Goal: Task Accomplishment & Management: Complete application form

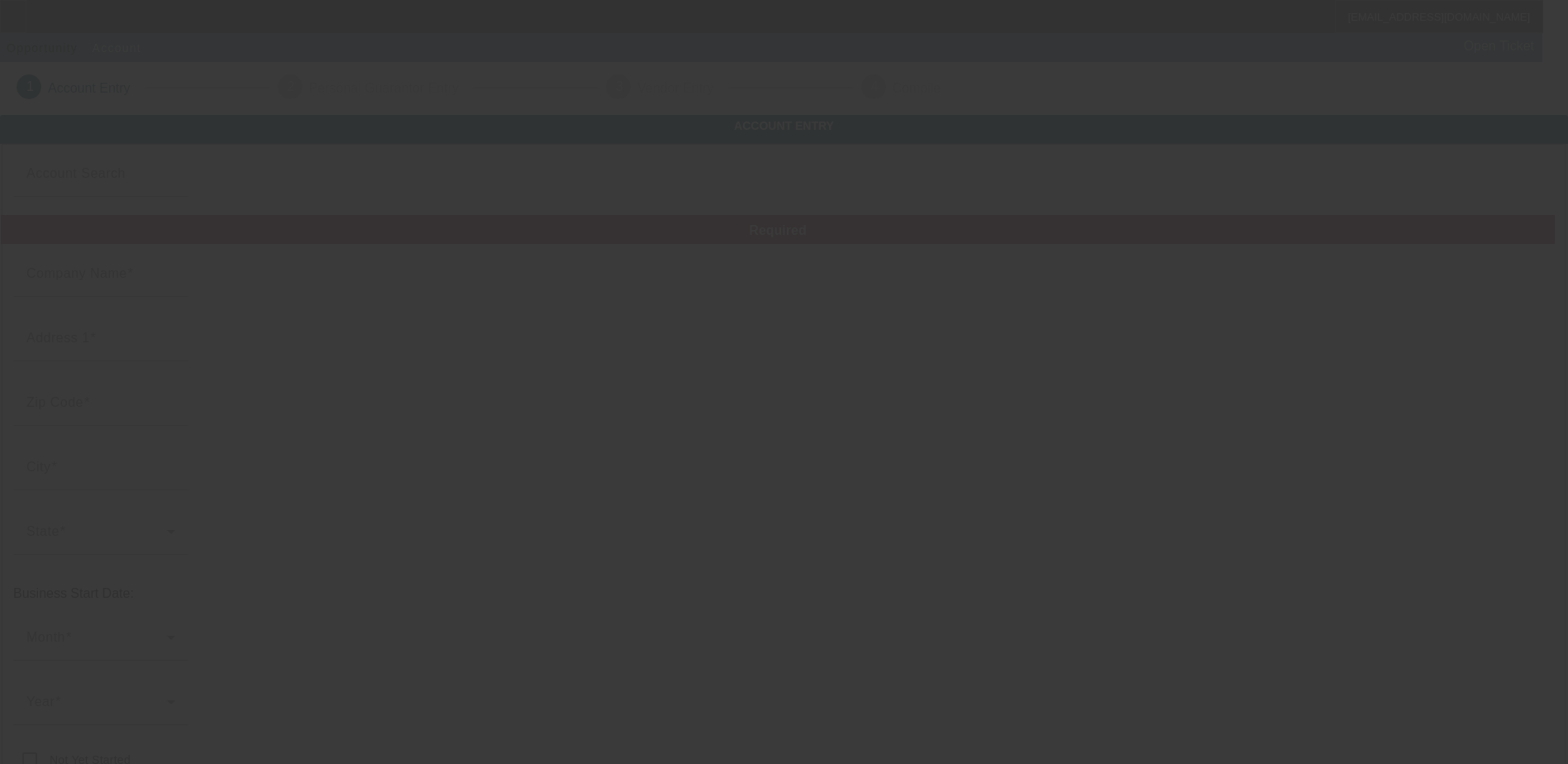
type input "TREE TAXI LLC"
type input "4206 US Highway 92 W"
type input "33563"
type input "Plant City"
type input "[PHONE_NUMBER]"
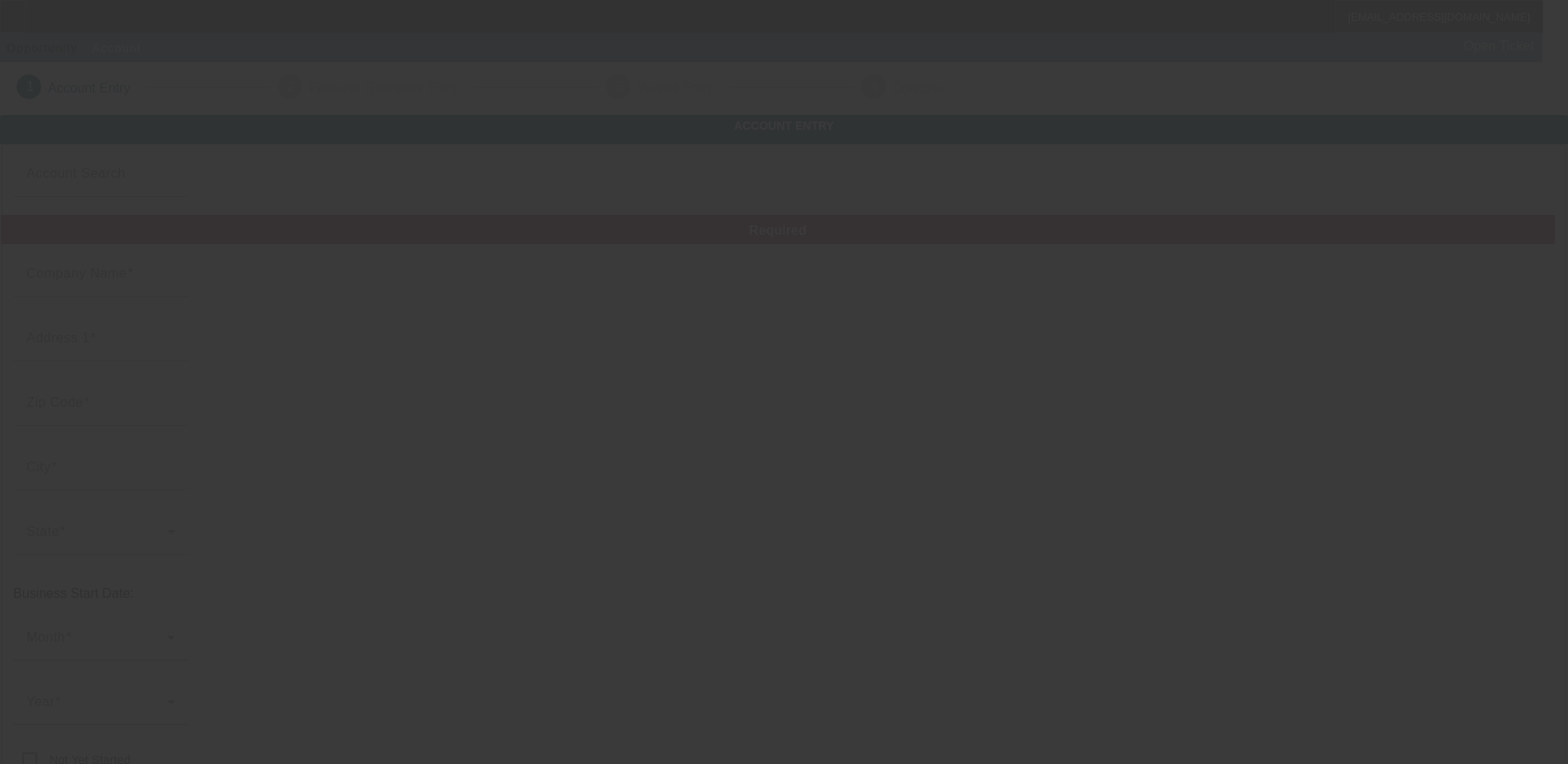
type input "[EMAIL_ADDRESS][DOMAIN_NAME]"
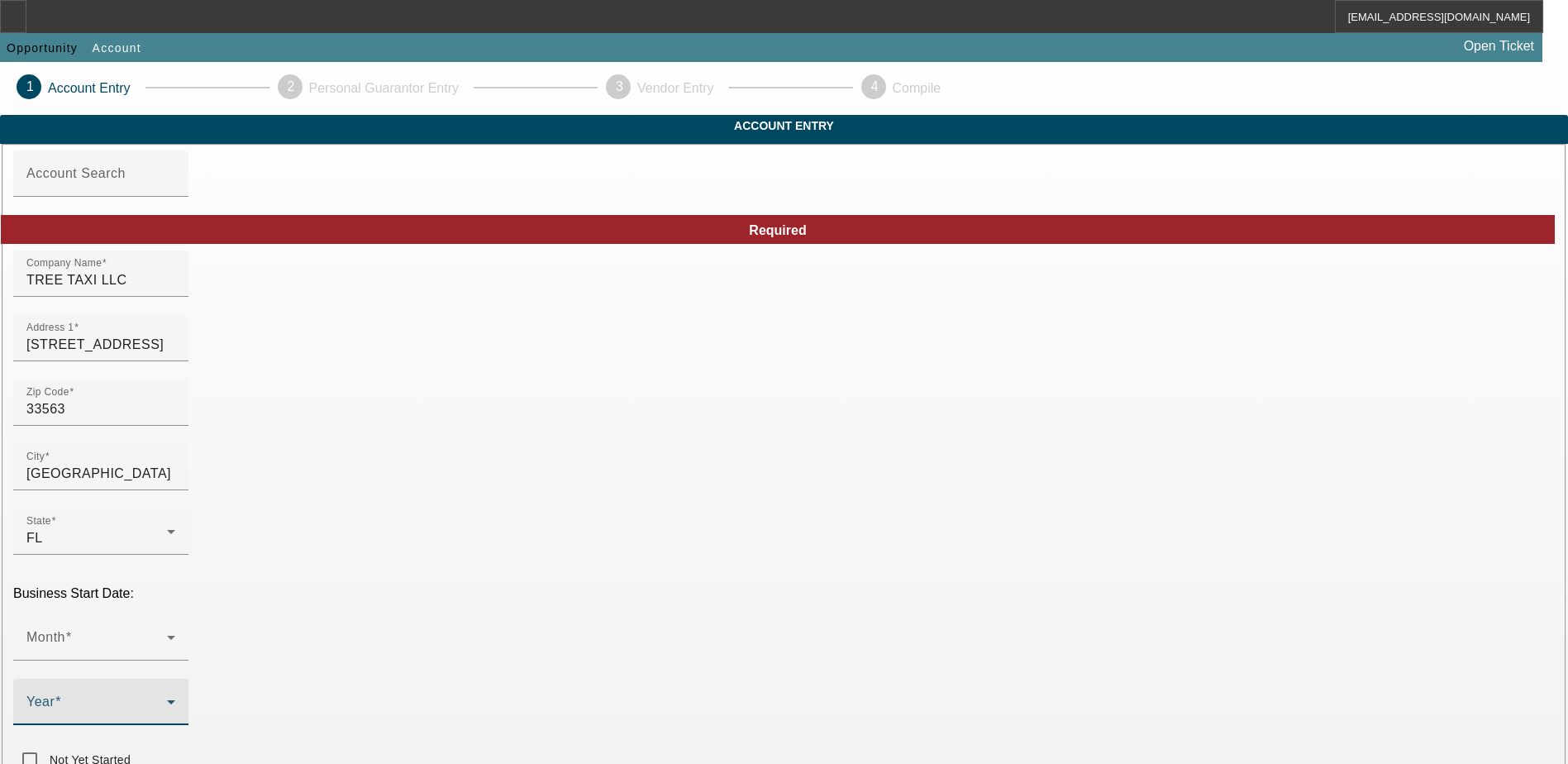
click at [167, 699] on span at bounding box center [97, 709] width 141 height 20
click at [598, 519] on mat-option "2016" at bounding box center [603, 503] width 96 height 40
click at [167, 634] on span at bounding box center [97, 643] width 141 height 20
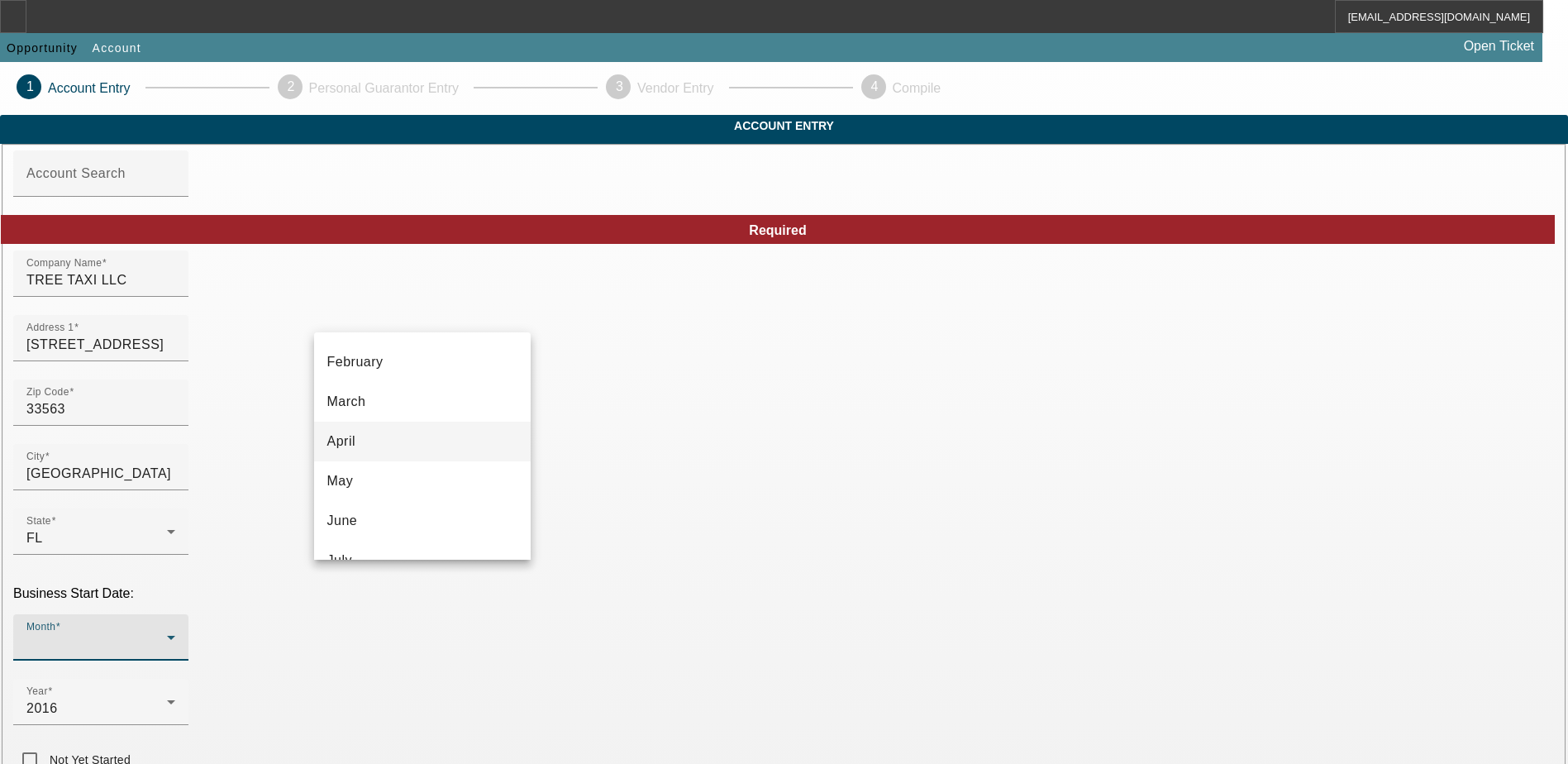
scroll to position [0, 0]
click at [412, 400] on mat-option "January" at bounding box center [423, 398] width 217 height 40
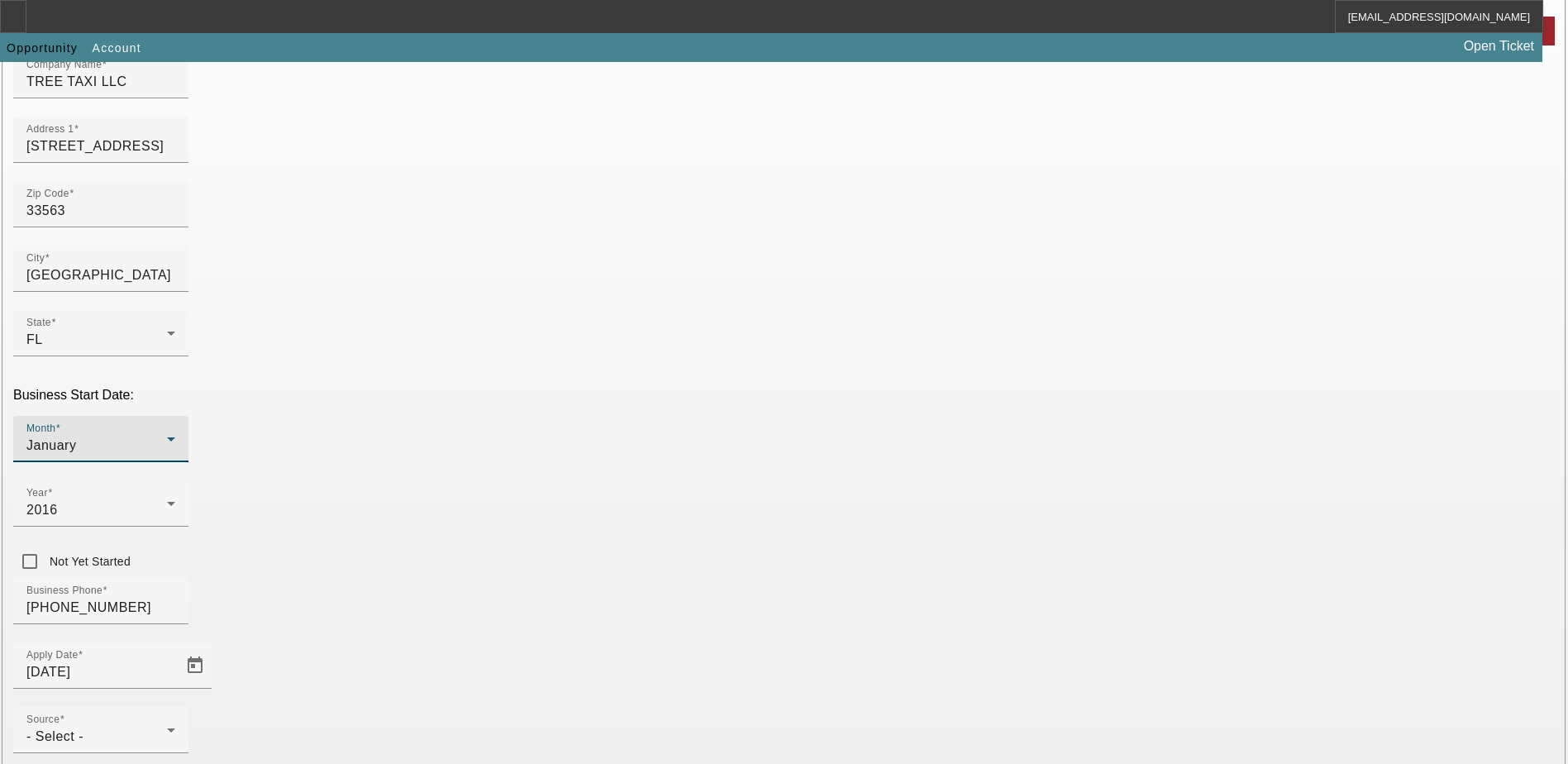
scroll to position [248, 0]
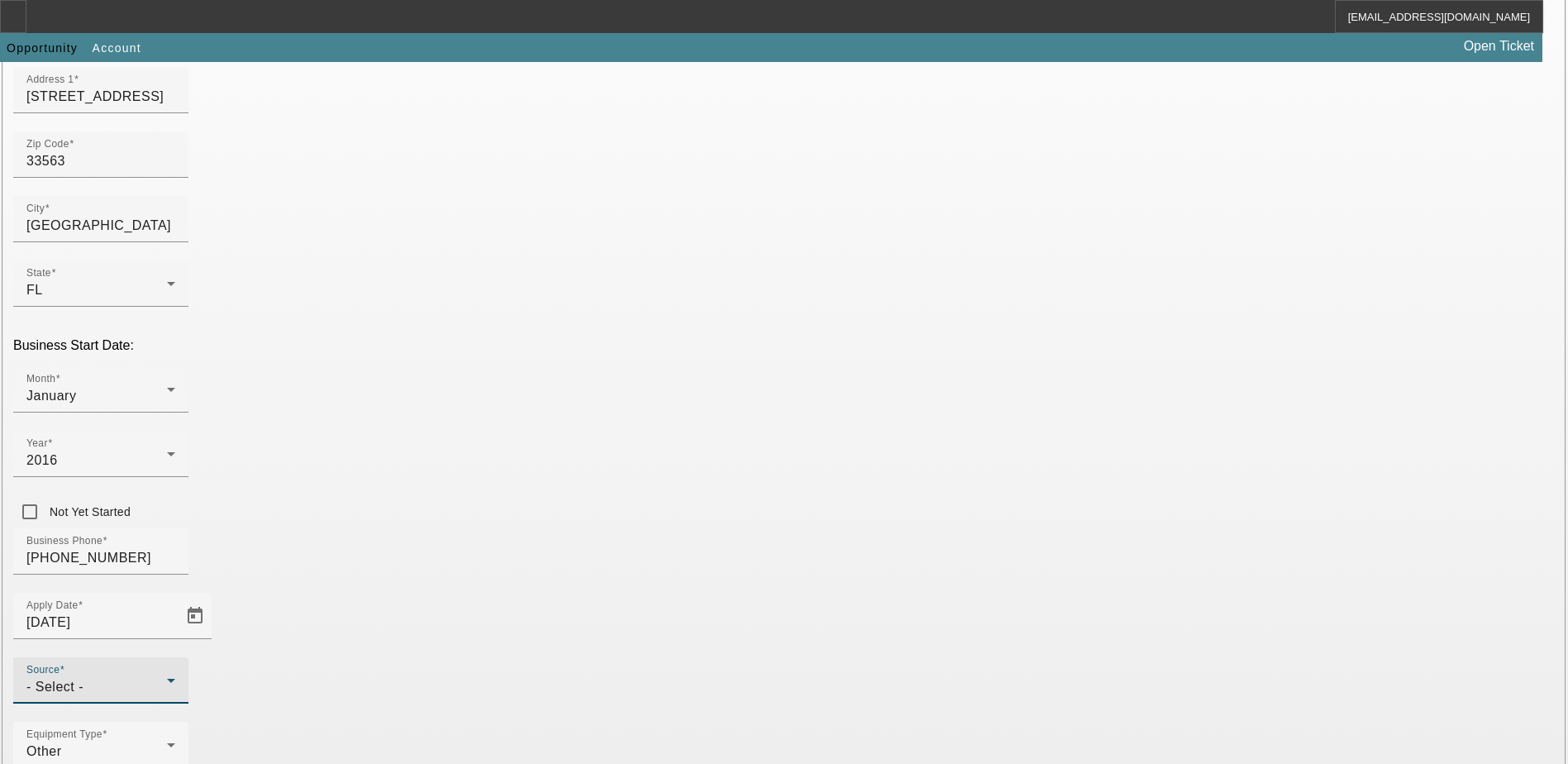
click at [84, 680] on span "- Select -" at bounding box center [55, 687] width 57 height 14
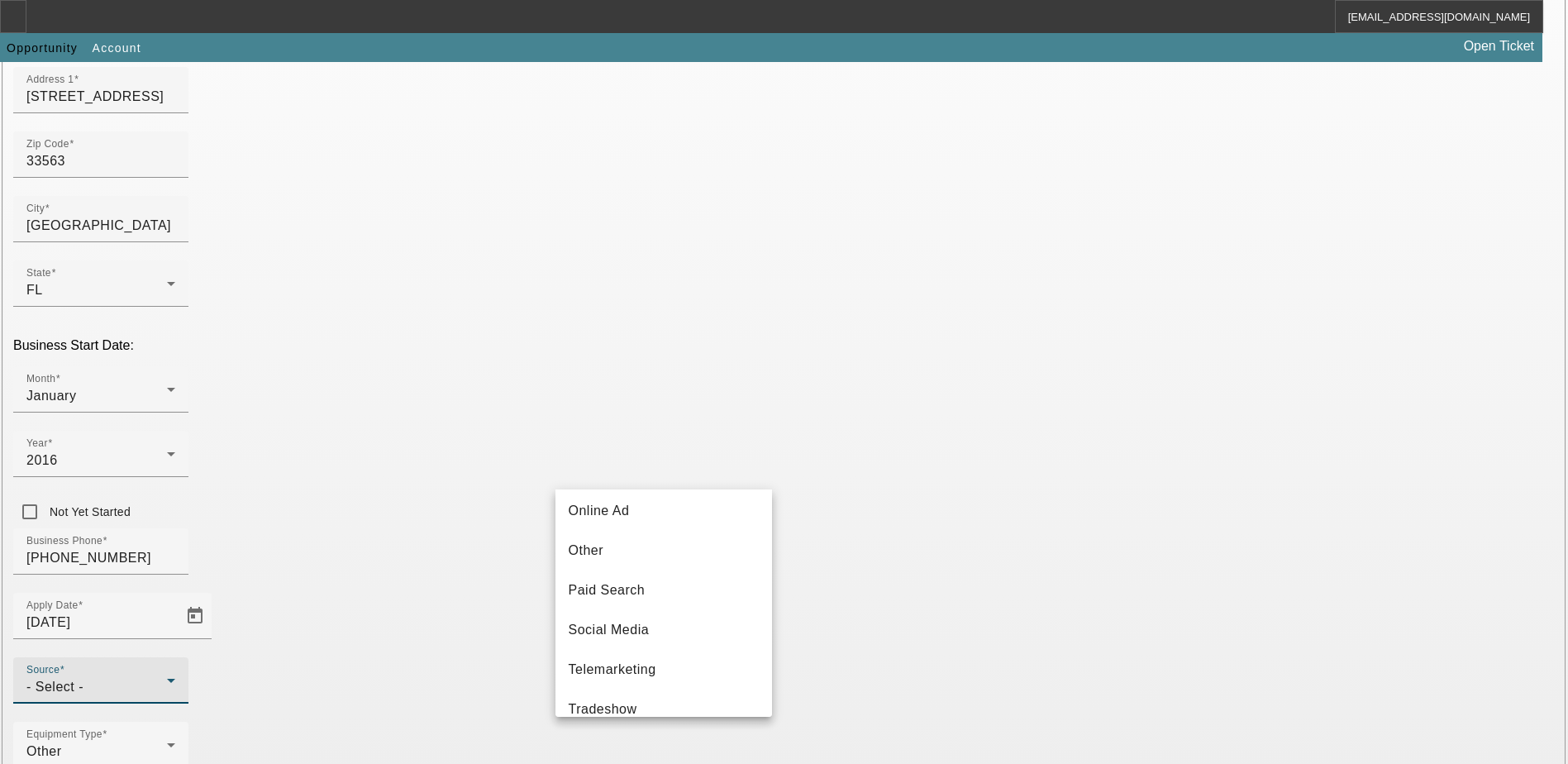
scroll to position [496, 0]
click at [654, 658] on span "Telemarketing" at bounding box center [613, 655] width 88 height 20
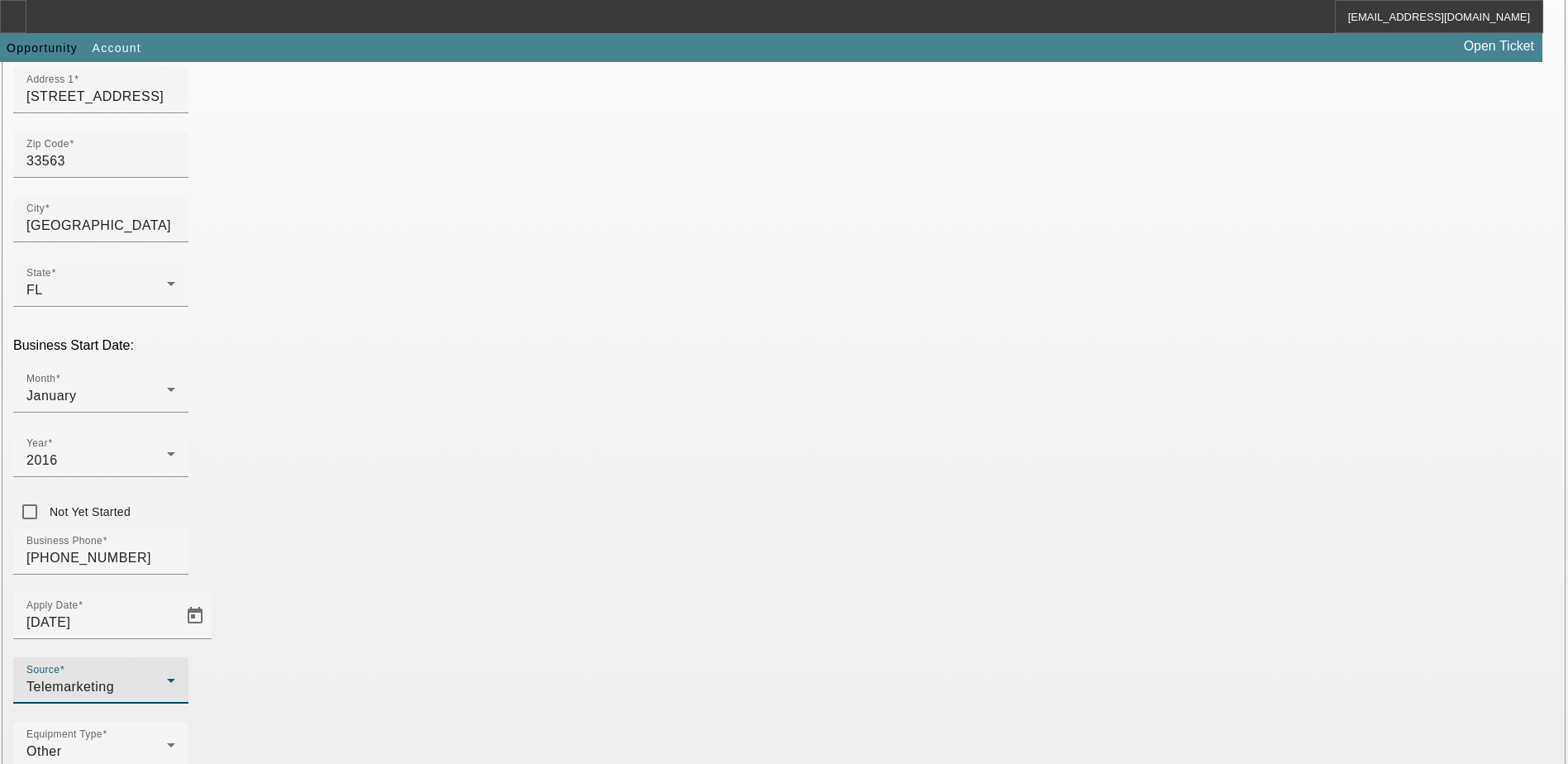
click at [604, 722] on div "Equipment Type Other" at bounding box center [784, 753] width 1542 height 64
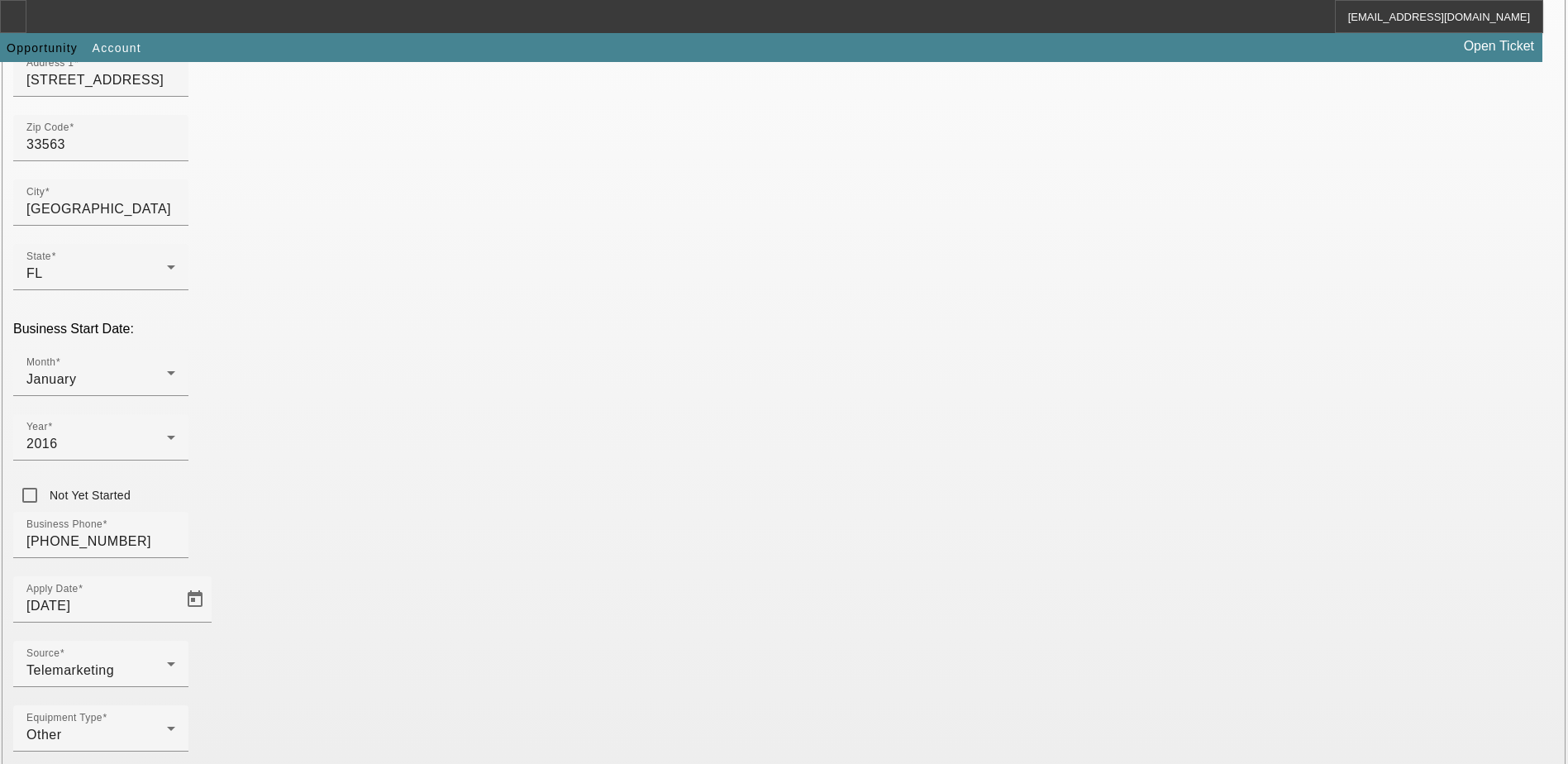
scroll to position [279, 0]
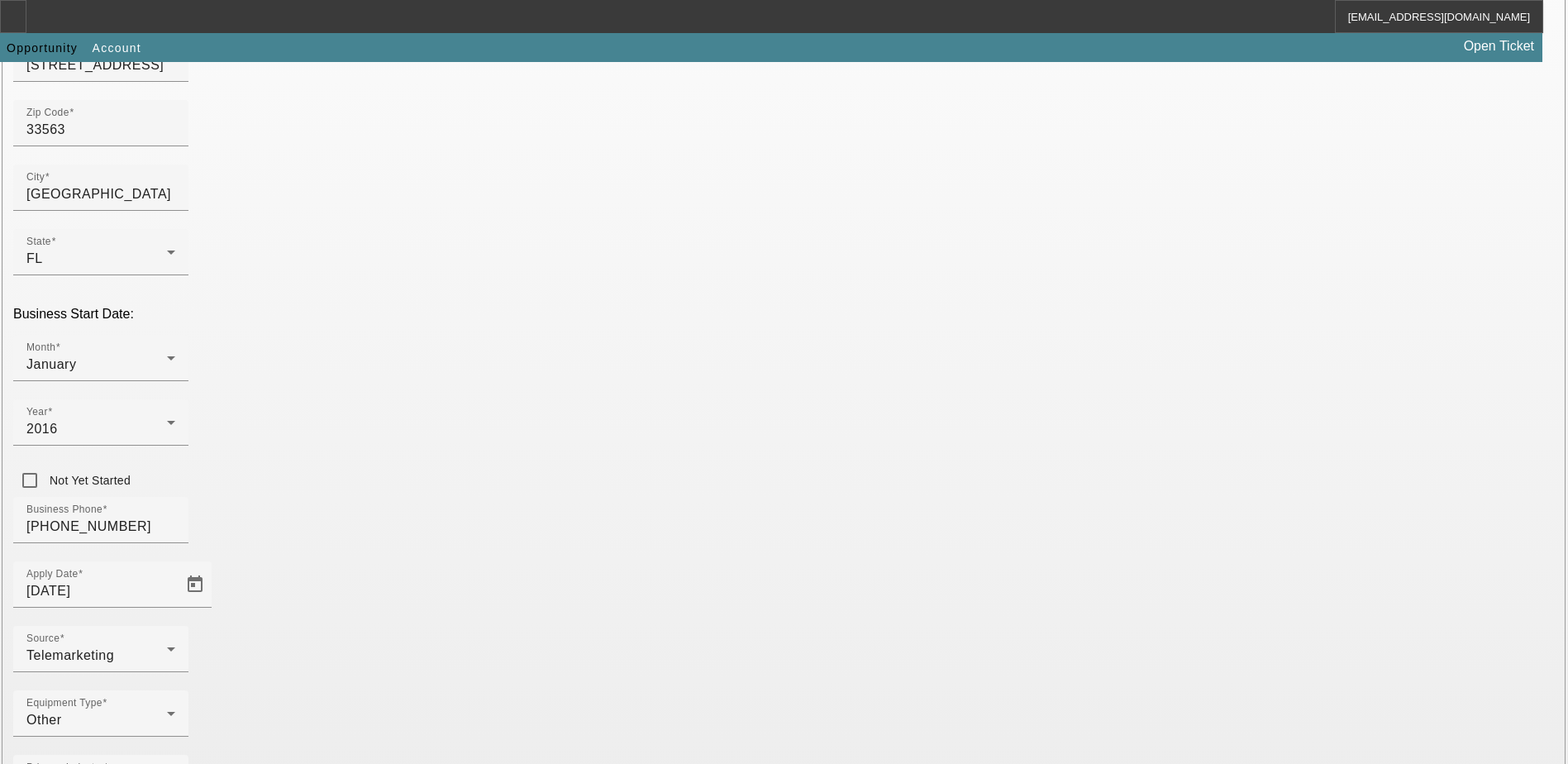
type input "861720383"
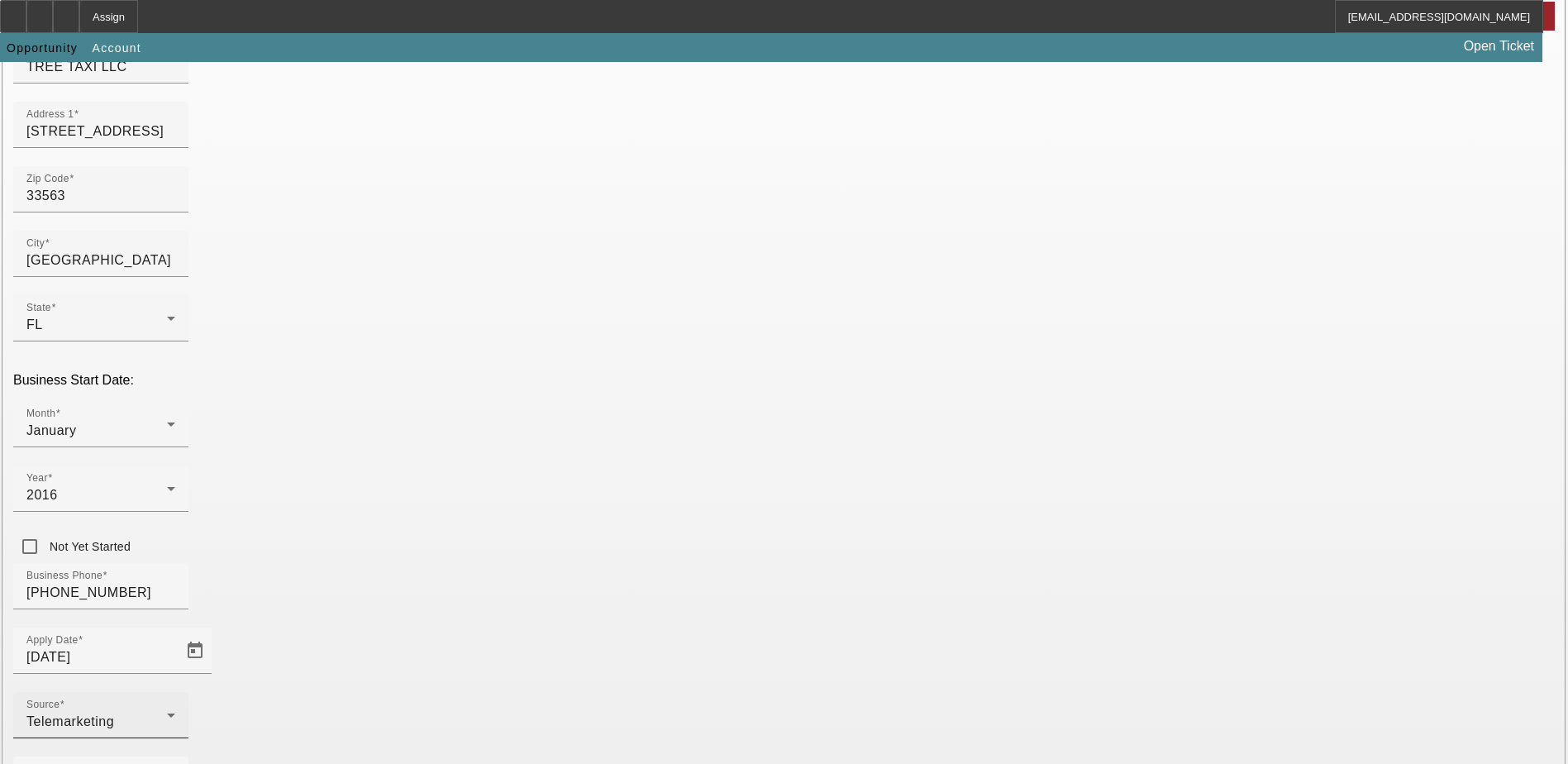
scroll to position [0, 0]
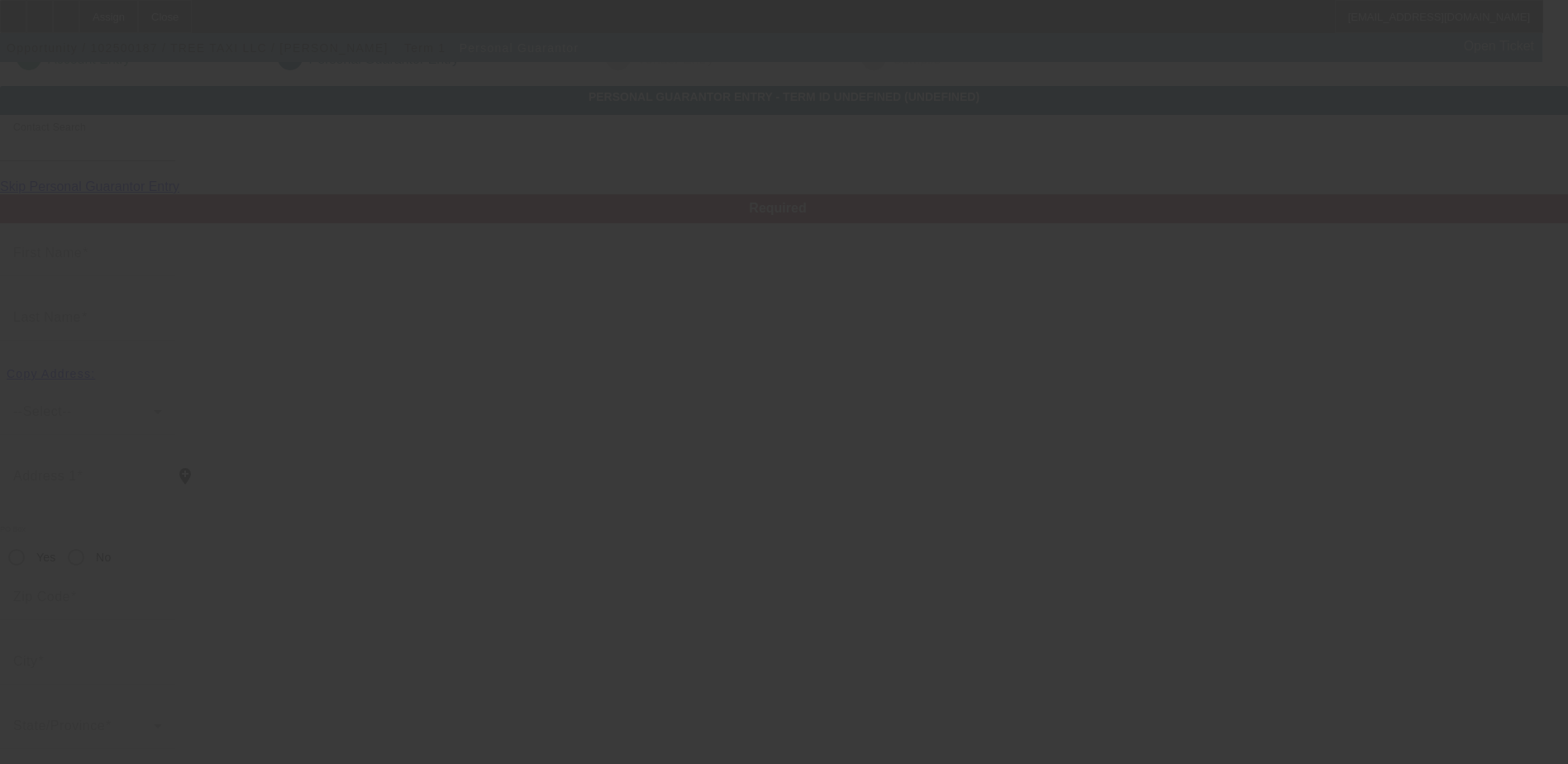
scroll to position [45, 0]
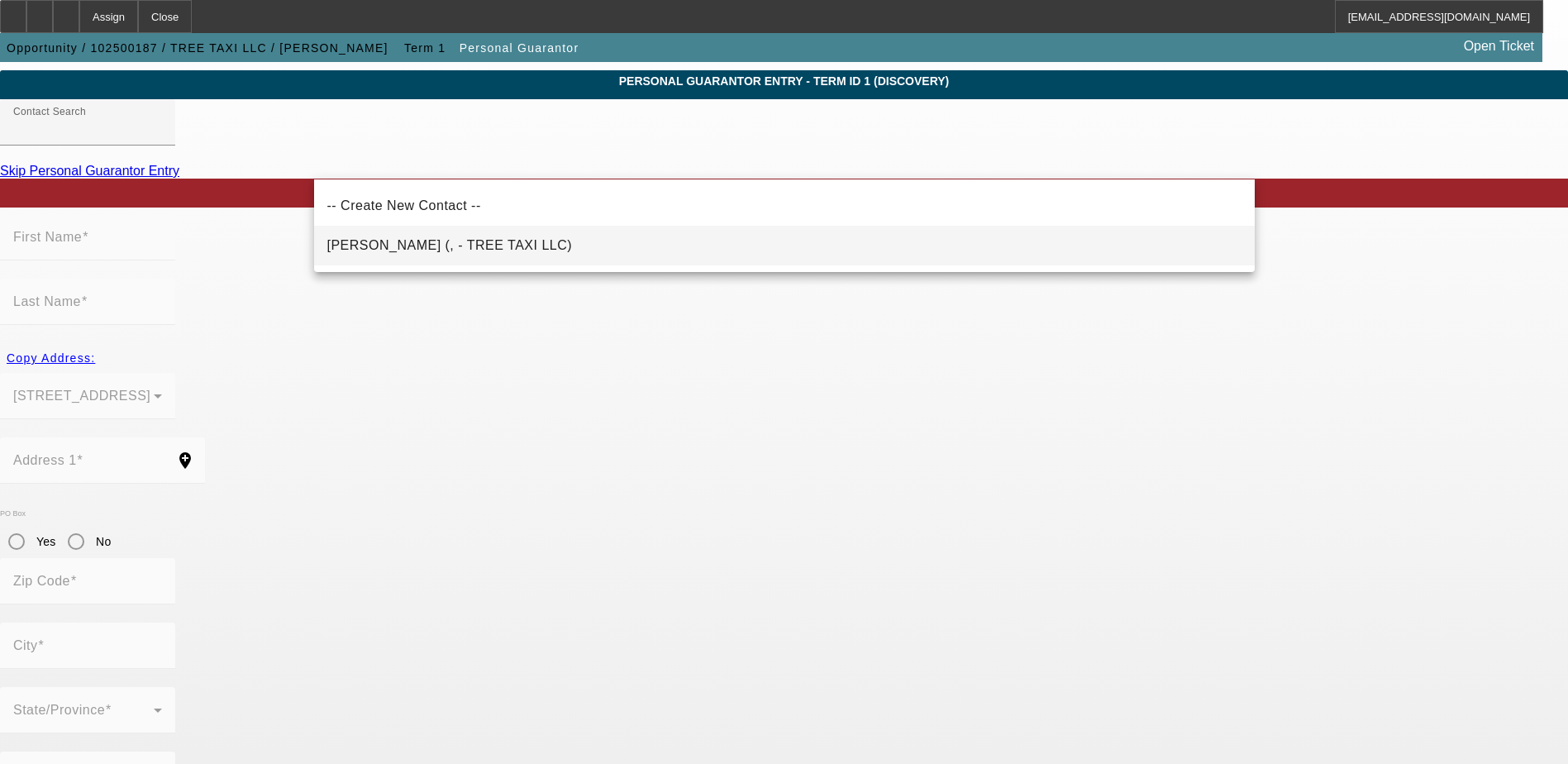
click at [504, 256] on mat-option "Vanderbent, William (, - TREE TAXI LLC)" at bounding box center [784, 245] width 941 height 40
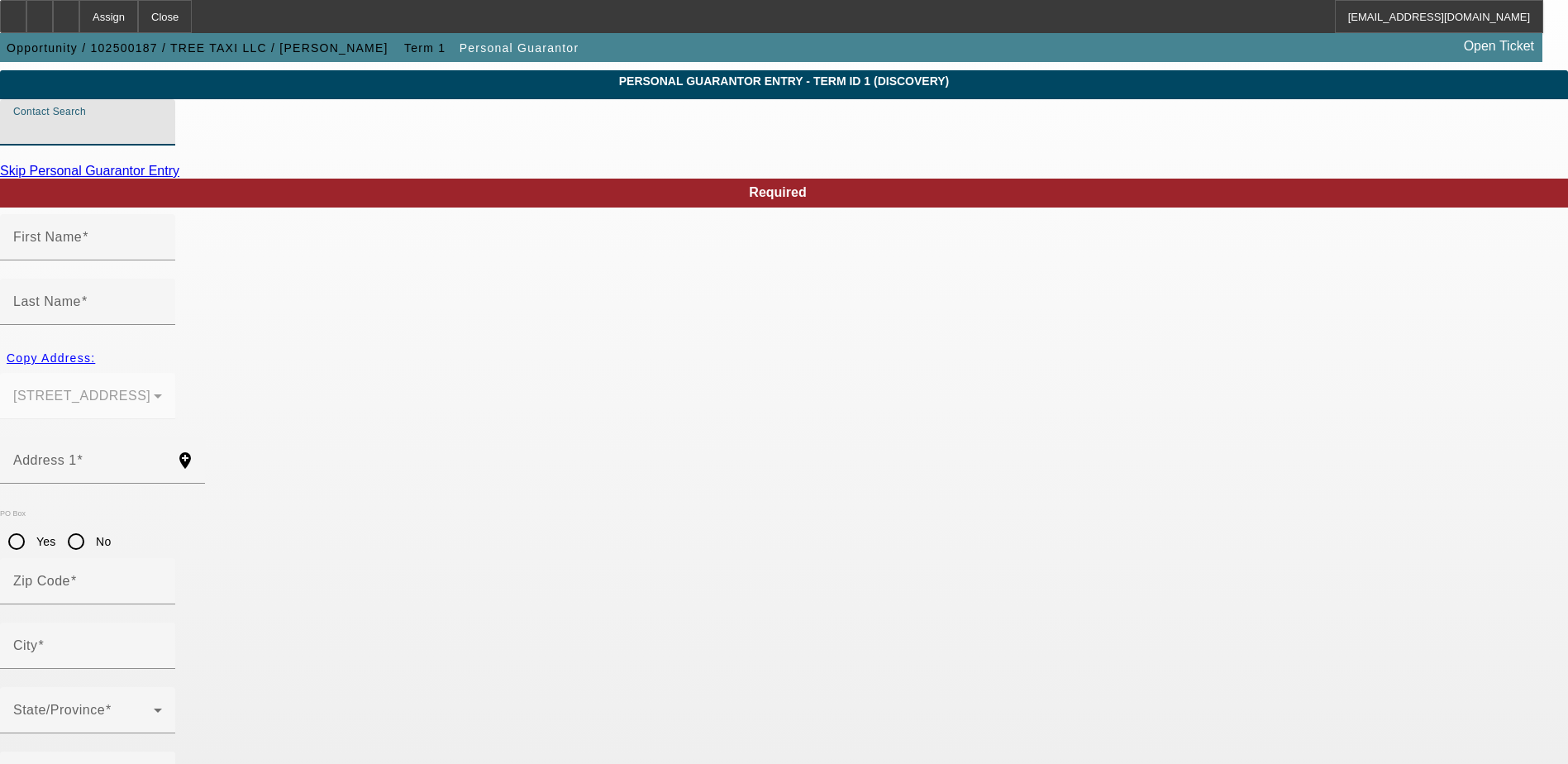
type input "Vanderbent, William (, - TREE TAXI LLC)"
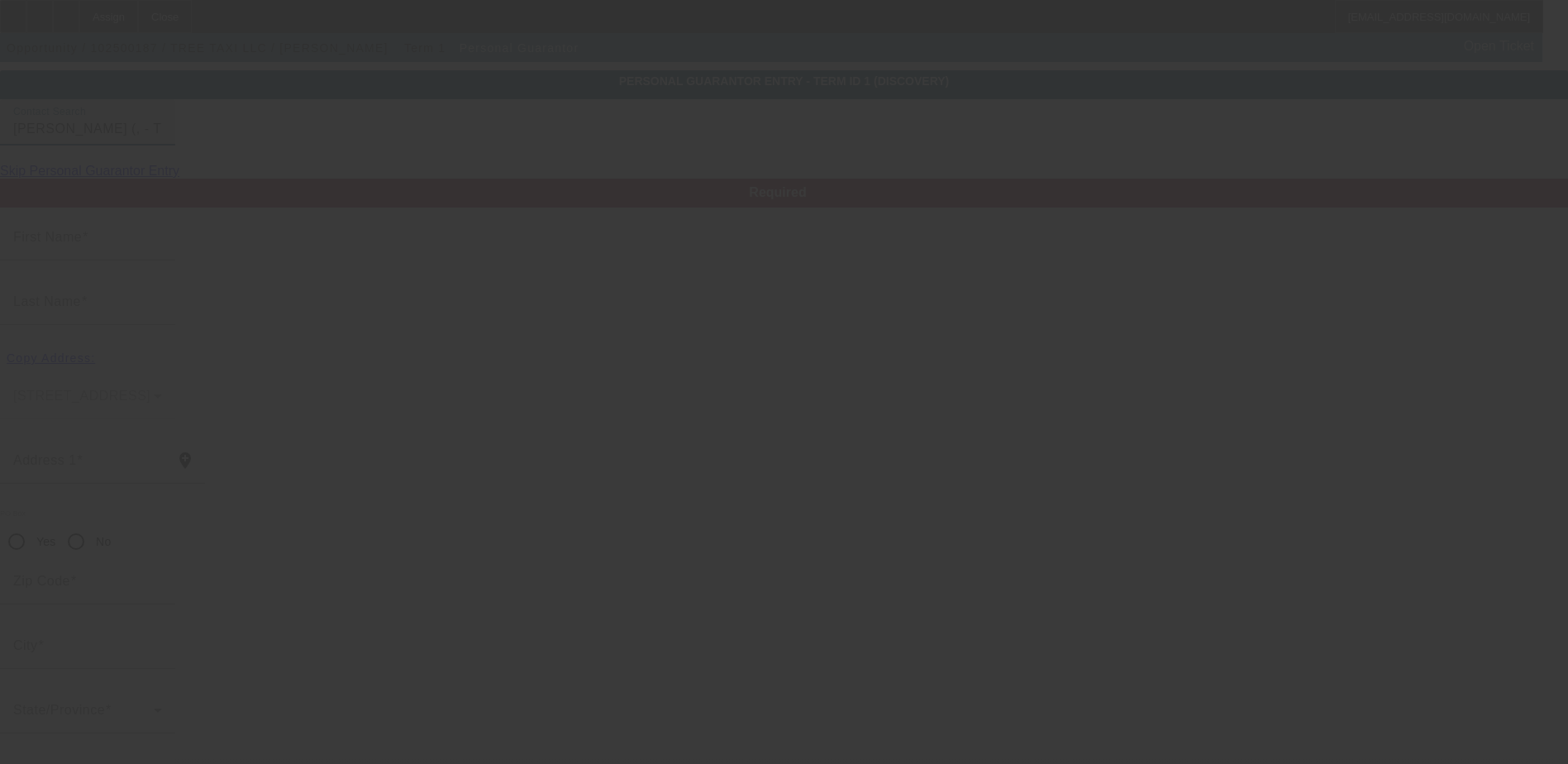
type input "William"
type input "Vanderbent"
radio input "true"
type input "[PHONE_NUMBER]"
type input "bill@horticulturehaulers.com"
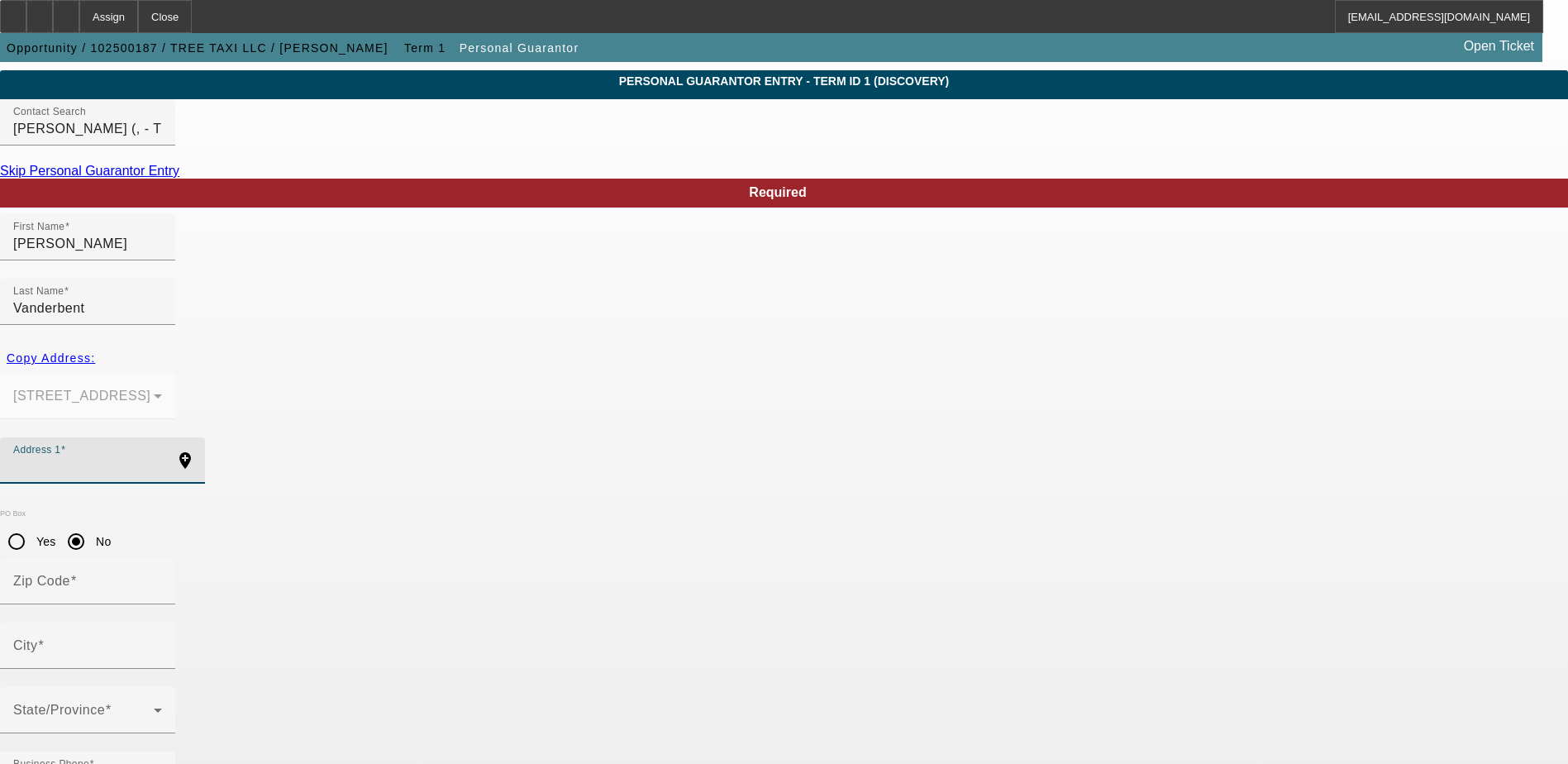
click at [162, 457] on input "Address 1" at bounding box center [87, 466] width 149 height 20
type input "100"
click at [162, 643] on input "City" at bounding box center [87, 652] width 149 height 20
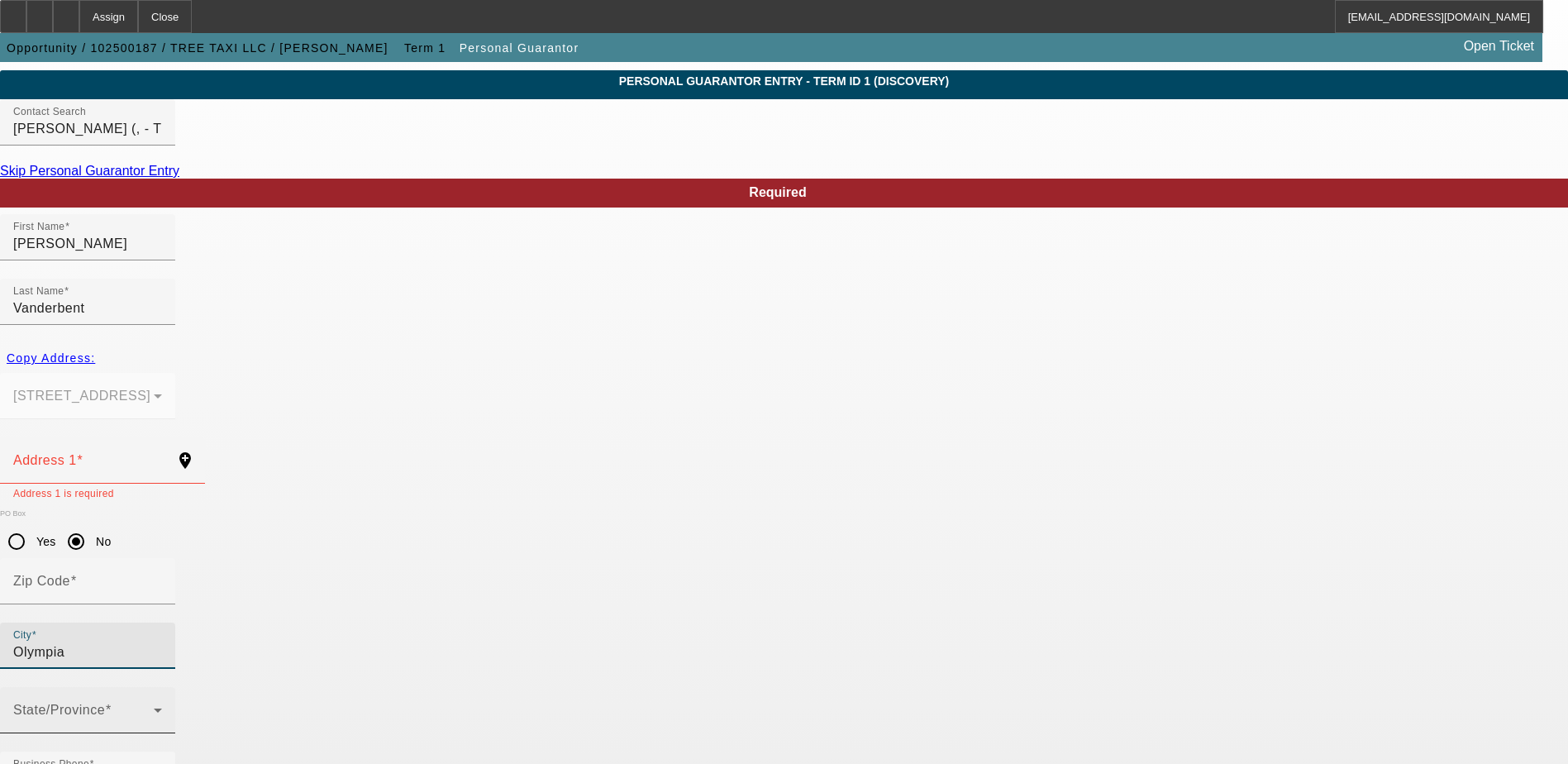
type input "Olympia"
click at [154, 707] on span at bounding box center [84, 716] width 141 height 20
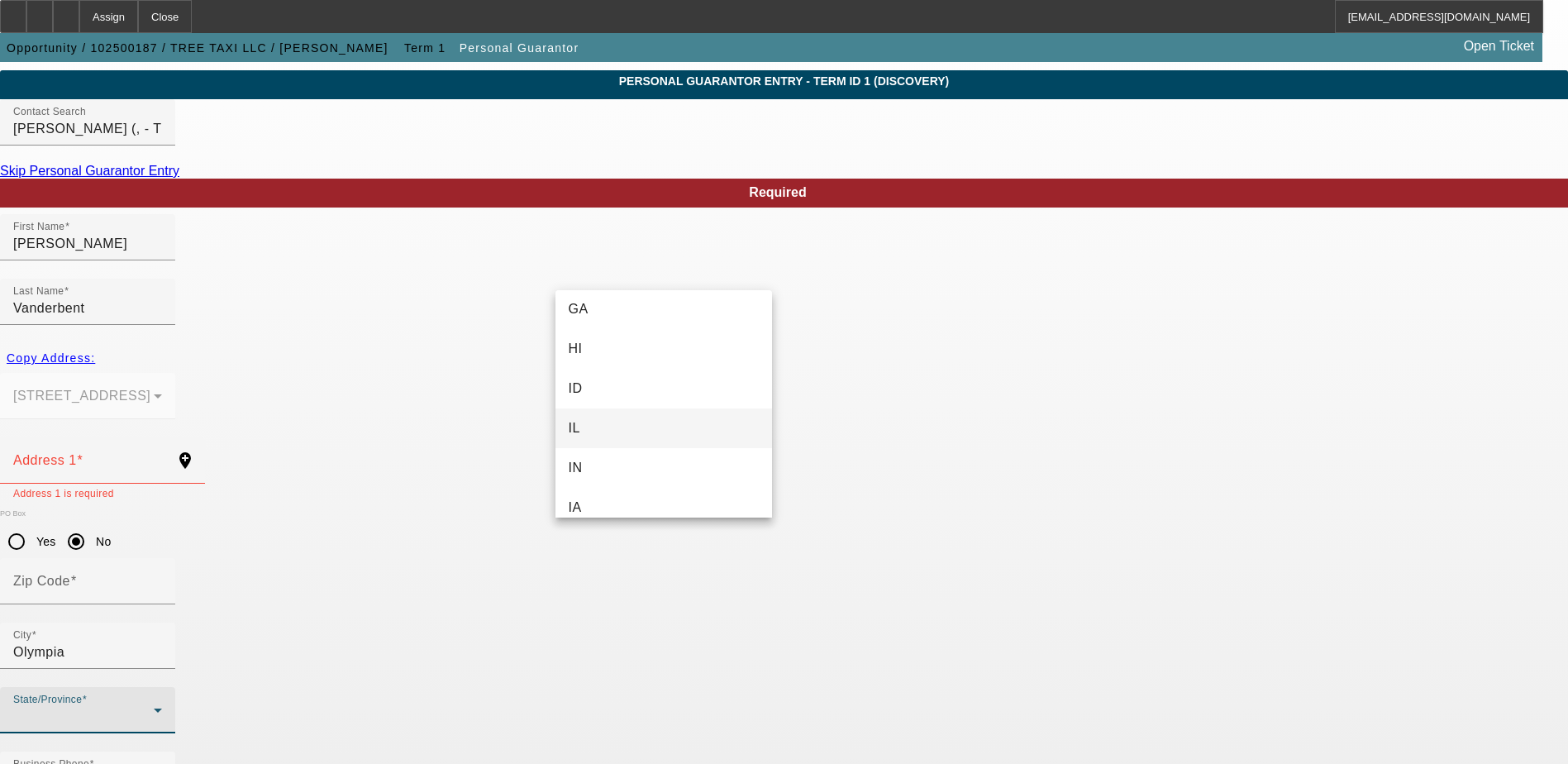
scroll to position [403, 0]
click at [598, 312] on mat-option "FL" at bounding box center [664, 310] width 217 height 40
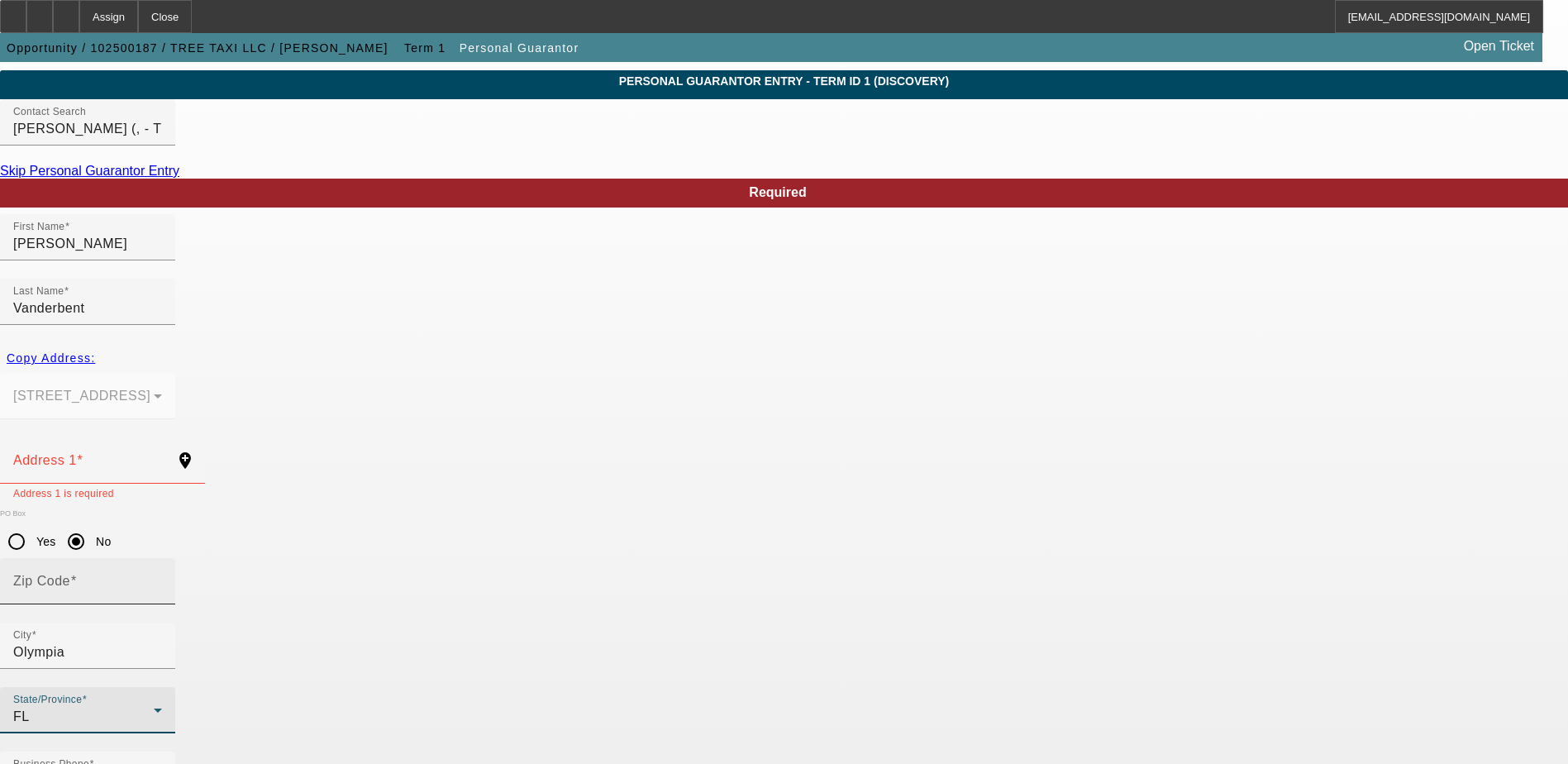
click at [162, 577] on input "Zip Code" at bounding box center [87, 587] width 149 height 20
type input "3"
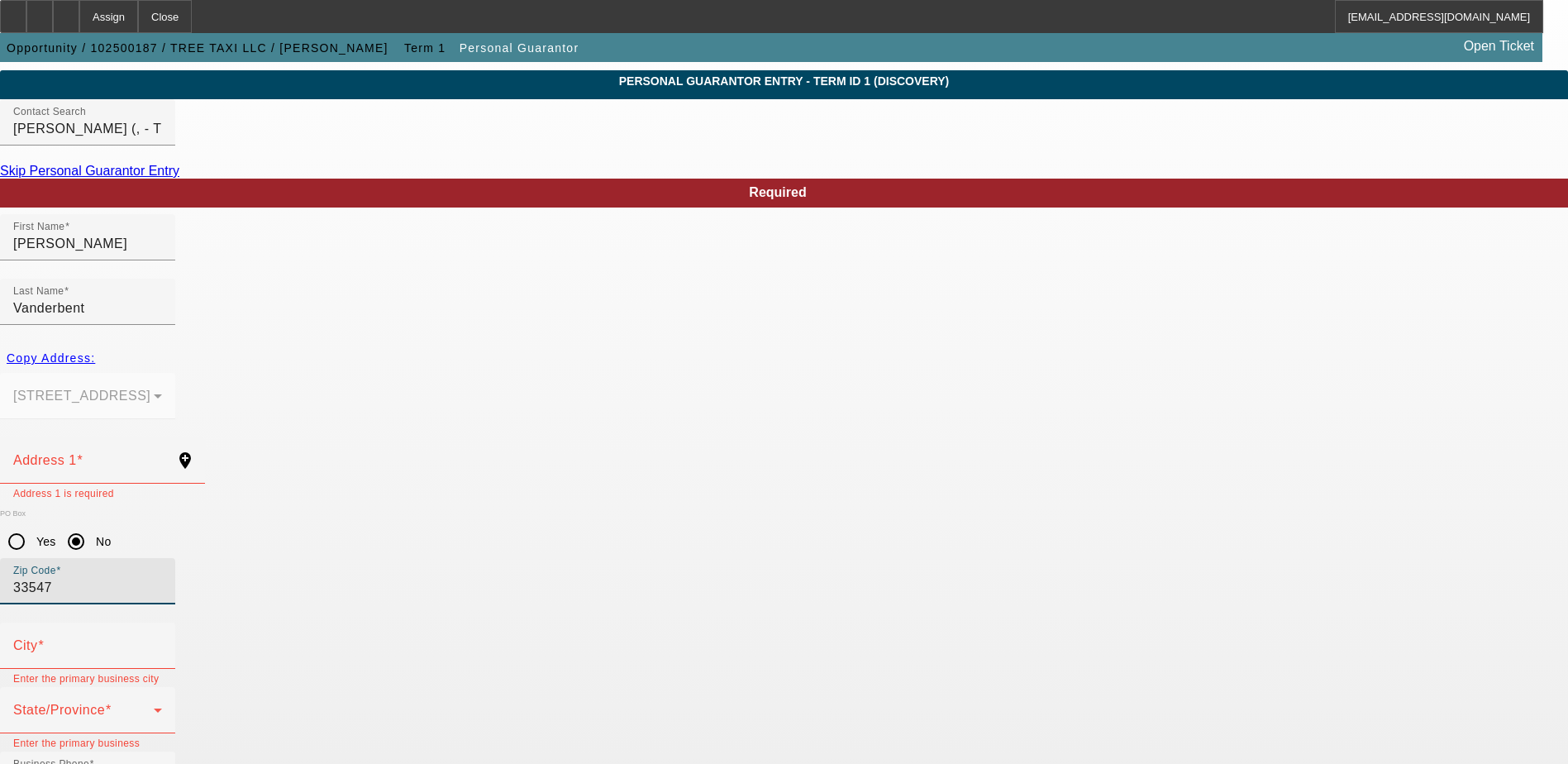
type input "33547"
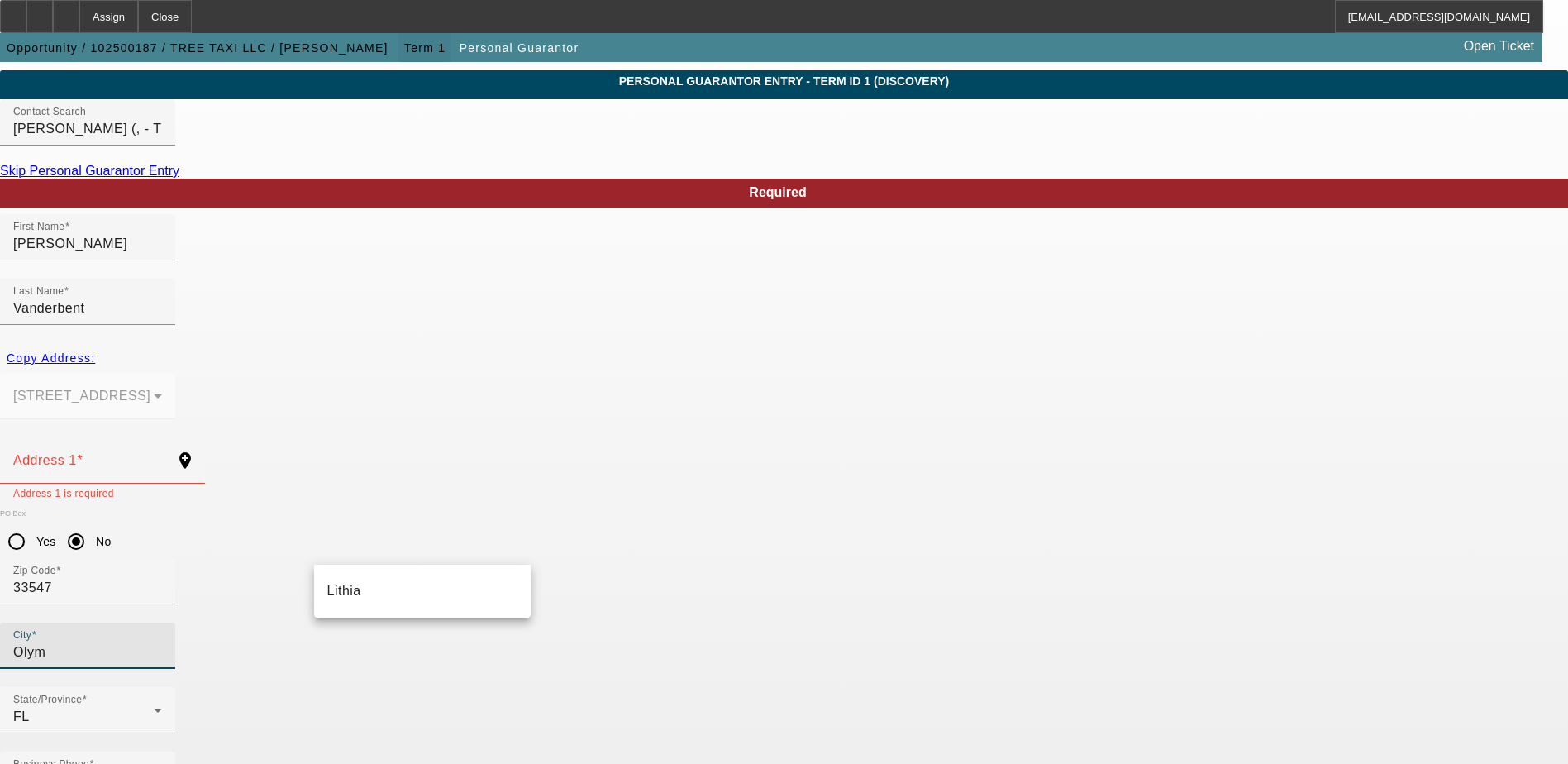
type input "Olym"
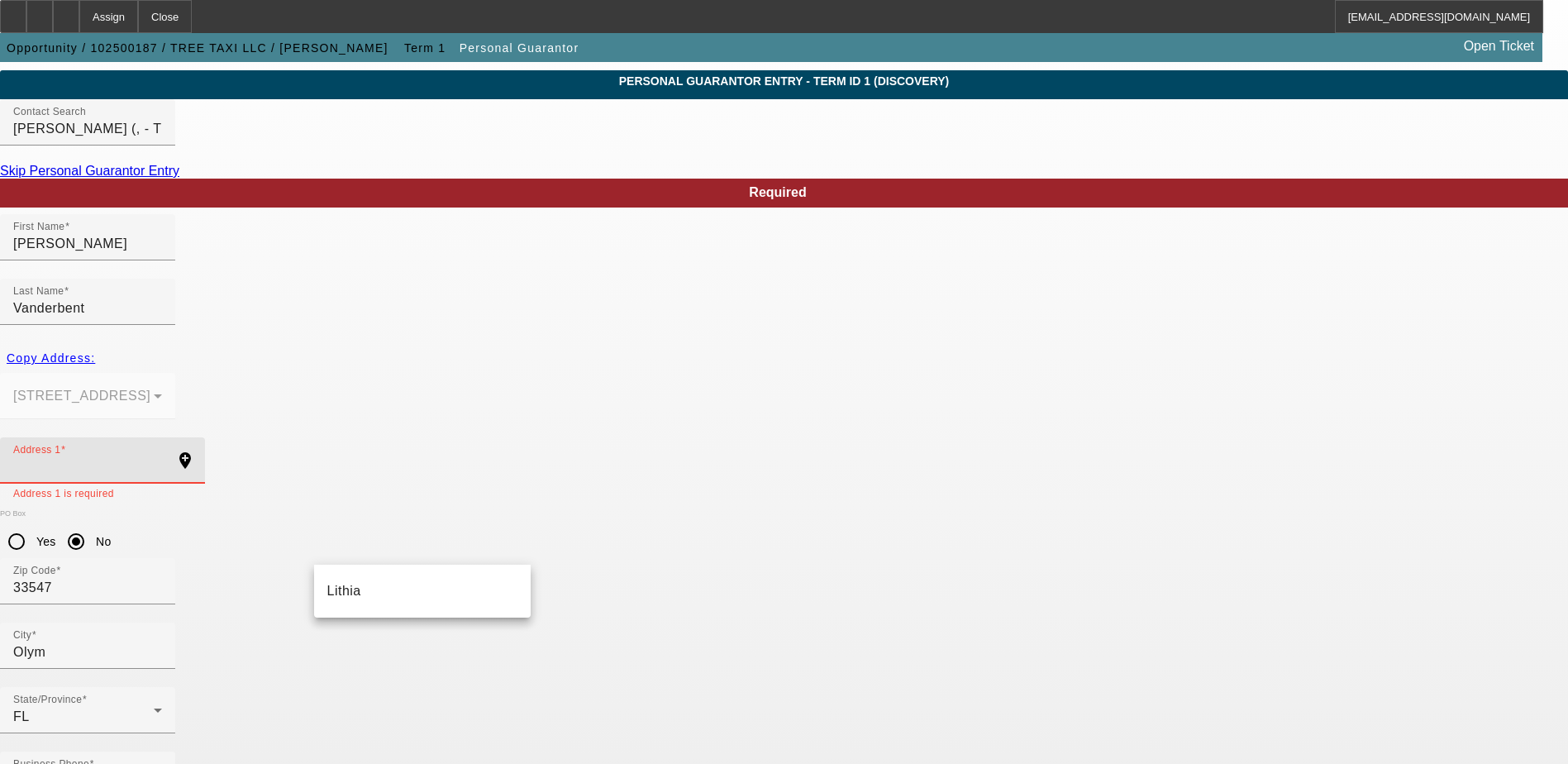
click at [162, 457] on input "Address 1" at bounding box center [87, 466] width 149 height 20
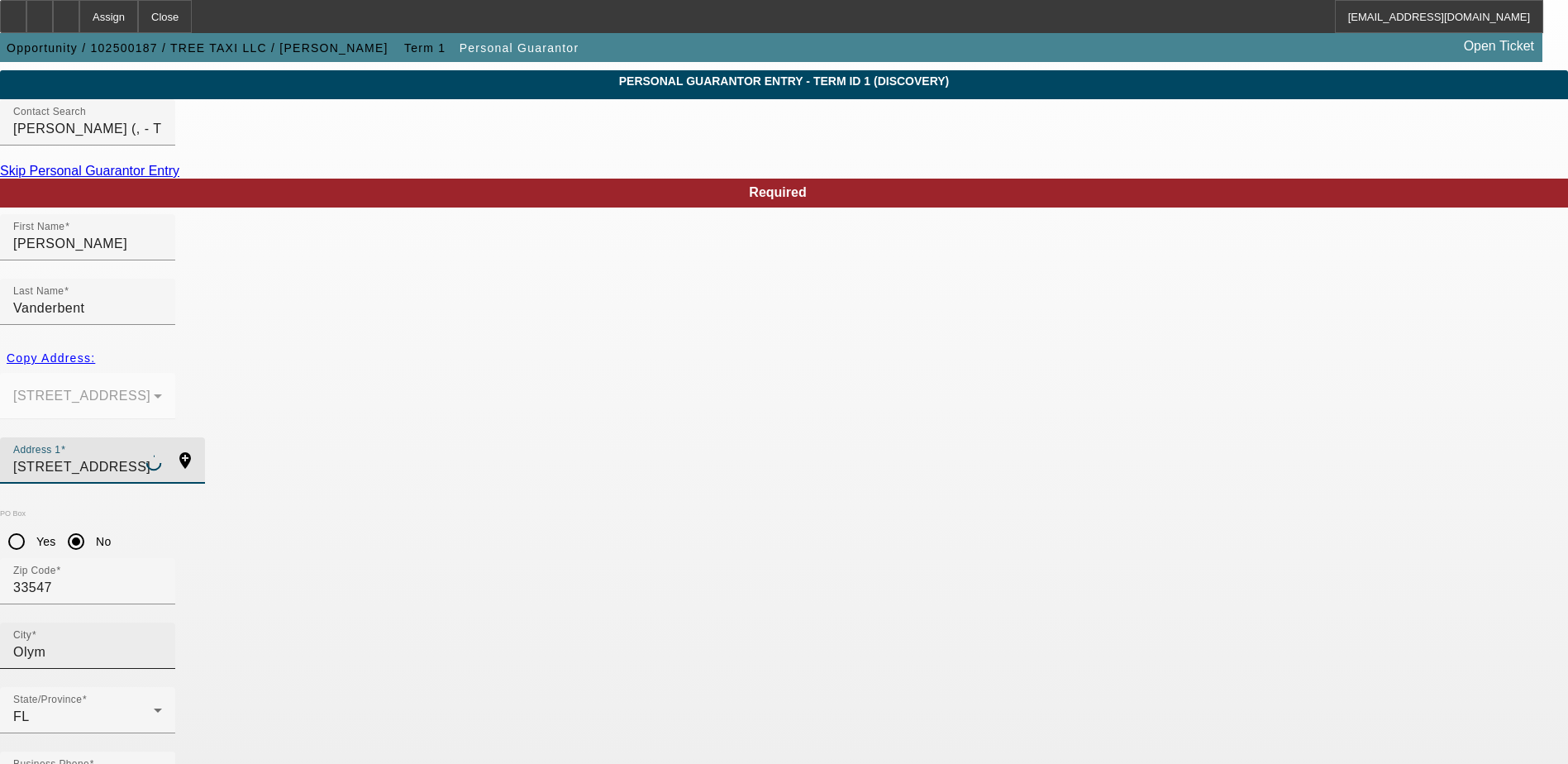
type input "433 Old Welcome Road"
click at [162, 643] on input "Olym" at bounding box center [87, 652] width 149 height 20
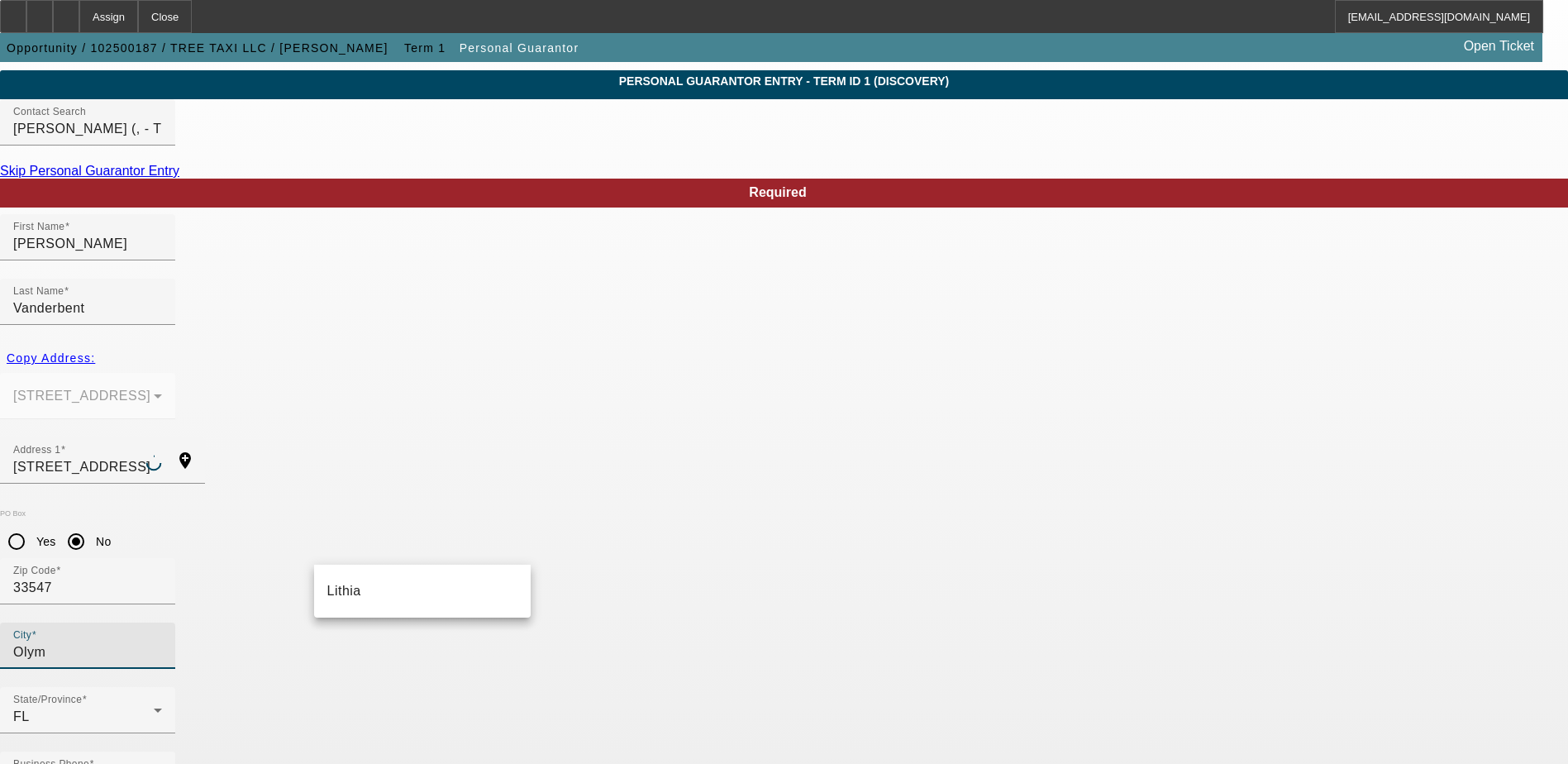
click at [162, 643] on input "Olym" at bounding box center [87, 652] width 149 height 20
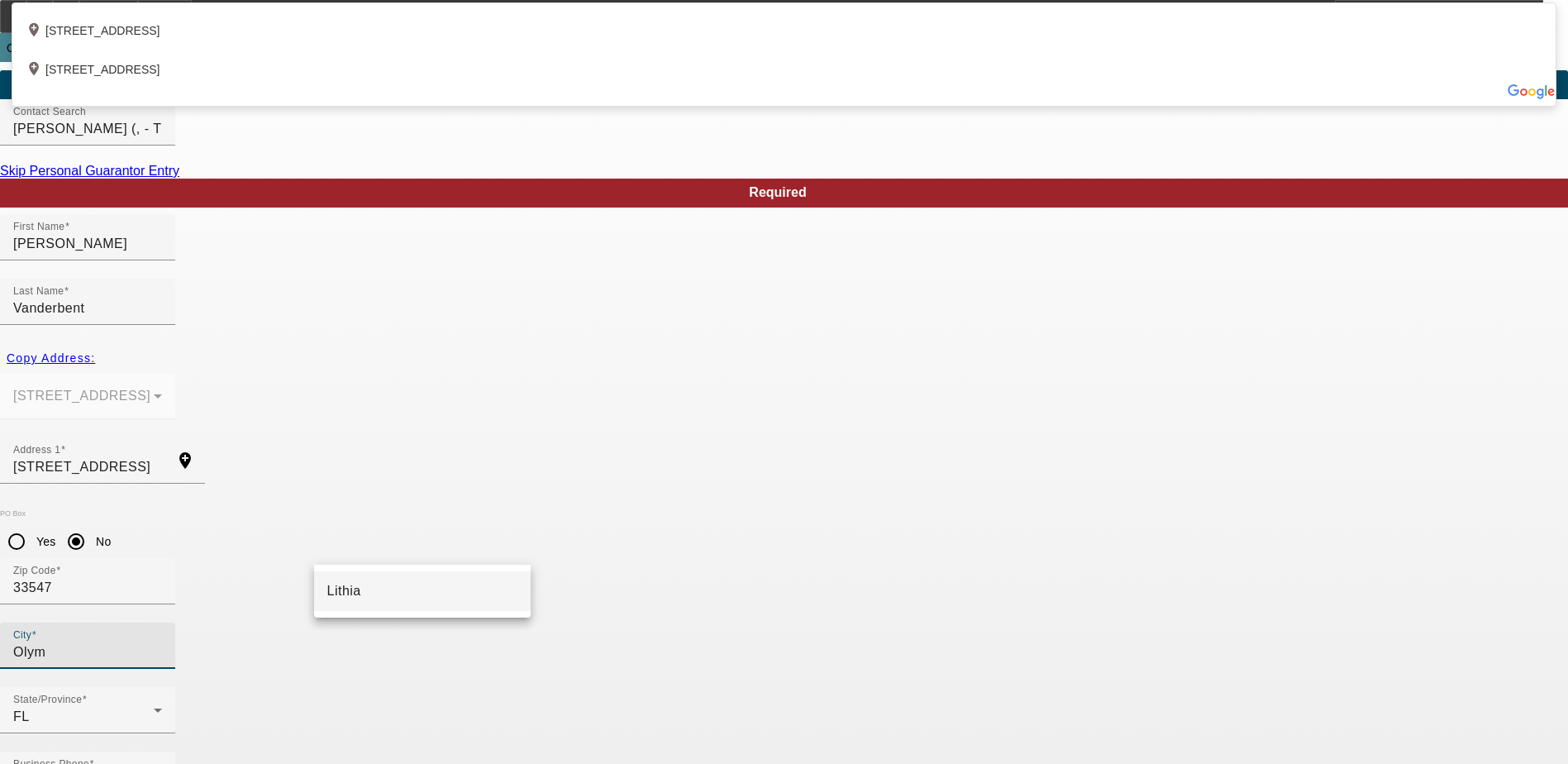
click at [372, 590] on mat-option "Lithia" at bounding box center [423, 591] width 217 height 40
type input "Lithia"
click at [162, 643] on input "Lithia" at bounding box center [87, 652] width 149 height 20
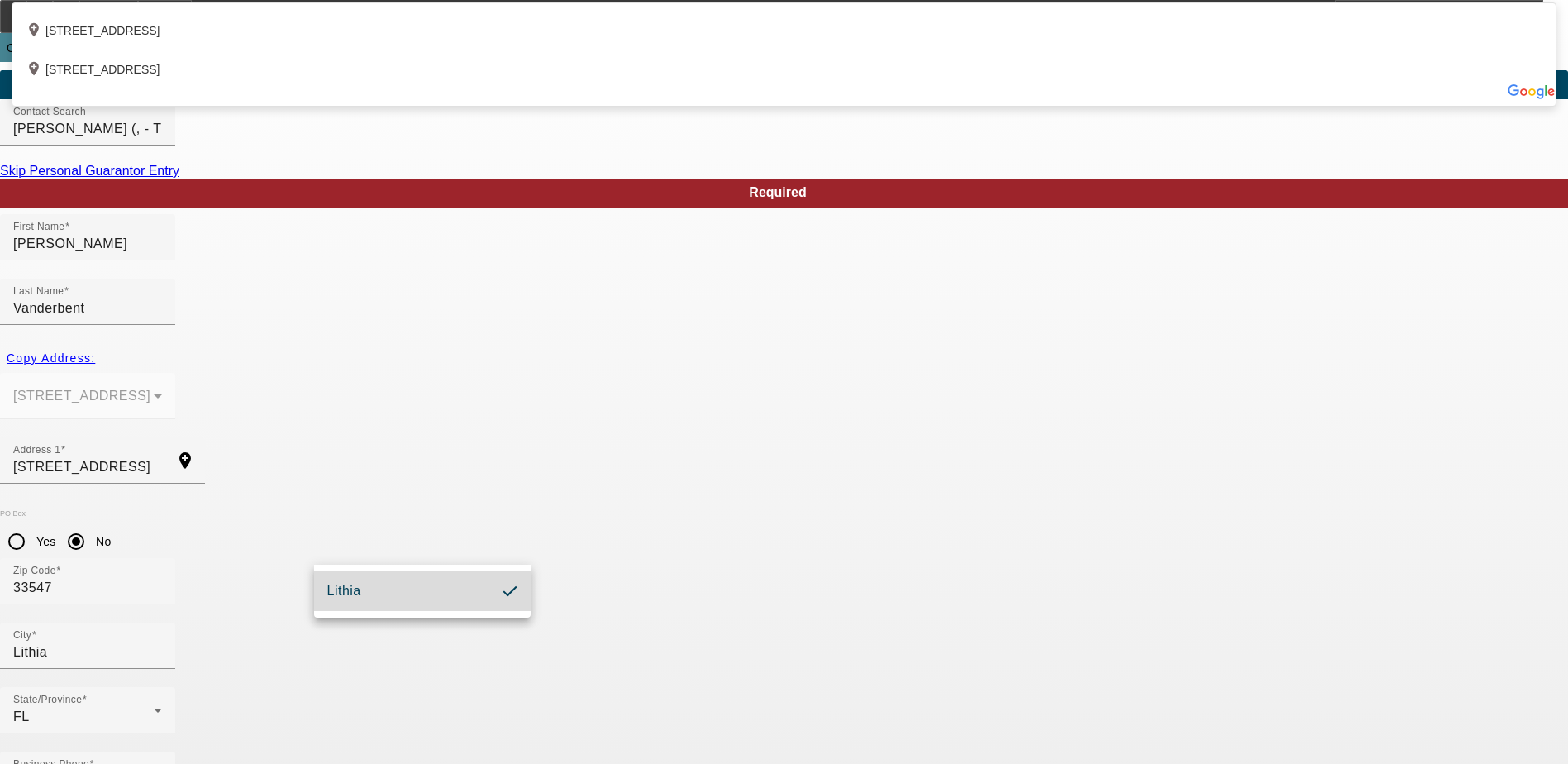
click at [449, 606] on mat-option "Lithia" at bounding box center [423, 591] width 217 height 40
click at [536, 622] on div "City Lithia" at bounding box center [784, 654] width 1568 height 64
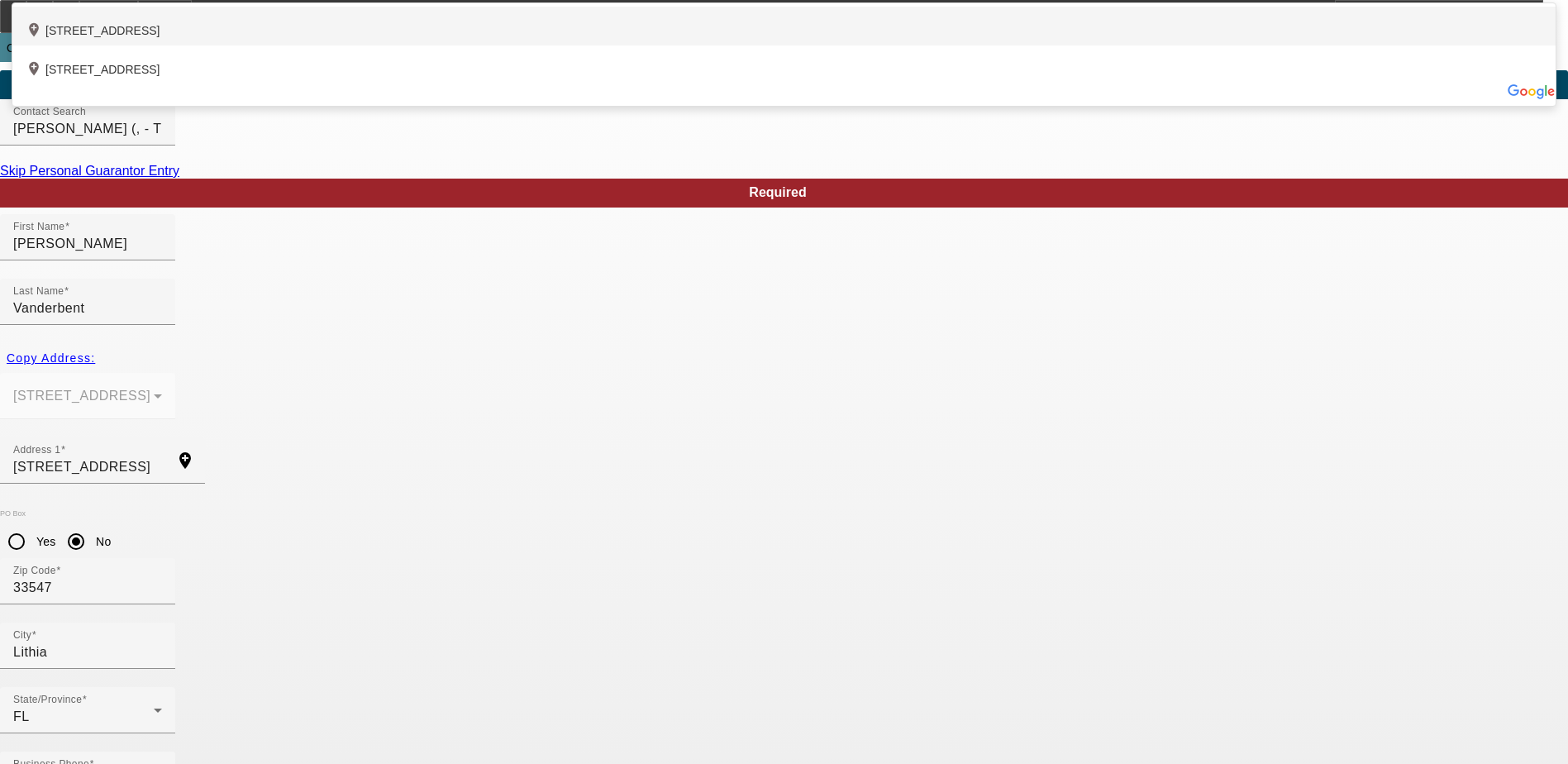
click at [495, 46] on div "add_location 433 Old Welcome Road, , FL 33547, US" at bounding box center [784, 26] width 1543 height 39
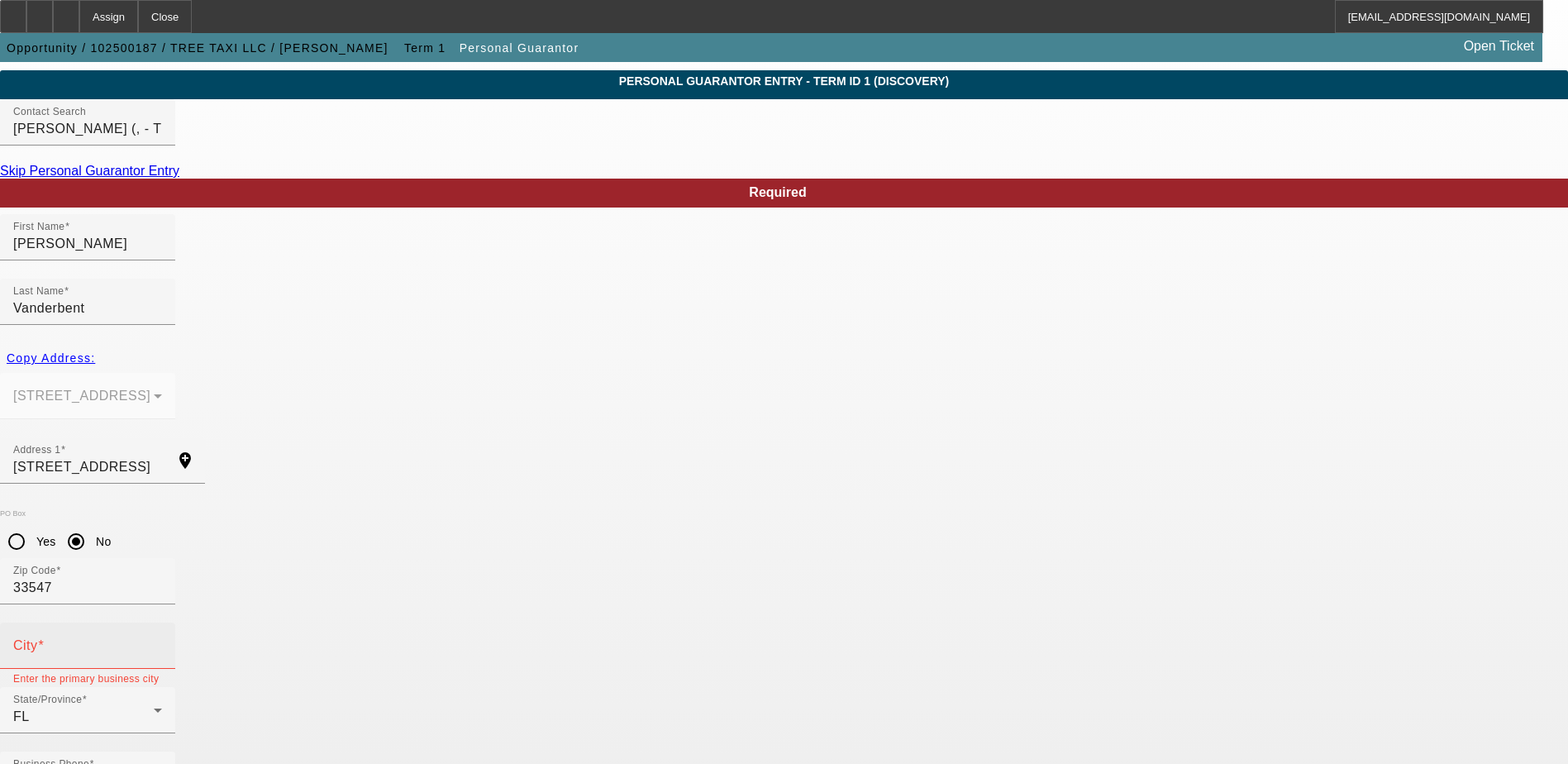
click at [162, 643] on input "City" at bounding box center [87, 652] width 149 height 20
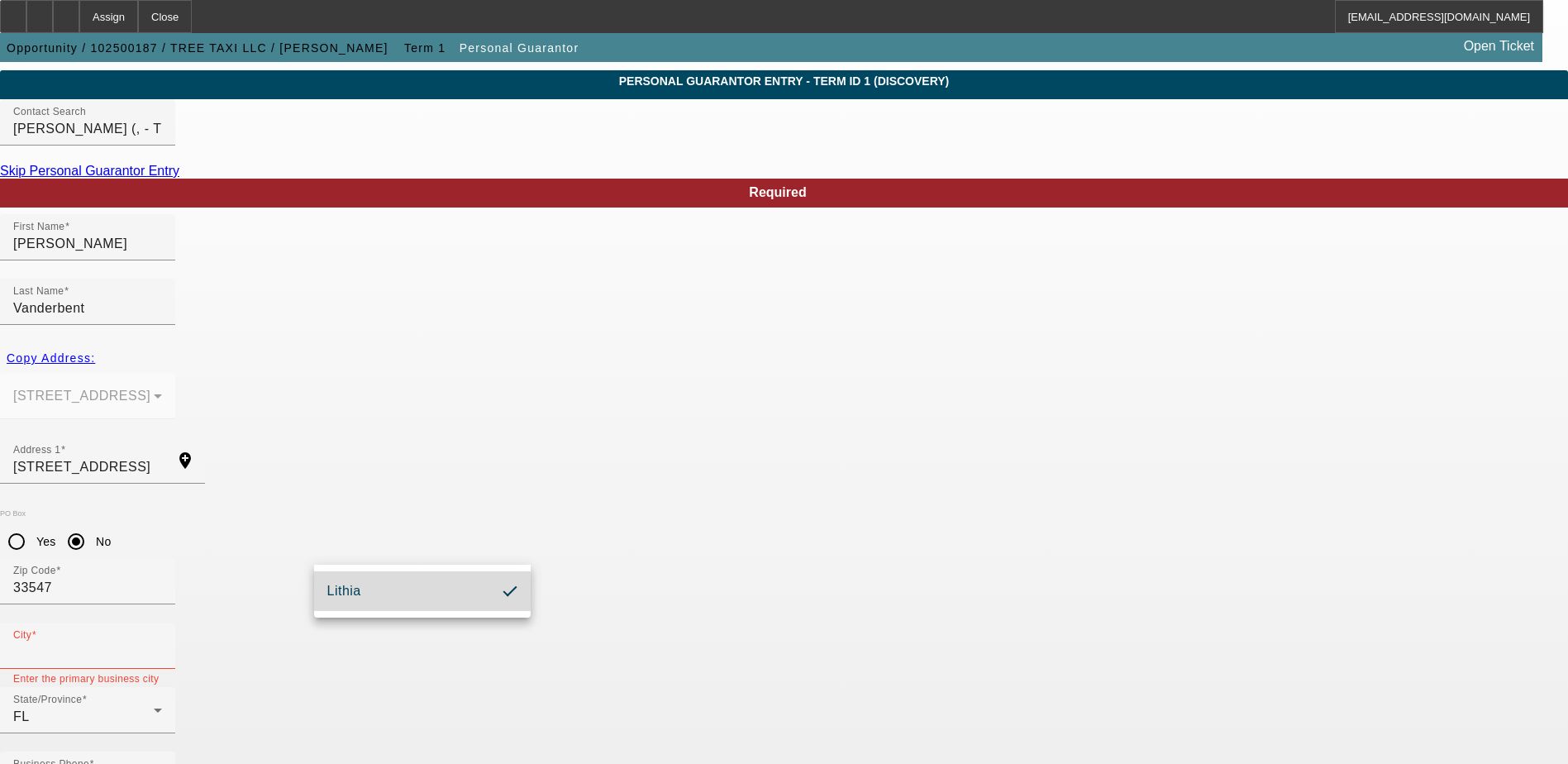
click at [414, 604] on mat-option "Lithia" at bounding box center [423, 591] width 217 height 40
type input "Lithia"
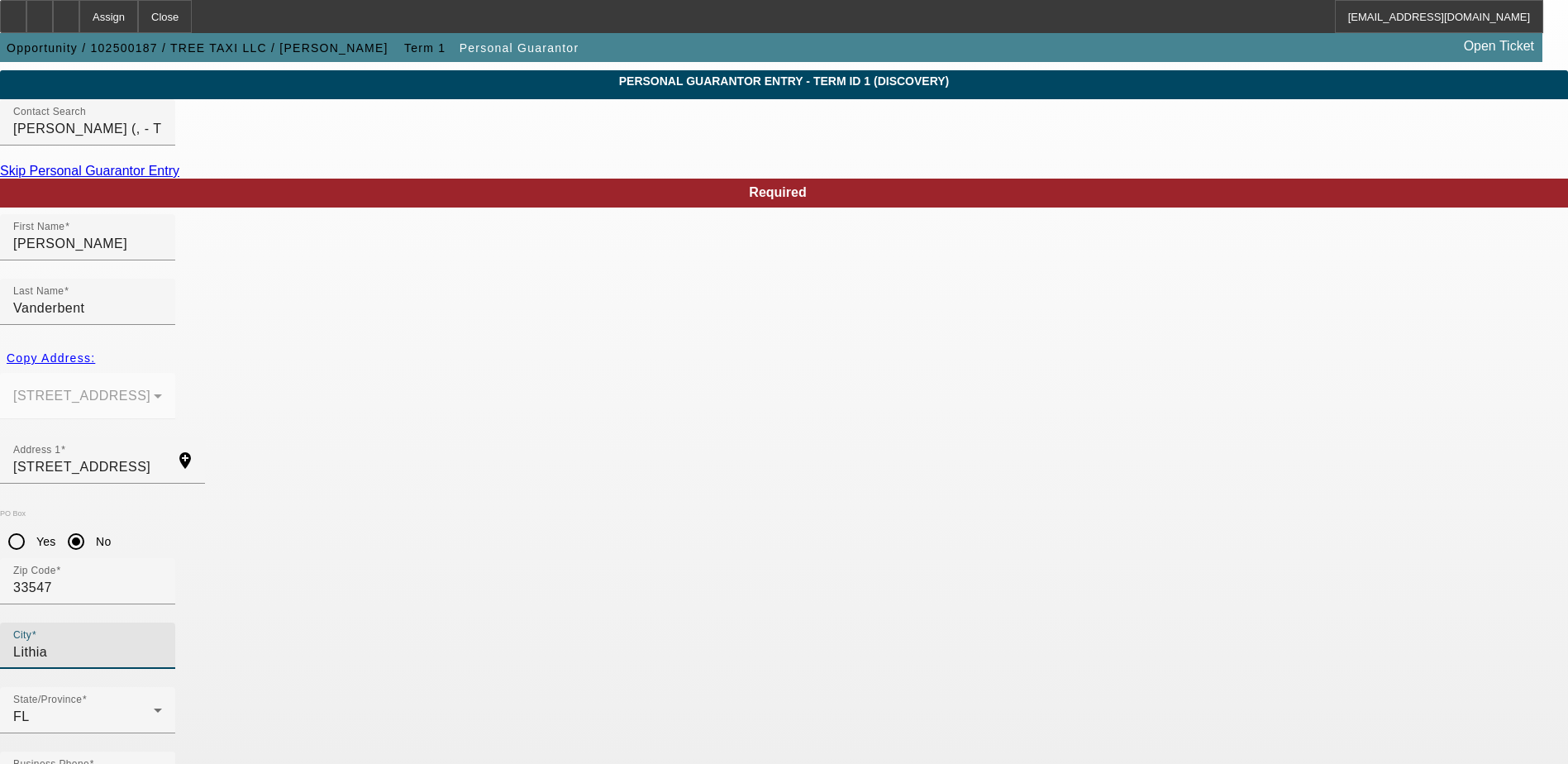
click at [534, 622] on div "City Lithia" at bounding box center [784, 654] width 1568 height 64
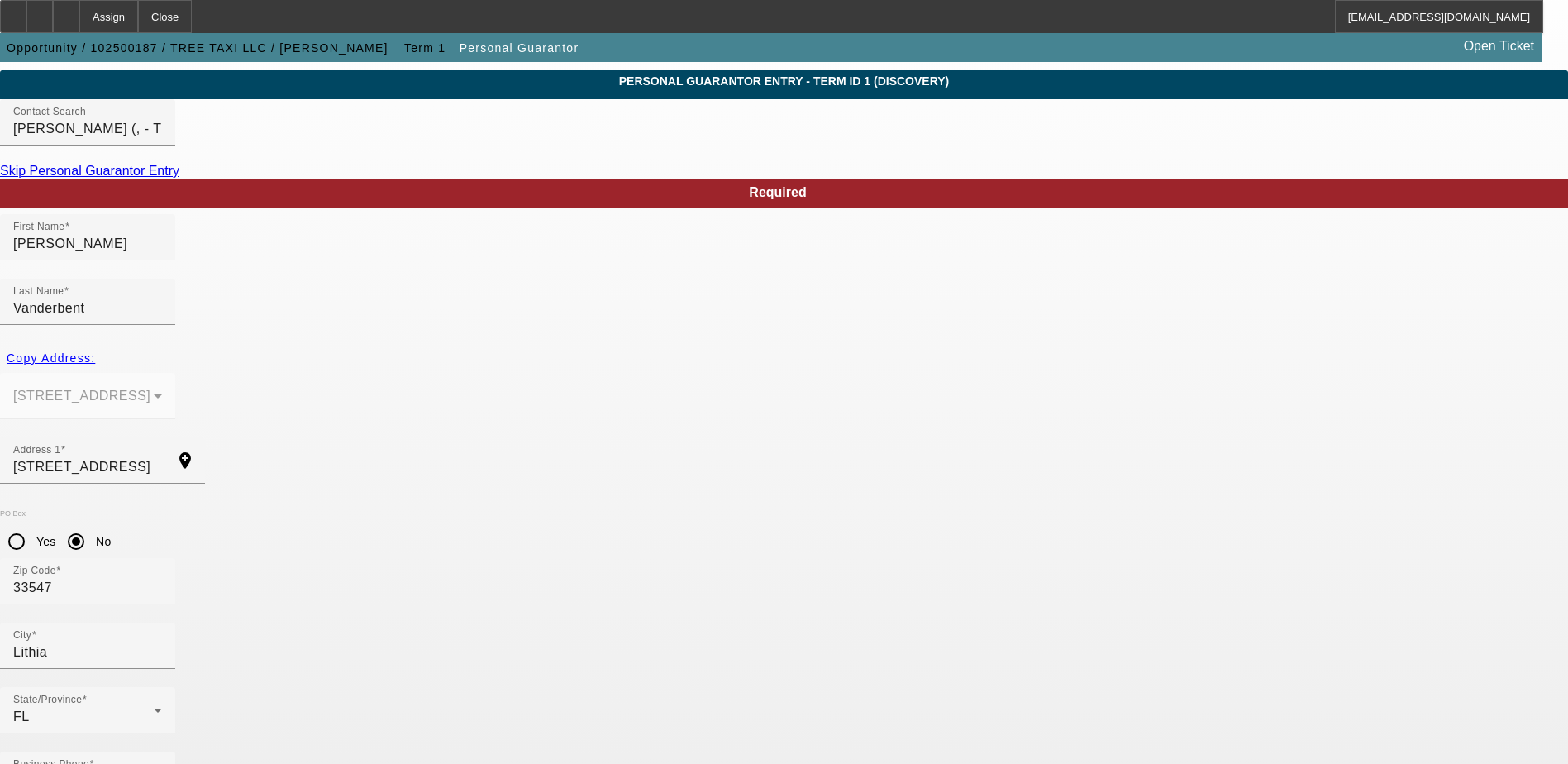
paste input "124-72-4660"
type input "124-72-4660"
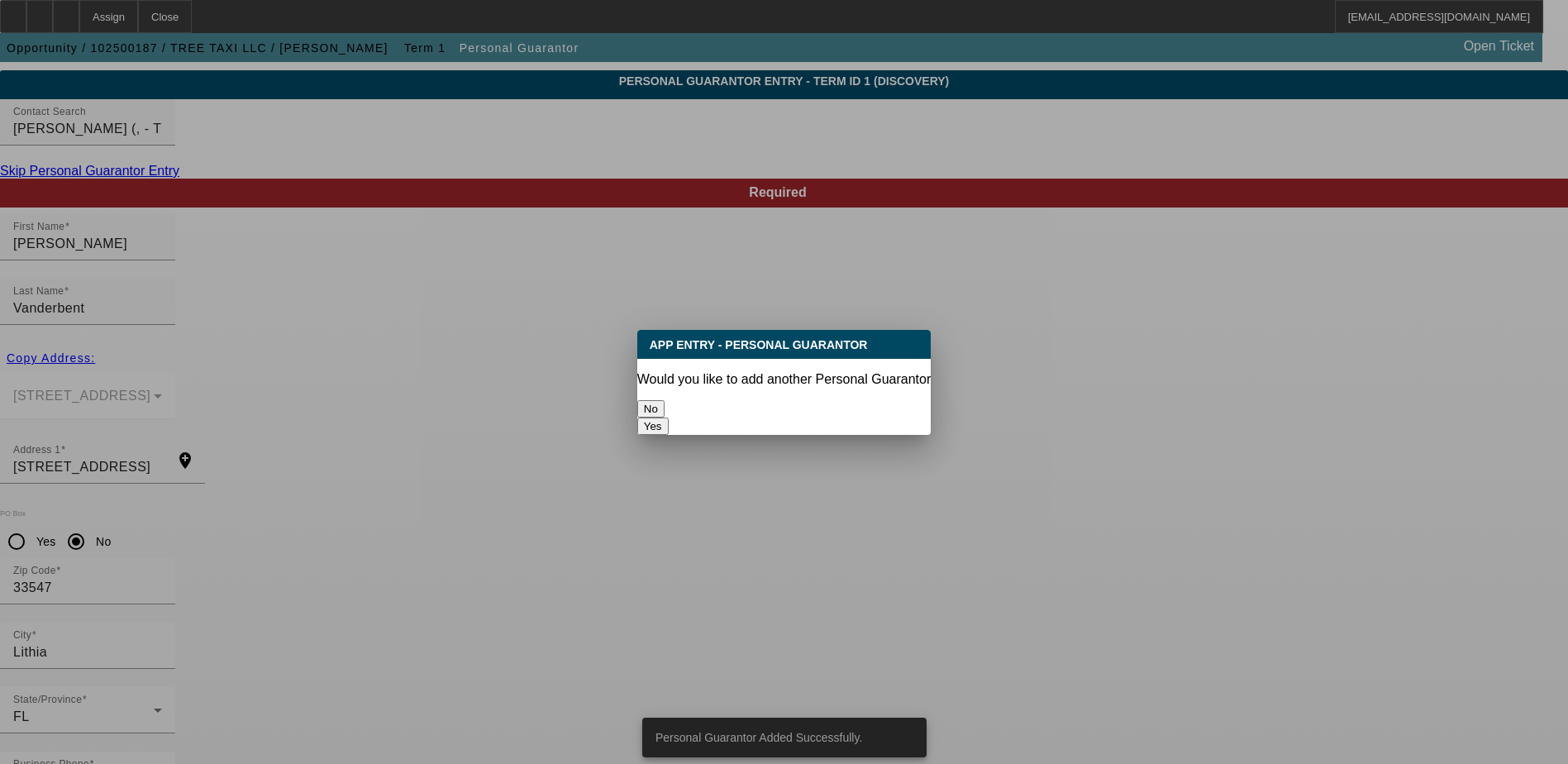
scroll to position [0, 0]
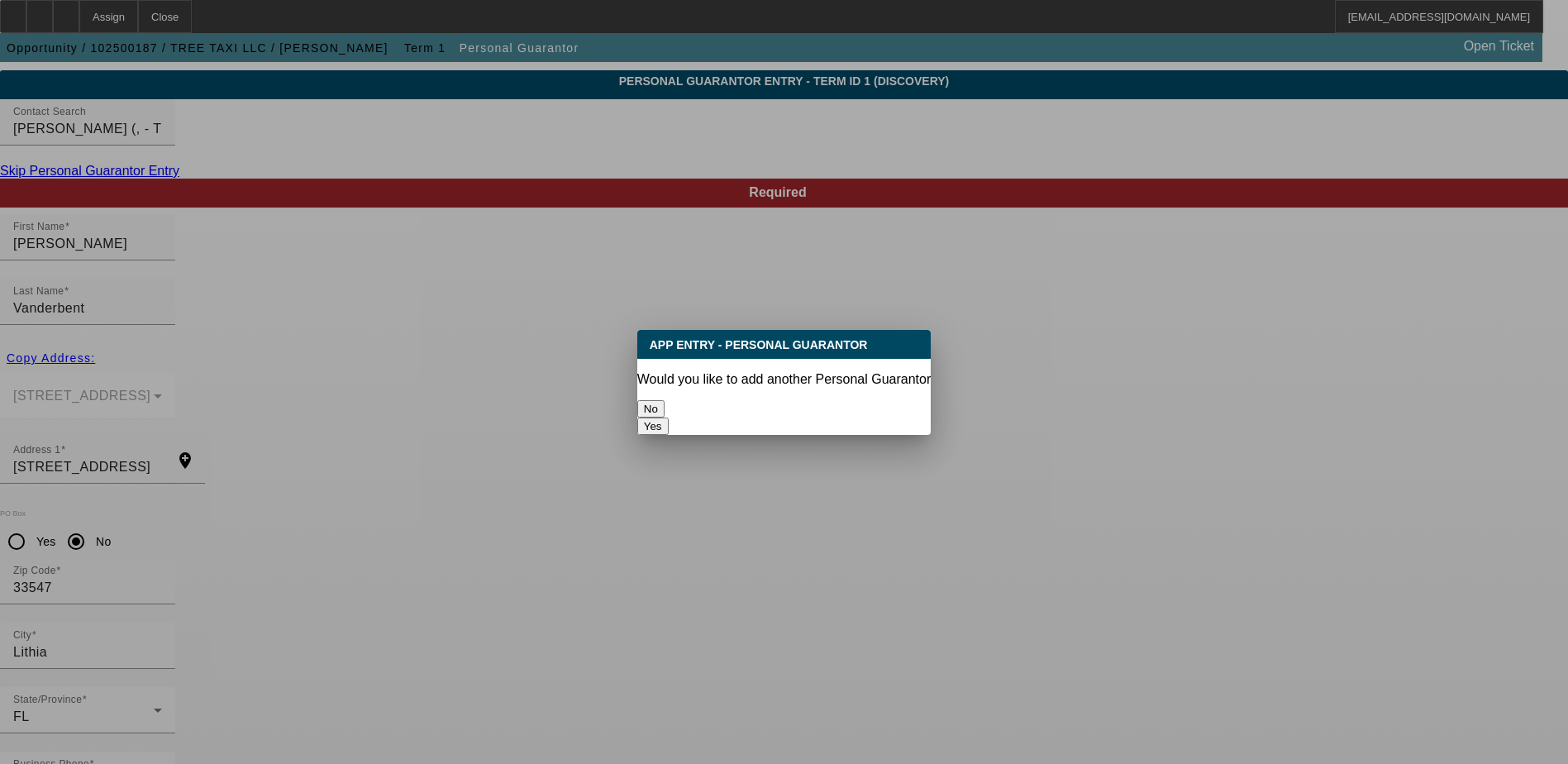
click at [665, 406] on button "No" at bounding box center [651, 409] width 27 height 18
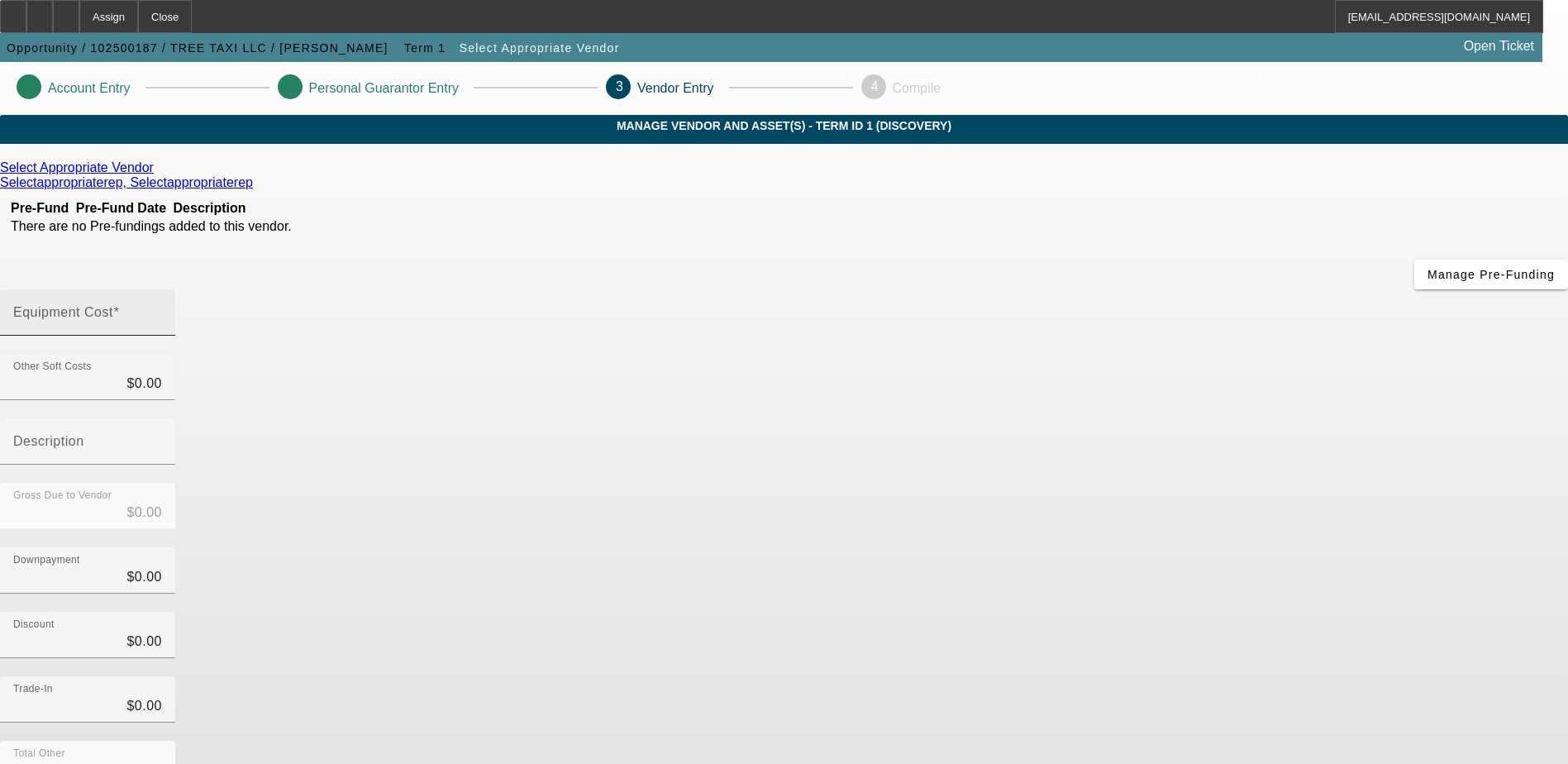
click at [162, 290] on div "Equipment Cost" at bounding box center [87, 312] width 149 height 47
type input "1"
type input "$1.00"
type input "16"
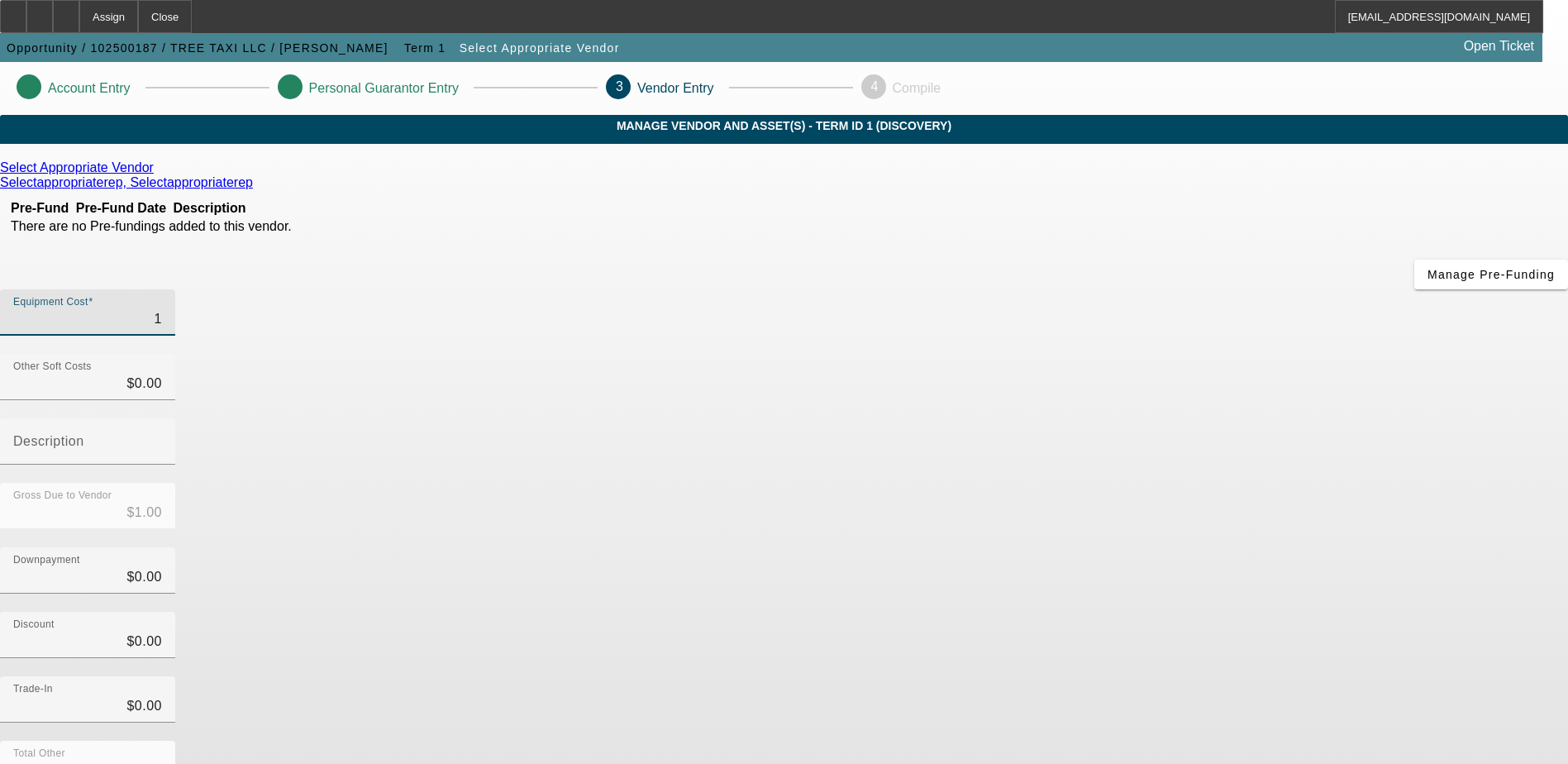
type input "$16.00"
type input "160"
type input "$160.00"
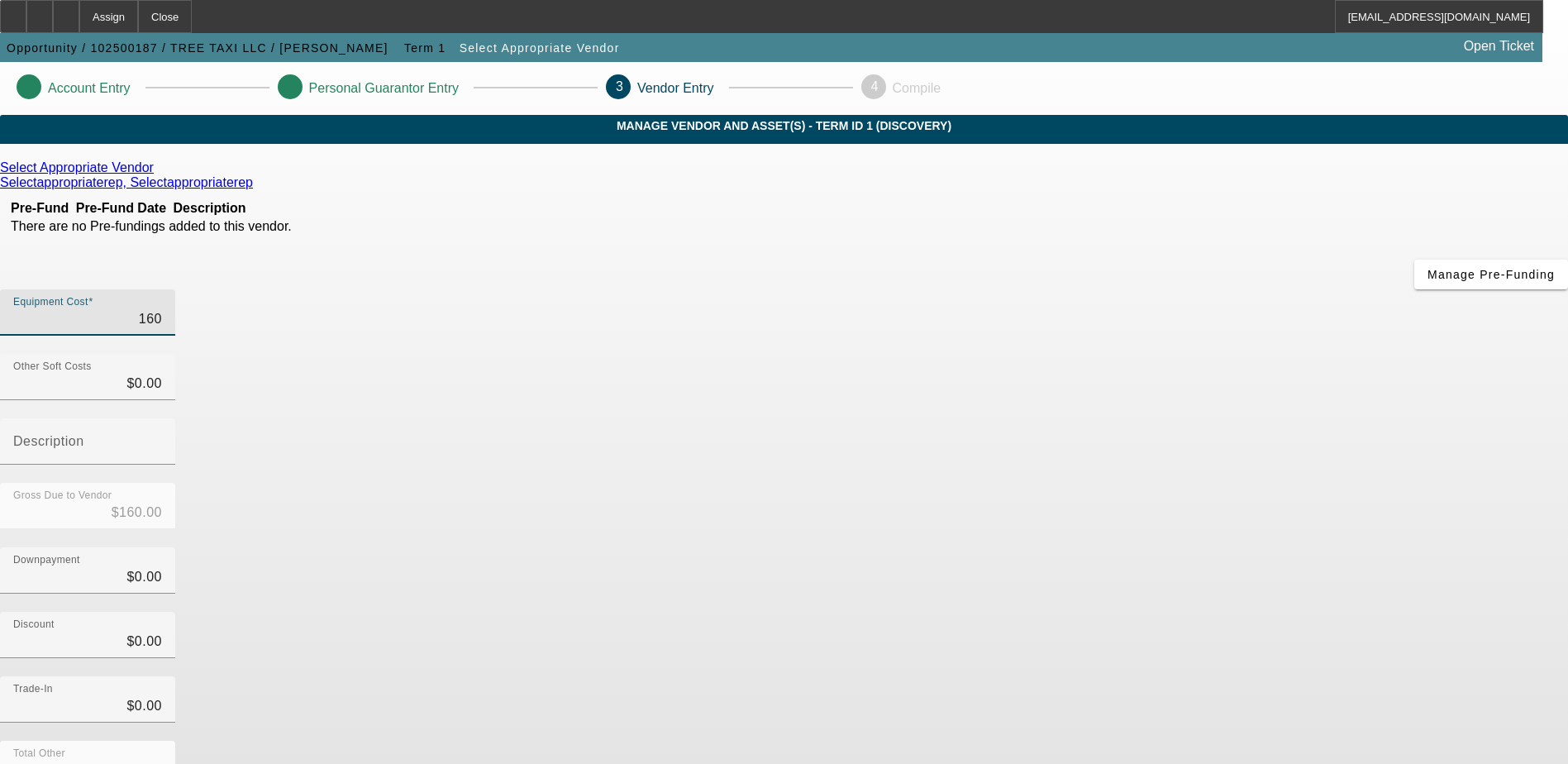
type input "1600"
type input "$1,600.00"
type input "16000"
type input "$16,000.00"
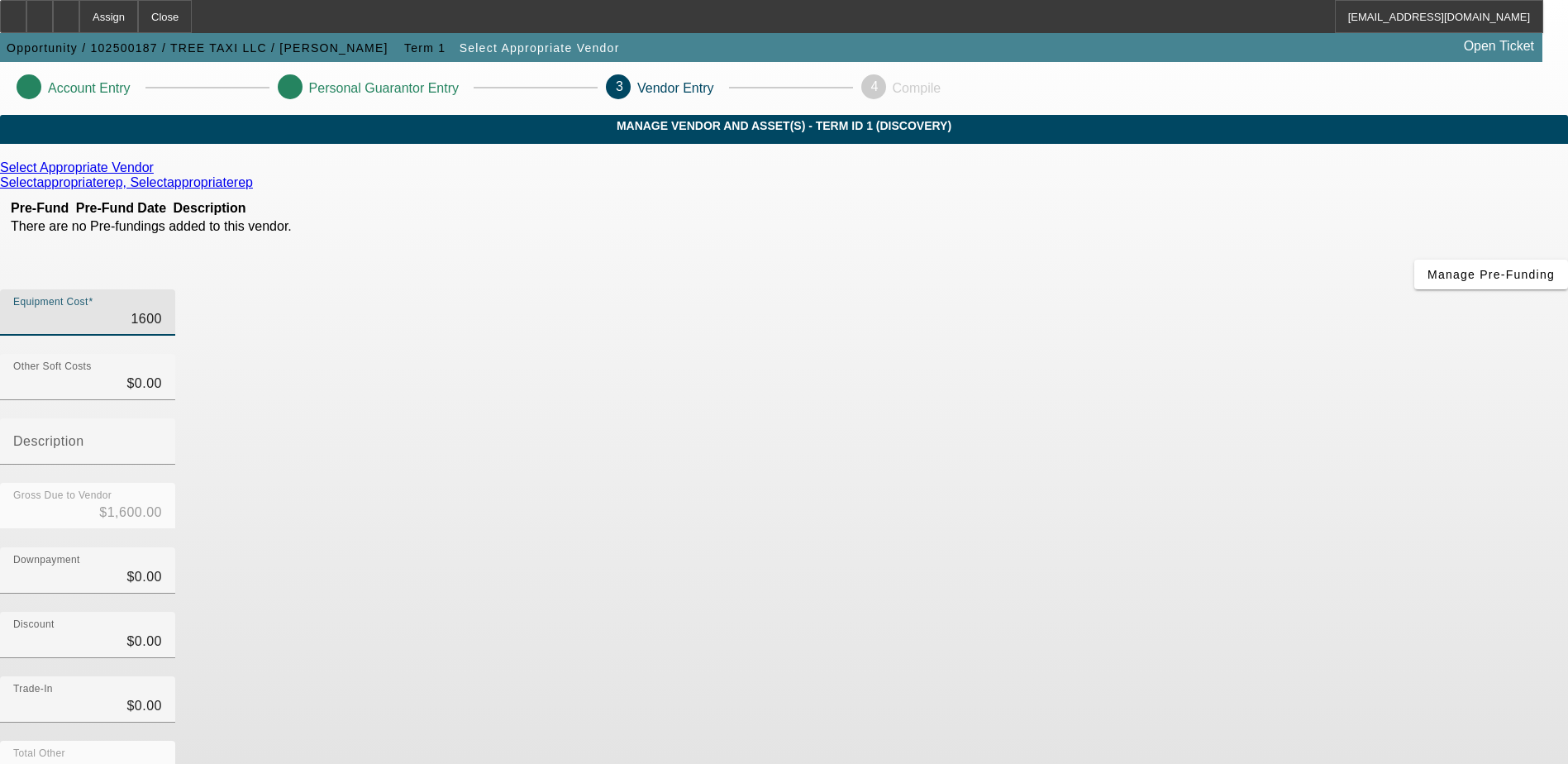
type input "$16,000.00"
type input "160000"
type input "$160,000.00"
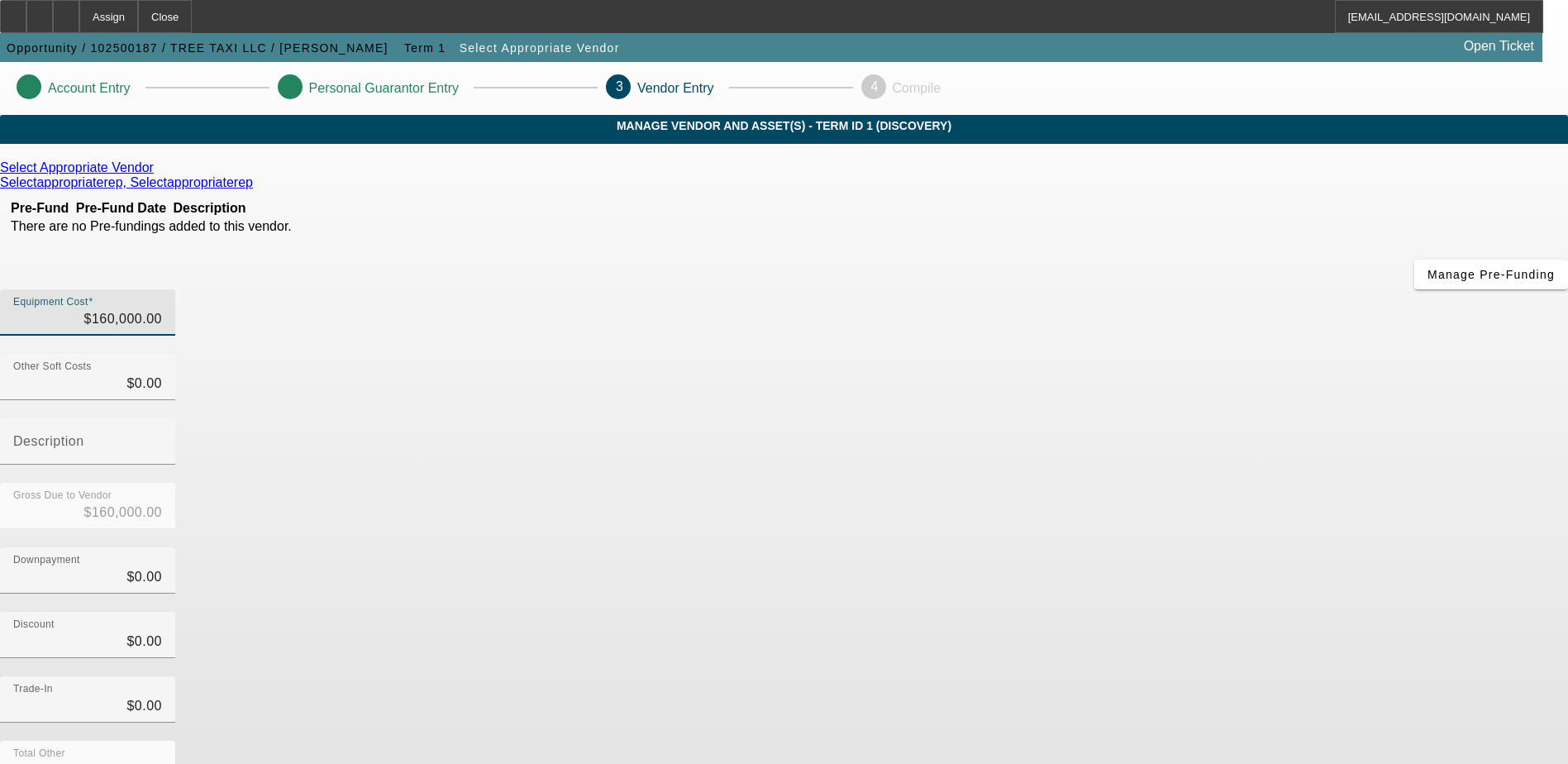
click at [666, 512] on div "Select Appropriate Vendor Selectappropriaterep, Selectappropriaterep Pre-Fund P…" at bounding box center [784, 523] width 1568 height 726
click at [162, 438] on input "Description" at bounding box center [87, 448] width 149 height 20
type input "Grappler for remove debris"
click at [1176, 547] on div "Downpayment $0.00" at bounding box center [784, 579] width 1568 height 64
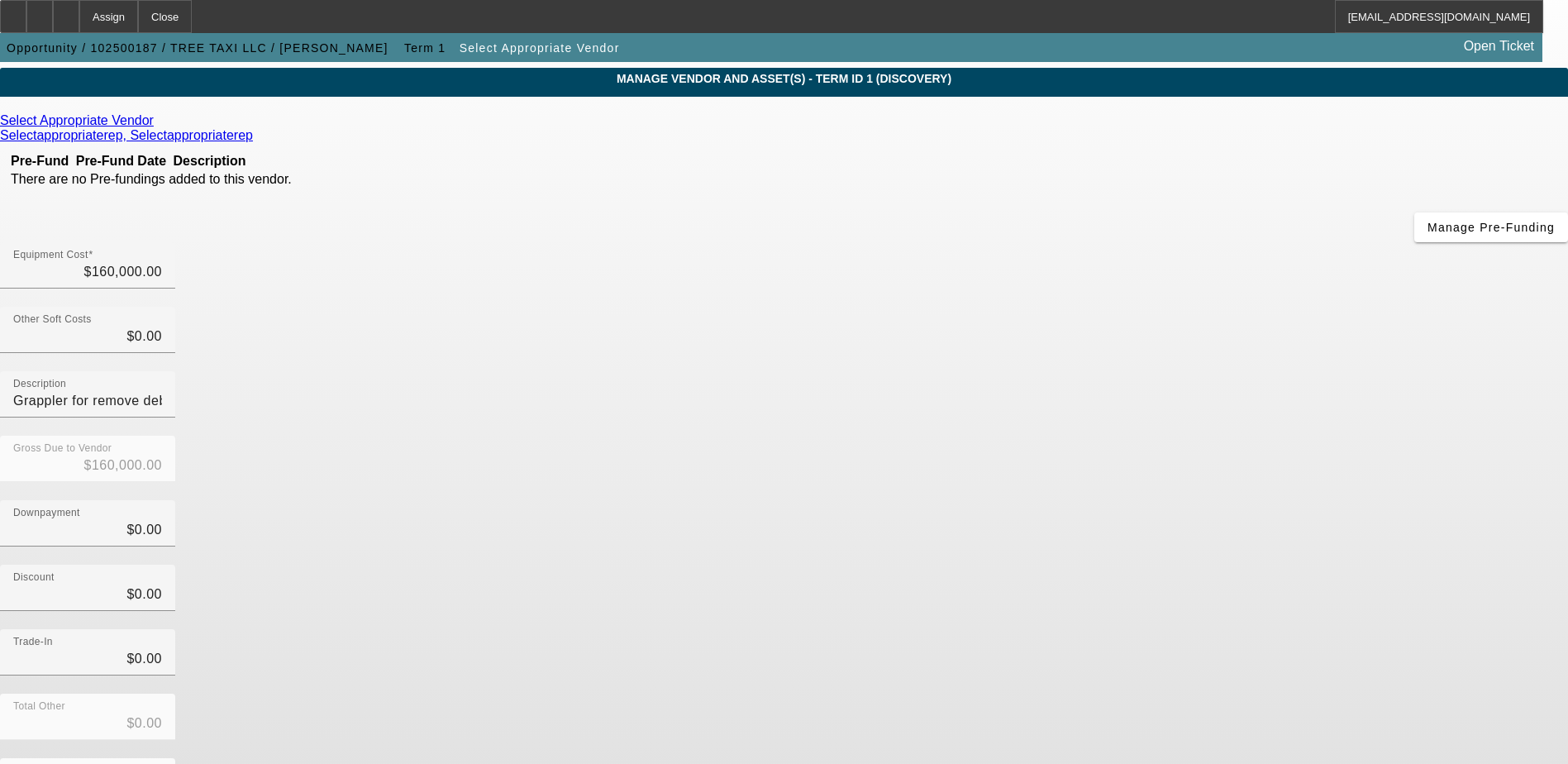
scroll to position [74, 0]
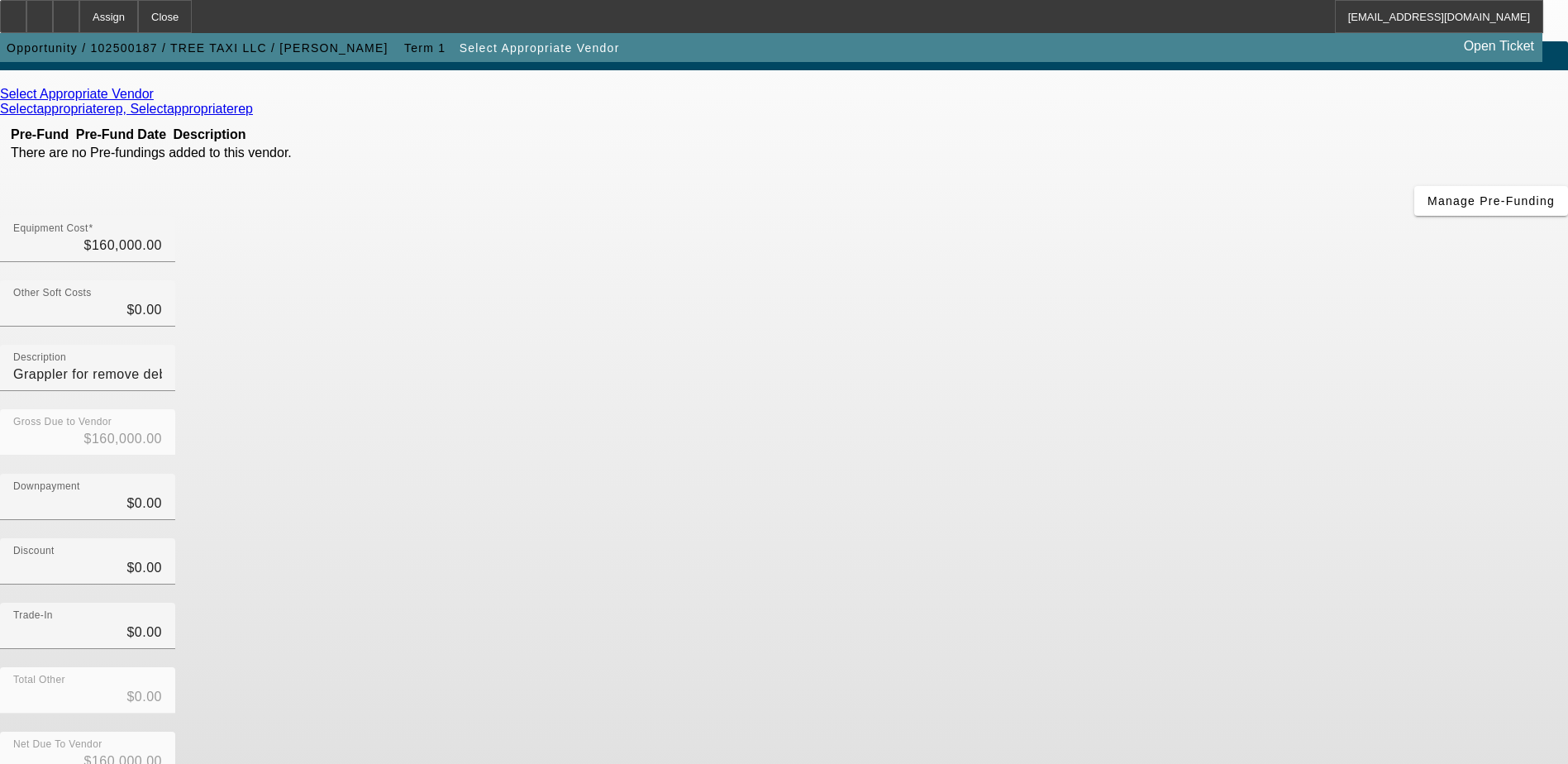
click at [158, 101] on icon at bounding box center [158, 94] width 0 height 14
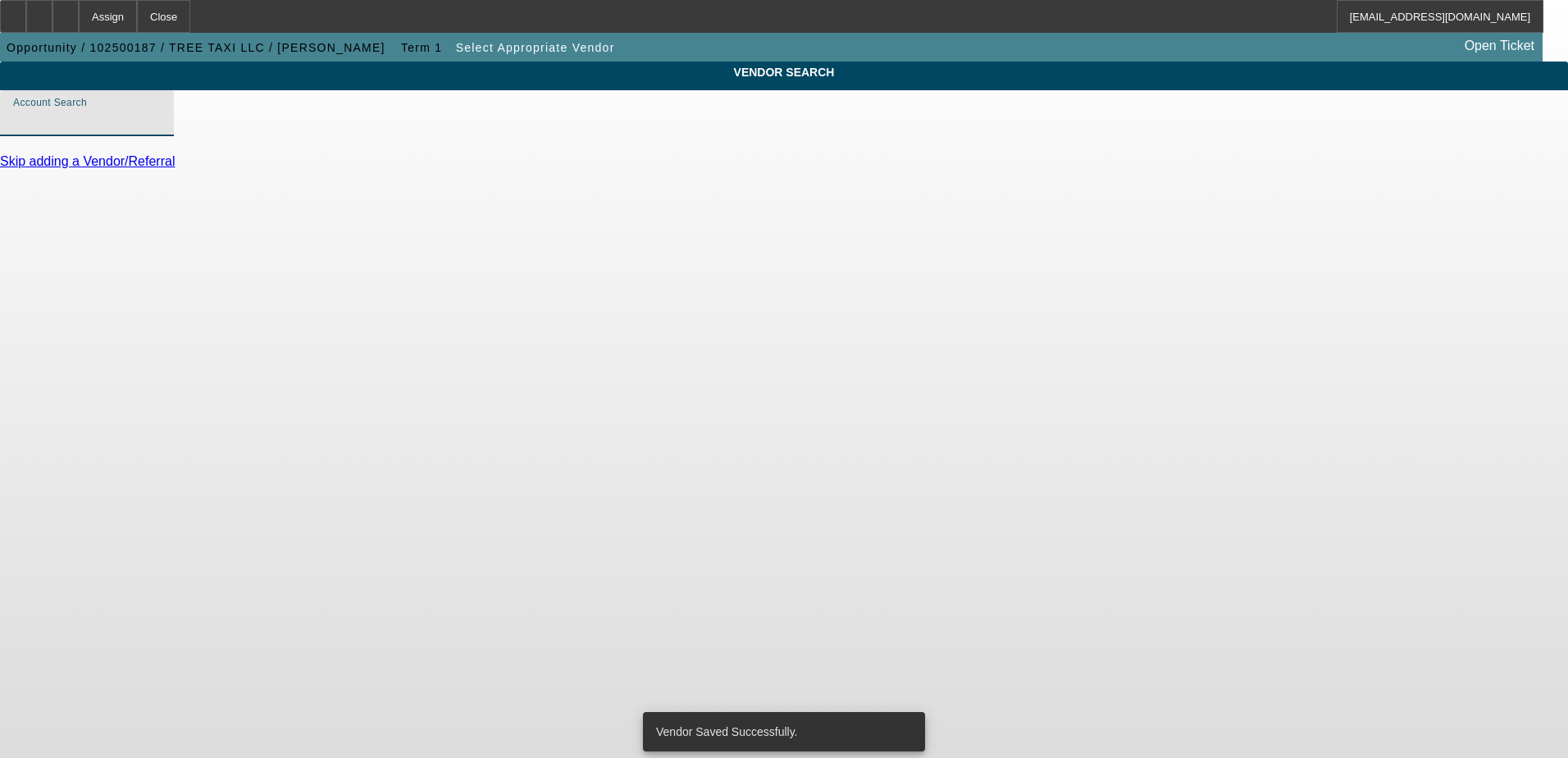
click at [161, 129] on input "Account Search" at bounding box center [86, 120] width 148 height 20
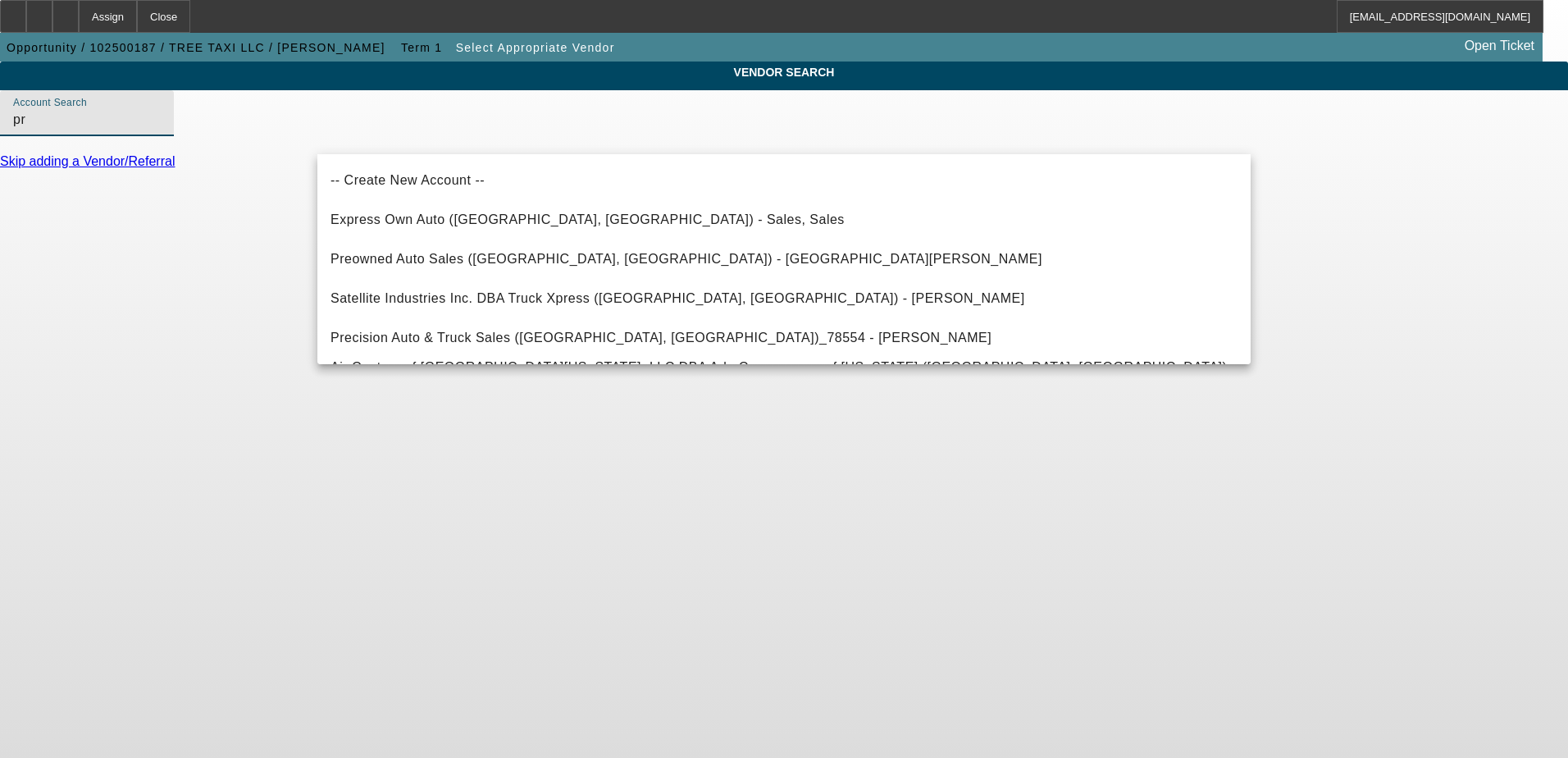
type input "p"
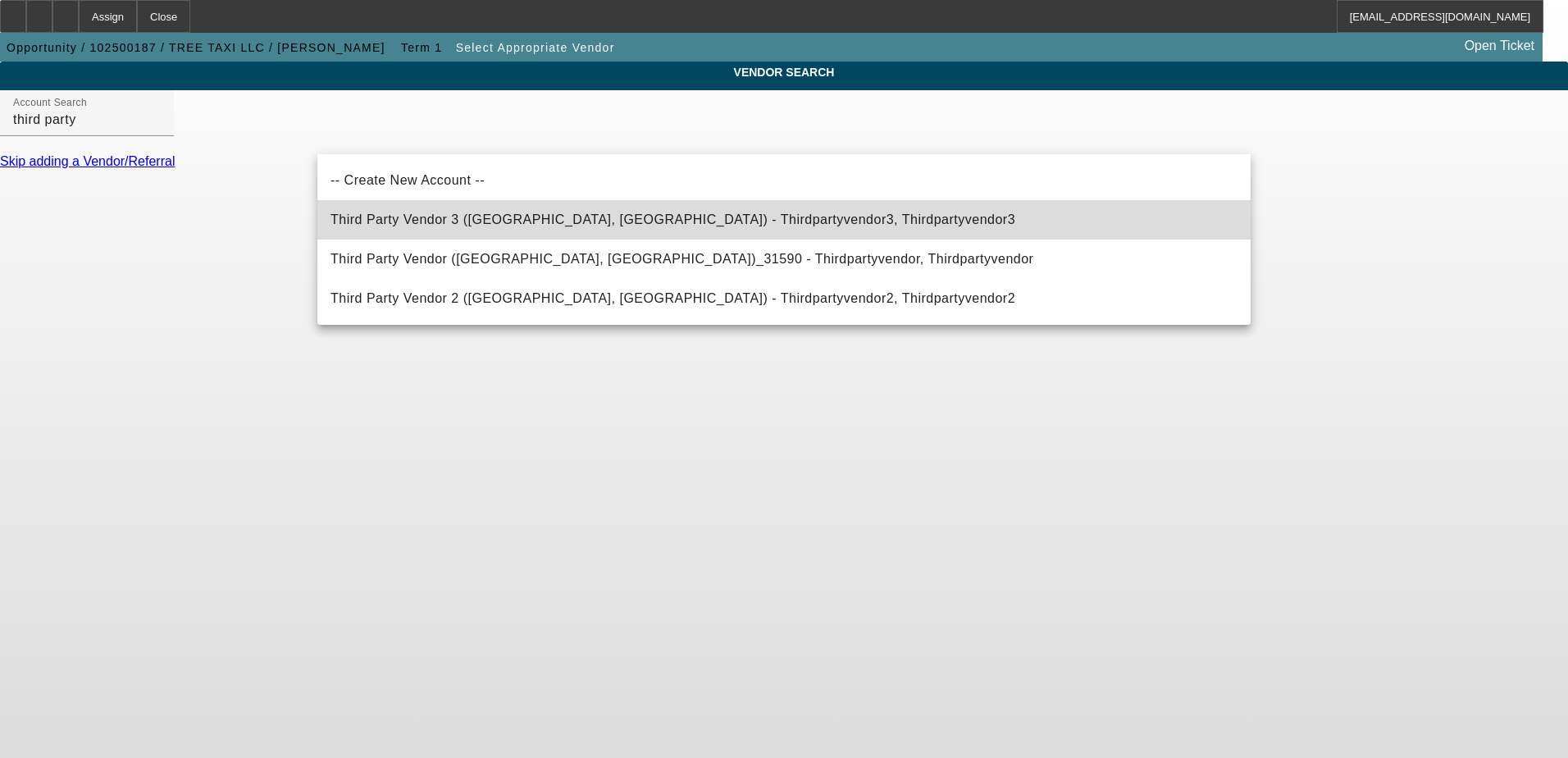
click at [607, 214] on span "Third Party Vendor 3 (Northbrook, IL) - Thirdpartyvendor3, Thirdpartyvendor3" at bounding box center [672, 219] width 684 height 14
type input "Third Party Vendor 3 (Northbrook, IL) - Thirdpartyvendor3, Thirdpartyvendor3"
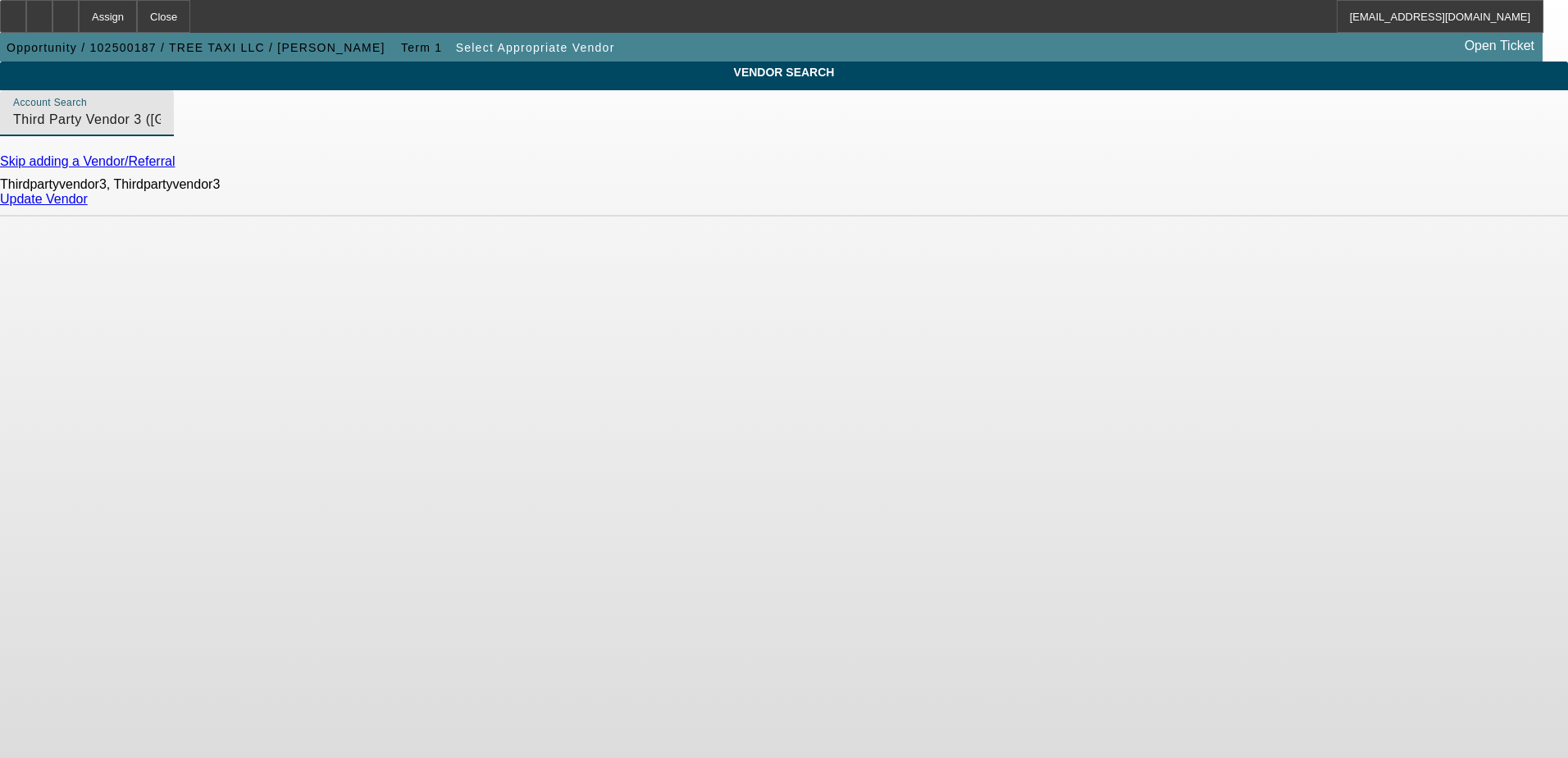
click at [87, 206] on link "Update Vendor" at bounding box center [44, 199] width 87 height 14
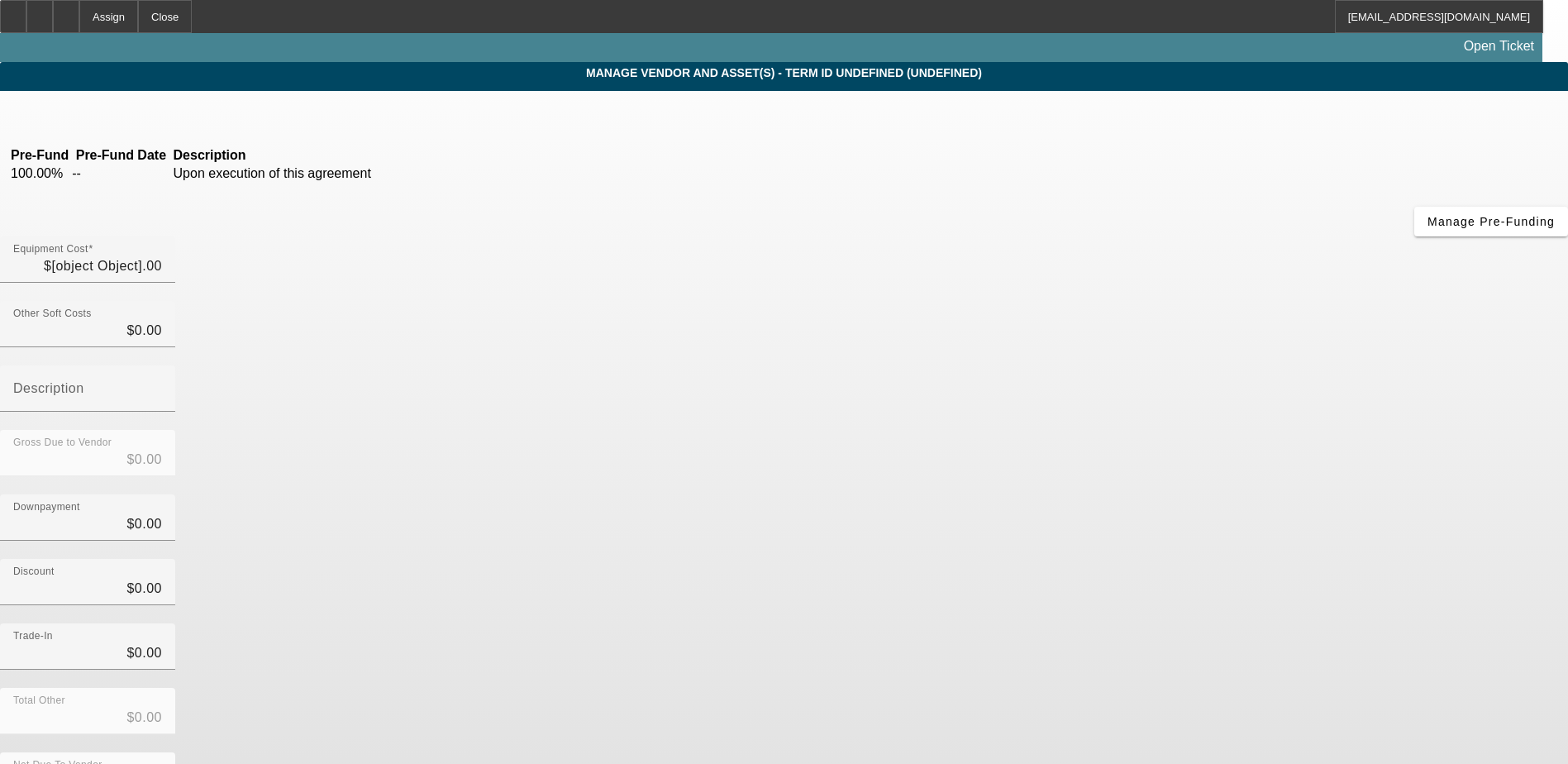
type input "$160,000.00"
type input "Grappler for remove debris"
type input "$160,000.00"
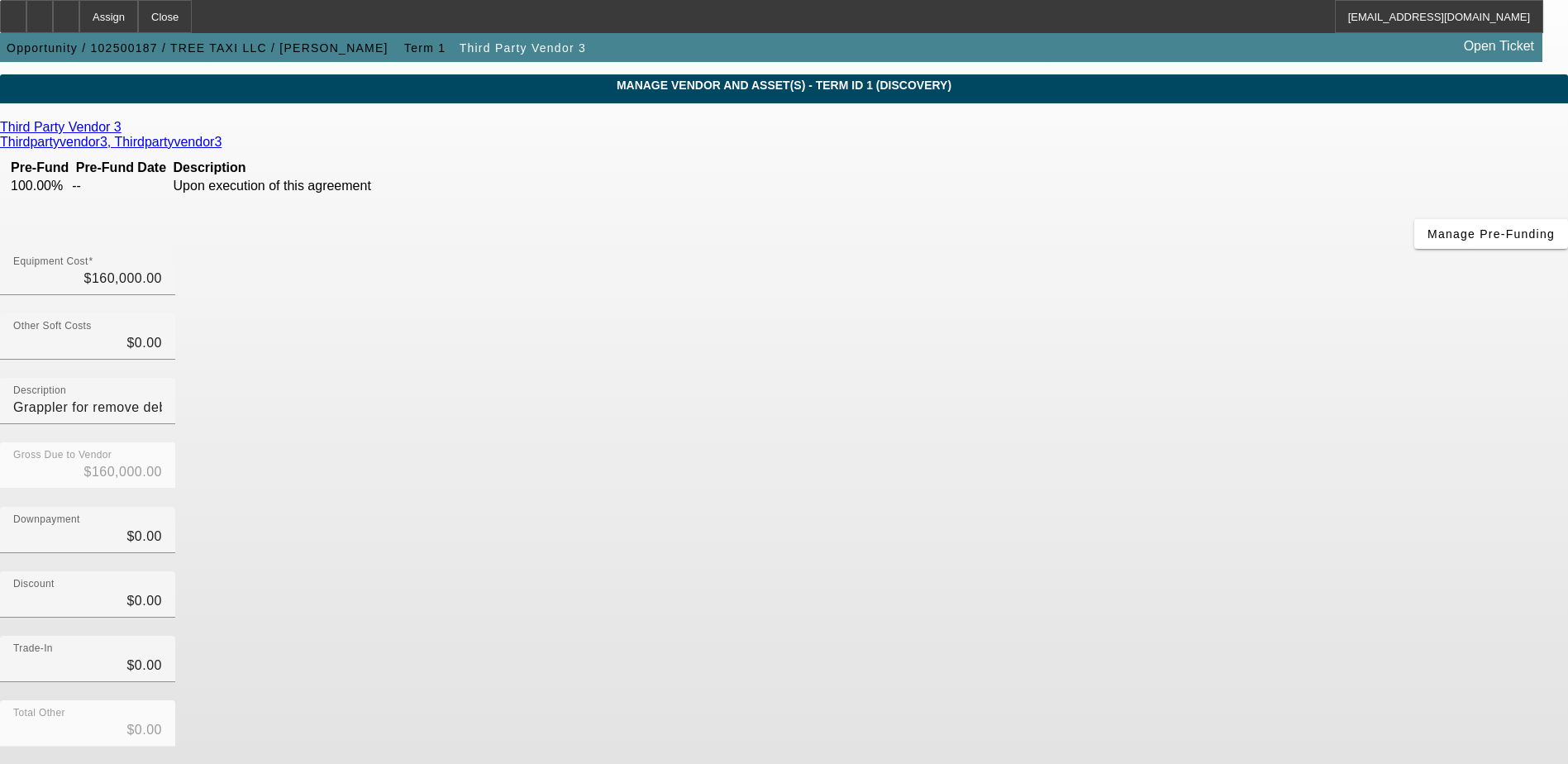
scroll to position [74, 0]
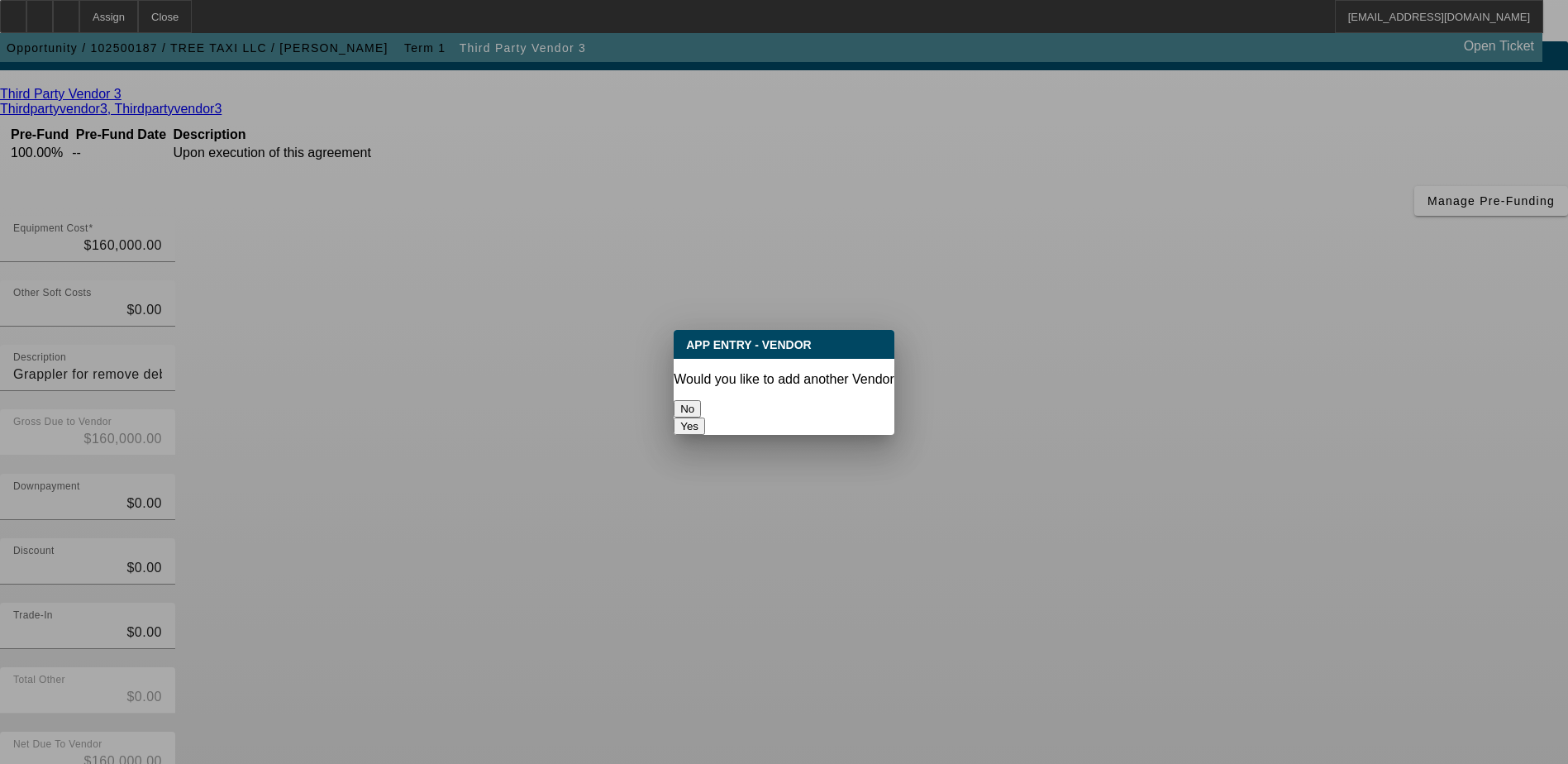
scroll to position [0, 0]
click at [701, 400] on button "No" at bounding box center [687, 409] width 27 height 18
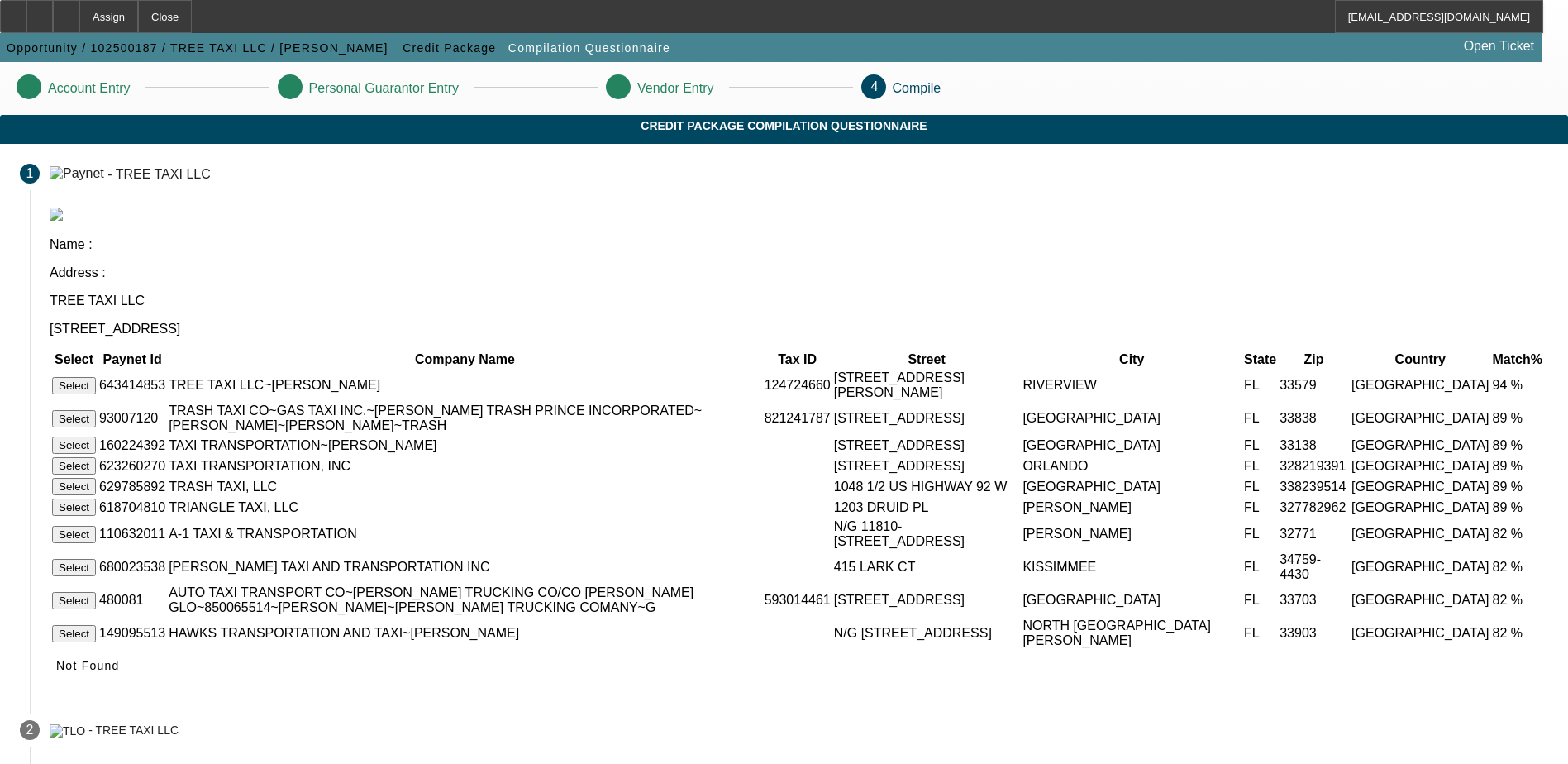
click at [96, 377] on button "Select" at bounding box center [74, 386] width 44 height 18
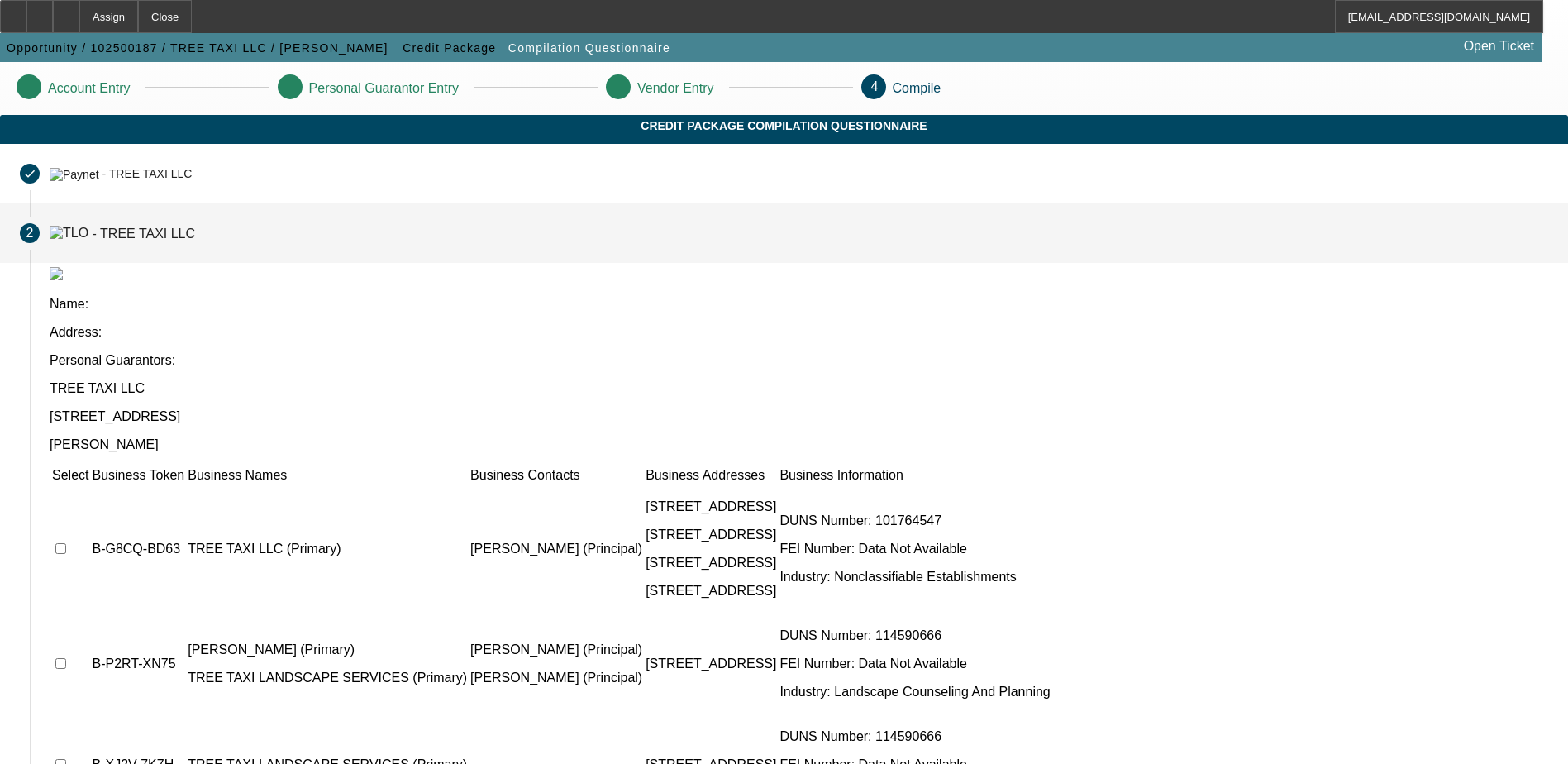
scroll to position [34, 0]
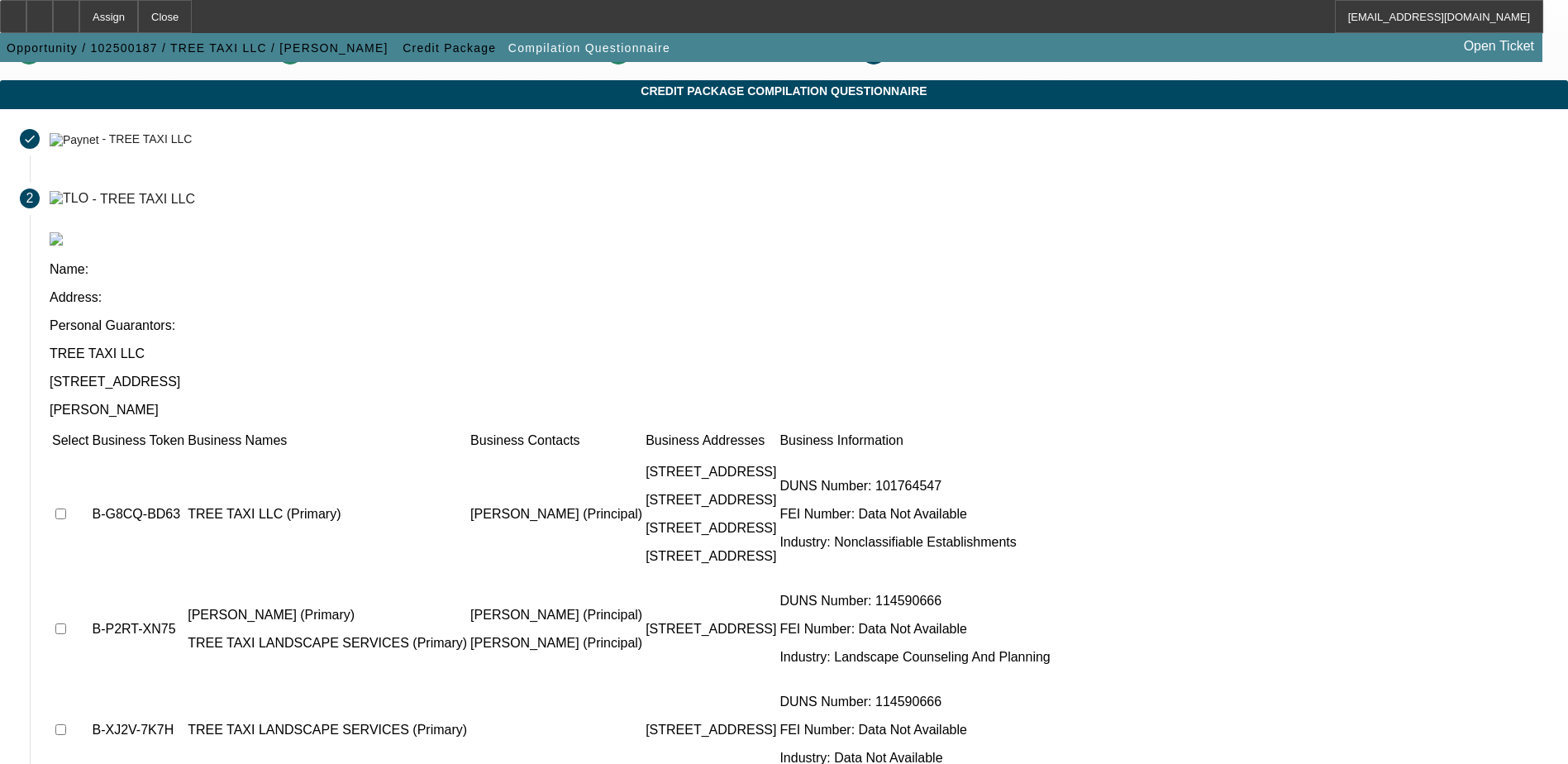
click at [468, 451] on td "TREE TAXI LLC (Primary)" at bounding box center [327, 514] width 281 height 128
click at [66, 509] on input "checkbox" at bounding box center [61, 514] width 11 height 11
checkbox input "true"
click at [66, 623] on input "checkbox" at bounding box center [61, 628] width 11 height 11
checkbox input "true"
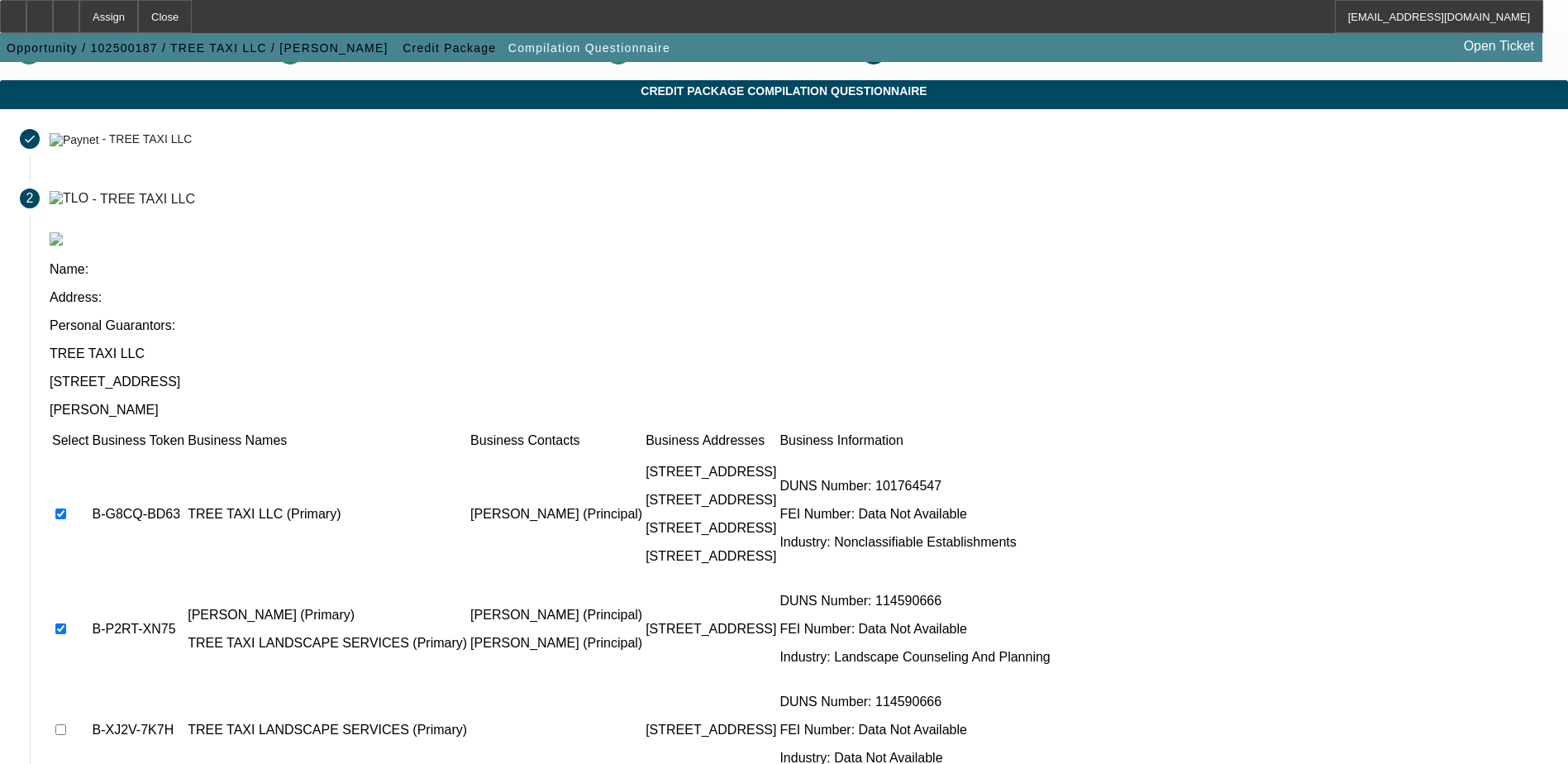
click at [66, 724] on input "checkbox" at bounding box center [61, 730] width 11 height 11
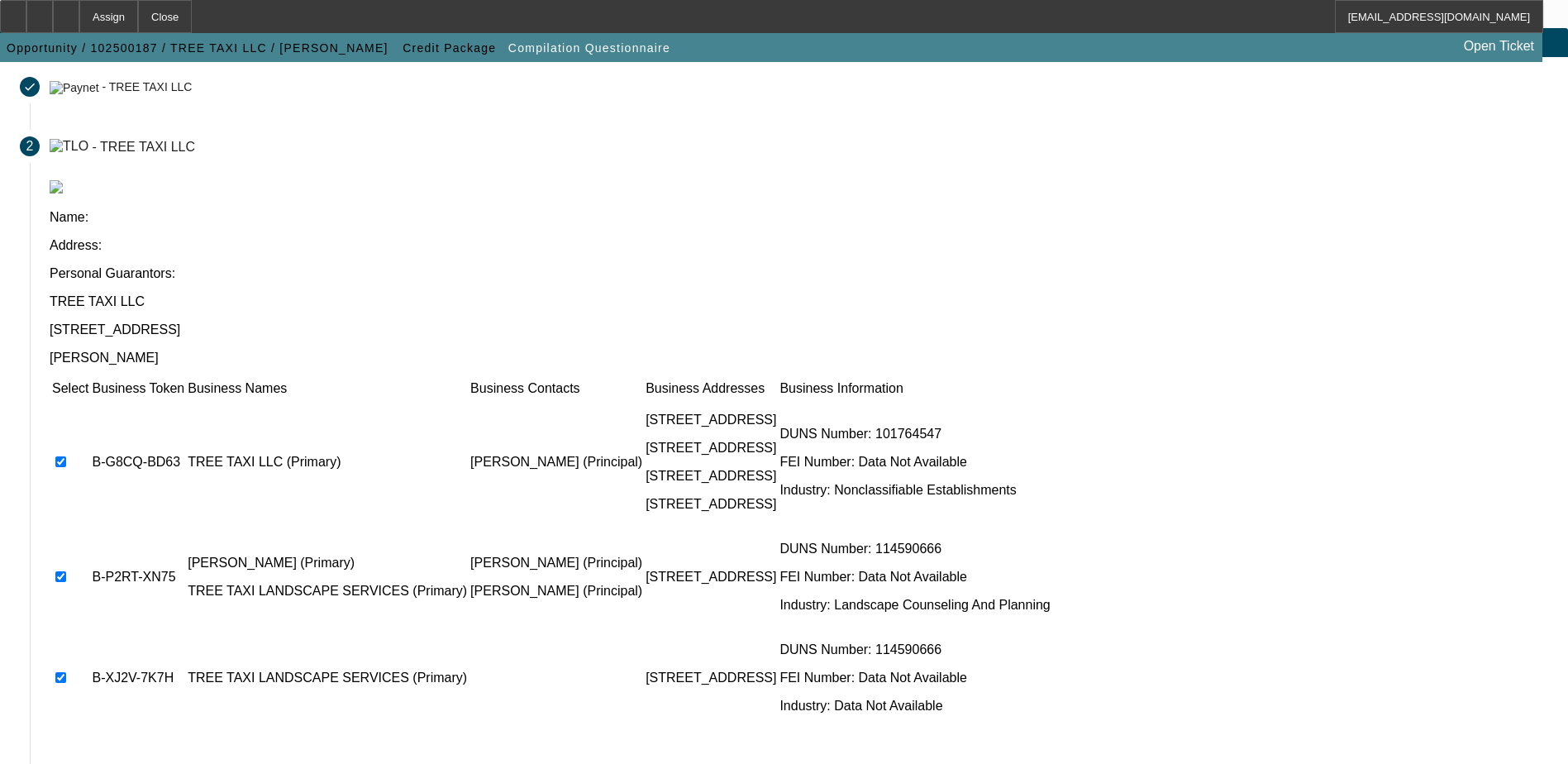
scroll to position [117, 0]
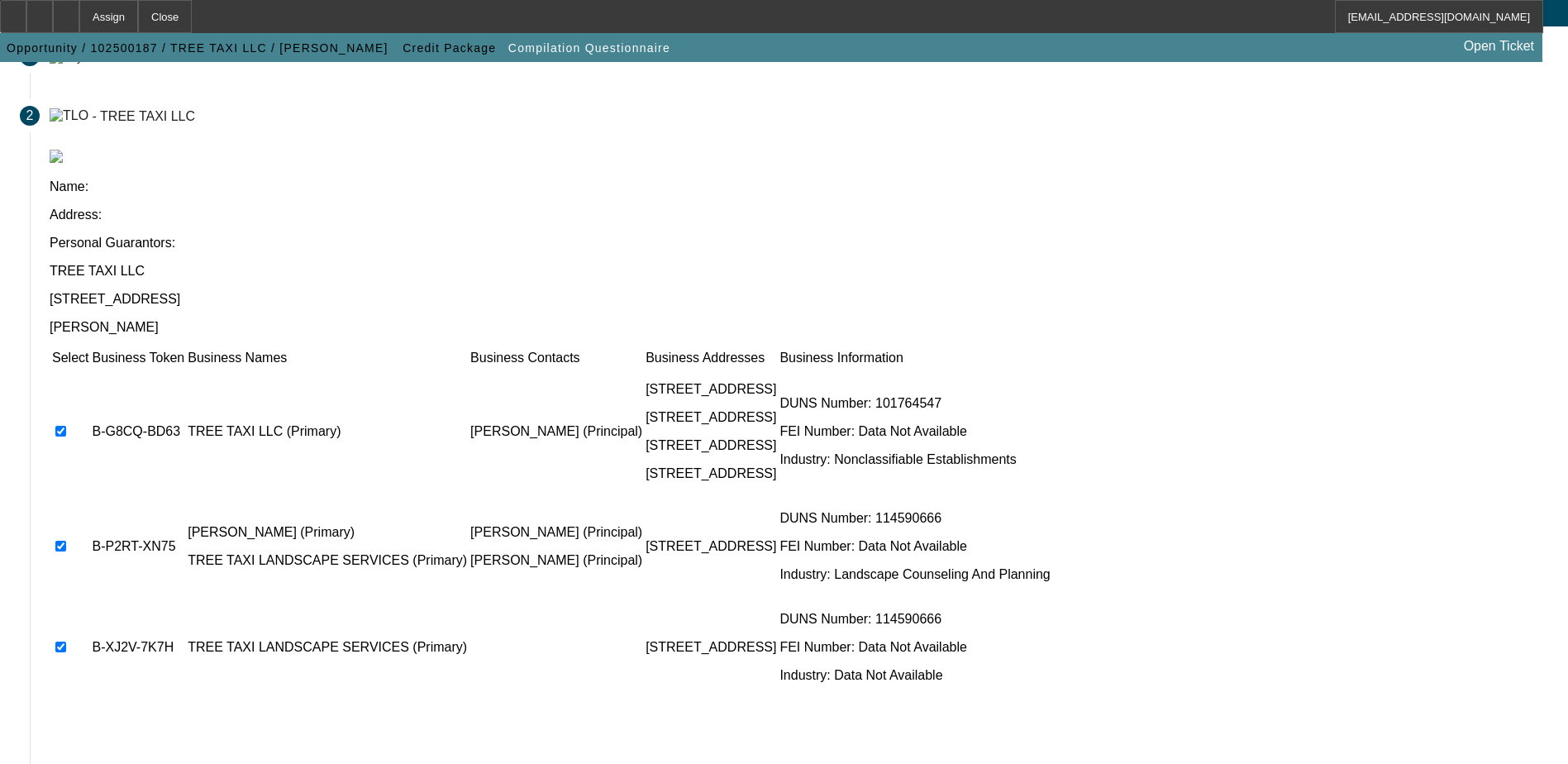
click at [644, 598] on td at bounding box center [556, 647] width 173 height 99
click at [66, 642] on input "checkbox" at bounding box center [61, 647] width 11 height 11
checkbox input "false"
click at [89, 496] on td at bounding box center [70, 546] width 38 height 99
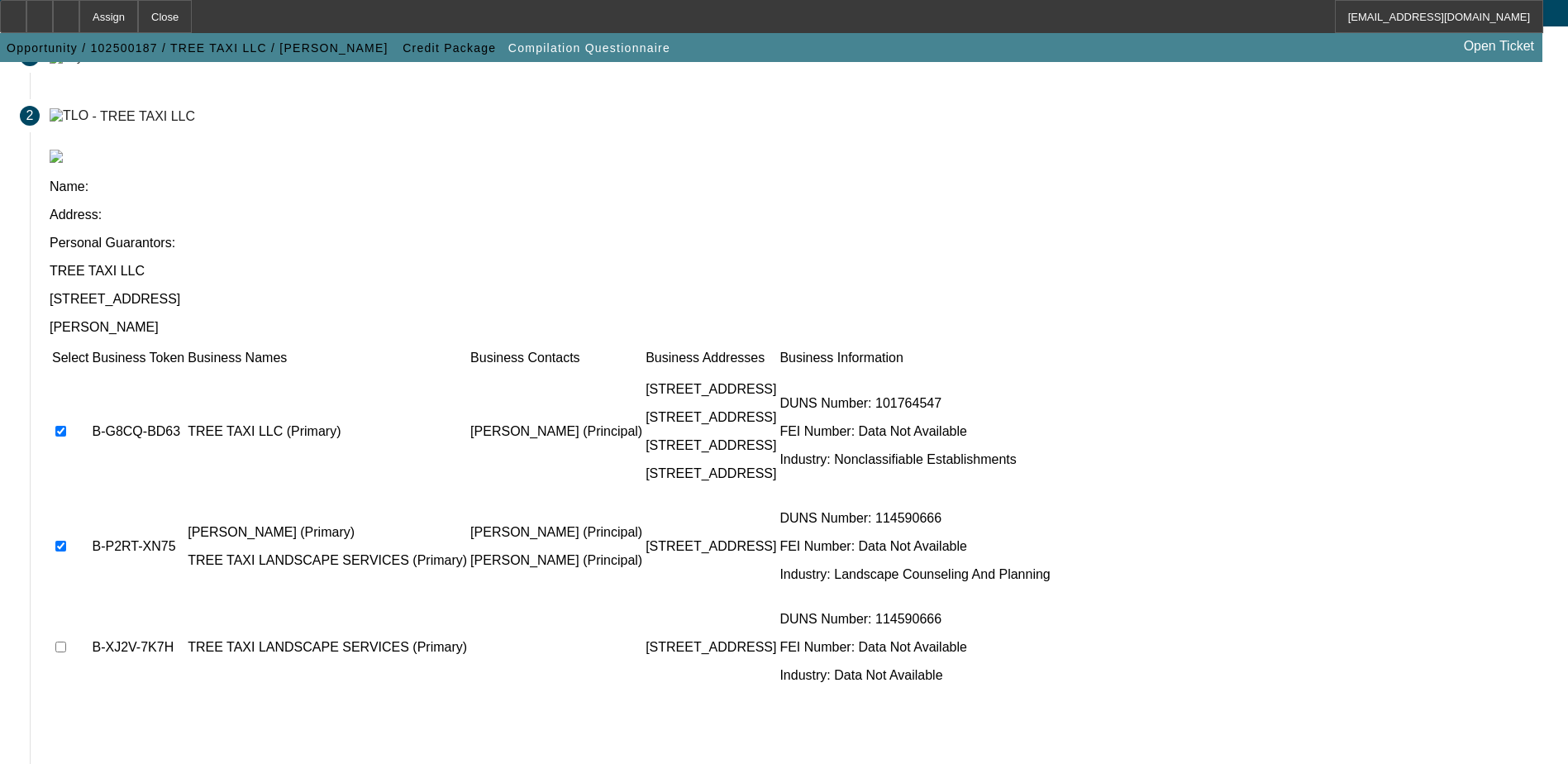
click at [66, 540] on input "checkbox" at bounding box center [61, 546] width 11 height 11
checkbox input "false"
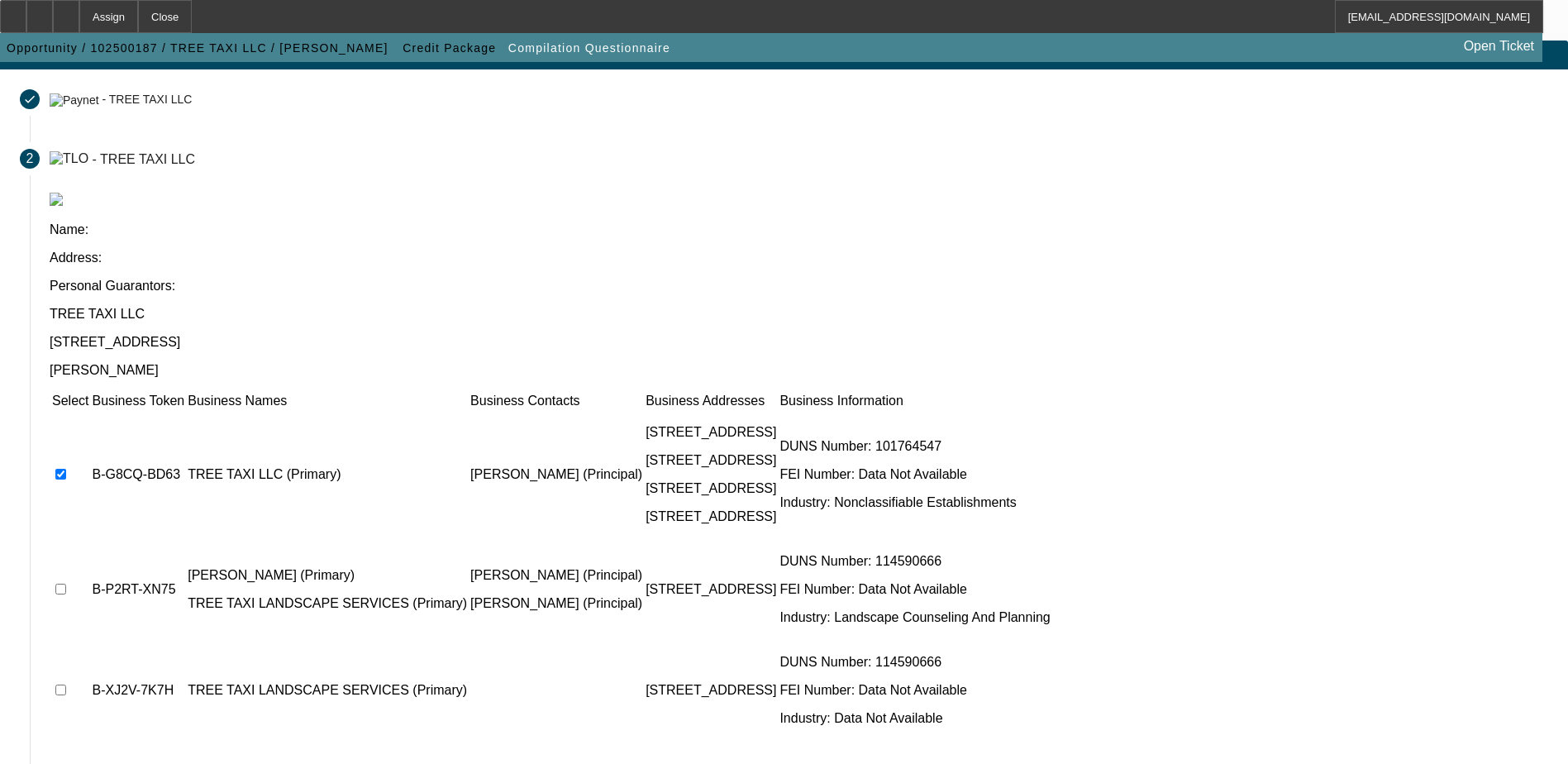
scroll to position [0, 0]
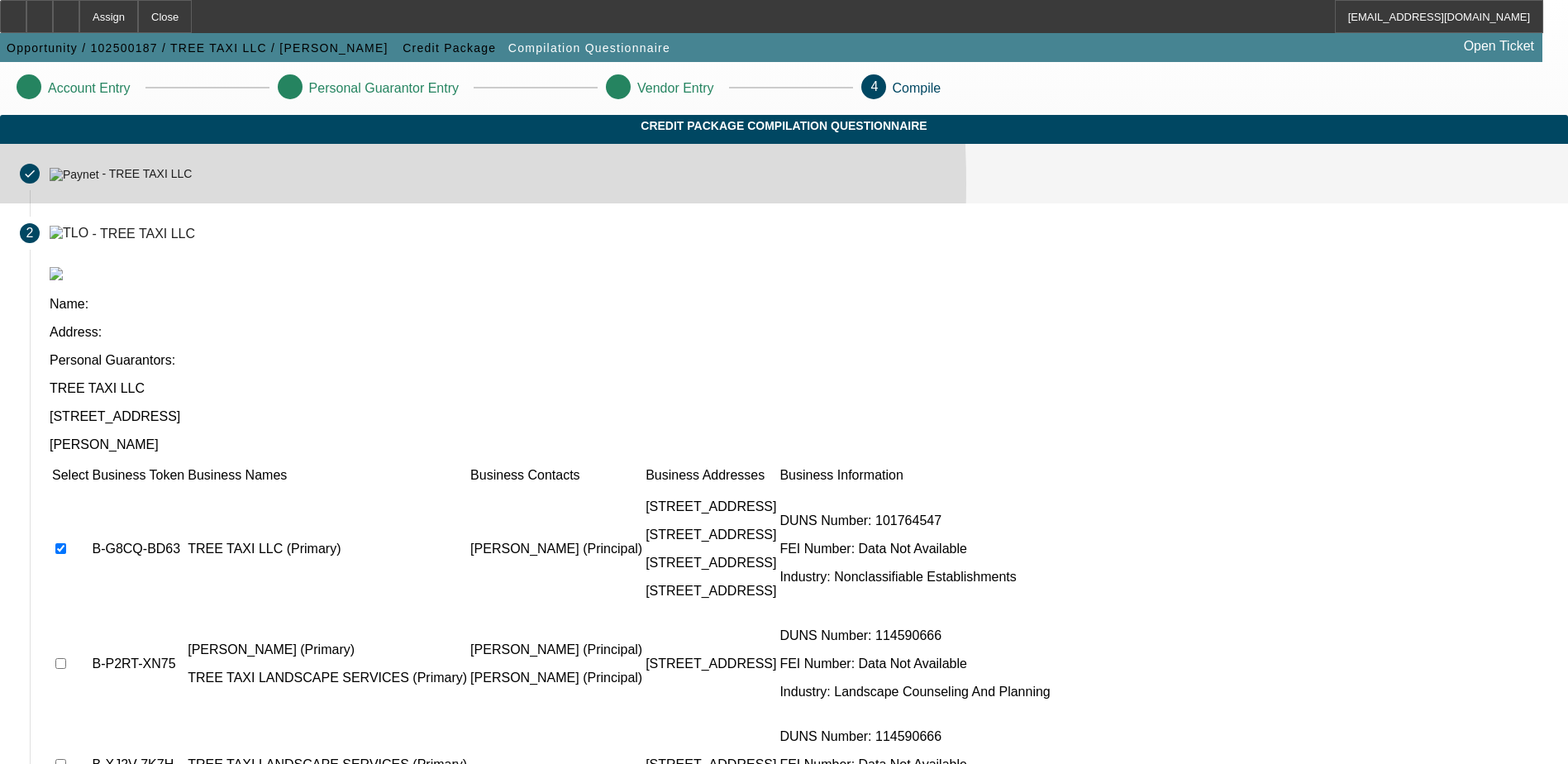
click at [192, 180] on div "- TREE TAXI LLC" at bounding box center [121, 173] width 143 height 14
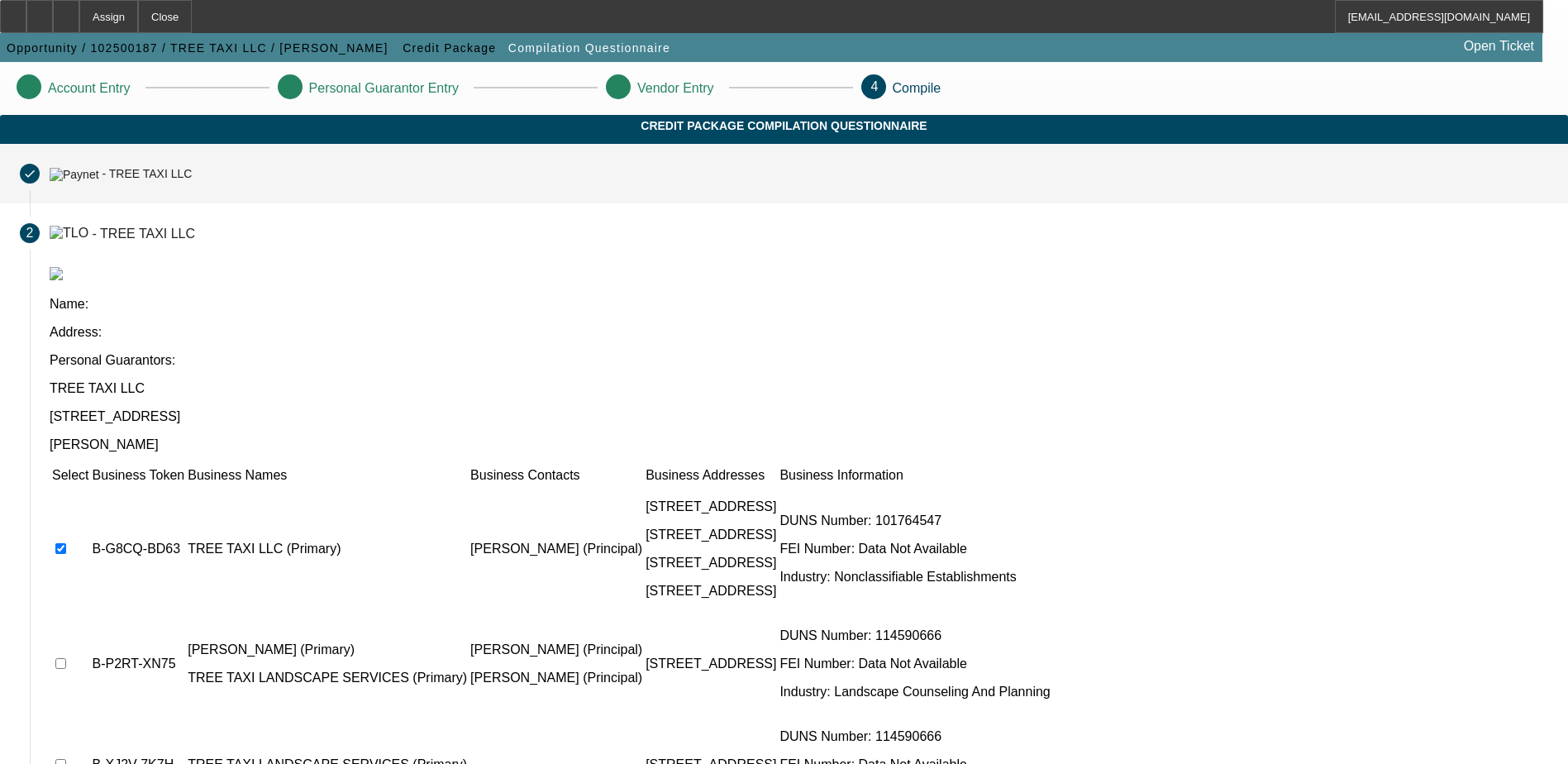
click at [192, 181] on div "- TREE TAXI LLC" at bounding box center [147, 174] width 90 height 13
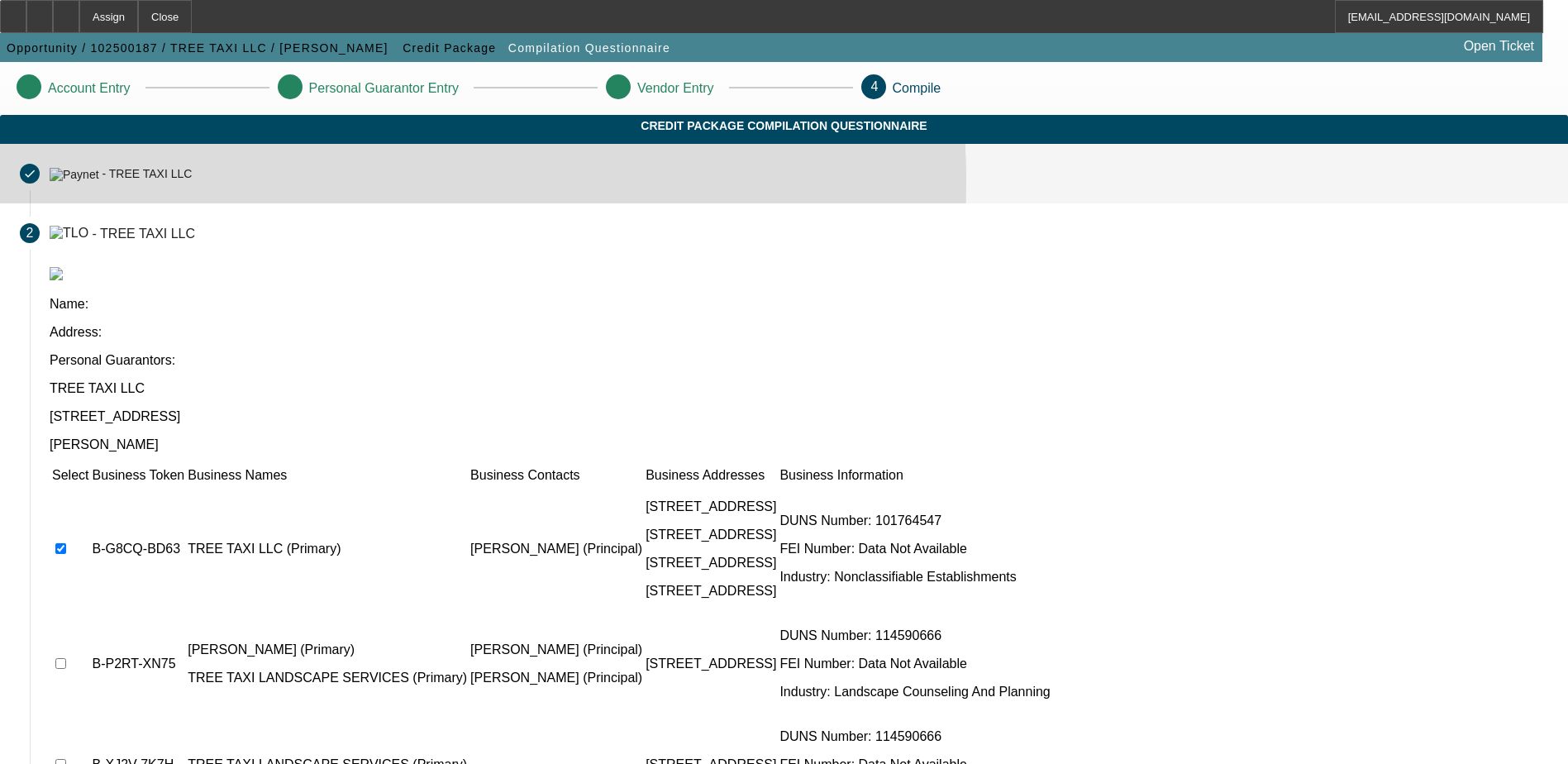
click at [192, 180] on div "- TREE TAXI LLC" at bounding box center [121, 173] width 143 height 14
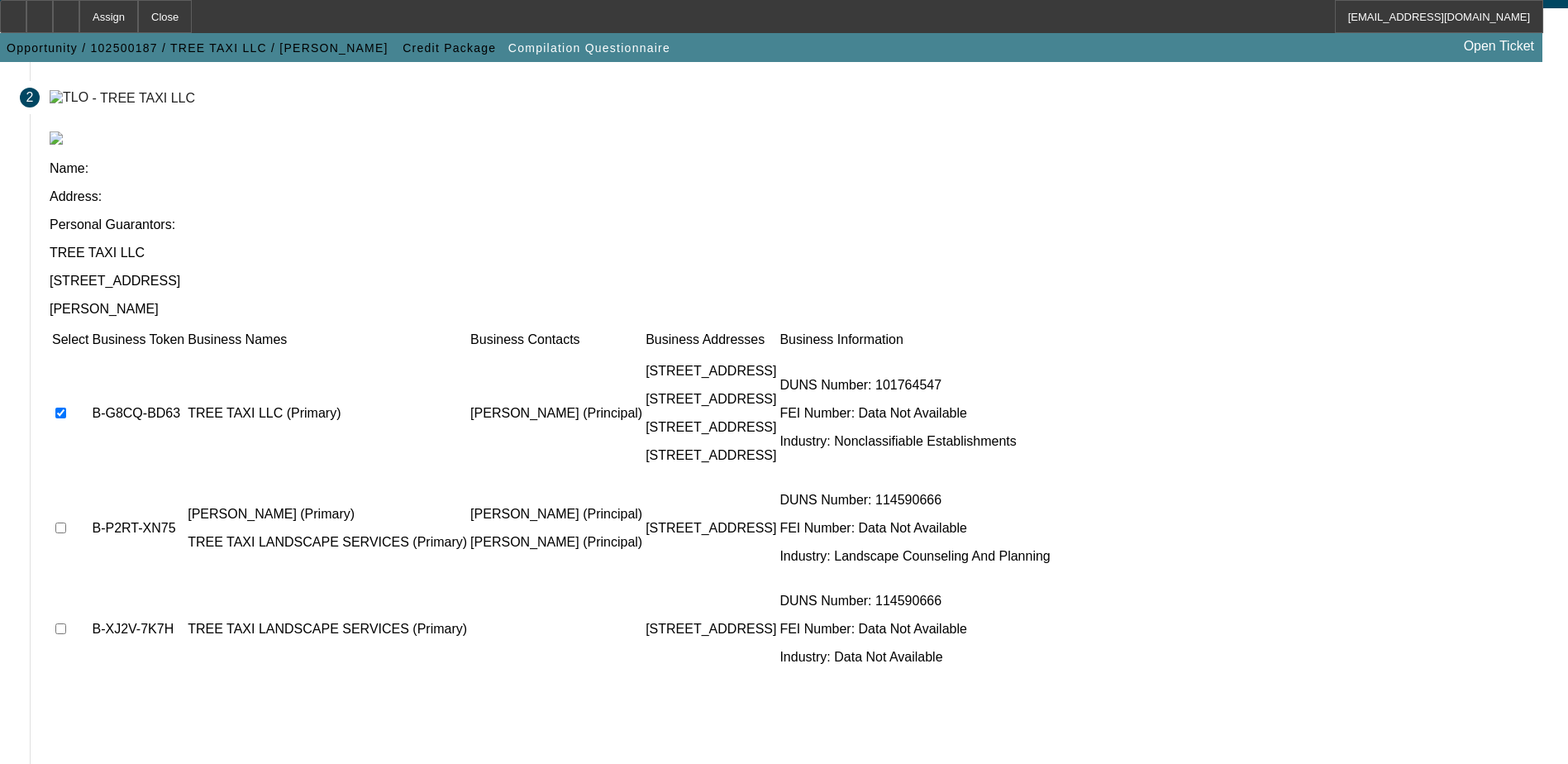
scroll to position [151, 0]
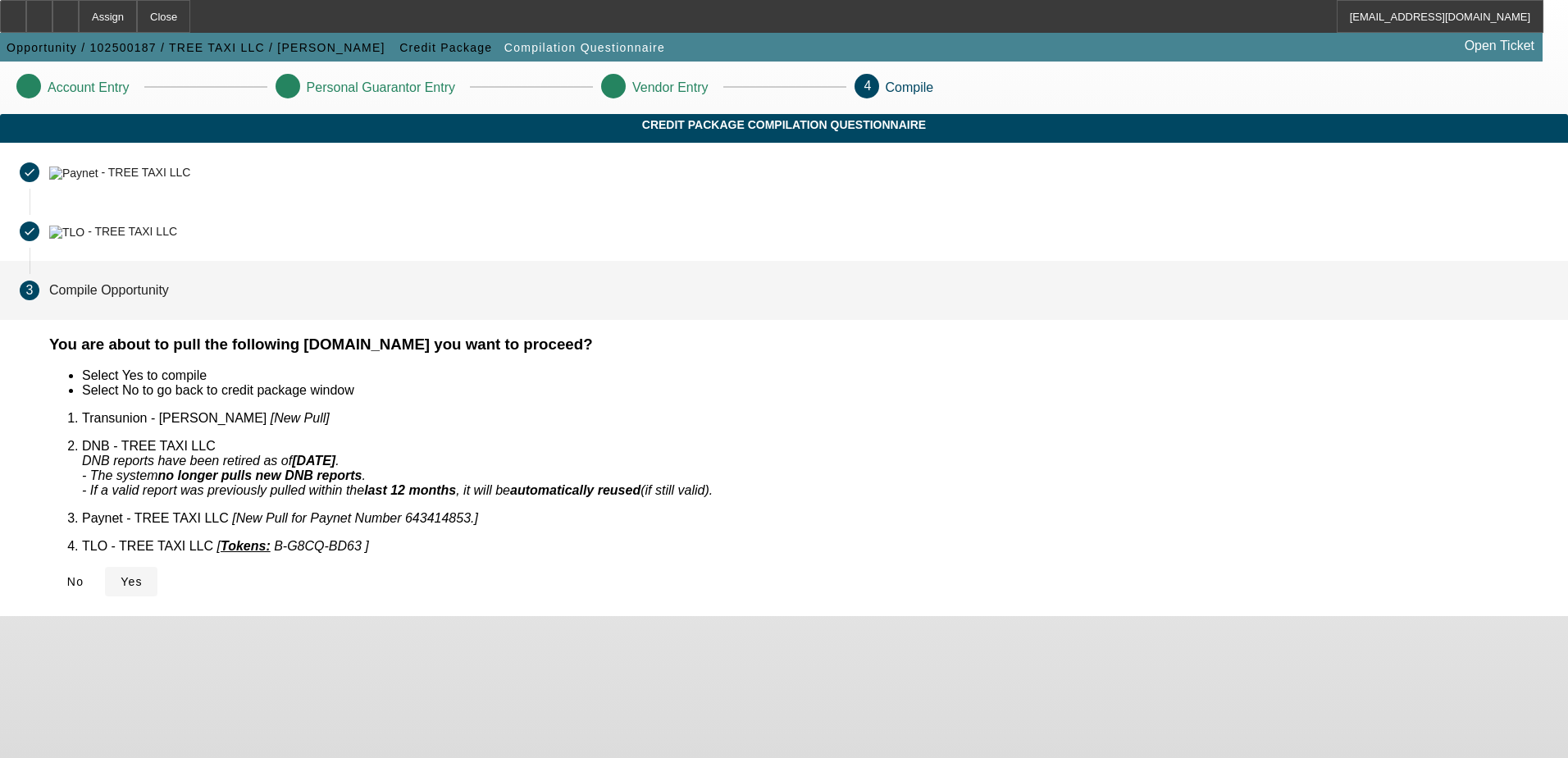
click at [142, 575] on span "Yes" at bounding box center [131, 581] width 22 height 13
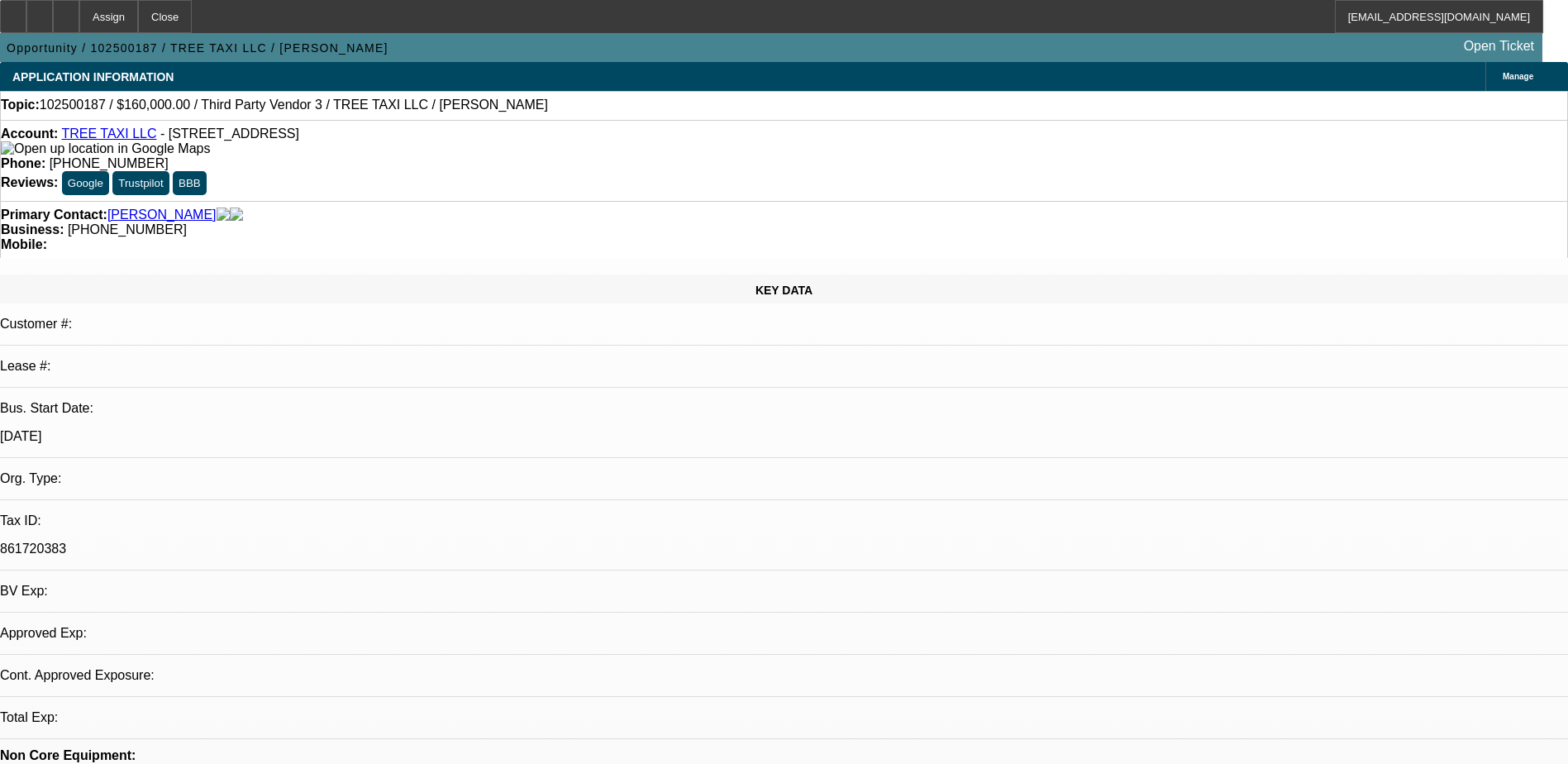
select select "0"
select select "2"
select select "0.1"
select select "4"
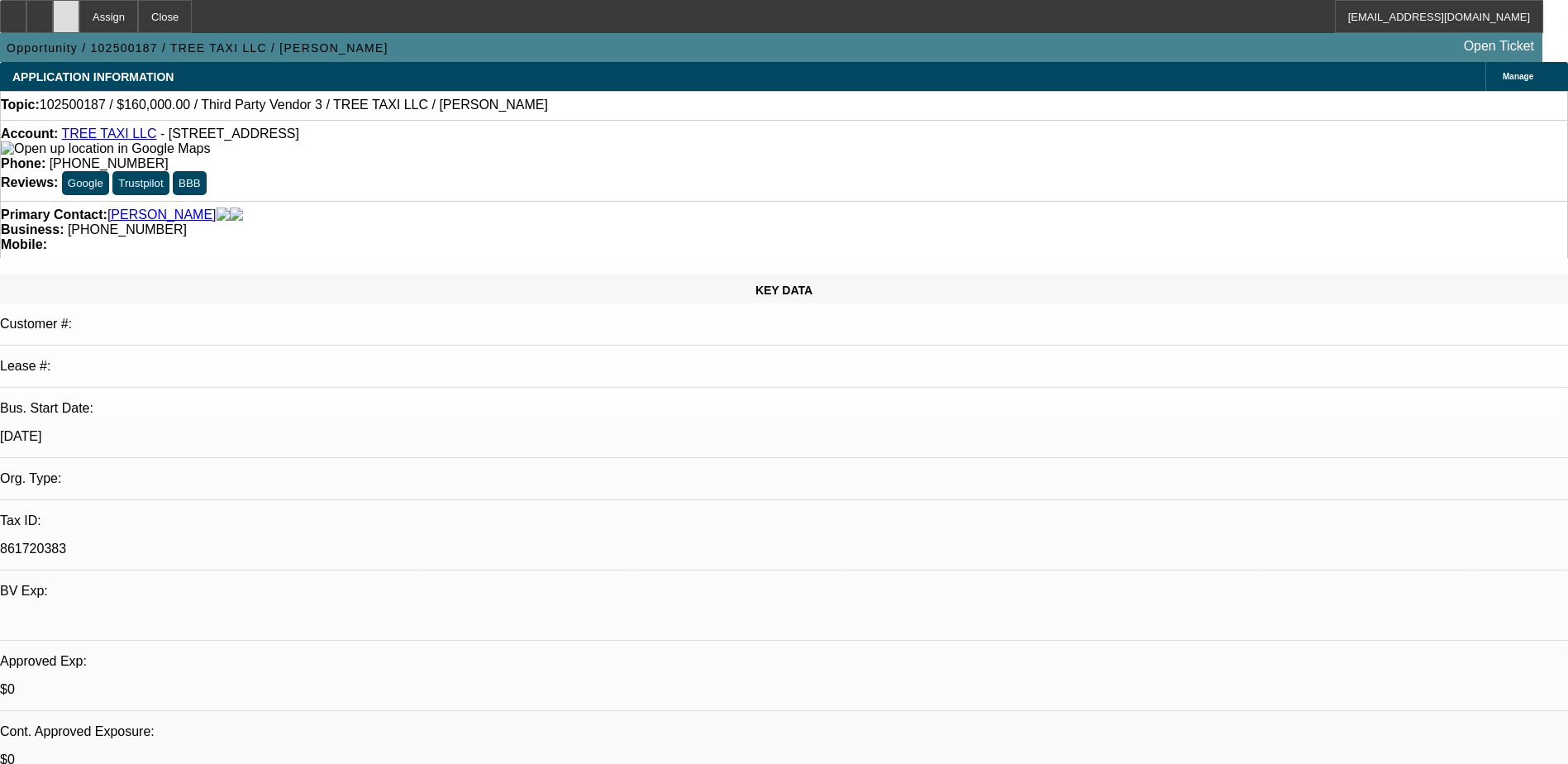
click at [79, 20] on div at bounding box center [66, 17] width 26 height 33
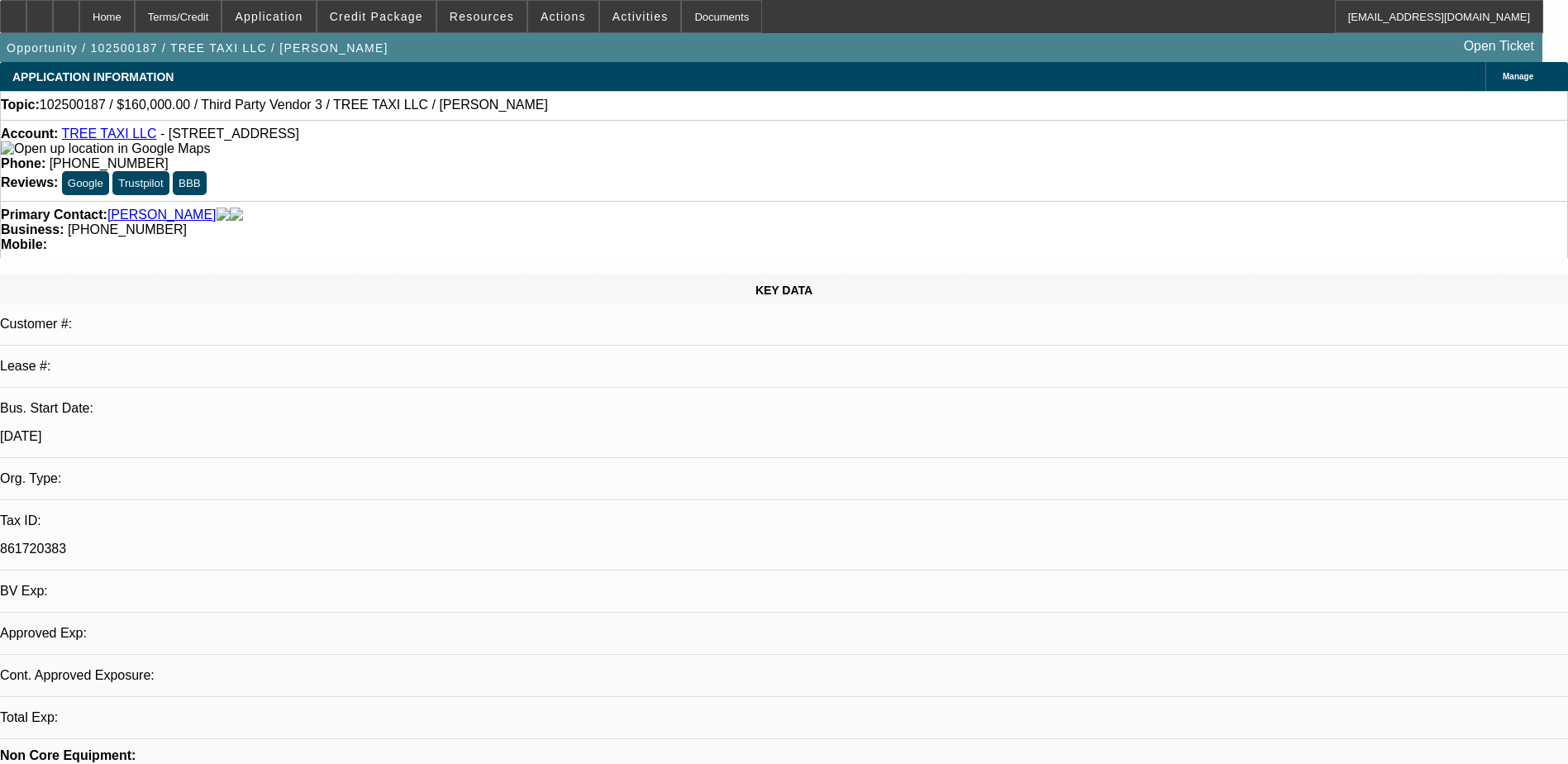
select select "0"
select select "2"
select select "0.1"
select select "1"
select select "2"
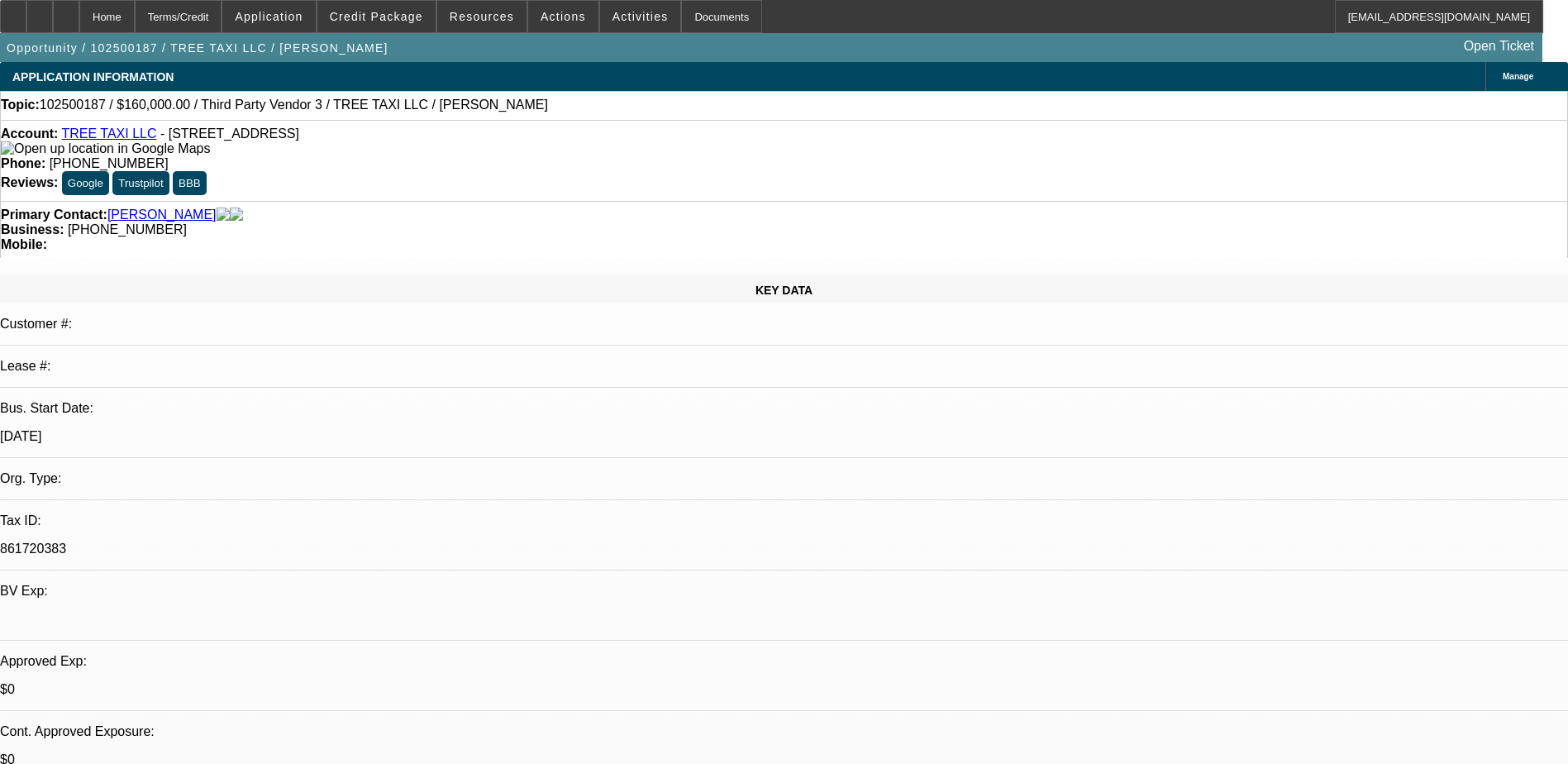
select select "4"
click at [66, 11] on icon at bounding box center [66, 11] width 0 height 0
select select "0"
select select "2"
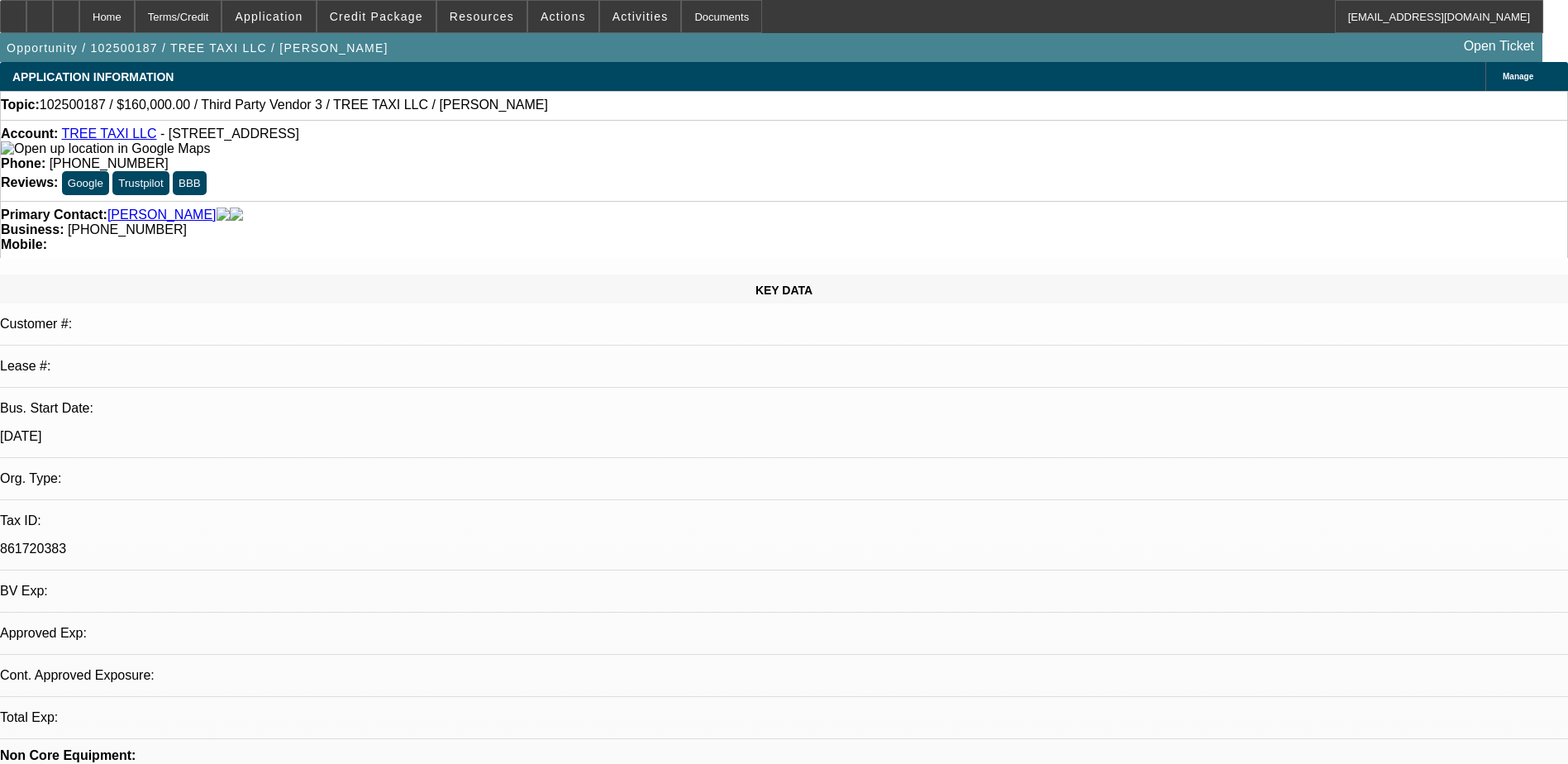
select select "0.1"
select select "4"
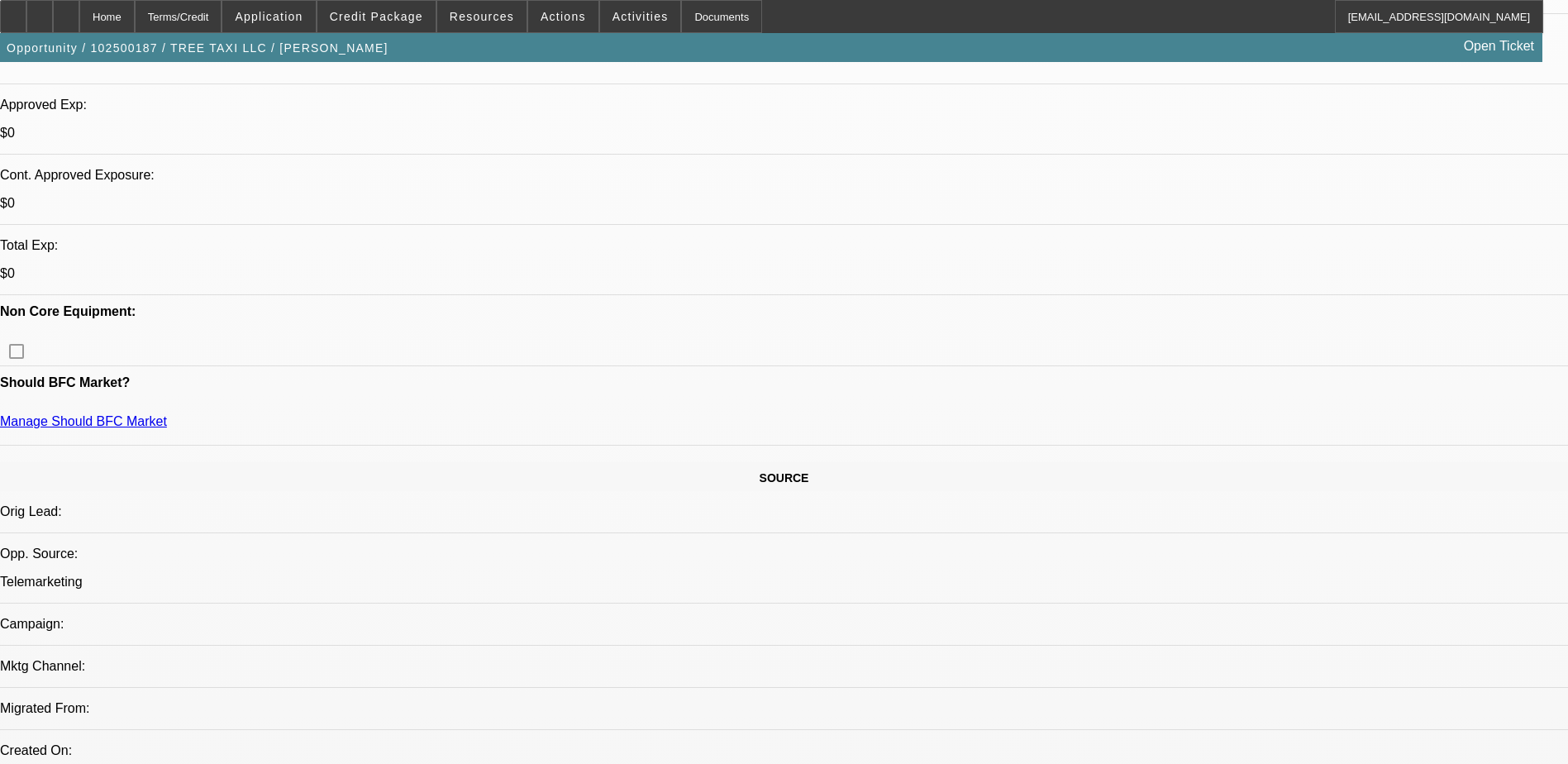
scroll to position [578, 0]
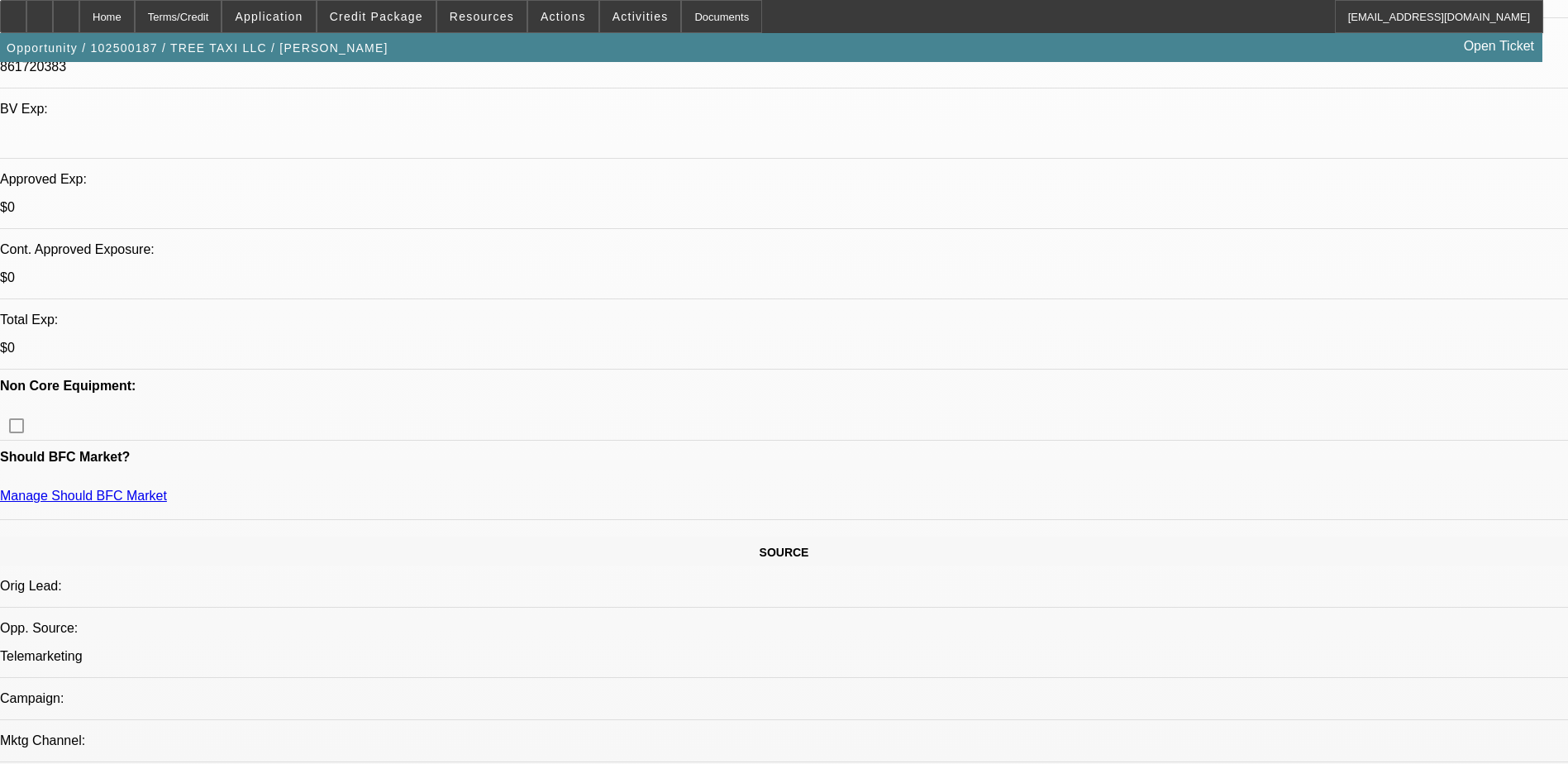
scroll to position [496, 0]
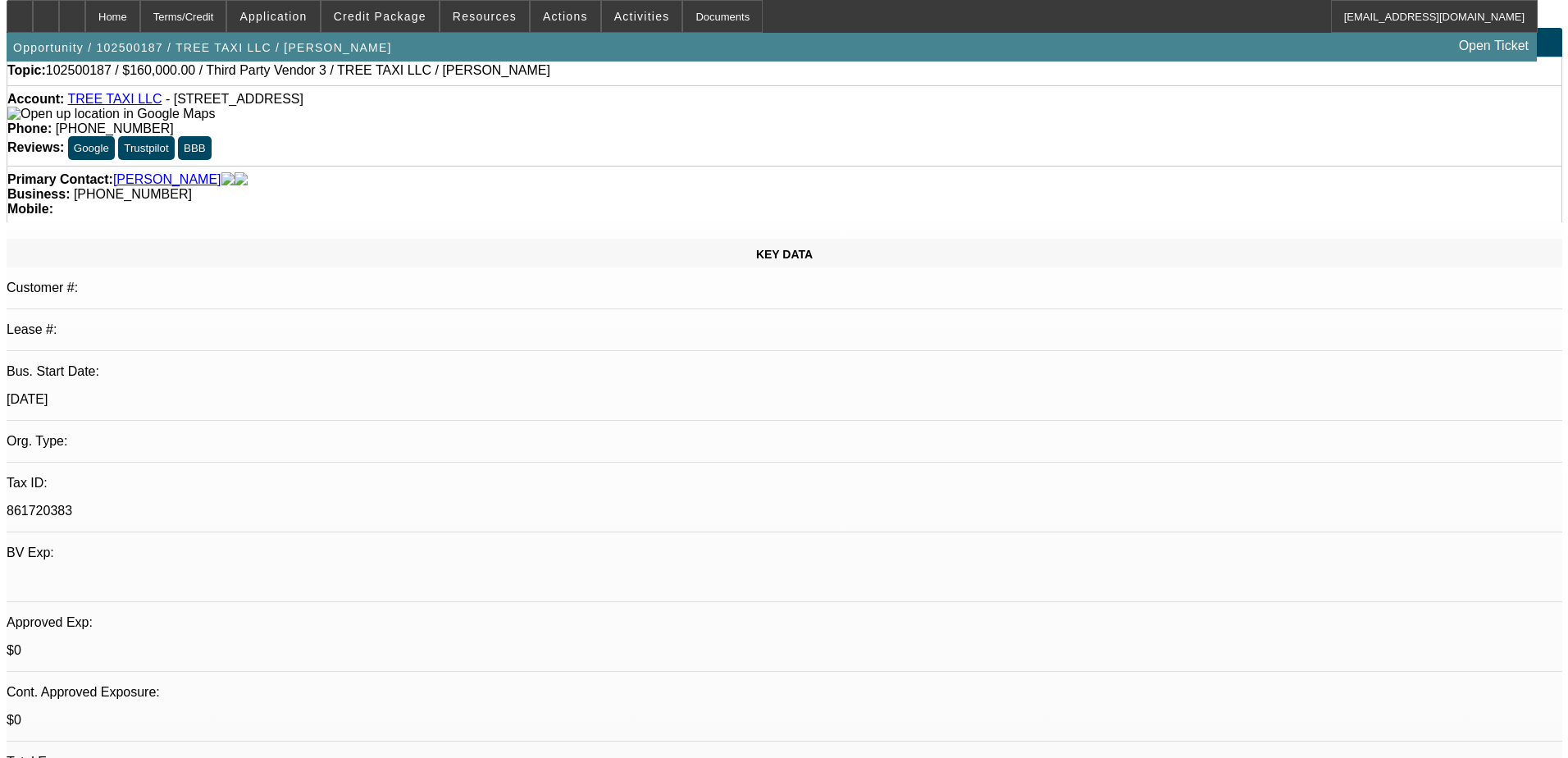
scroll to position [0, 0]
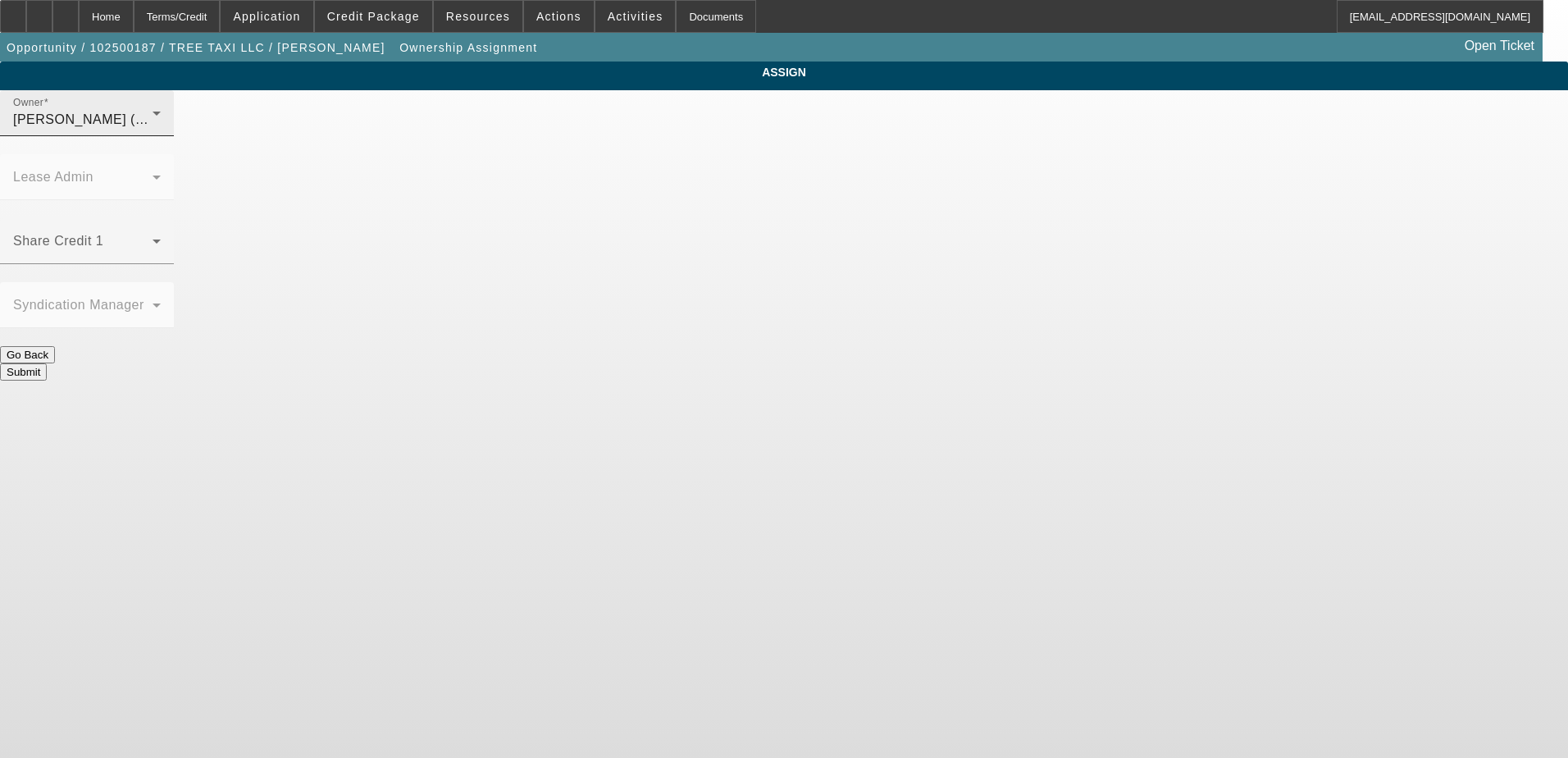
click at [161, 136] on div "Owner Hammond, Tommy (Lvl 1)" at bounding box center [86, 113] width 148 height 46
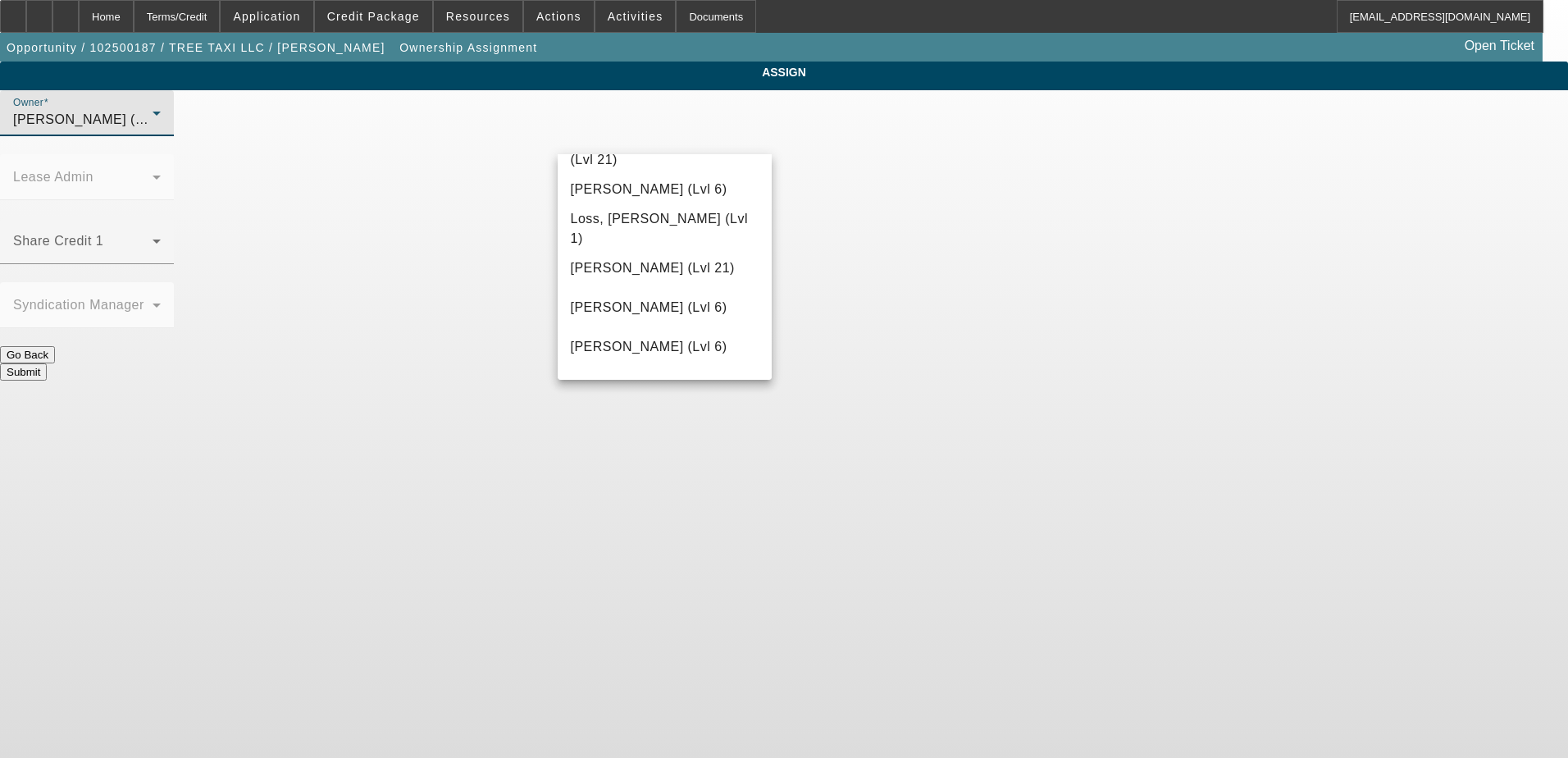
scroll to position [1221, 0]
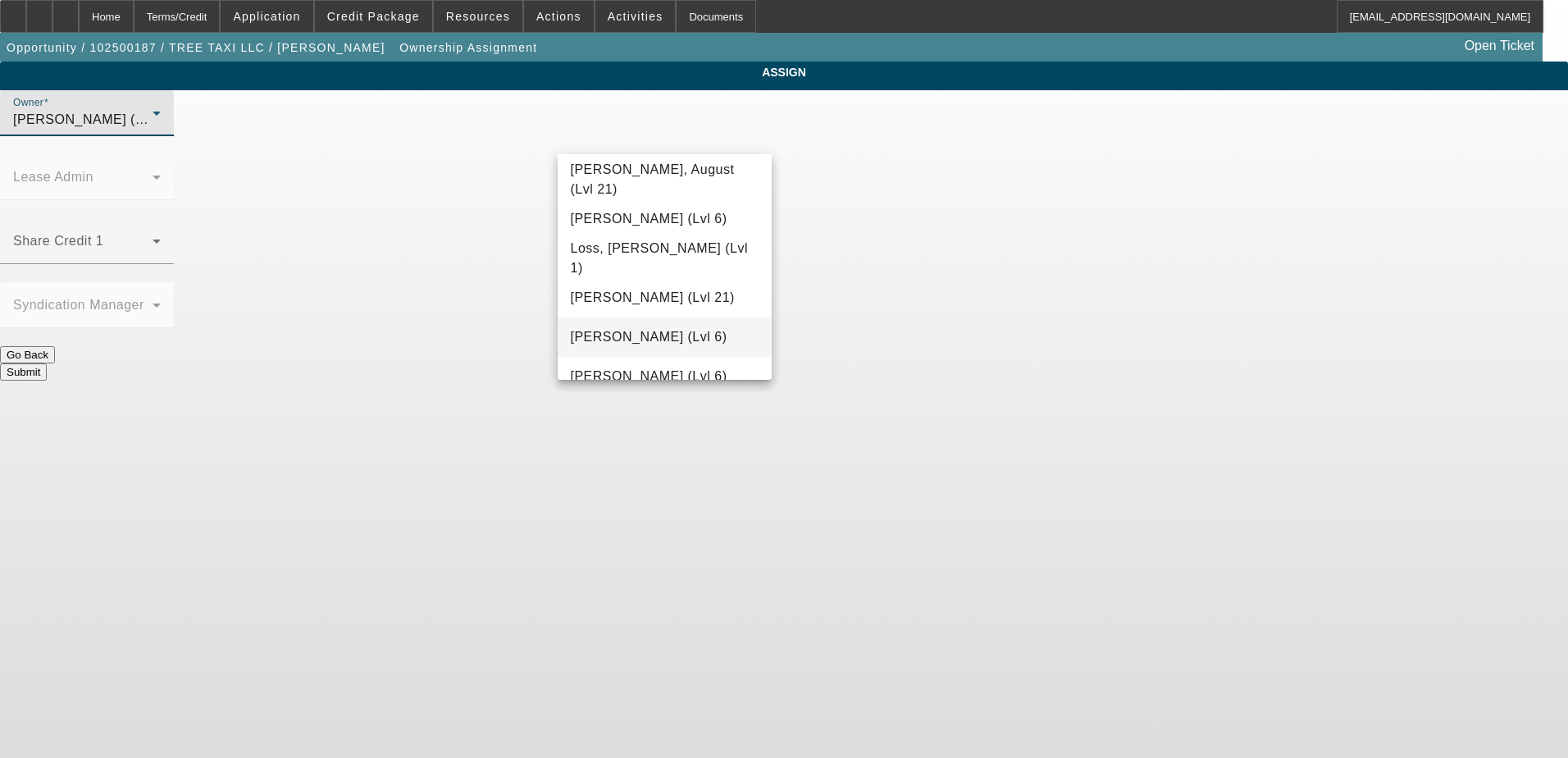
click at [647, 345] on span "Mansfield, Jeff (Lvl 6)" at bounding box center [649, 337] width 156 height 20
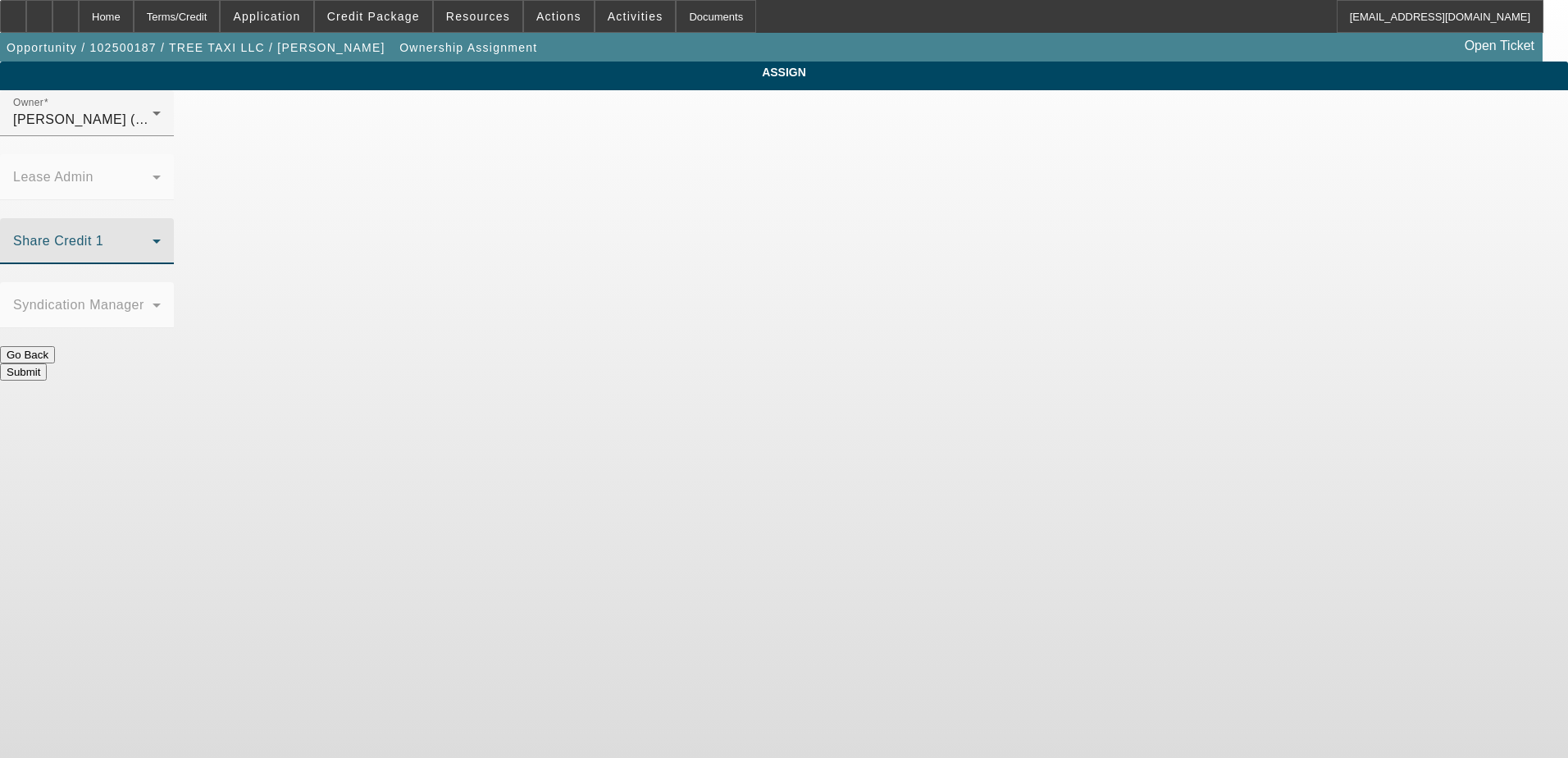
click at [153, 238] on span at bounding box center [83, 247] width 140 height 20
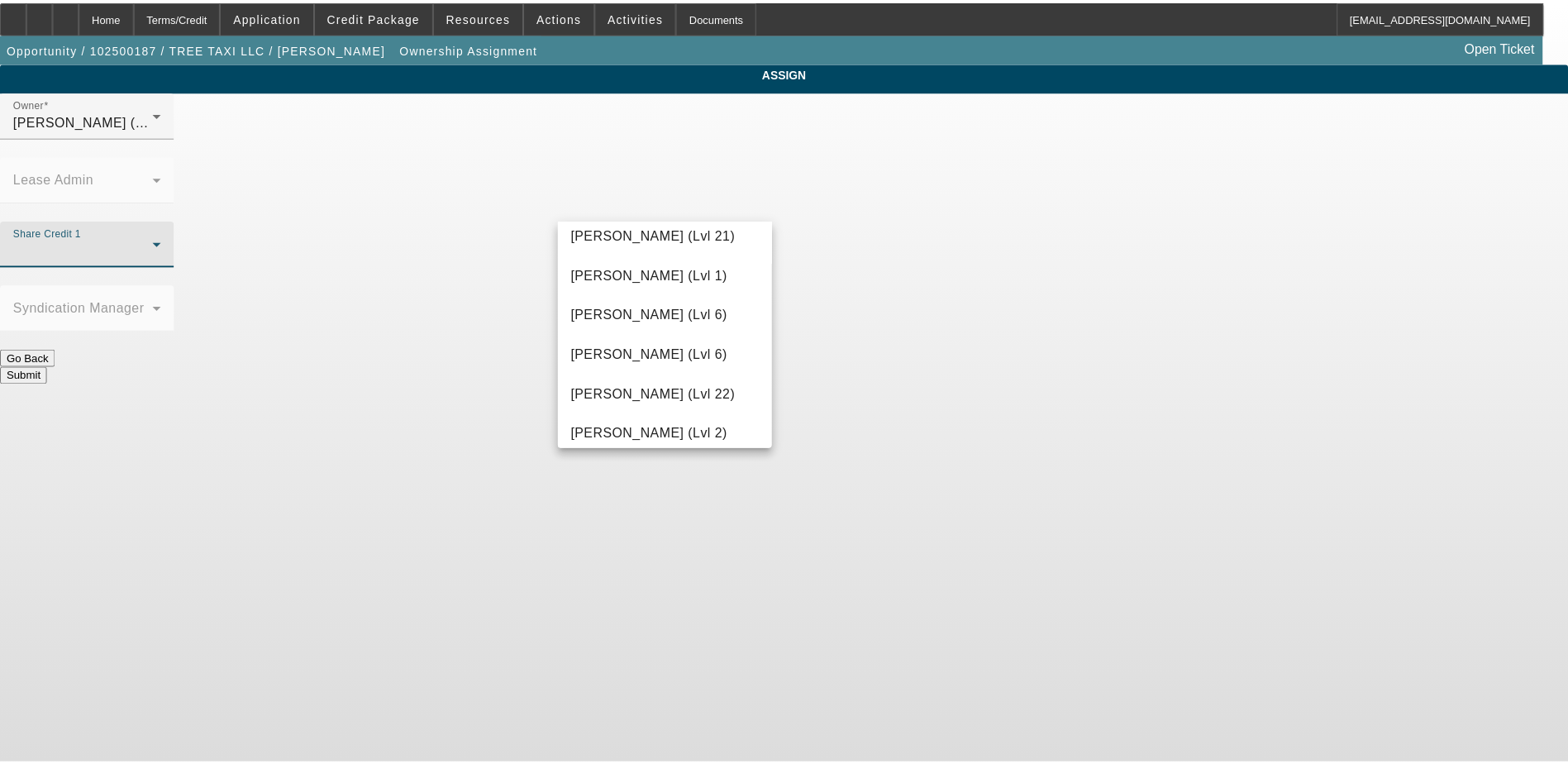
scroll to position [804, 0]
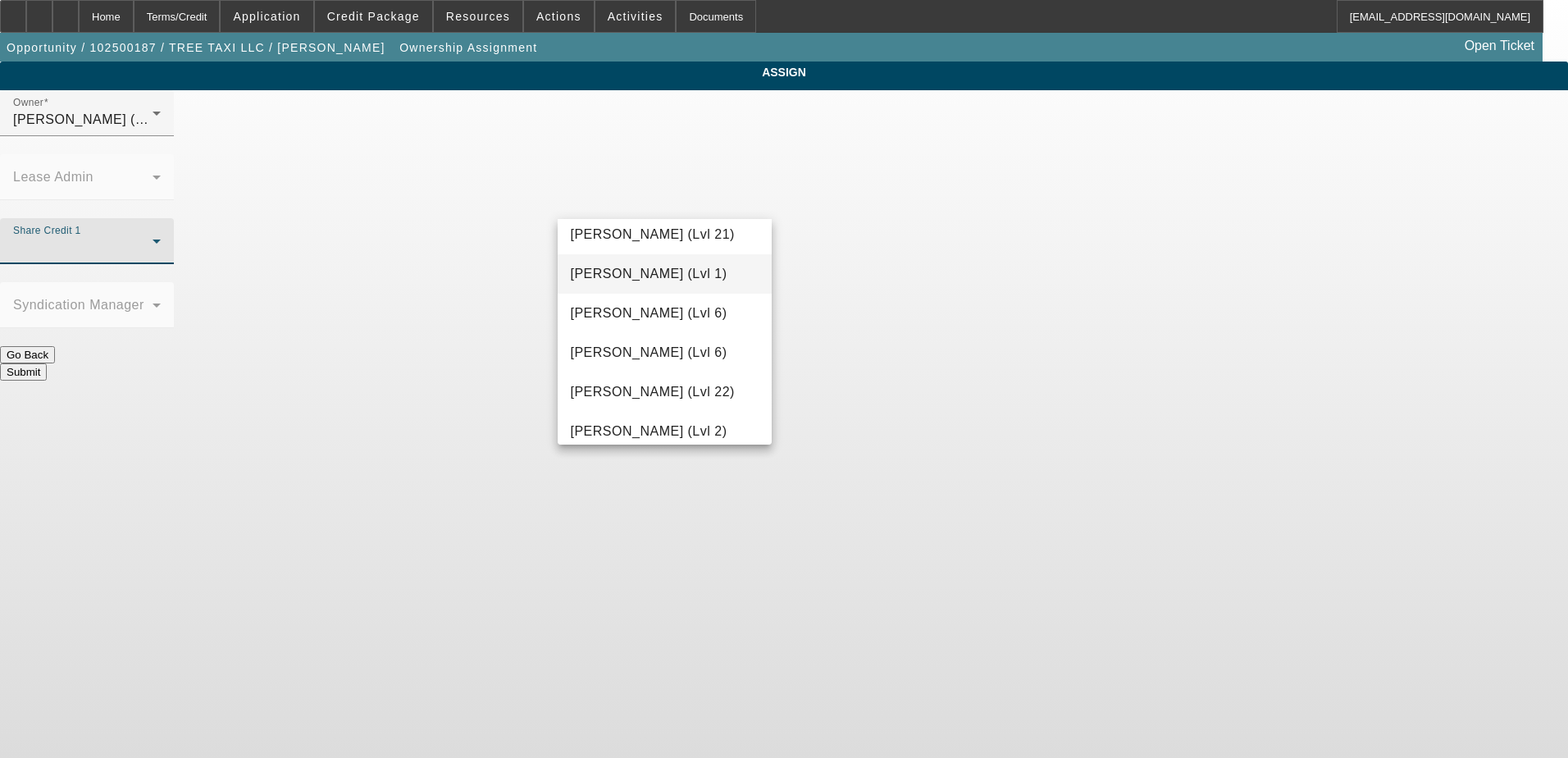
click at [641, 279] on span "Hammond, Tommy (Lvl 1)" at bounding box center [649, 273] width 156 height 20
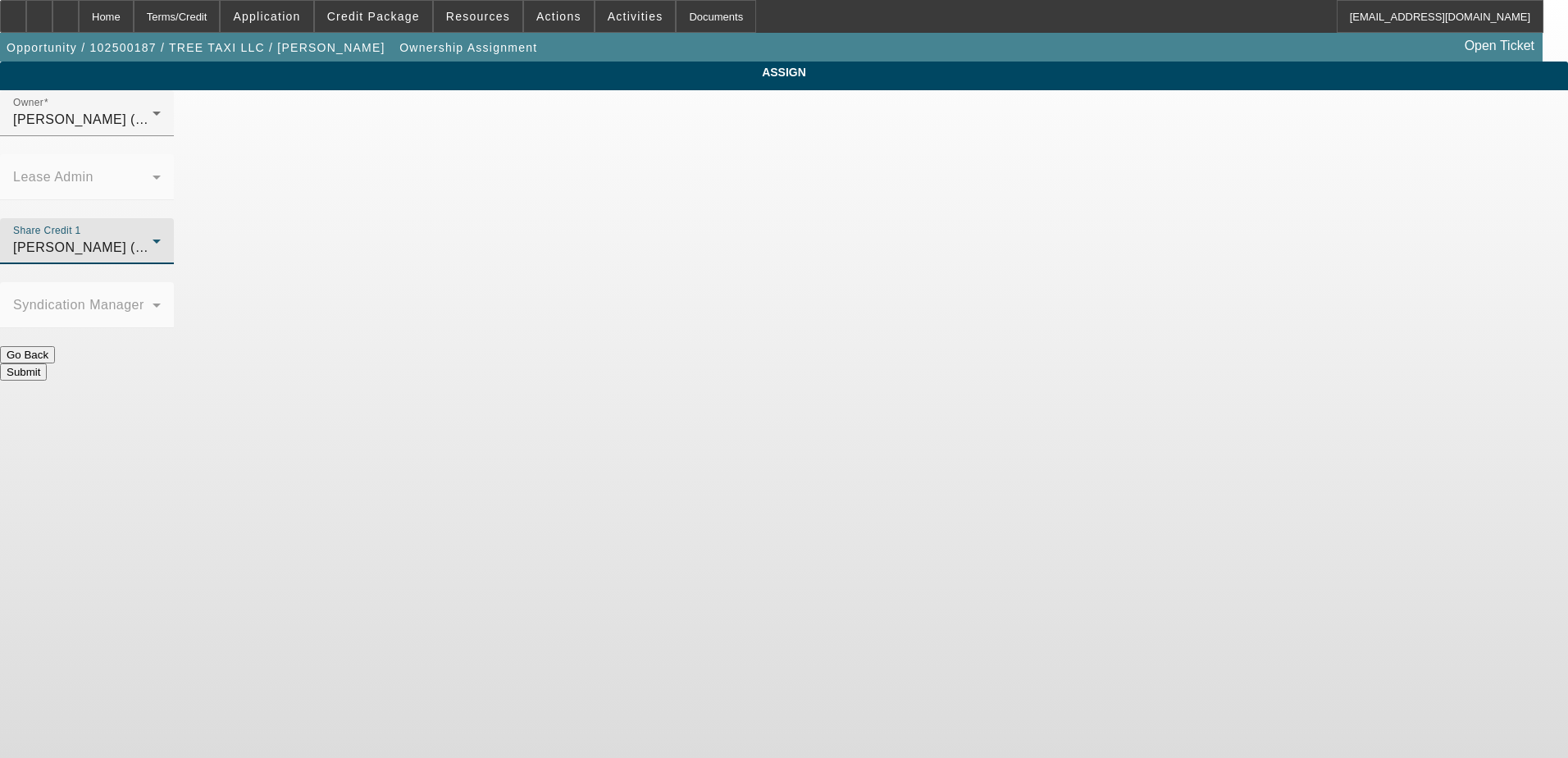
click at [47, 363] on button "Submit" at bounding box center [24, 372] width 47 height 17
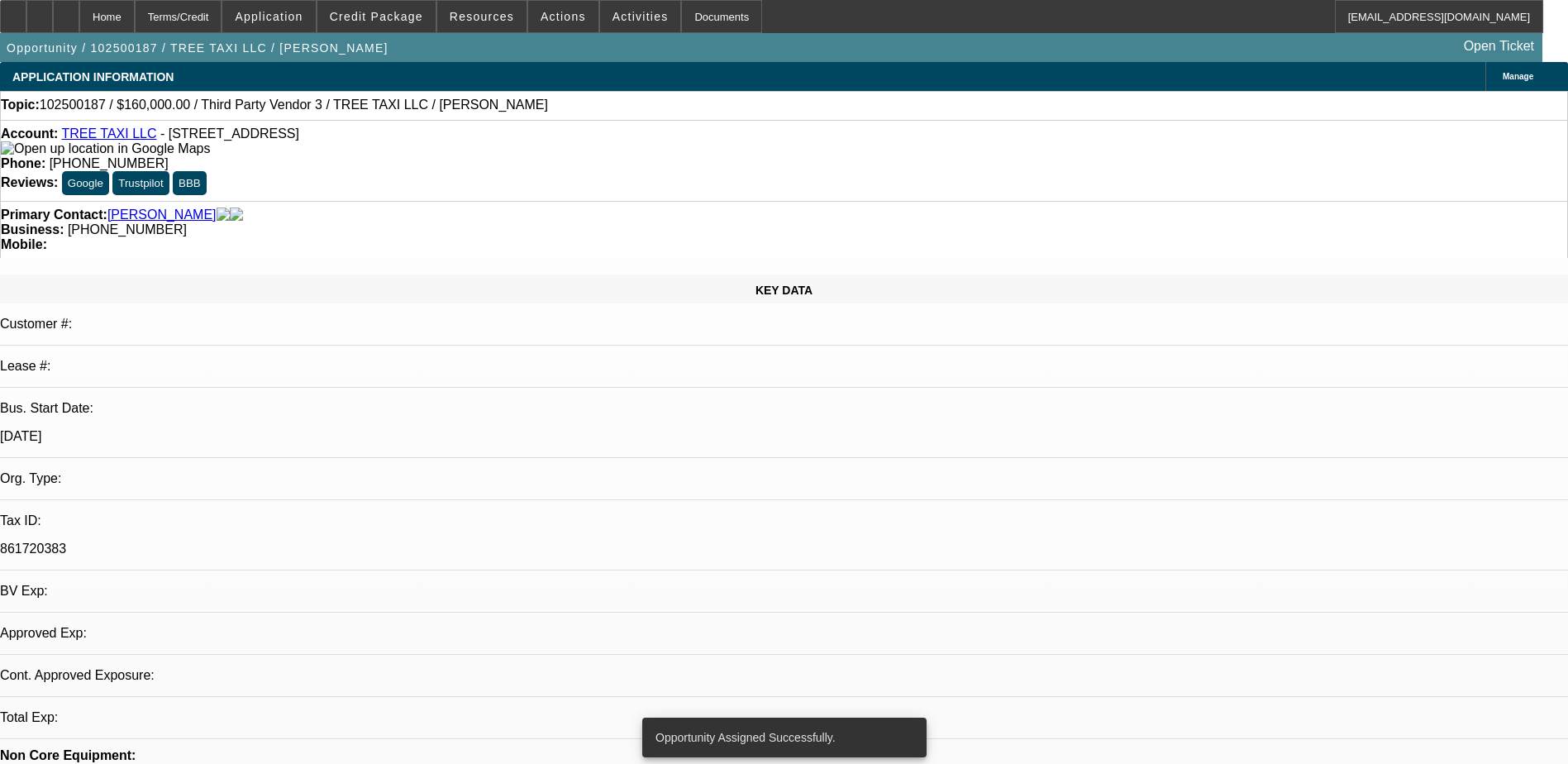
select select "0"
select select "2"
select select "0.1"
select select "4"
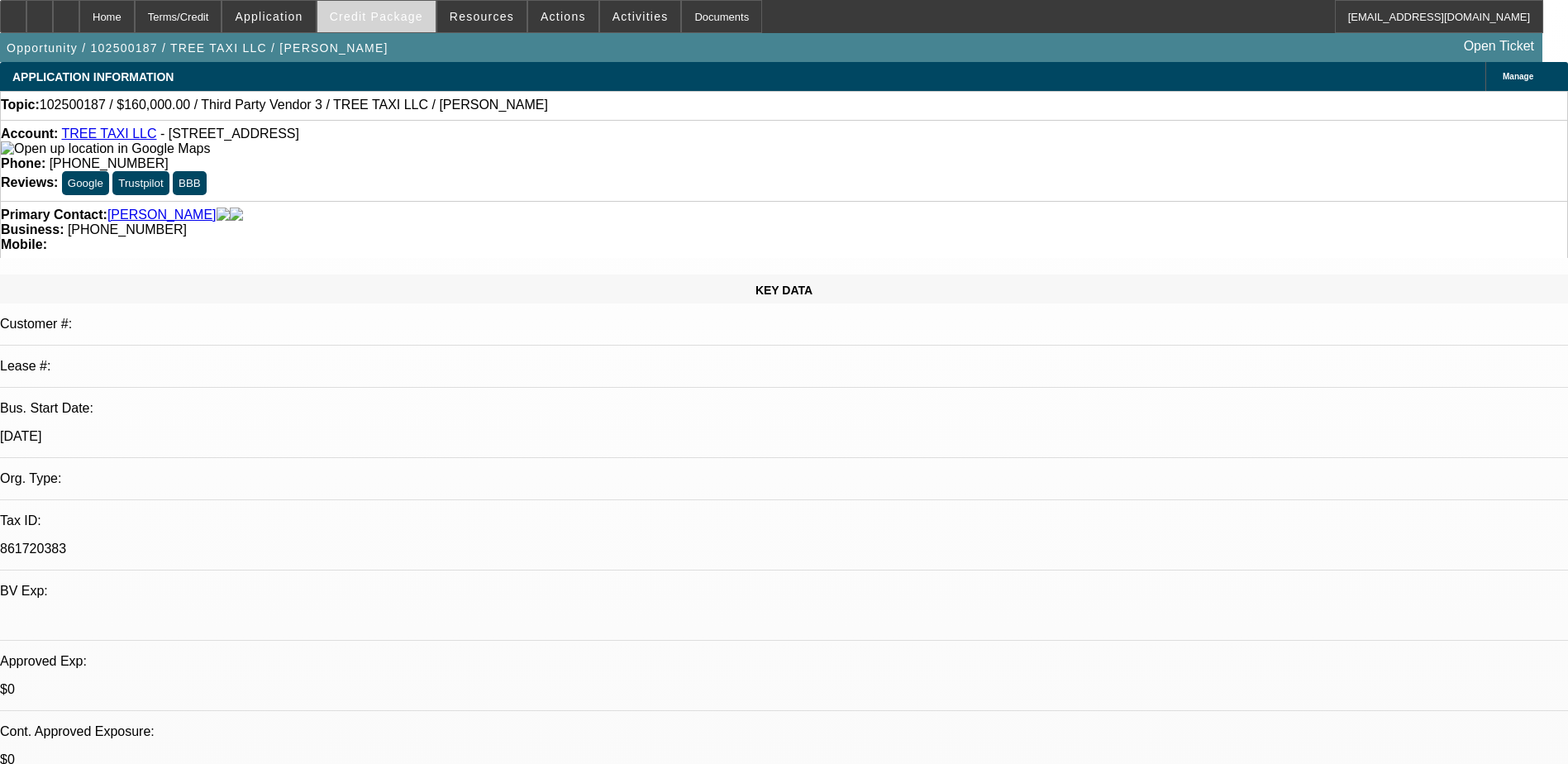
click at [388, 11] on span "Credit Package" at bounding box center [377, 16] width 93 height 13
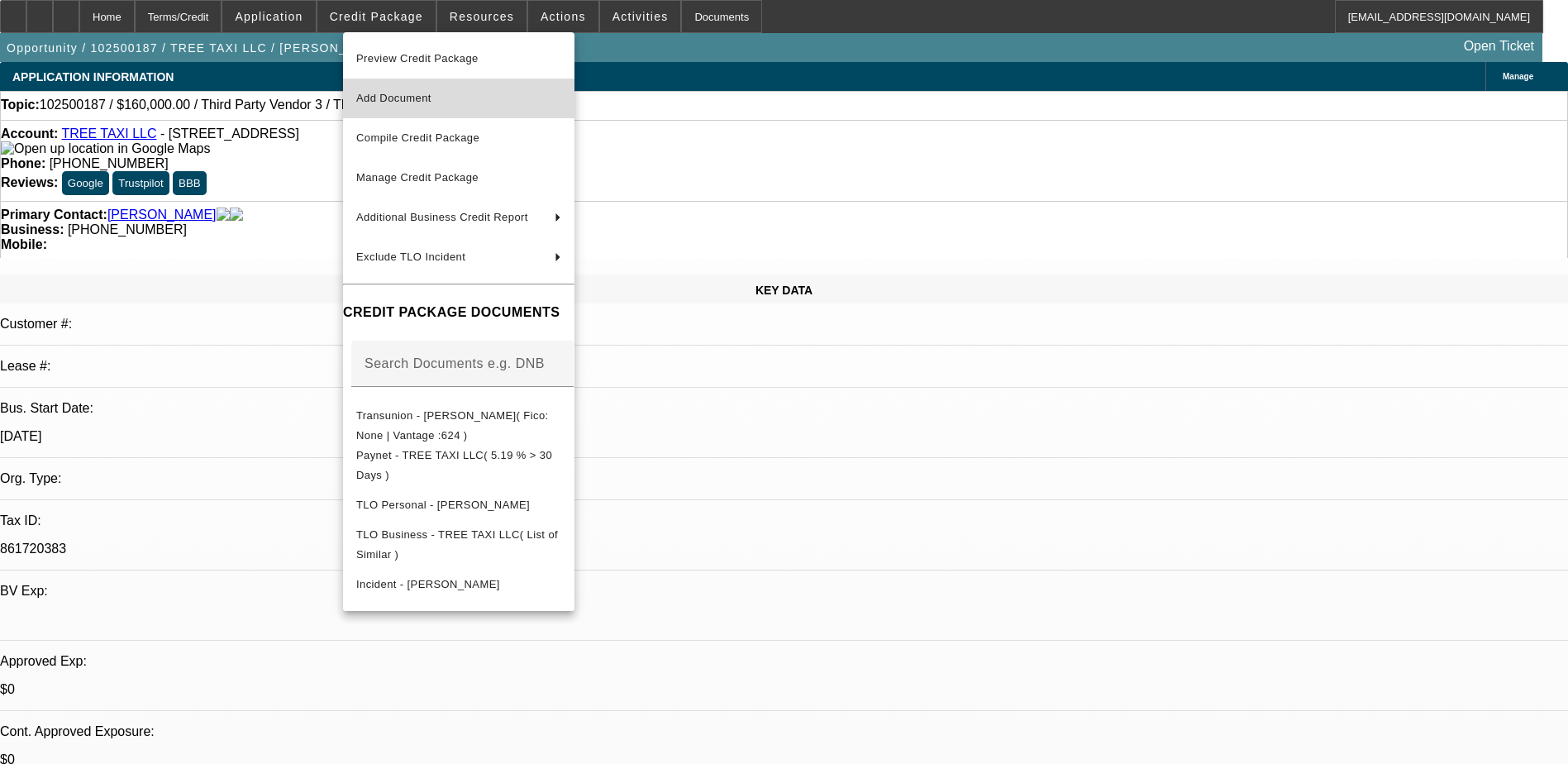
click at [471, 110] on button "Add Document" at bounding box center [459, 98] width 232 height 40
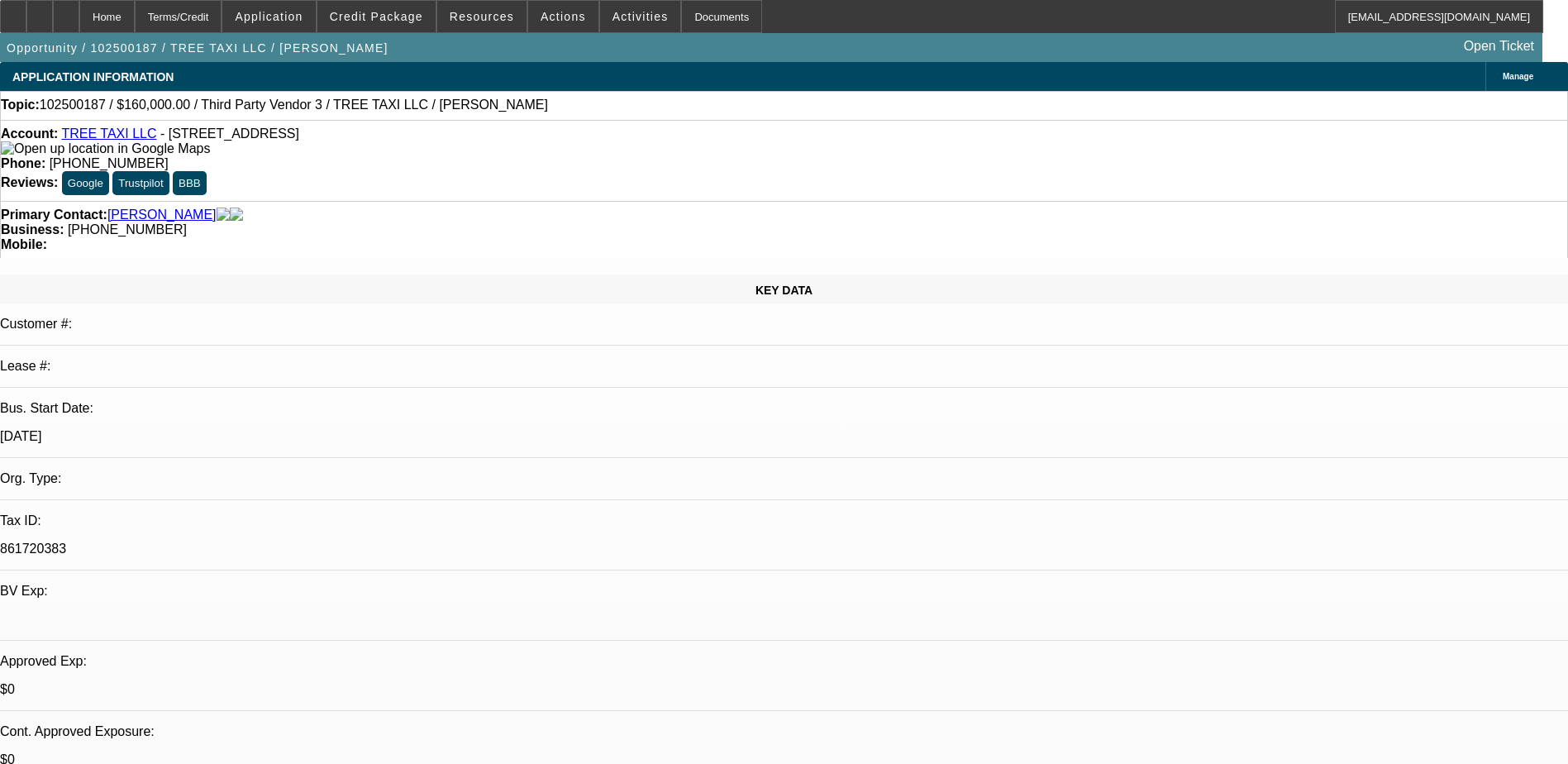
click at [372, 21] on span "Credit Package" at bounding box center [377, 16] width 93 height 13
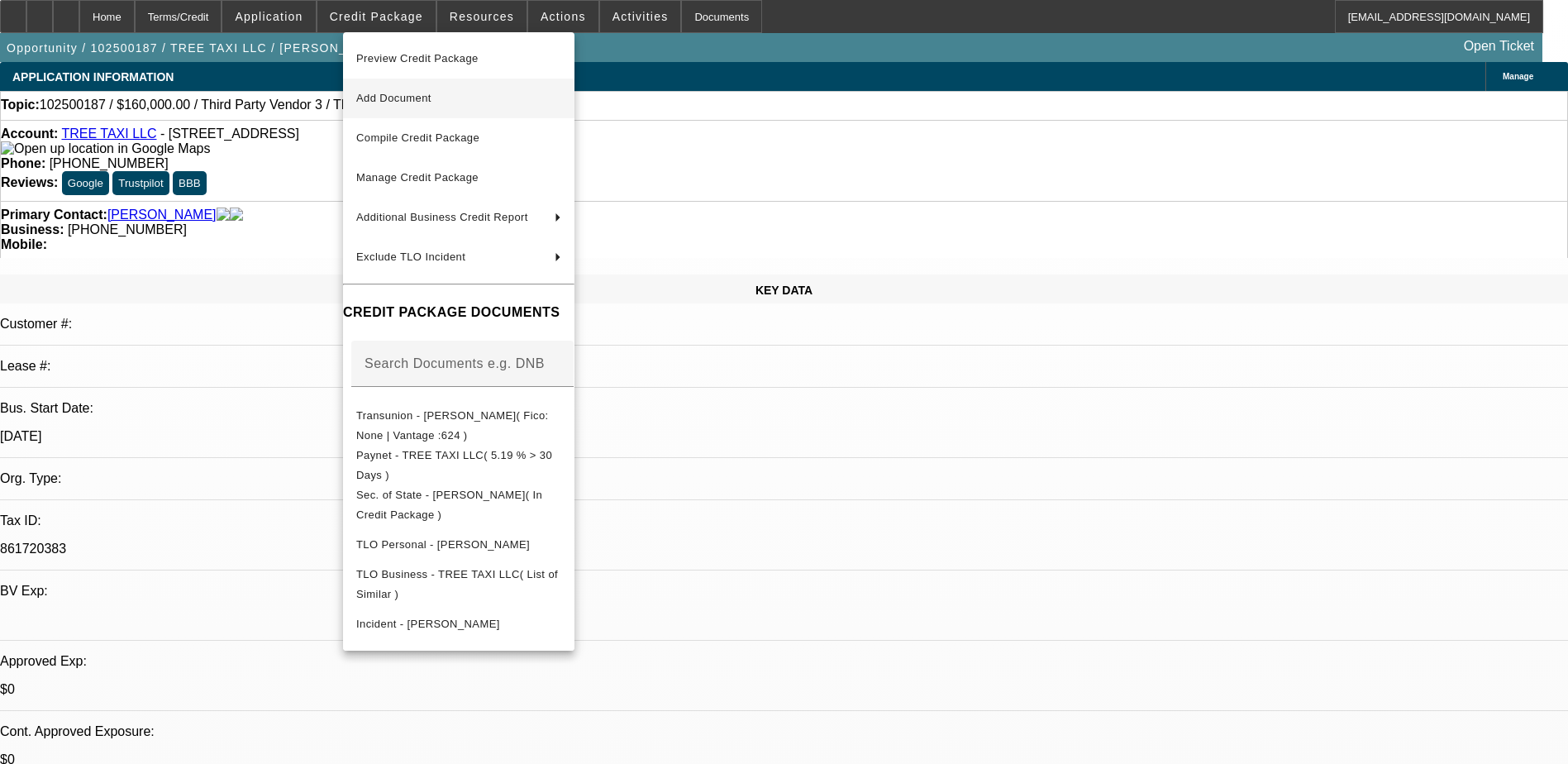
click at [458, 99] on span "Add Document" at bounding box center [459, 98] width 205 height 20
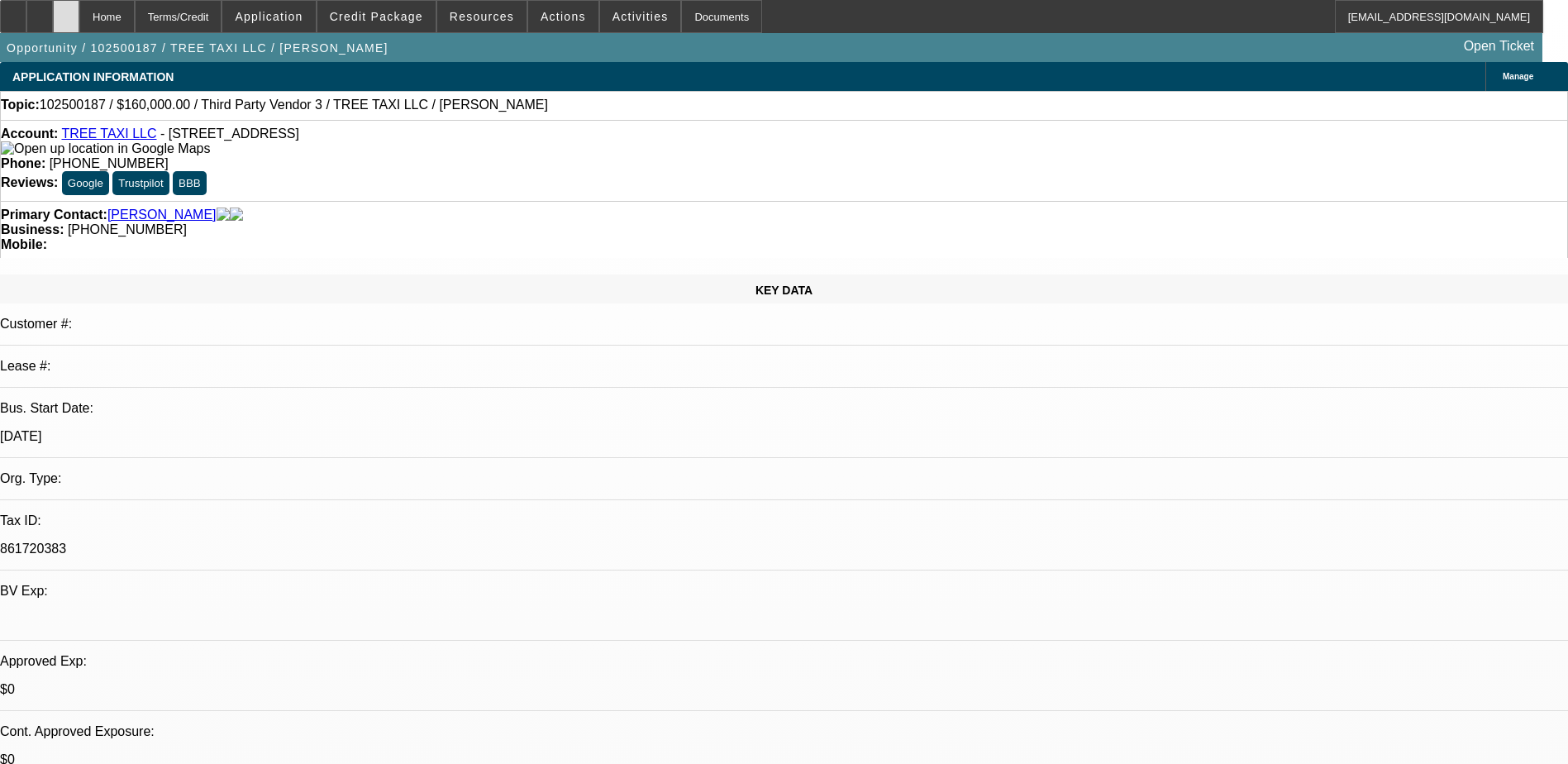
click at [66, 11] on icon at bounding box center [66, 11] width 0 height 0
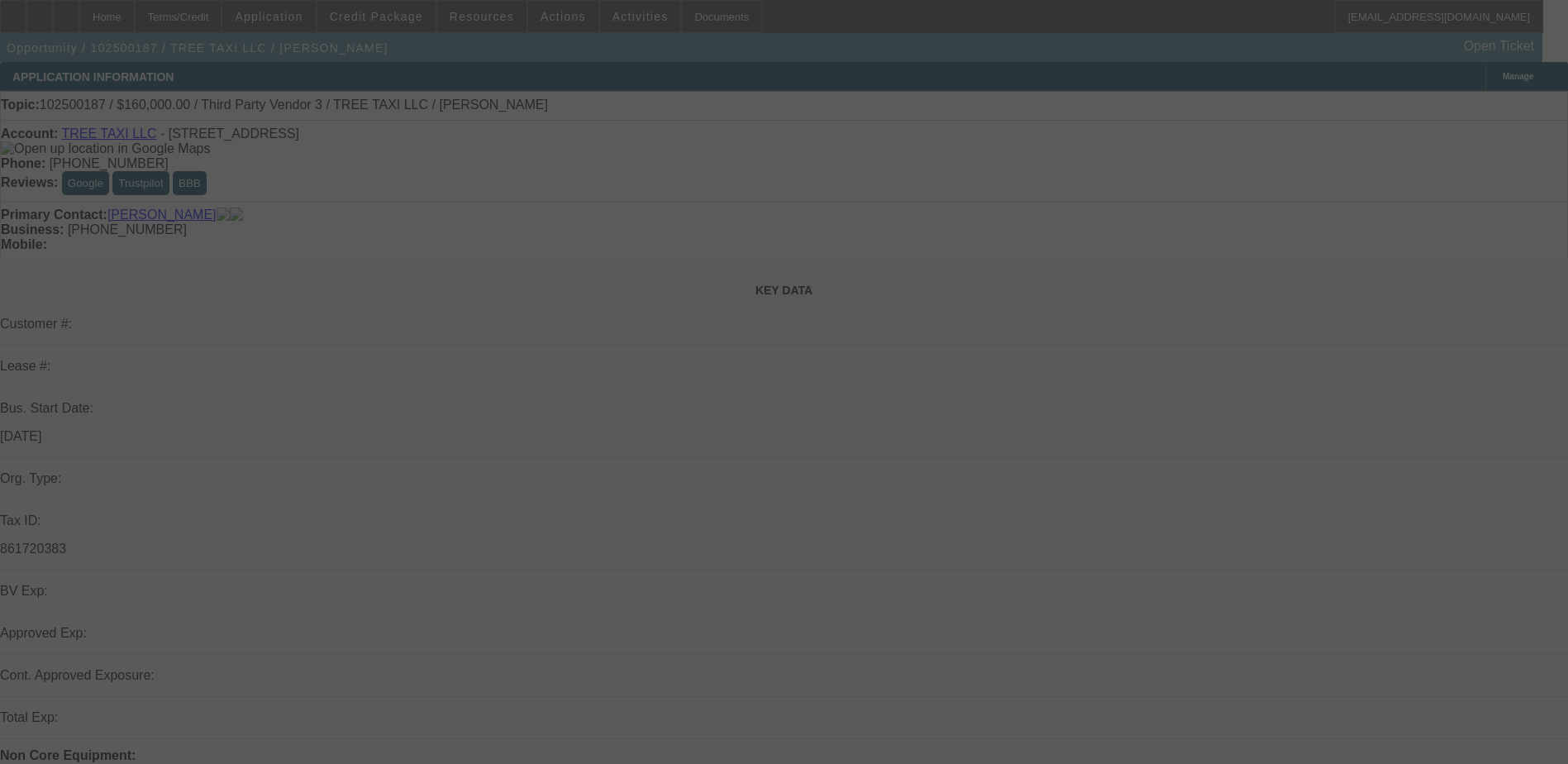
select select "0"
select select "2"
select select "0.1"
select select "4"
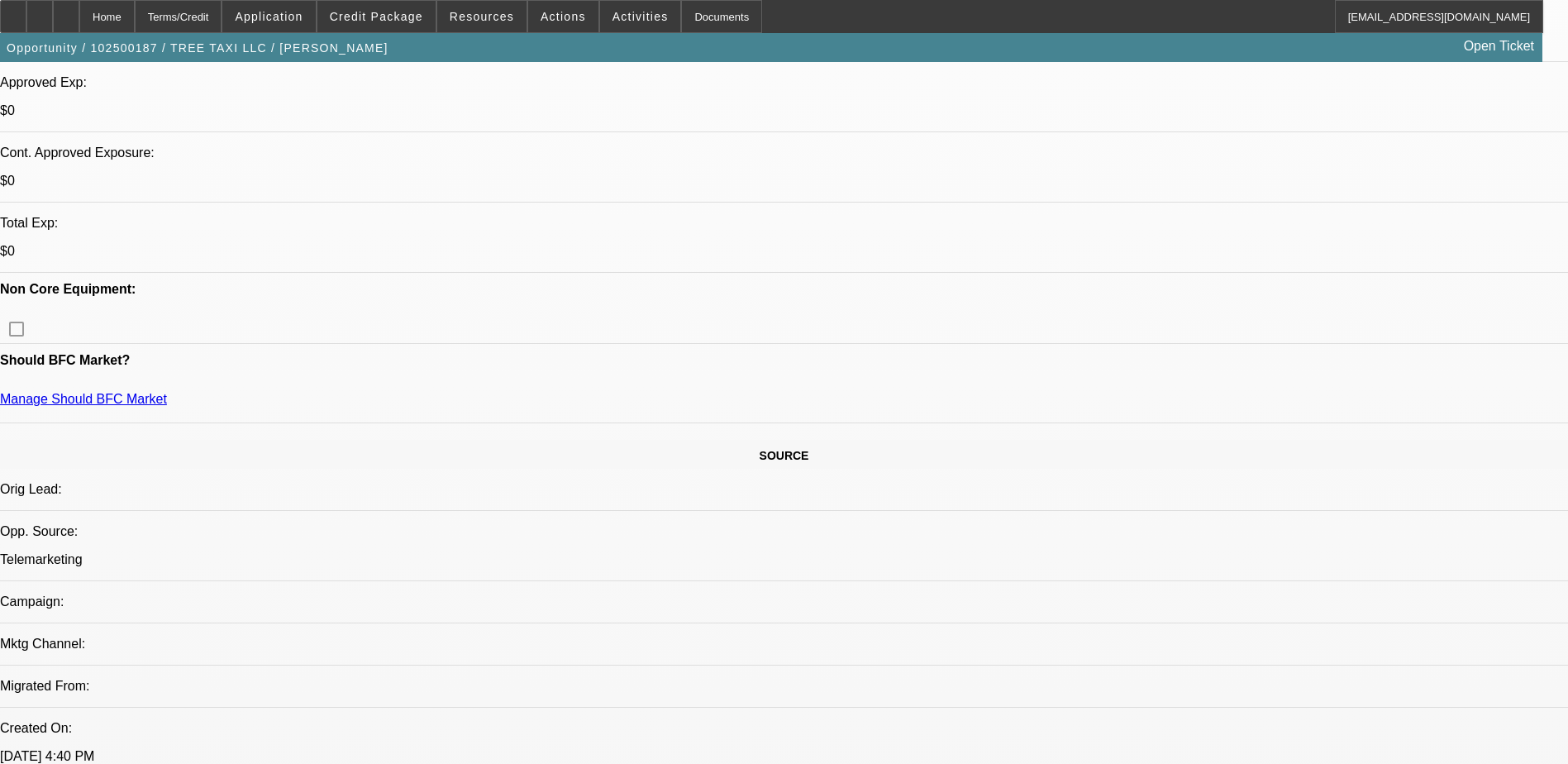
scroll to position [661, 0]
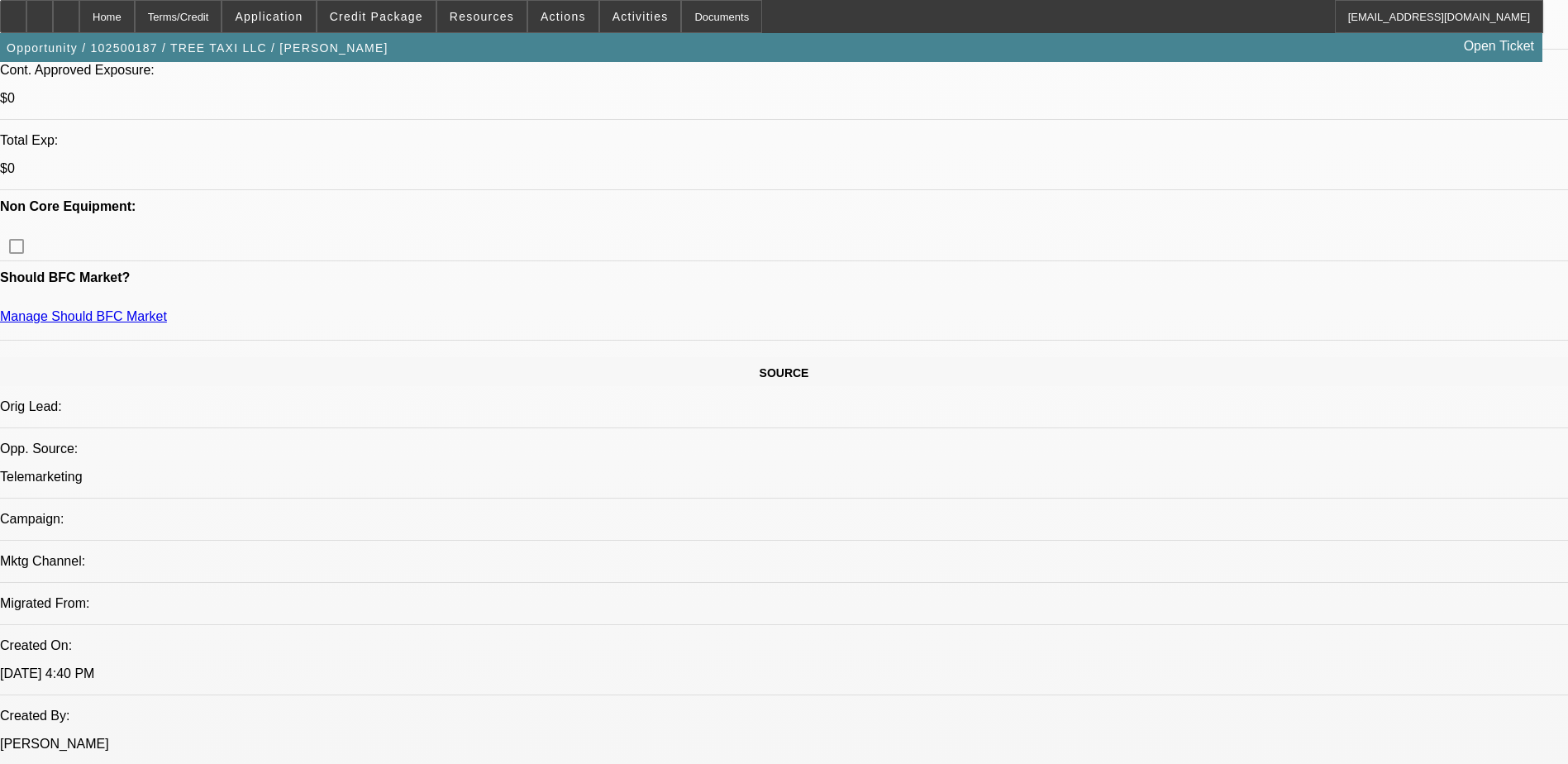
click at [375, 13] on span "Credit Package" at bounding box center [377, 16] width 93 height 13
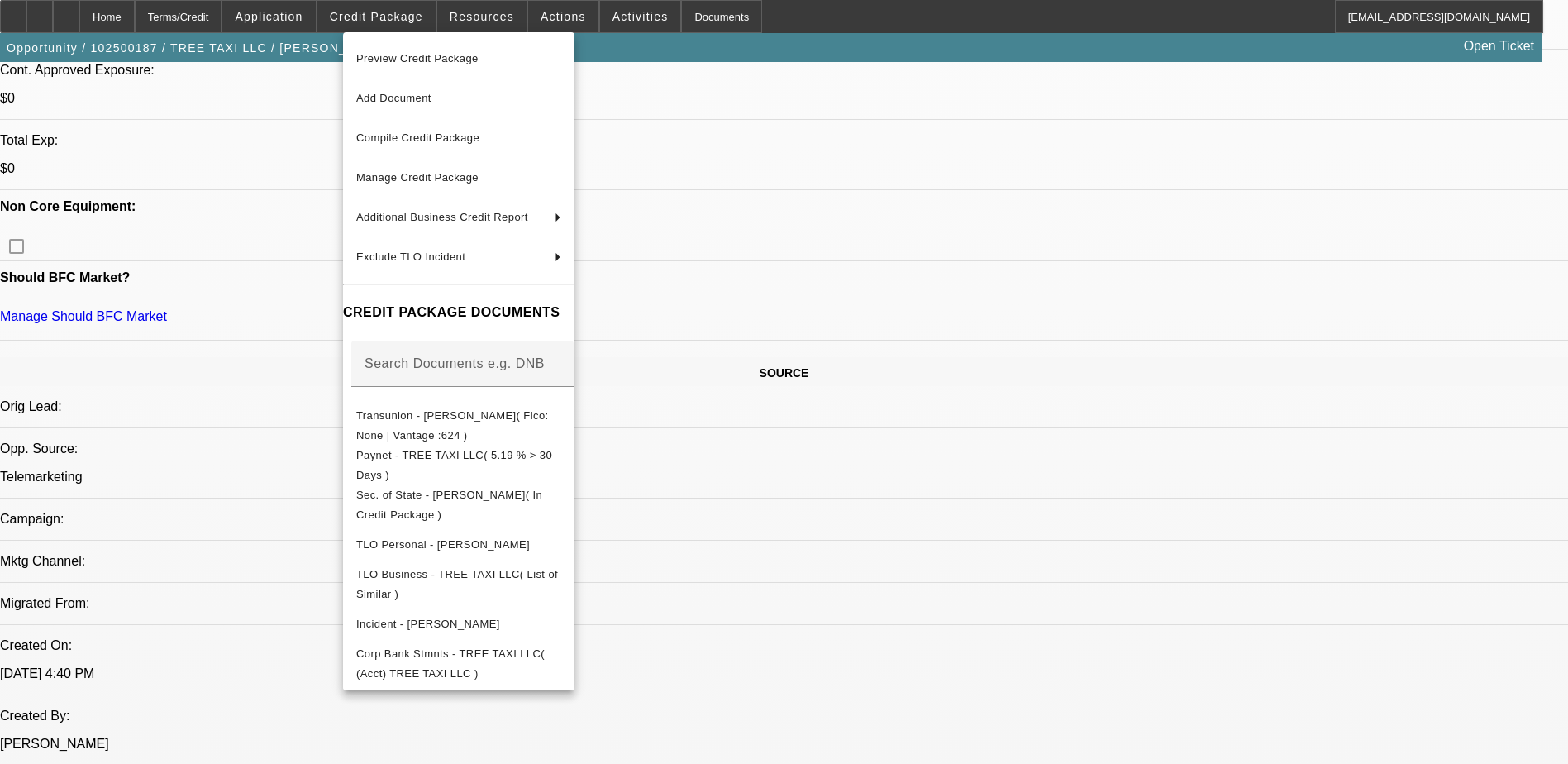
click at [873, 279] on div at bounding box center [784, 382] width 1568 height 764
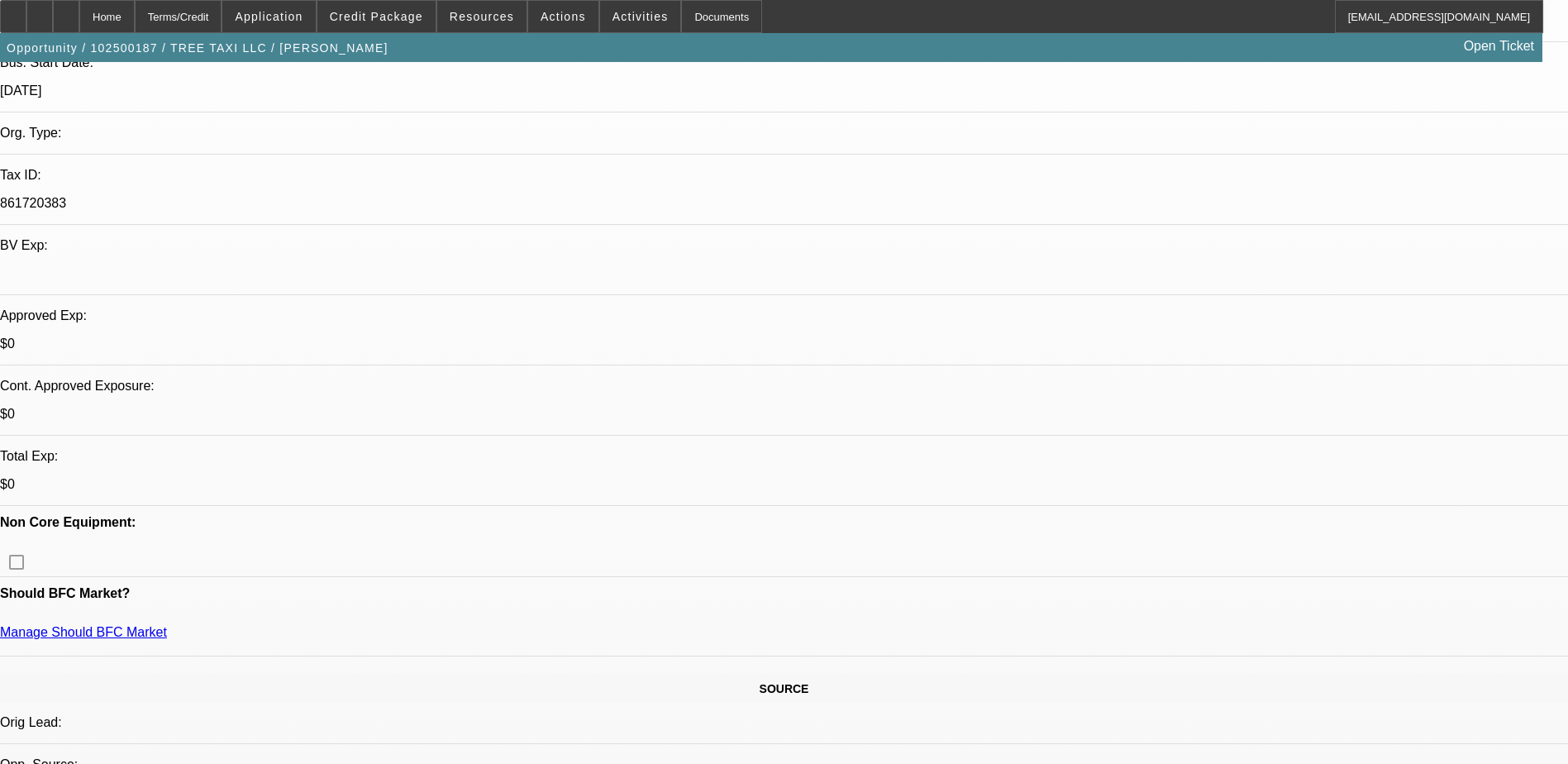
scroll to position [496, 0]
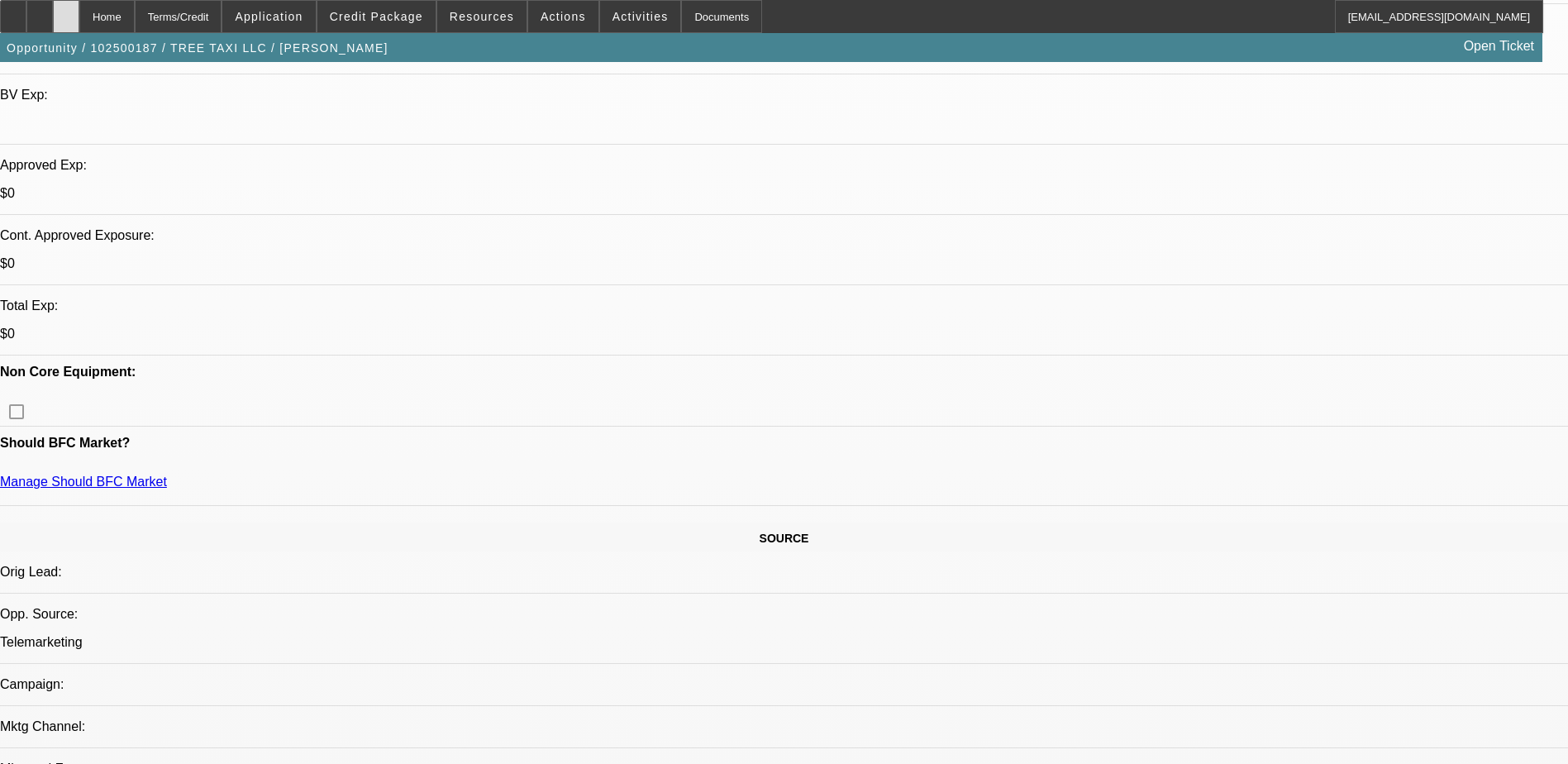
click at [66, 11] on icon at bounding box center [66, 11] width 0 height 0
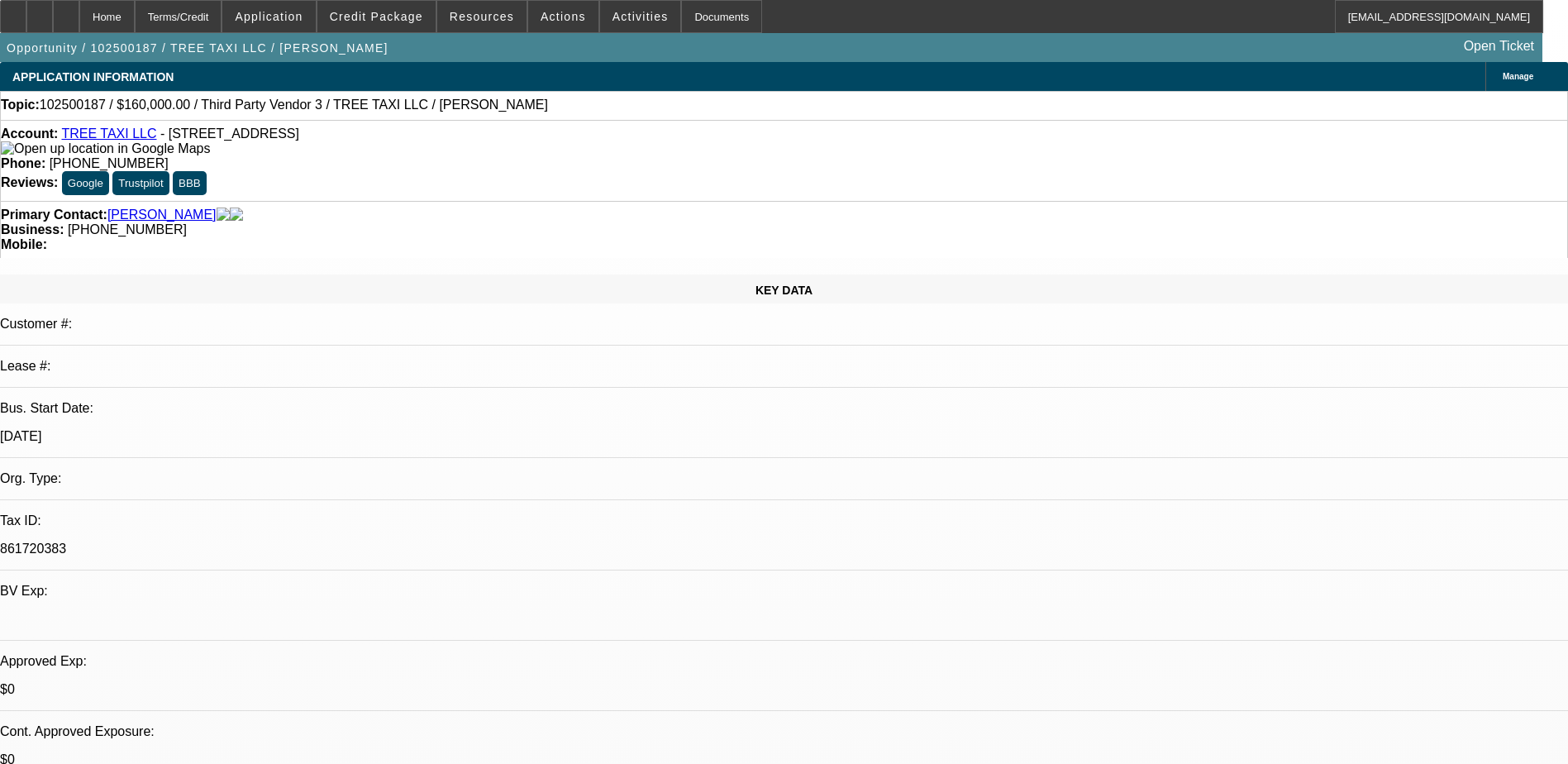
select select "0"
select select "2"
select select "0.1"
select select "4"
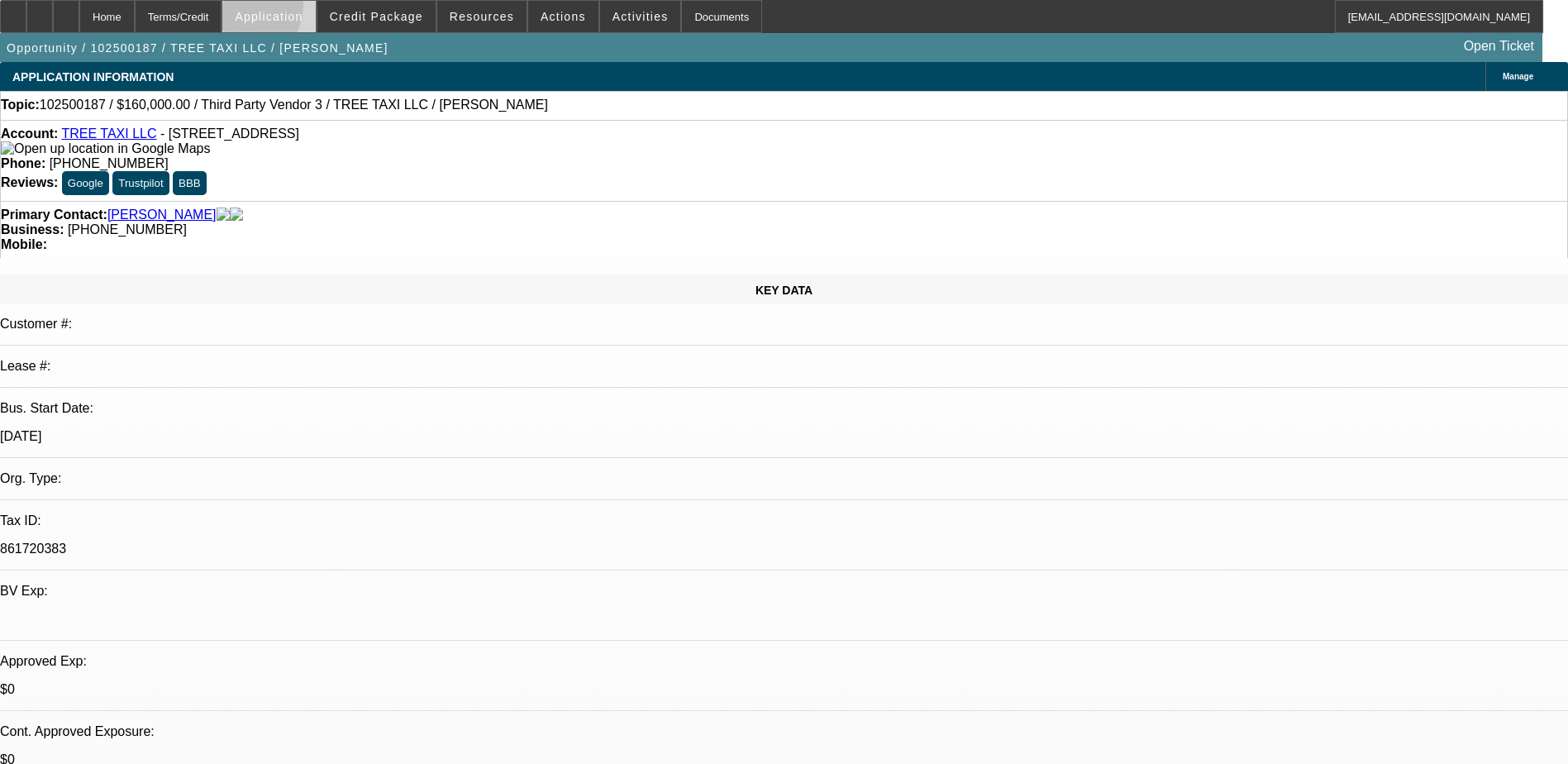
click at [278, 8] on span at bounding box center [269, 16] width 92 height 40
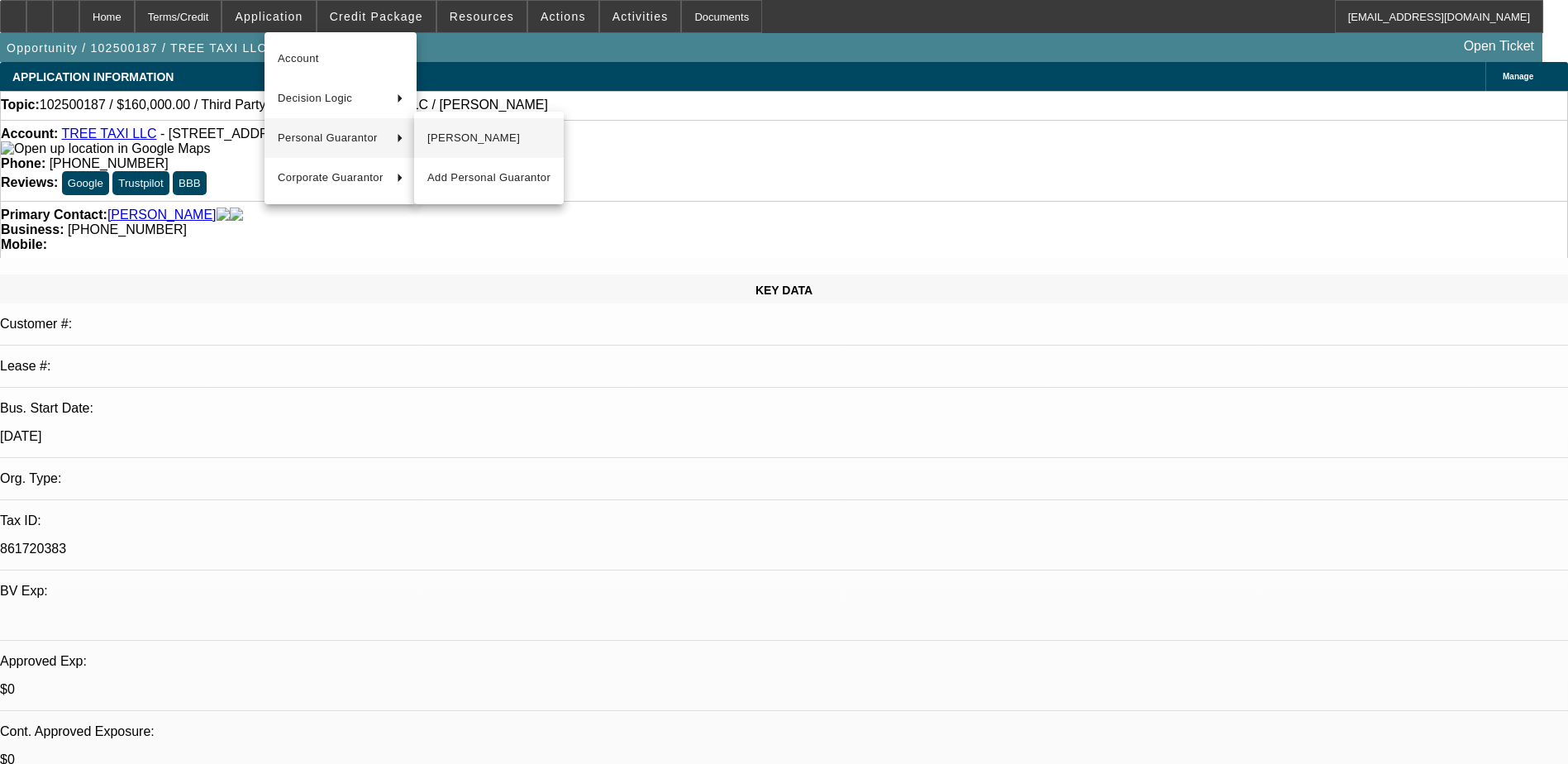
click at [477, 141] on span "[PERSON_NAME]" at bounding box center [490, 138] width 123 height 20
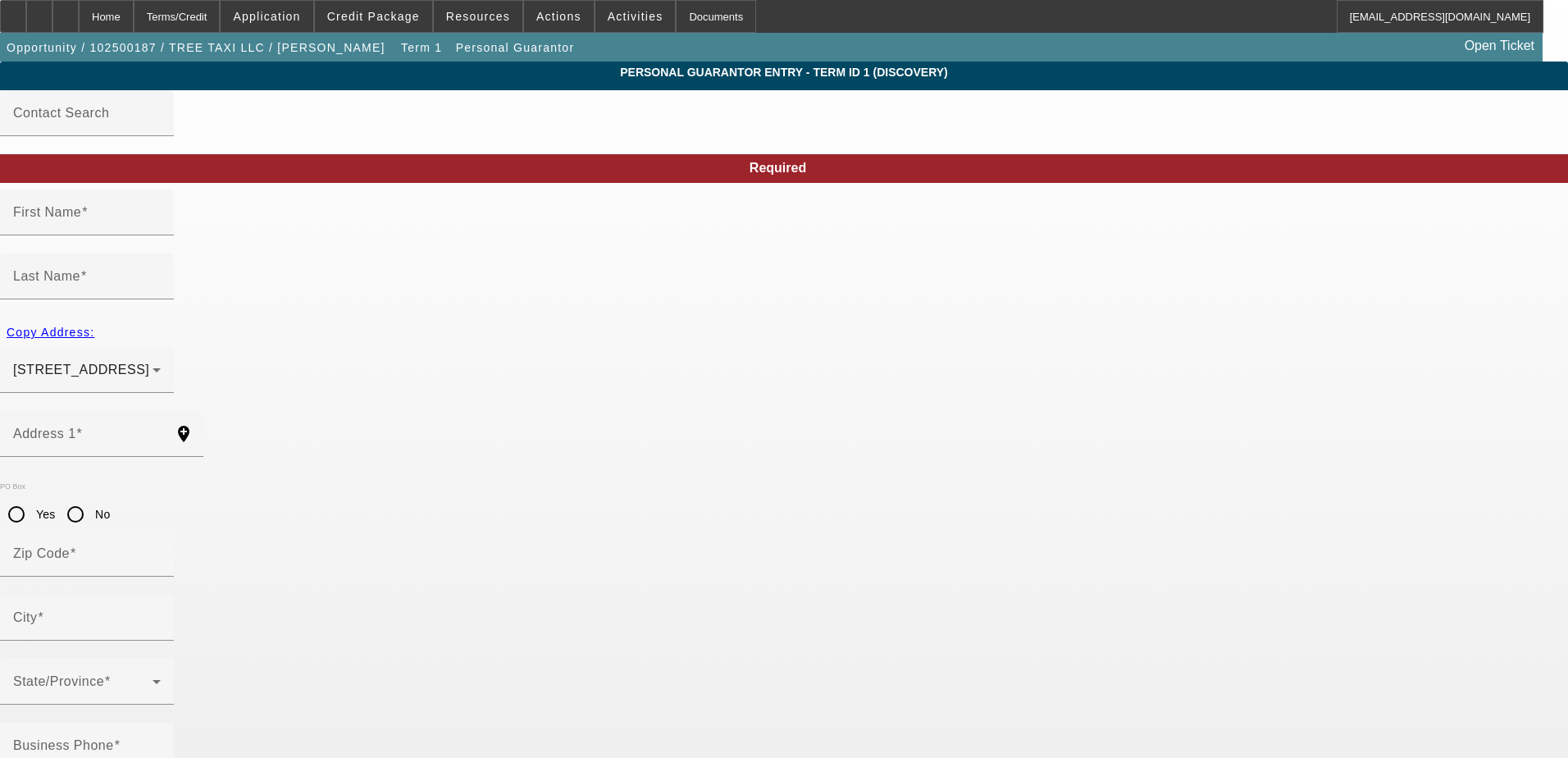
type input "[PERSON_NAME]"
type input "Vanderbent"
type input "[STREET_ADDRESS]"
radio input "true"
type input "33547"
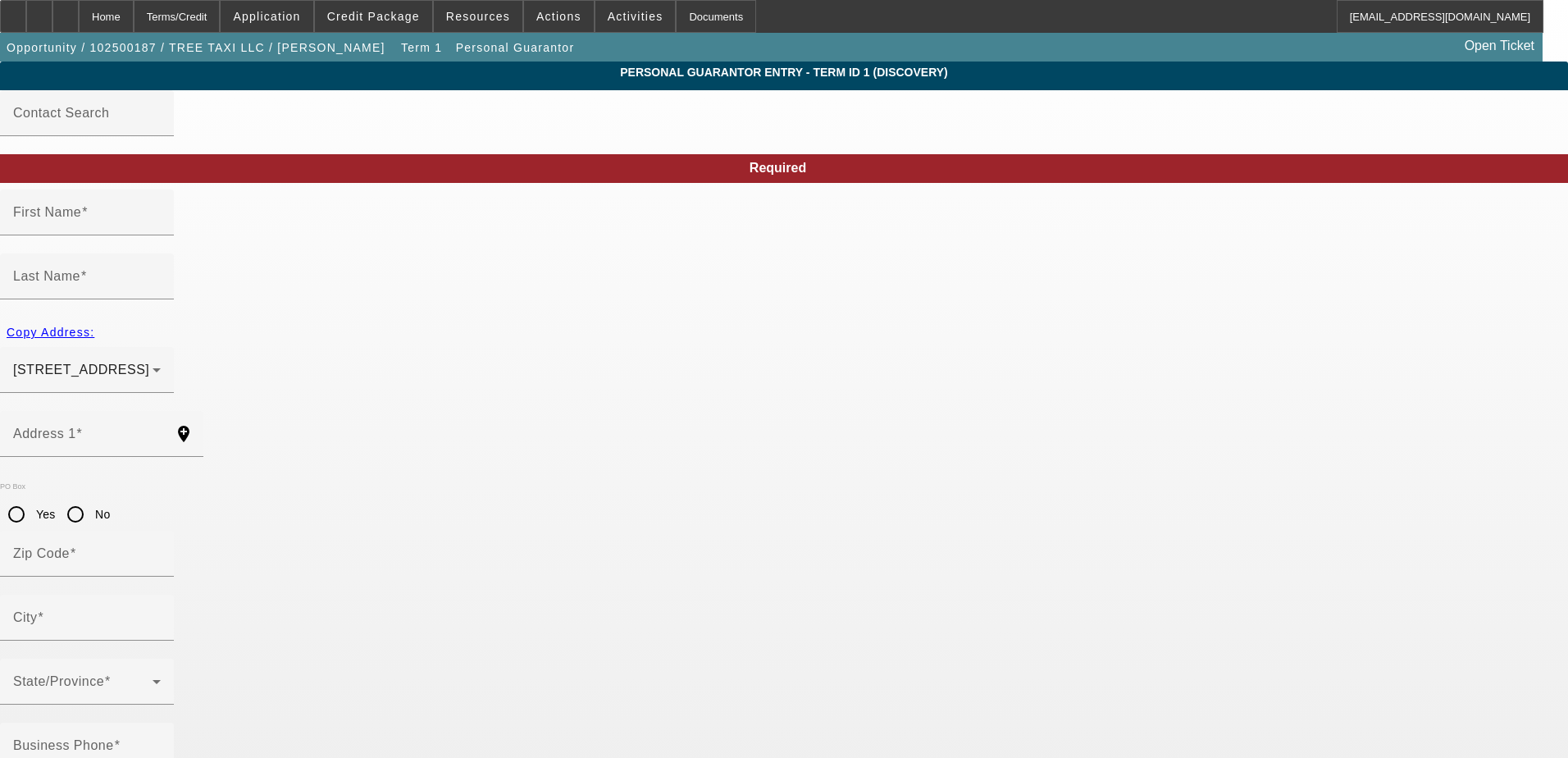
type input "Lithia"
type input "[PHONE_NUMBER]"
type input "100"
type input "124-72-4660"
type input "[EMAIL_ADDRESS][DOMAIN_NAME]"
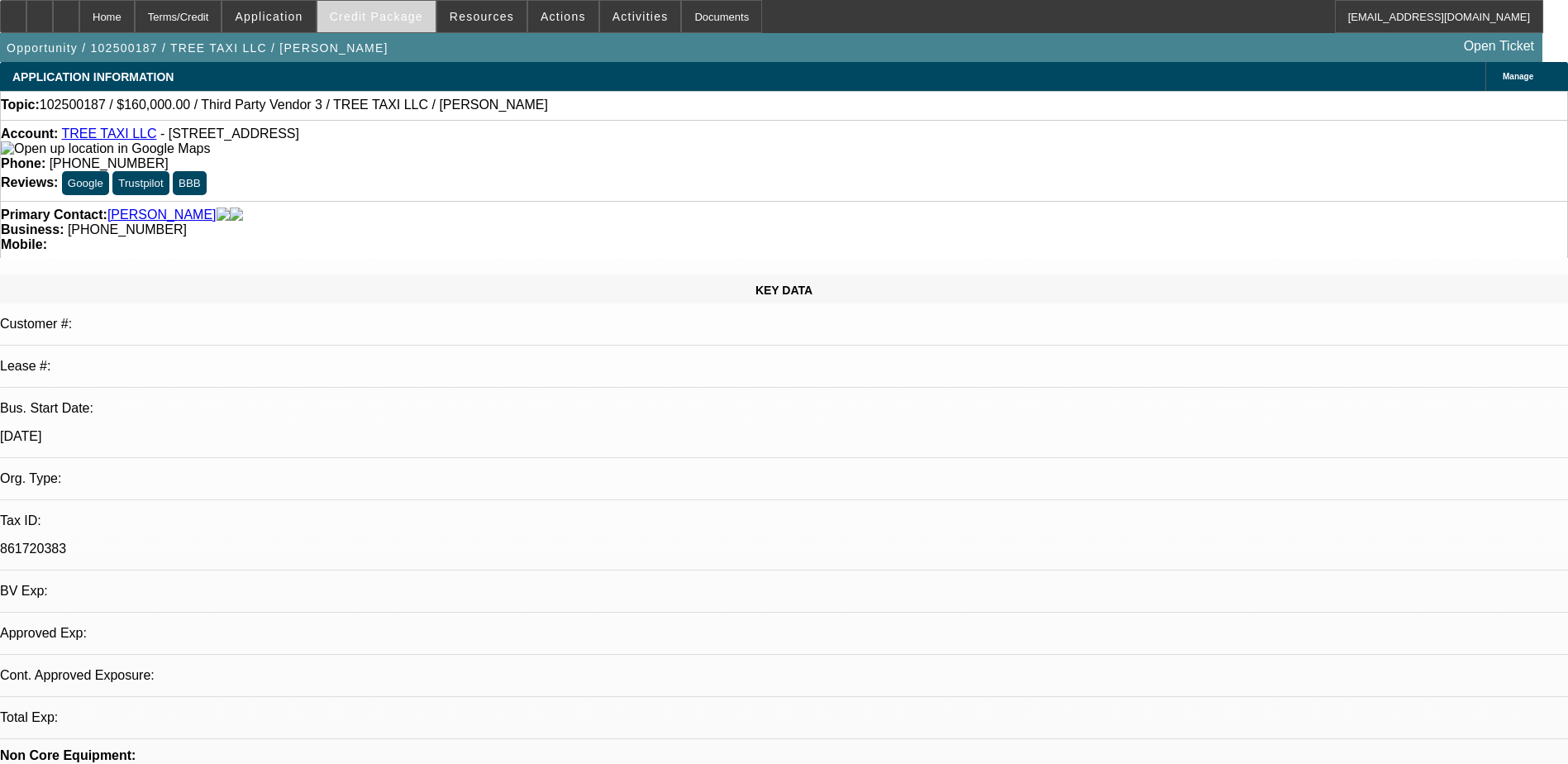
select select "0"
select select "2"
select select "0.1"
select select "4"
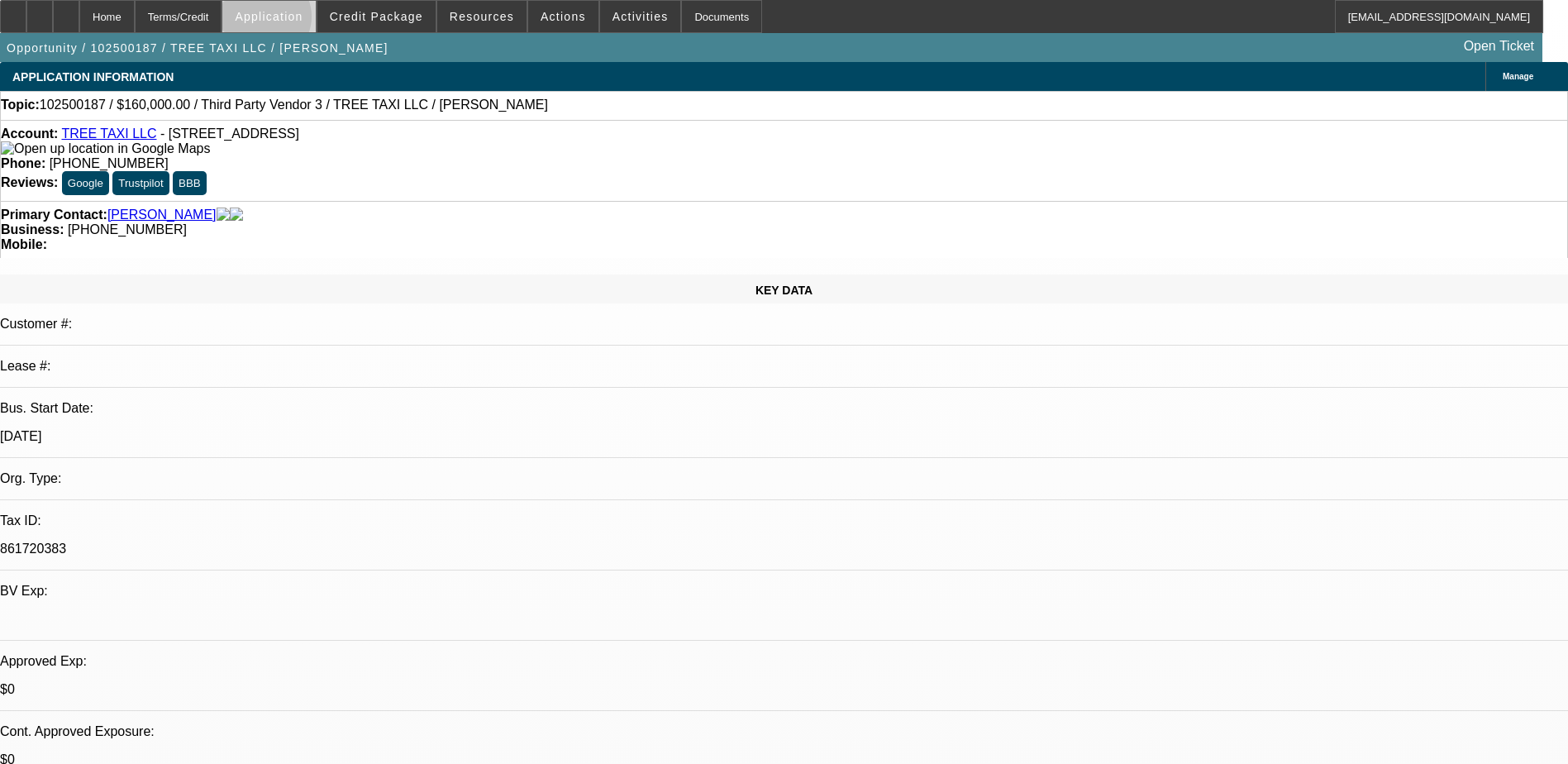
click at [303, 20] on span "Application" at bounding box center [269, 16] width 68 height 13
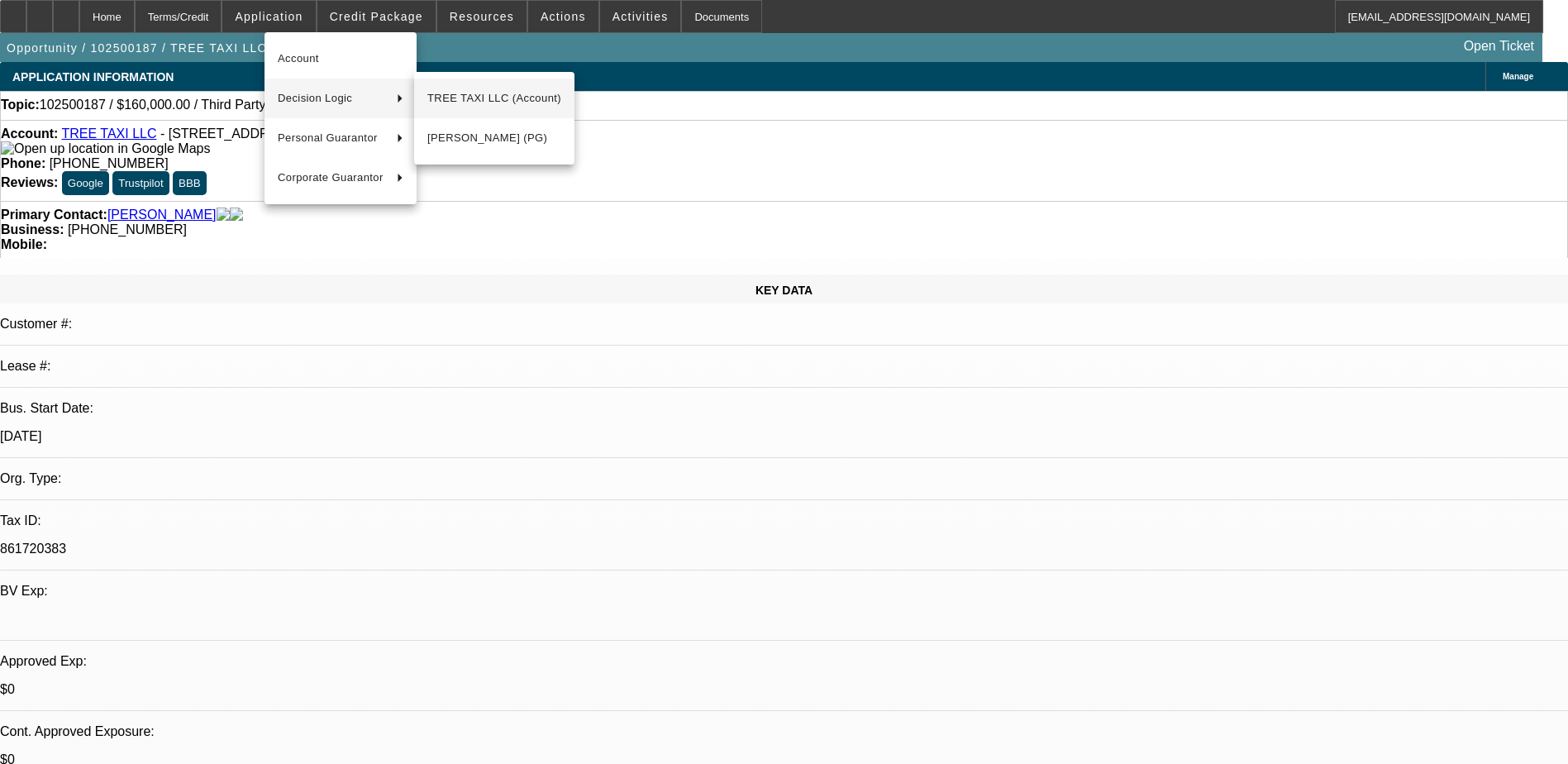
click at [432, 93] on span "TREE TAXI LLC (Account)" at bounding box center [495, 98] width 134 height 20
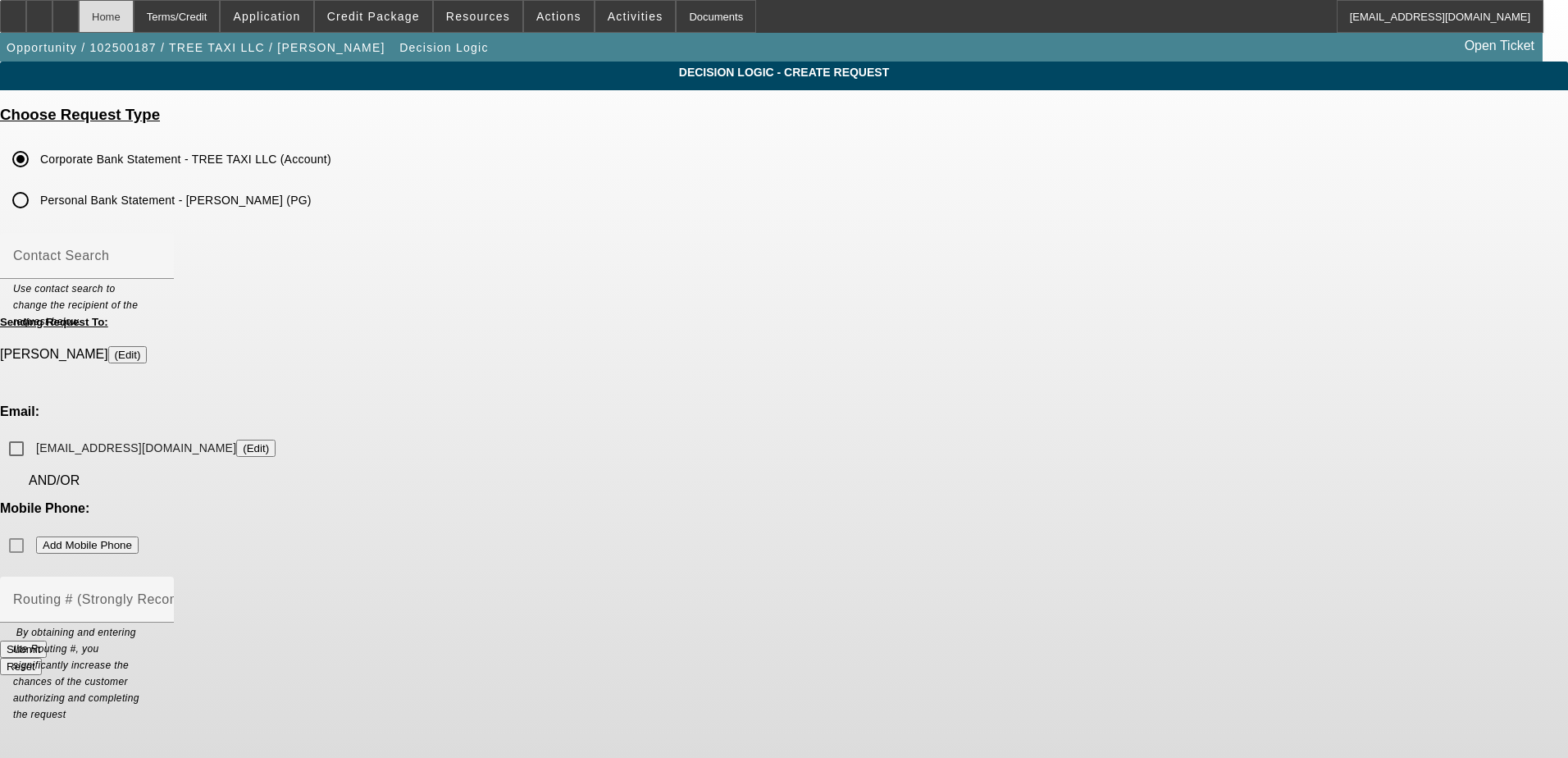
click at [134, 23] on div "Home" at bounding box center [106, 17] width 55 height 33
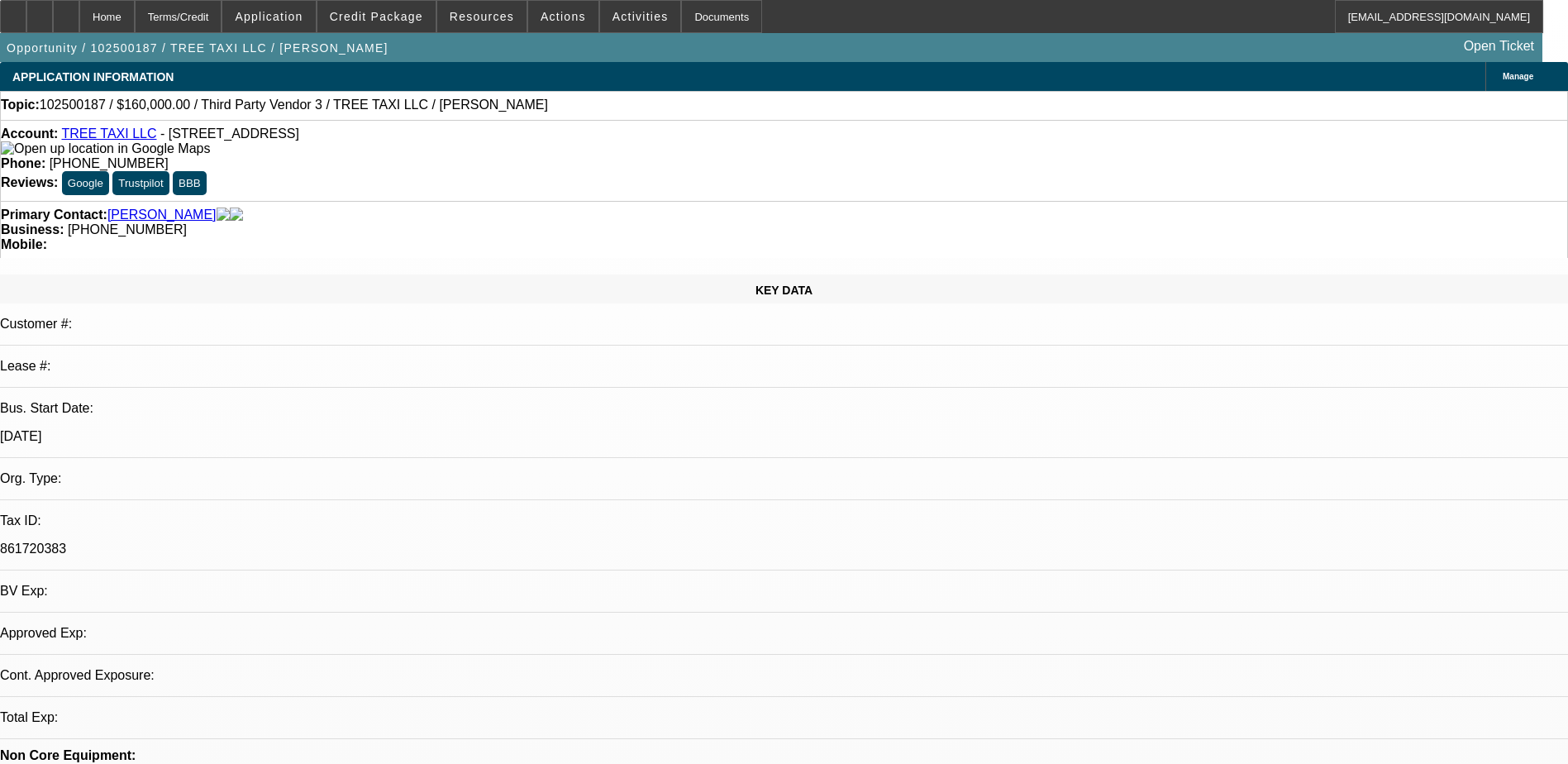
select select "0"
select select "2"
select select "0.1"
select select "4"
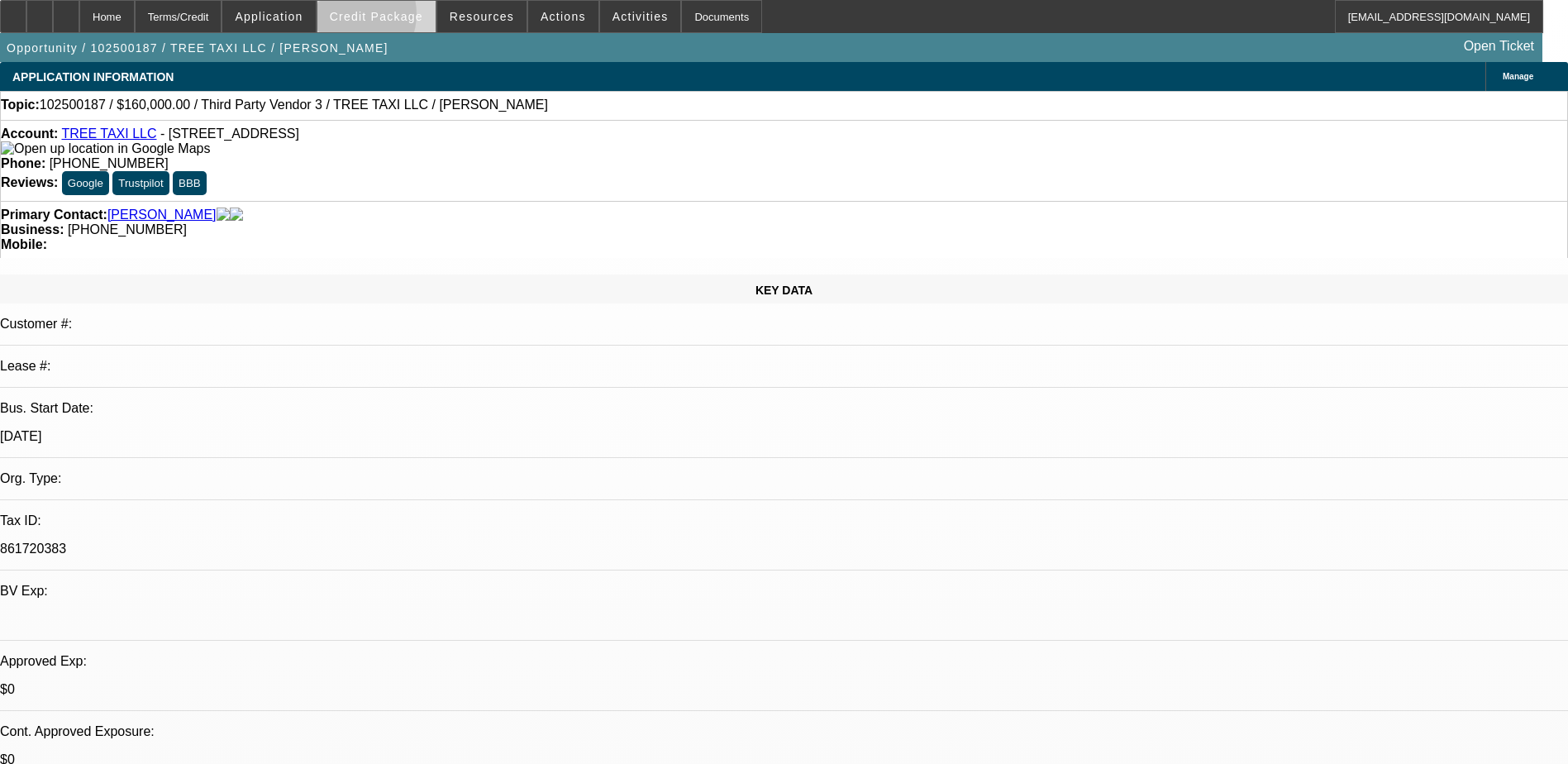
click at [377, 18] on span "Credit Package" at bounding box center [377, 16] width 93 height 13
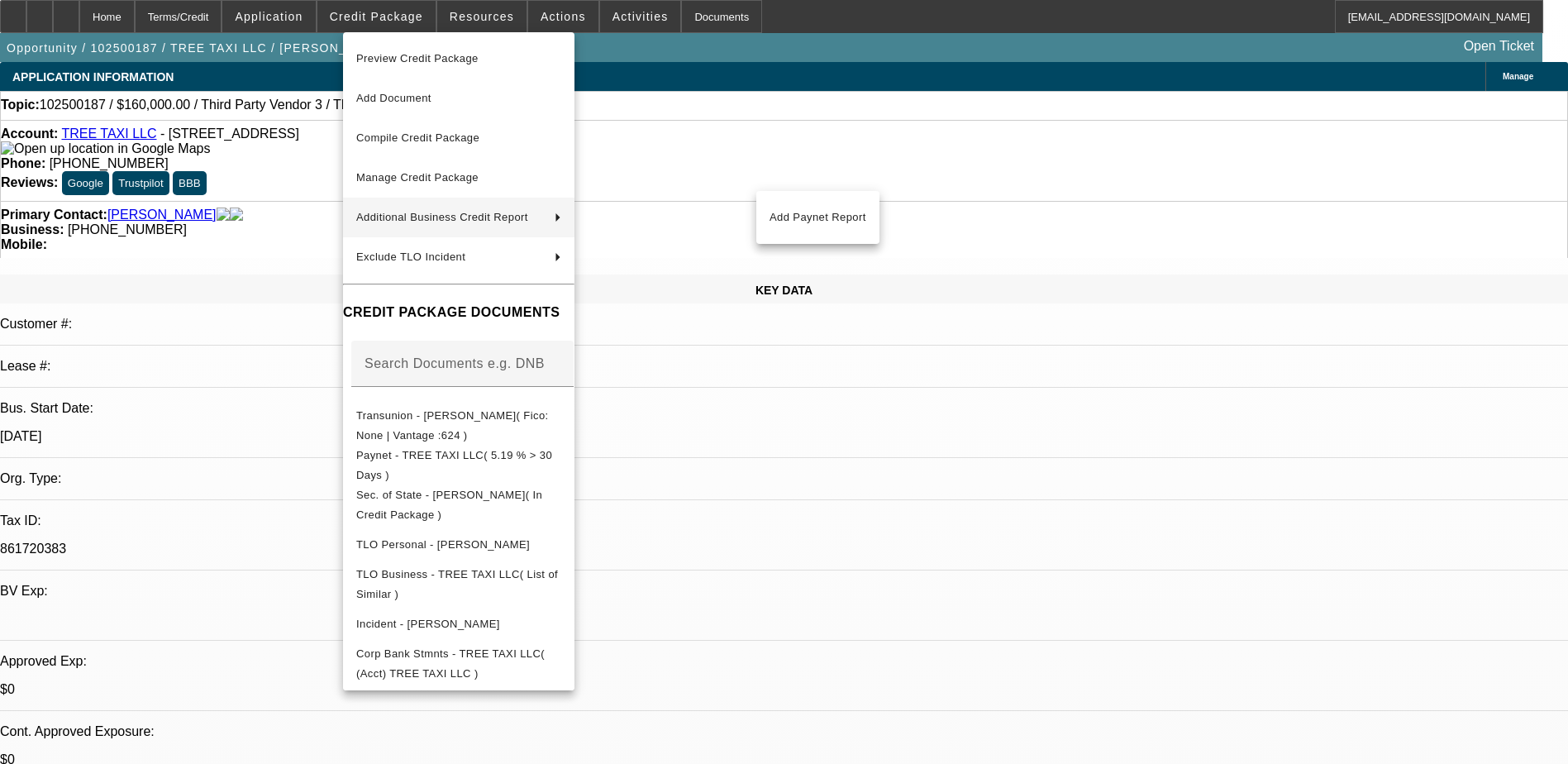
click at [289, 198] on div at bounding box center [784, 382] width 1568 height 764
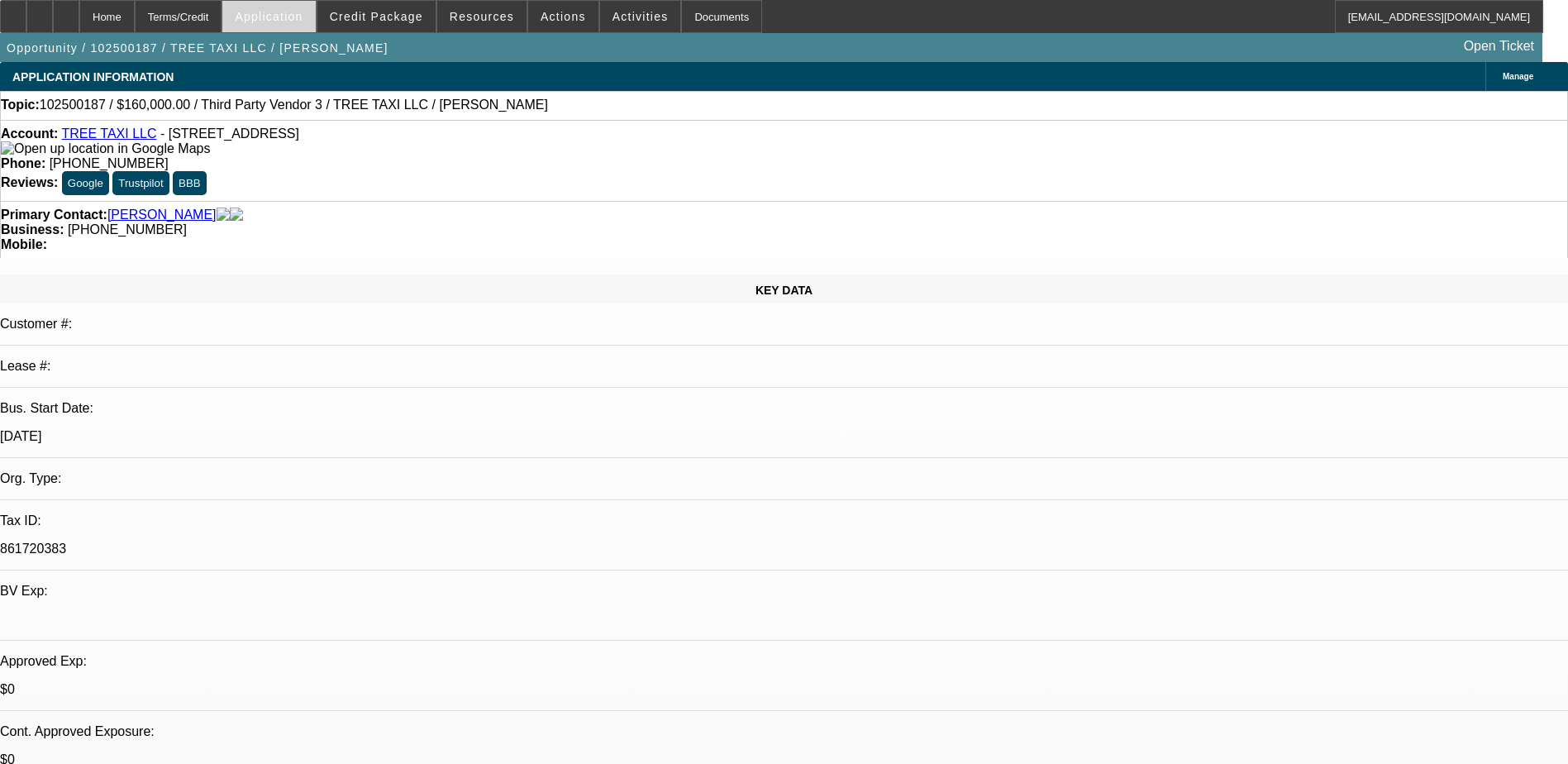
click at [296, 11] on span "Application" at bounding box center [269, 16] width 68 height 13
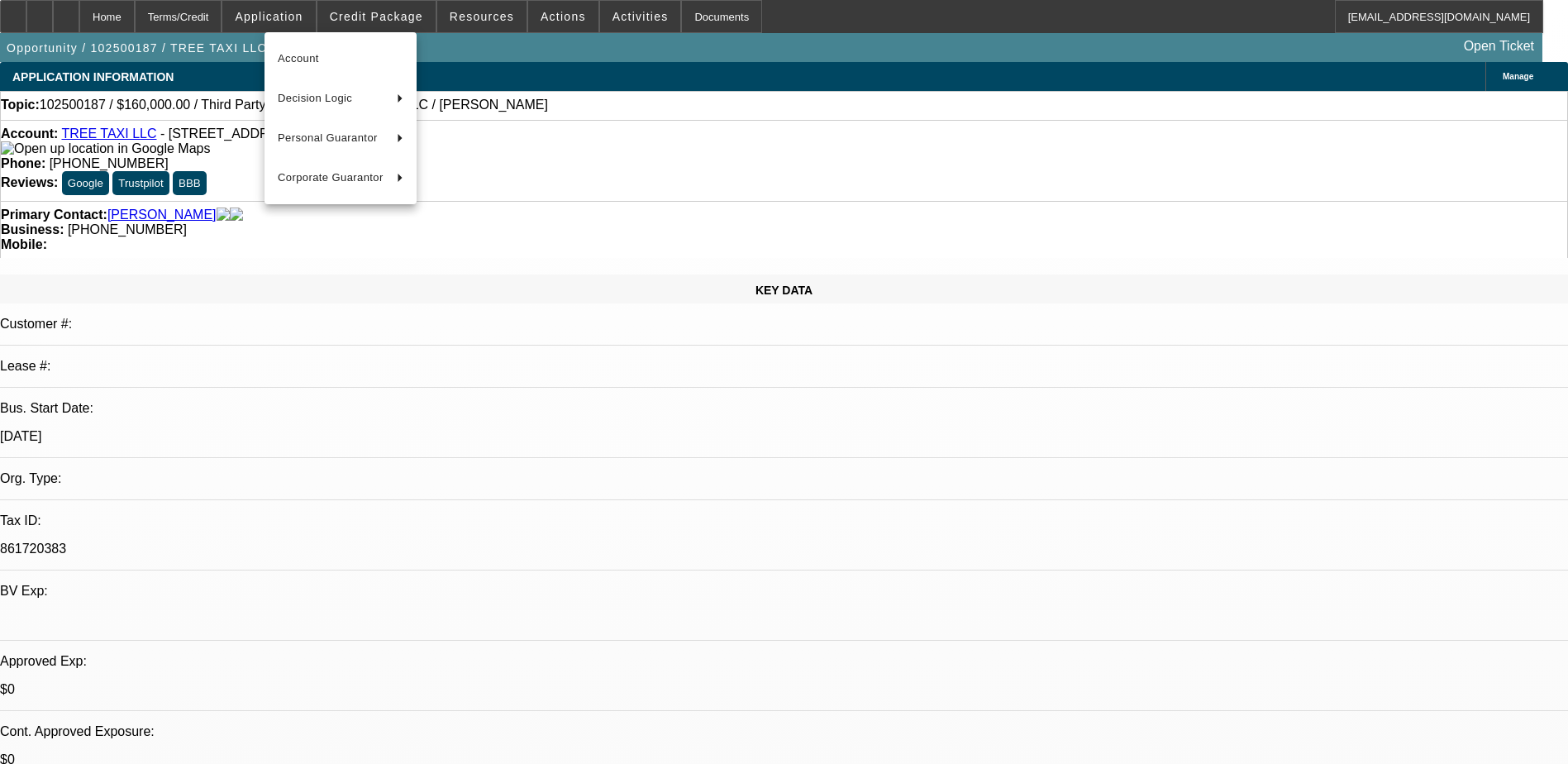
click at [234, 18] on div at bounding box center [784, 382] width 1568 height 764
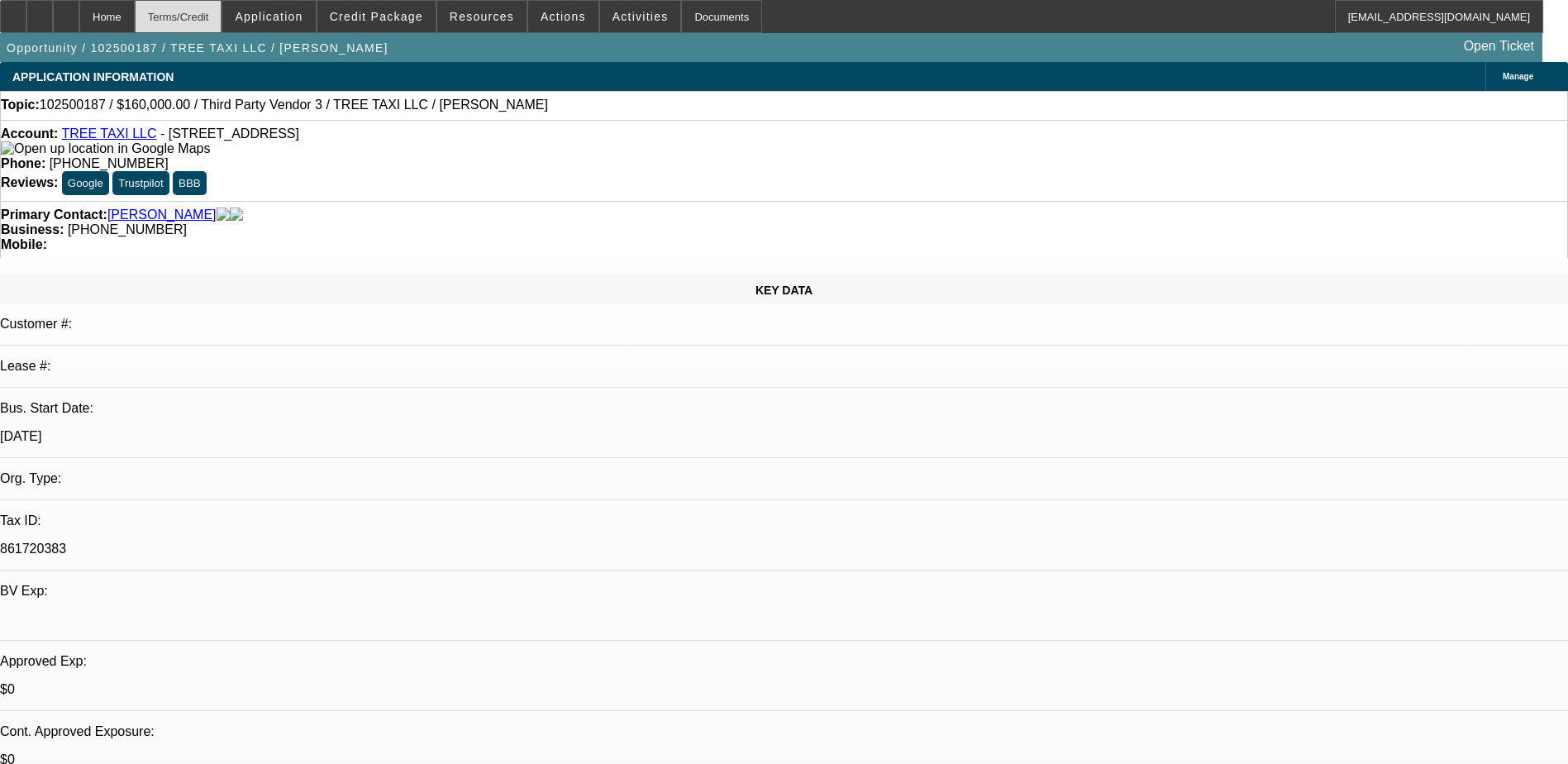
click at [223, 15] on div "Terms/Credit" at bounding box center [179, 17] width 88 height 33
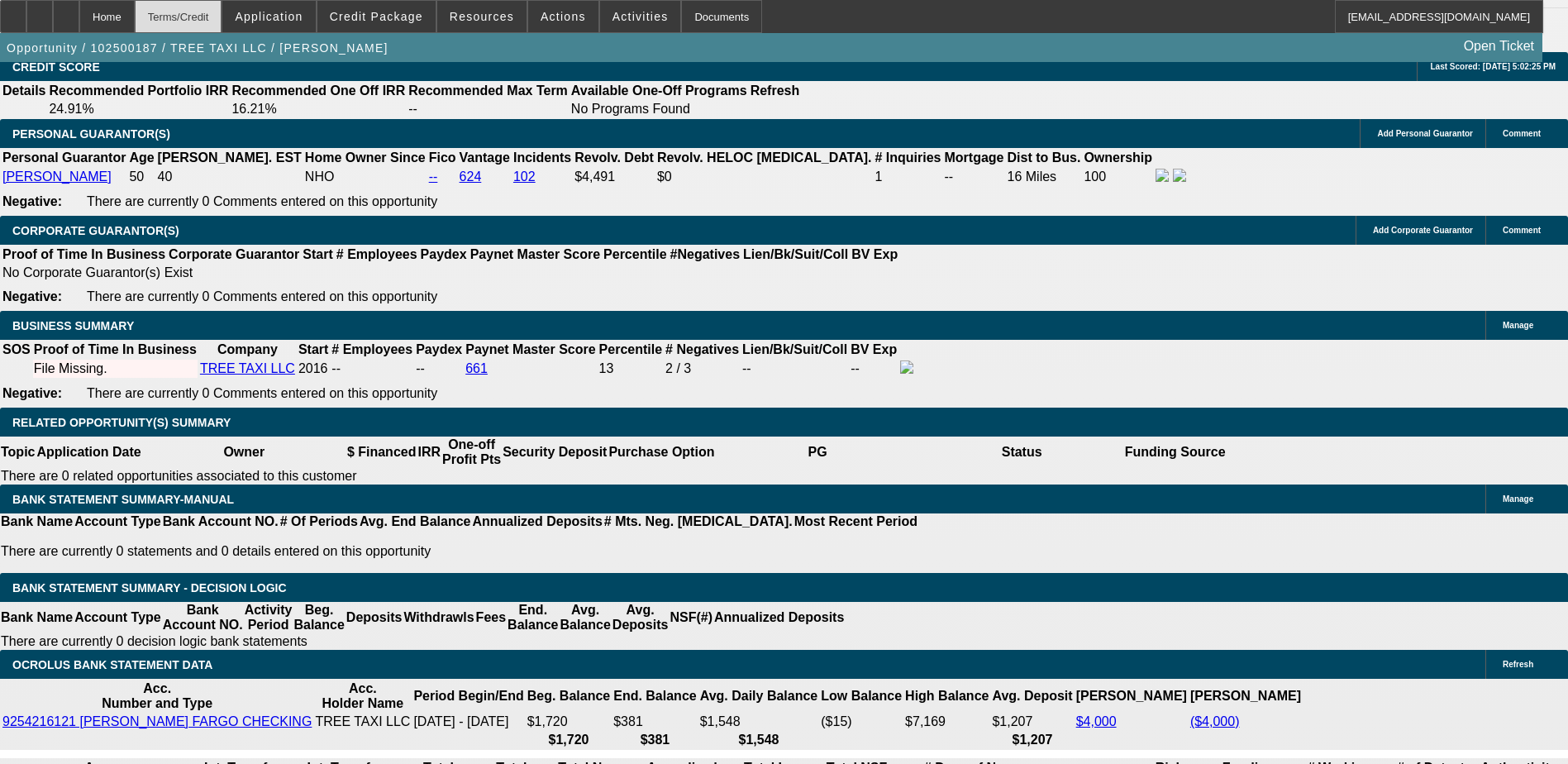
click at [223, 15] on div "Terms/Credit" at bounding box center [179, 17] width 88 height 33
click at [135, 14] on div "Home" at bounding box center [107, 17] width 55 height 33
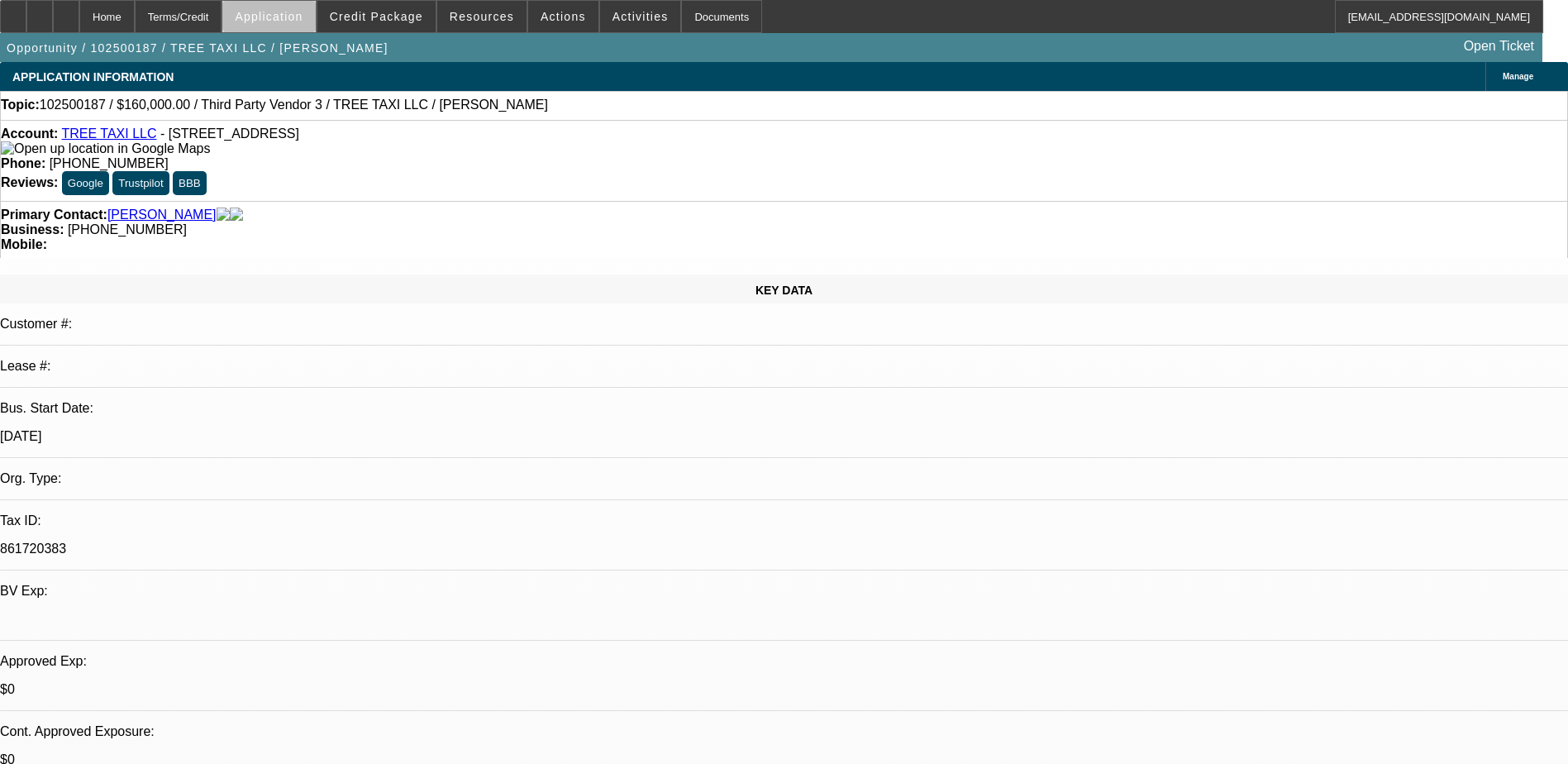
click at [303, 19] on span "Application" at bounding box center [269, 16] width 68 height 13
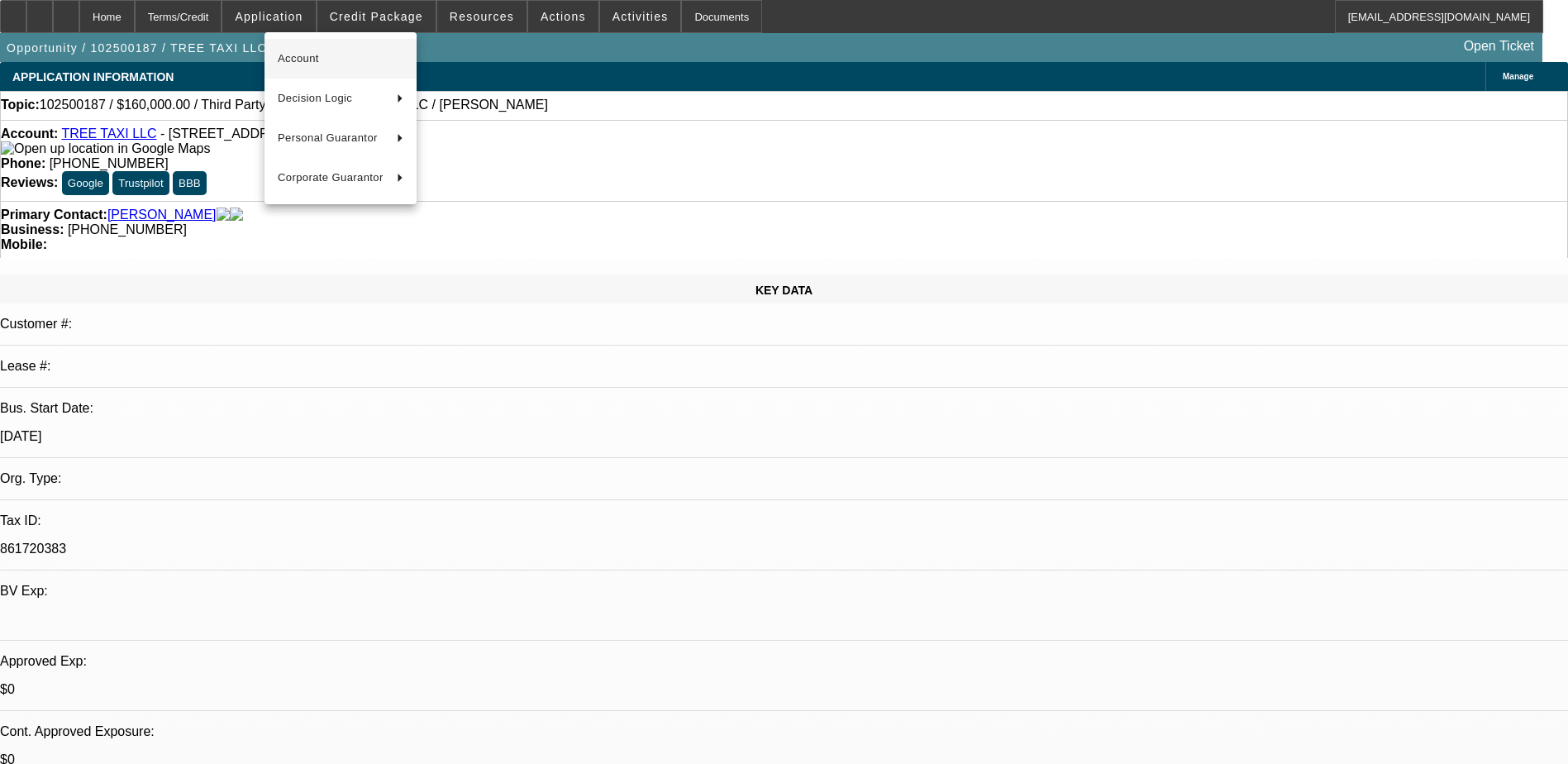
click at [334, 52] on span "Account" at bounding box center [341, 58] width 126 height 20
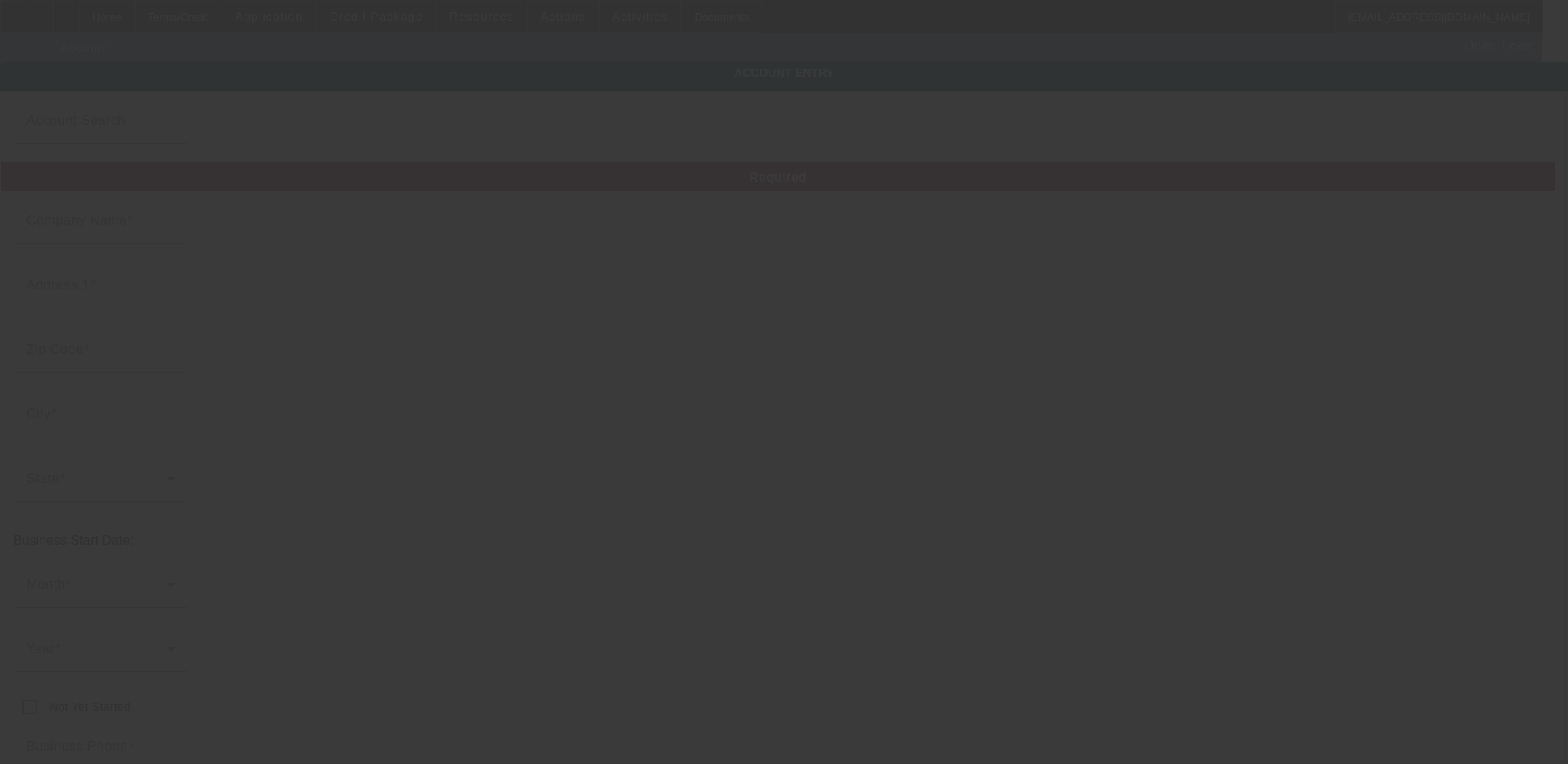
type input "TREE TAXI LLC"
type input "4206 US Highway 92 W"
type input "33563"
type input "Plant City"
type input "[PHONE_NUMBER]"
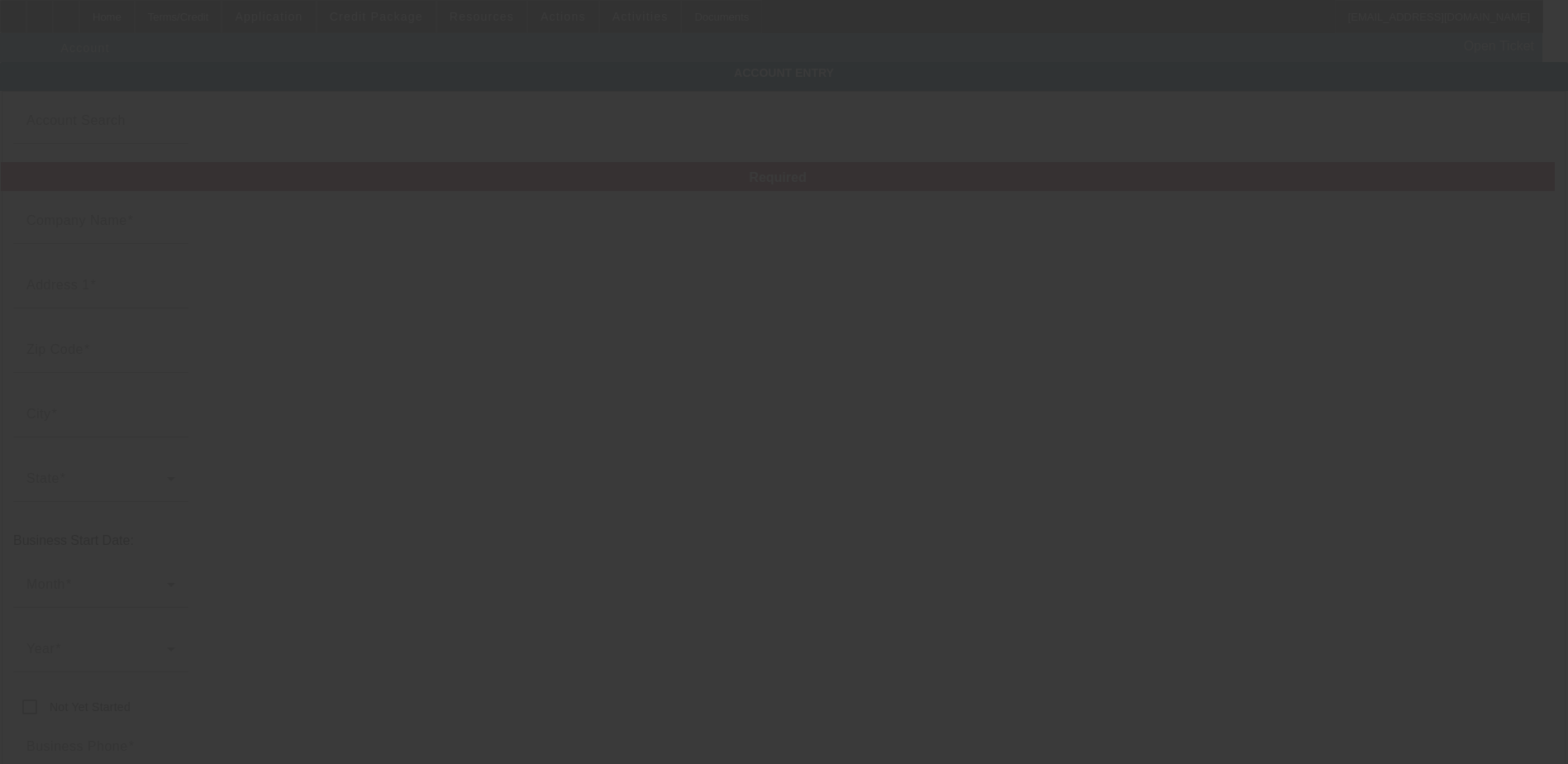
type input "grapple@treetaxilandscape.com"
type input "861720383"
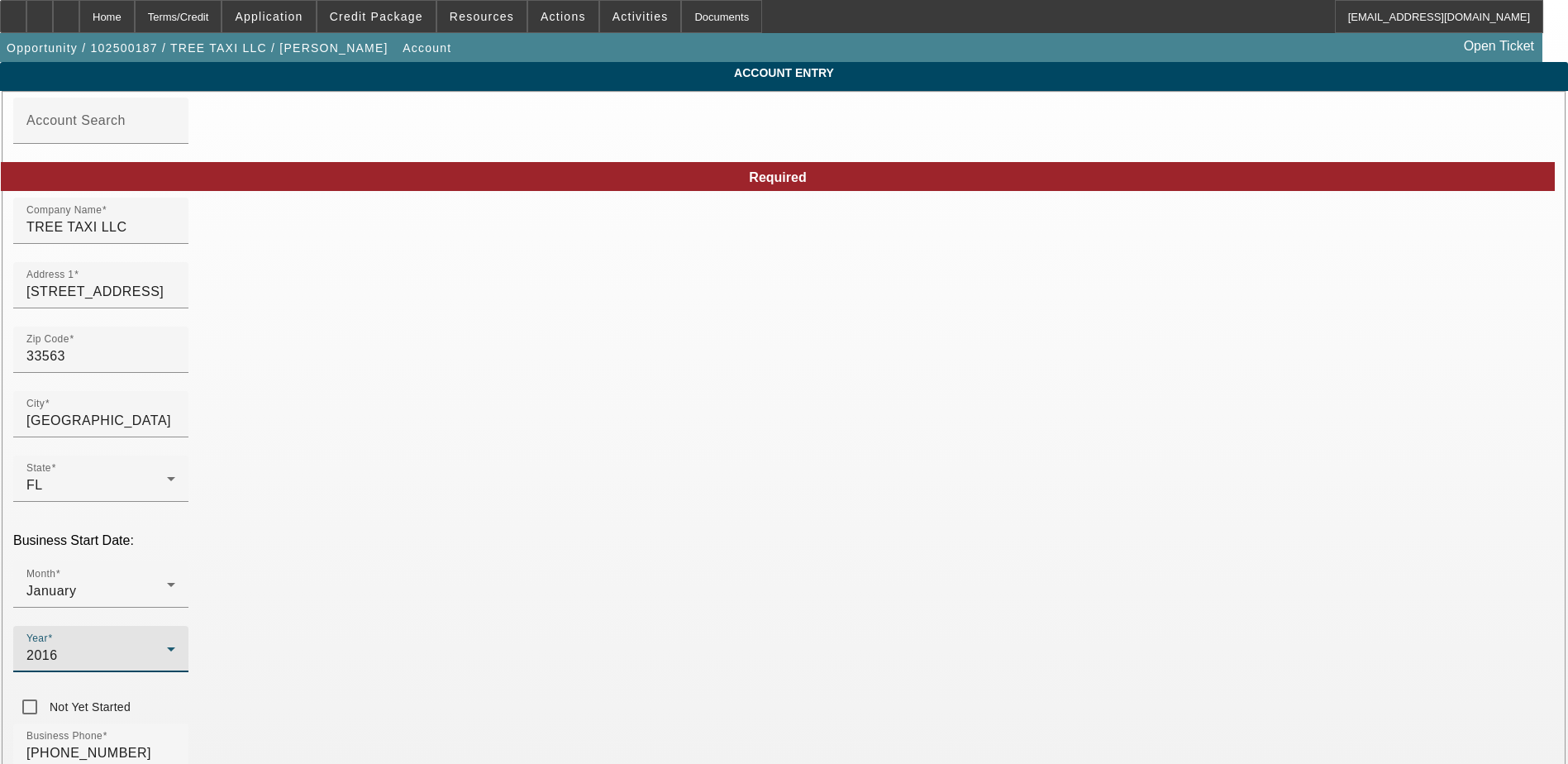
click at [181, 639] on icon at bounding box center [171, 649] width 20 height 20
click at [576, 289] on mat-option "2021" at bounding box center [603, 272] width 96 height 40
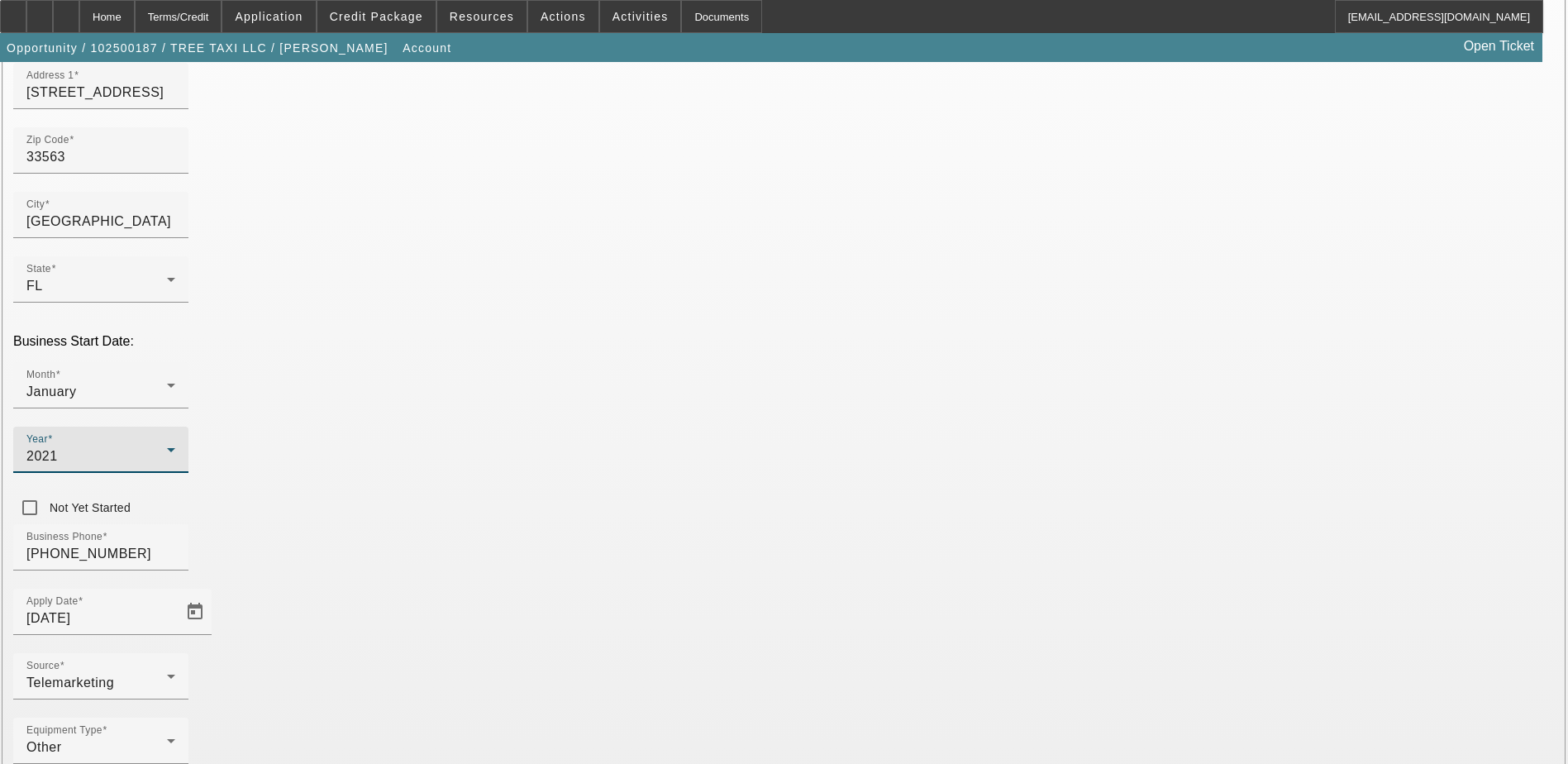
scroll to position [210, 0]
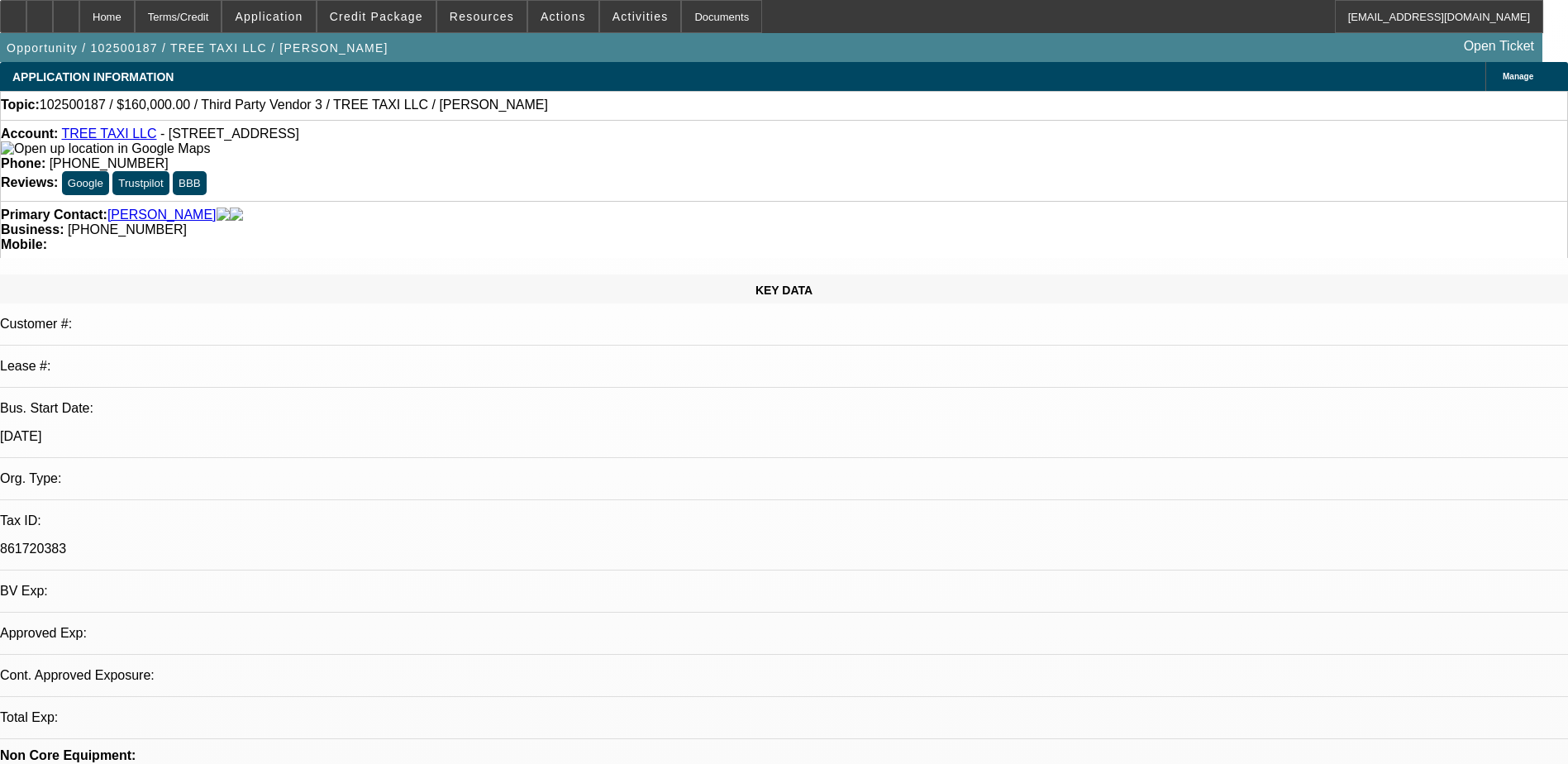
select select "0"
select select "2"
select select "0.1"
select select "4"
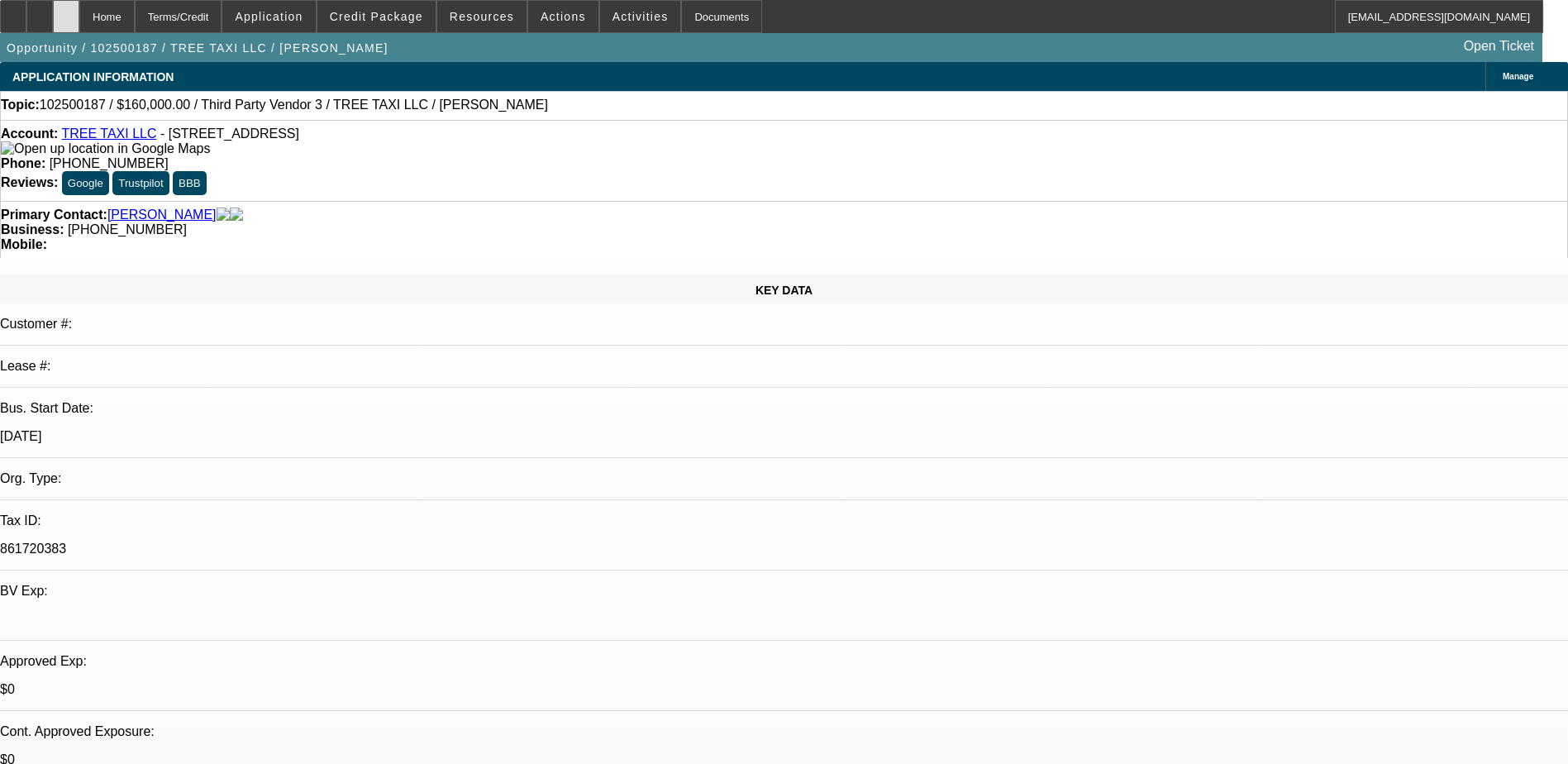
click at [79, 11] on div at bounding box center [66, 17] width 26 height 33
select select "0"
select select "2"
select select "0.1"
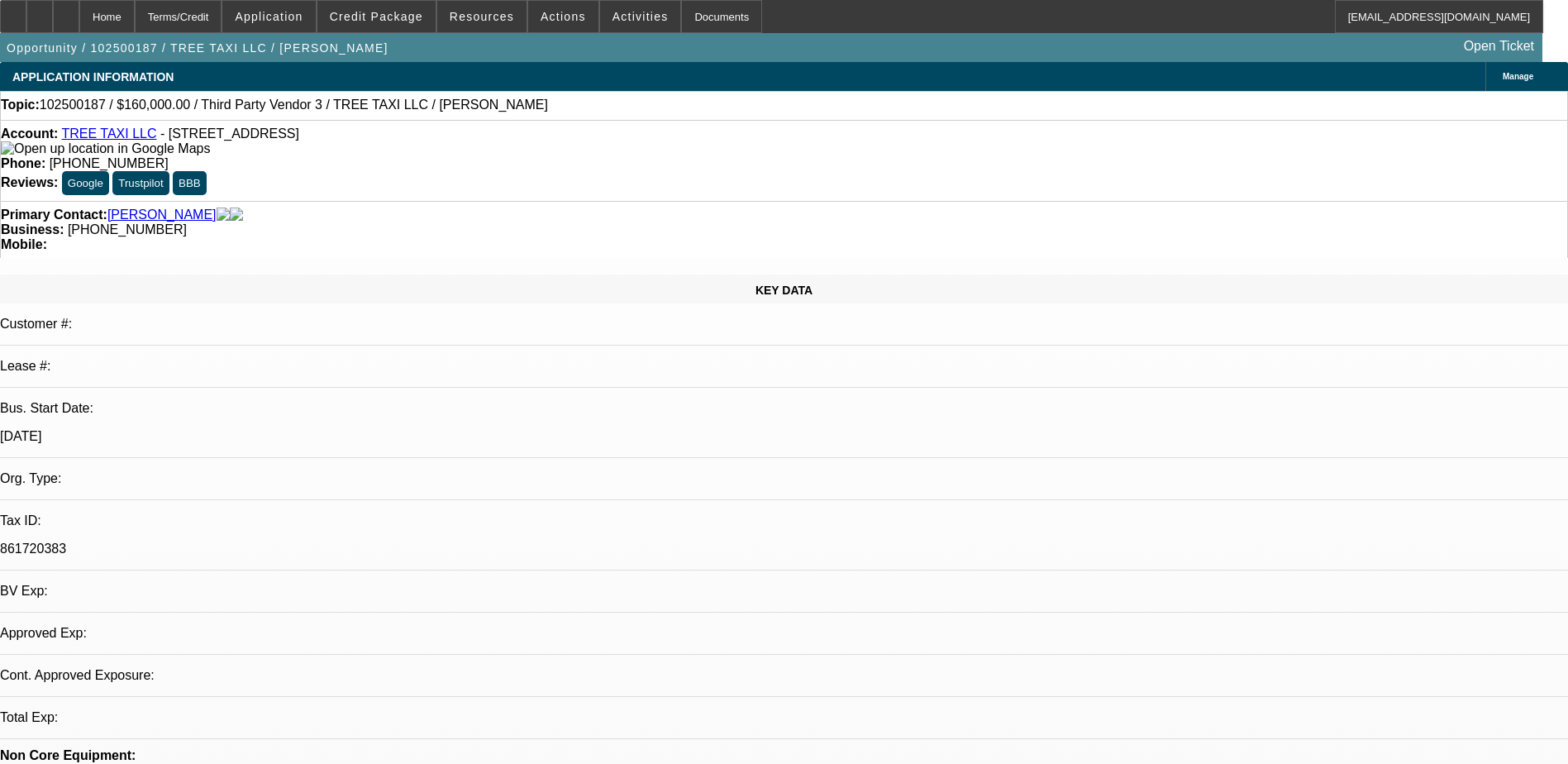
select select "4"
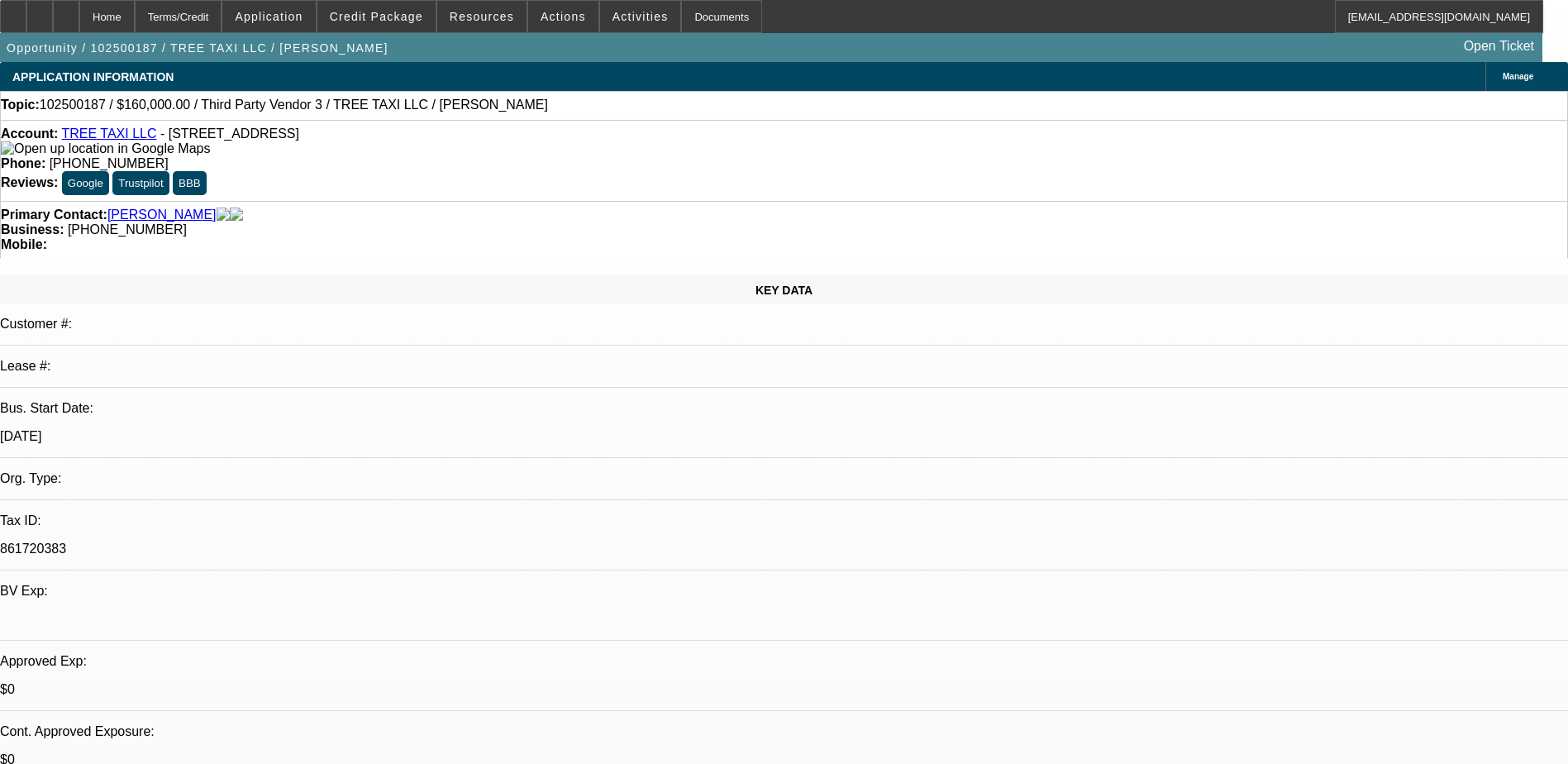
radio input "true"
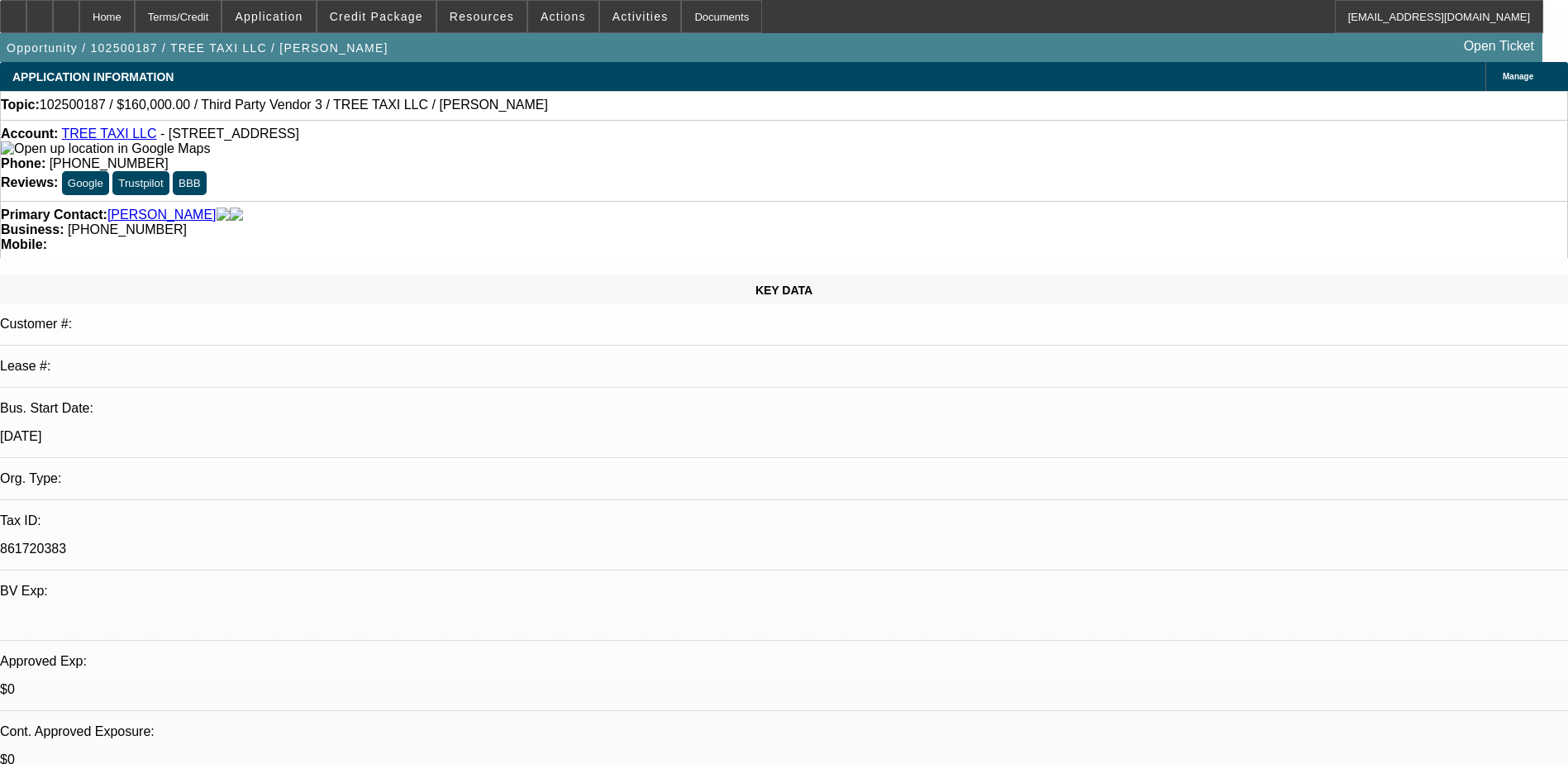
scroll to position [16, 0]
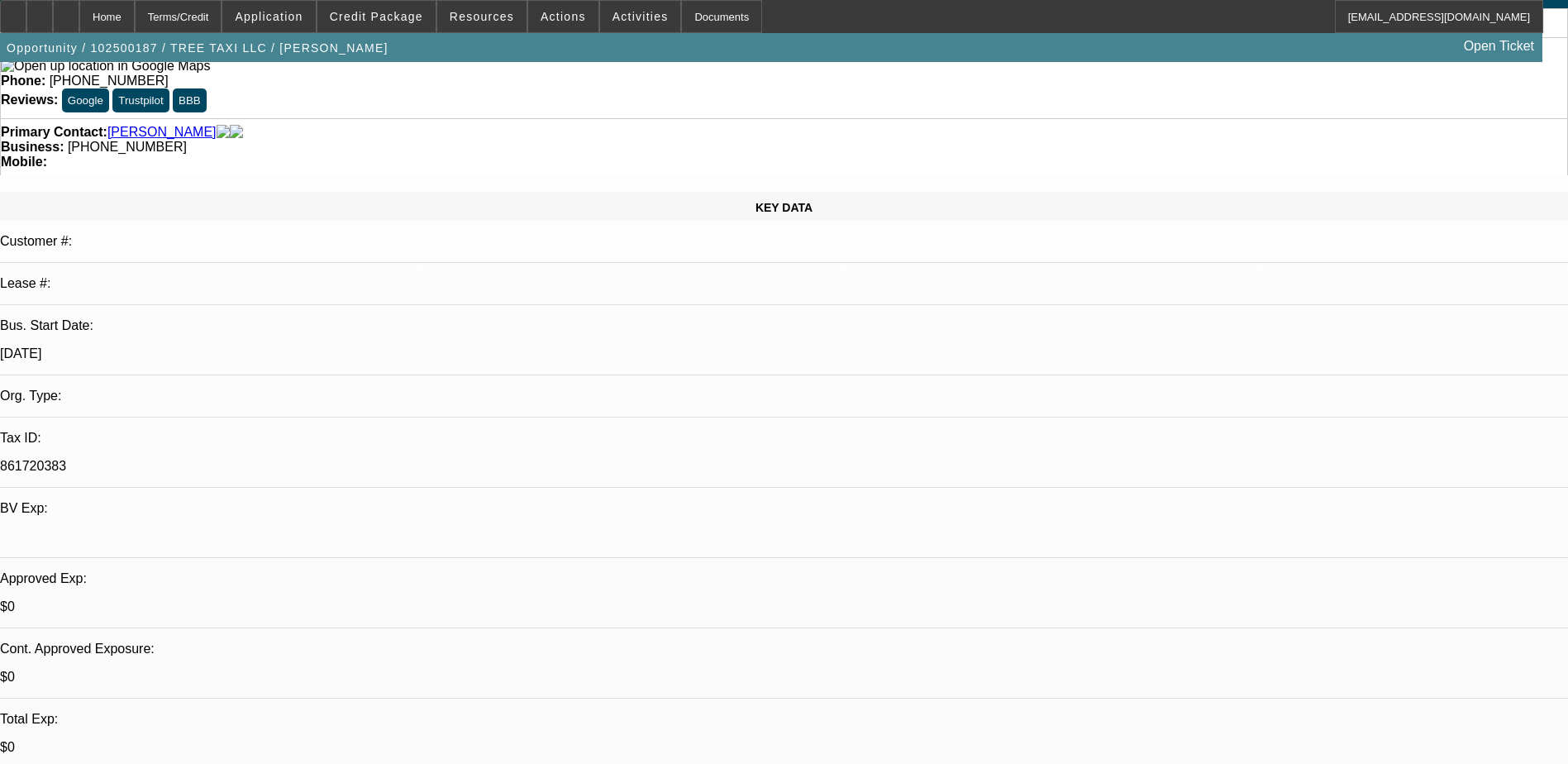
type textarea "Will has been running Tree Taxi since [DATE]. He also has ownership in Horticul…"
radio input "true"
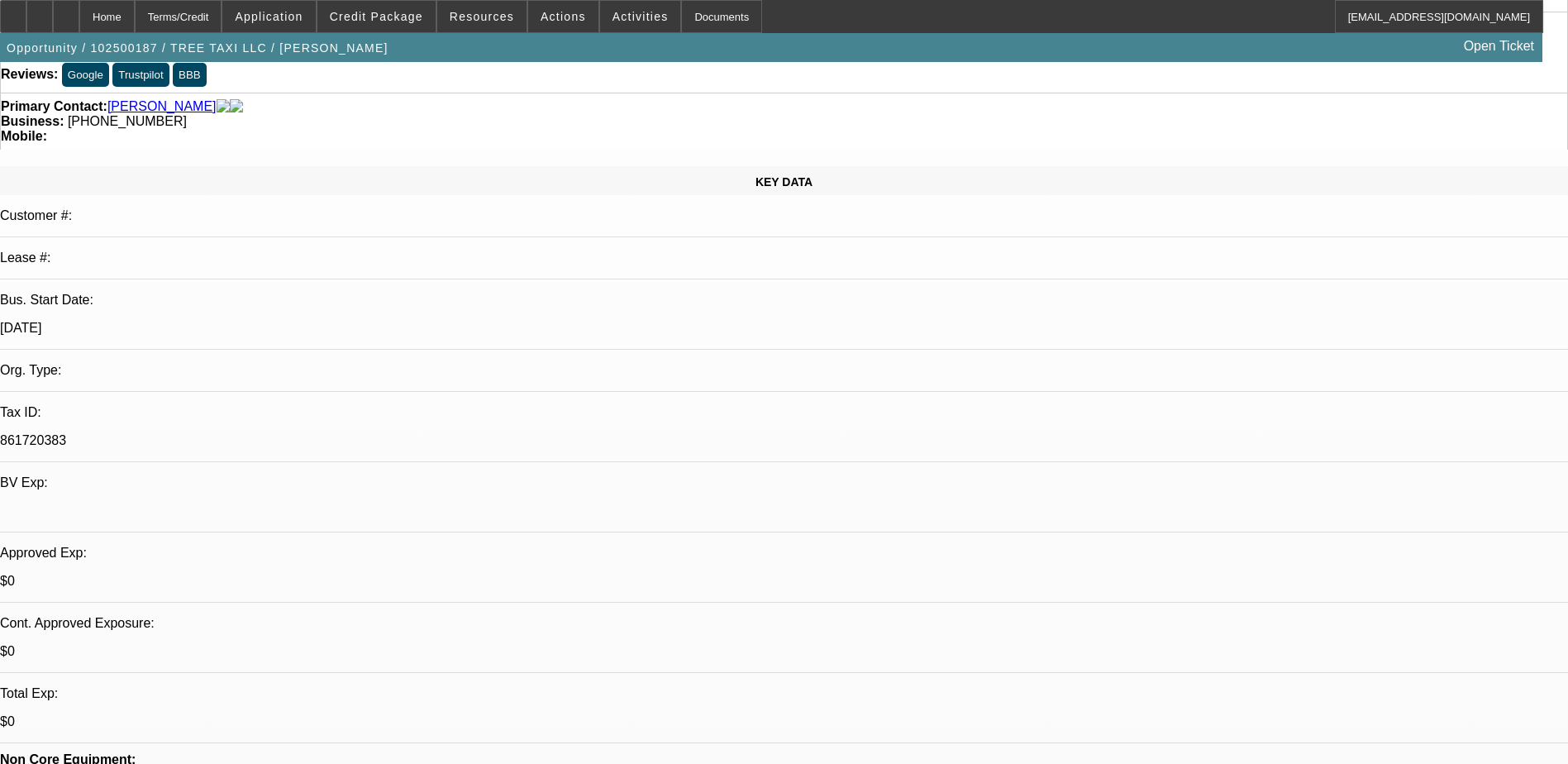
scroll to position [331, 0]
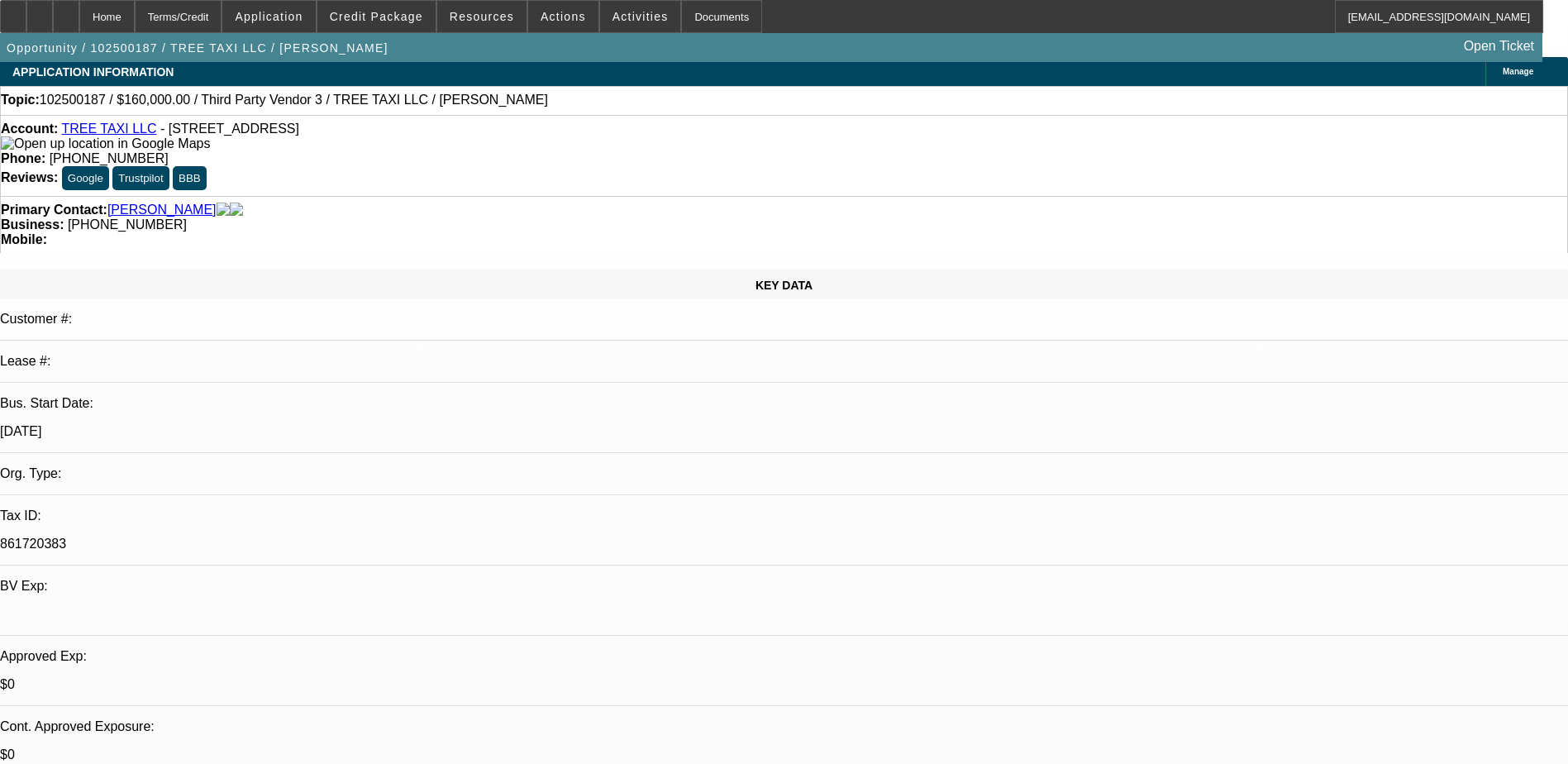
scroll to position [0, 0]
